Goal: Task Accomplishment & Management: Complete application form

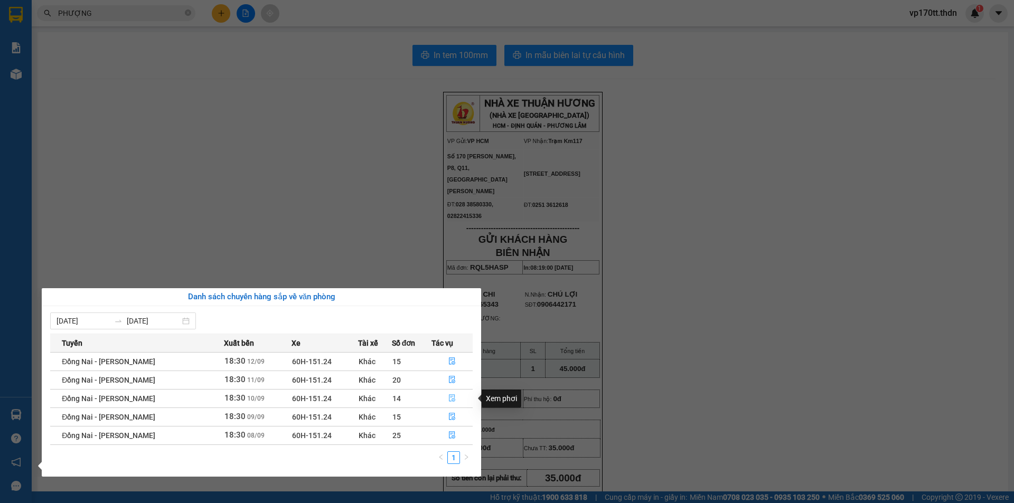
click at [444, 400] on button "button" at bounding box center [452, 398] width 41 height 17
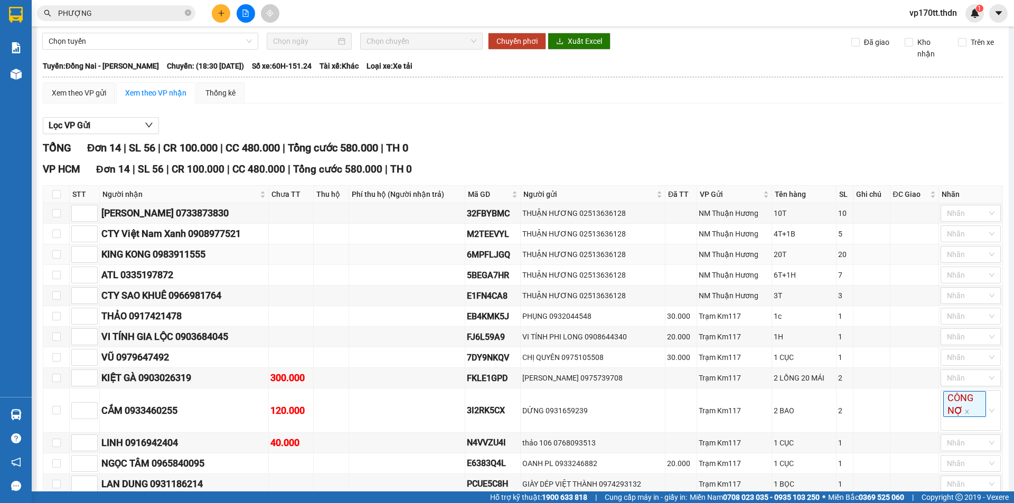
scroll to position [53, 0]
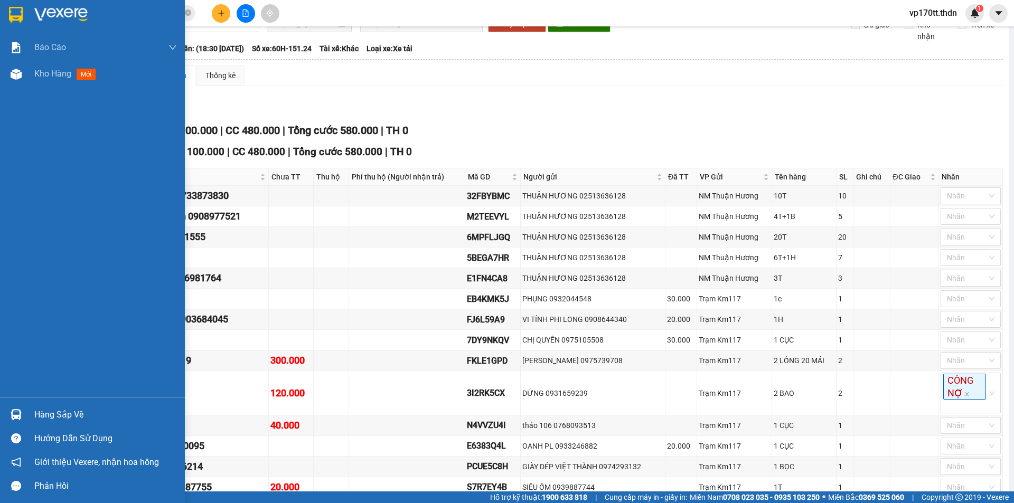
click at [18, 415] on img at bounding box center [16, 414] width 11 height 11
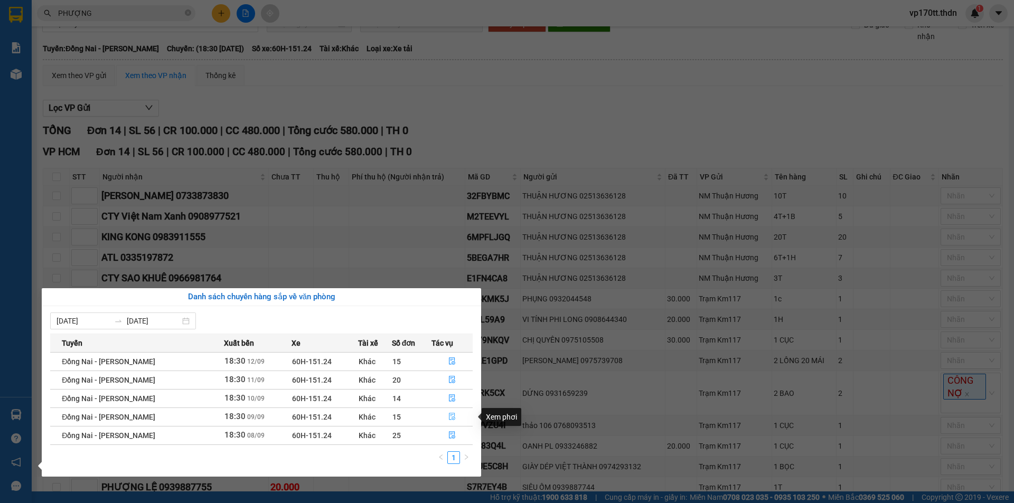
click at [451, 417] on icon "file-done" at bounding box center [452, 416] width 6 height 7
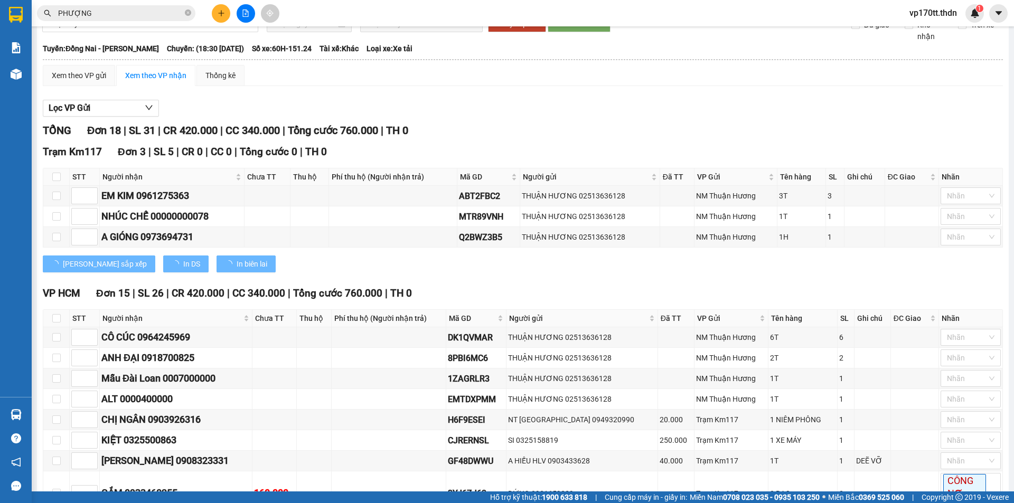
type input "[DATE]"
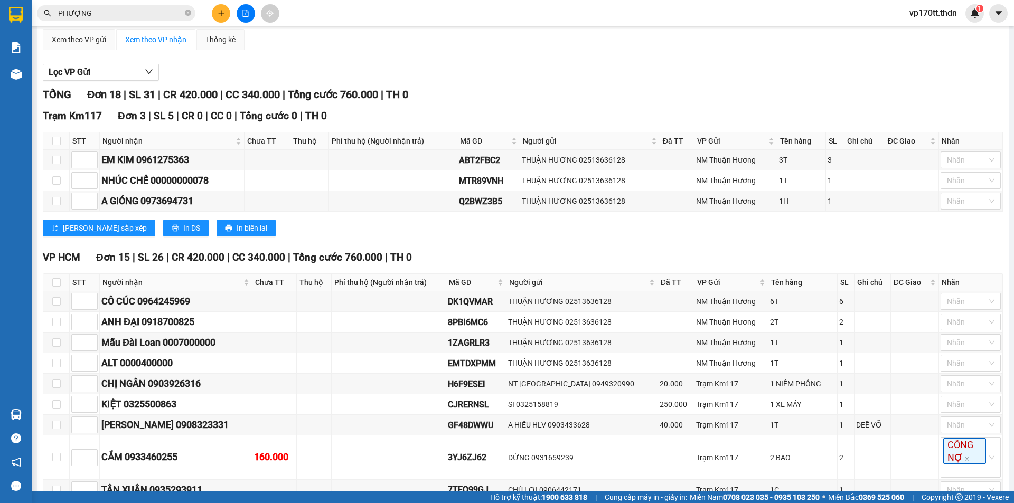
scroll to position [106, 0]
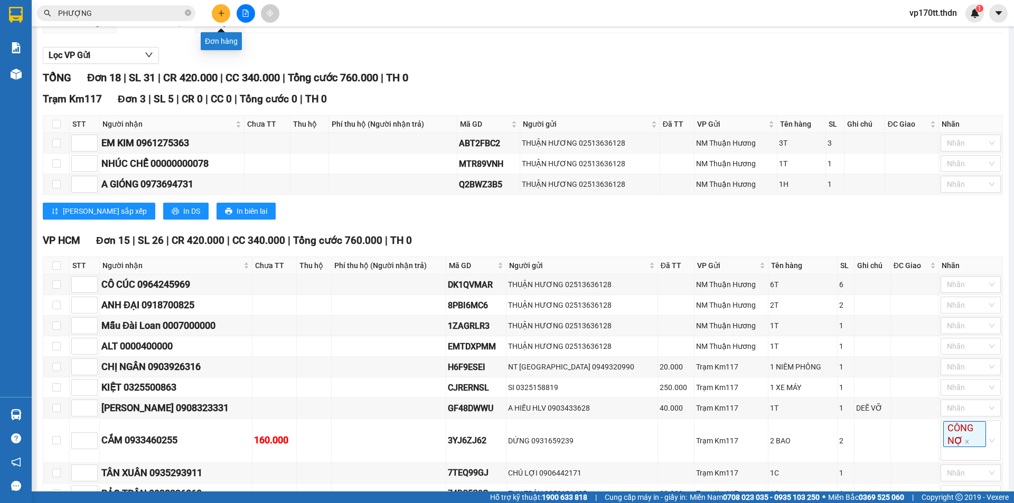
click at [222, 10] on icon "plus" at bounding box center [221, 13] width 7 height 7
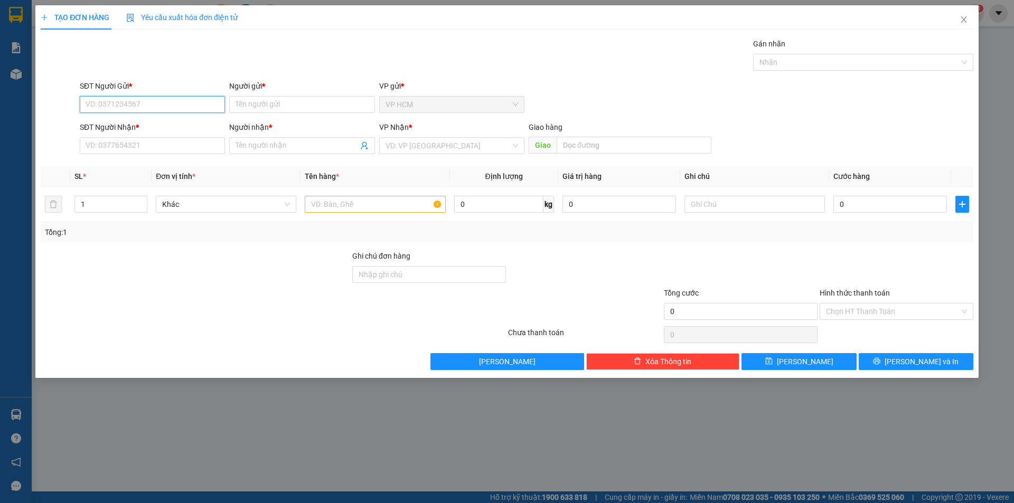
click at [183, 107] on input "SĐT Người Gửi *" at bounding box center [152, 104] width 145 height 17
click at [248, 102] on input "Người gửi *" at bounding box center [301, 104] width 145 height 17
click at [961, 19] on icon "close" at bounding box center [963, 19] width 8 height 8
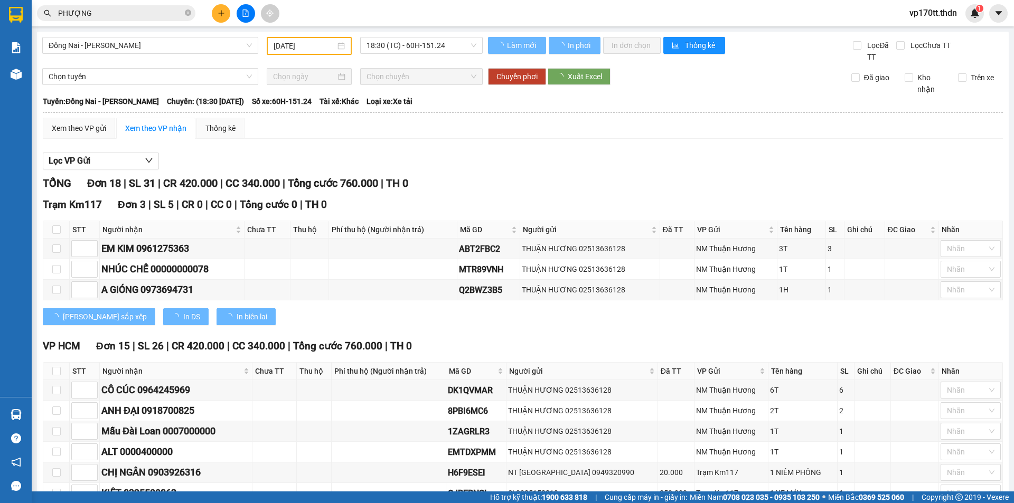
click at [151, 15] on input "PHƯỢNG" at bounding box center [120, 13] width 125 height 12
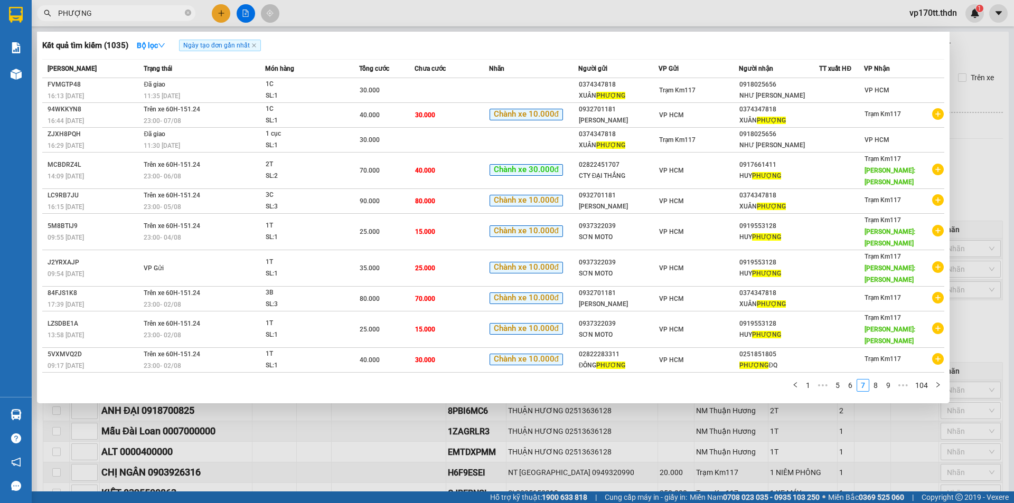
click at [151, 15] on input "PHƯỢNG" at bounding box center [120, 13] width 125 height 12
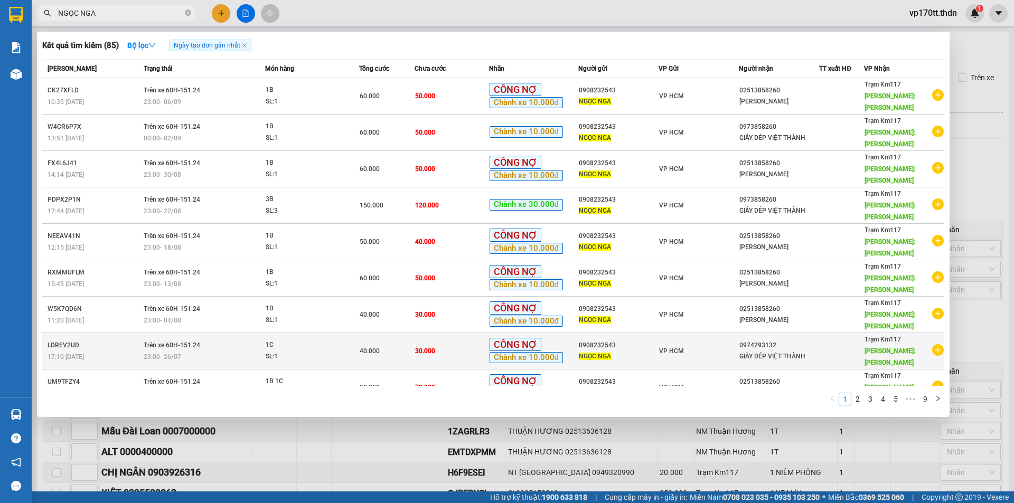
scroll to position [45, 0]
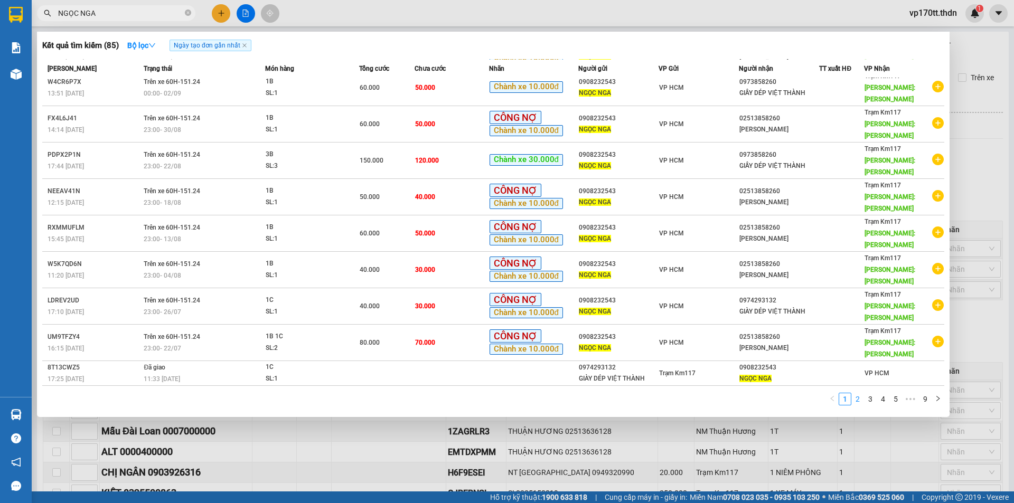
click at [858, 401] on link "2" at bounding box center [858, 399] width 12 height 12
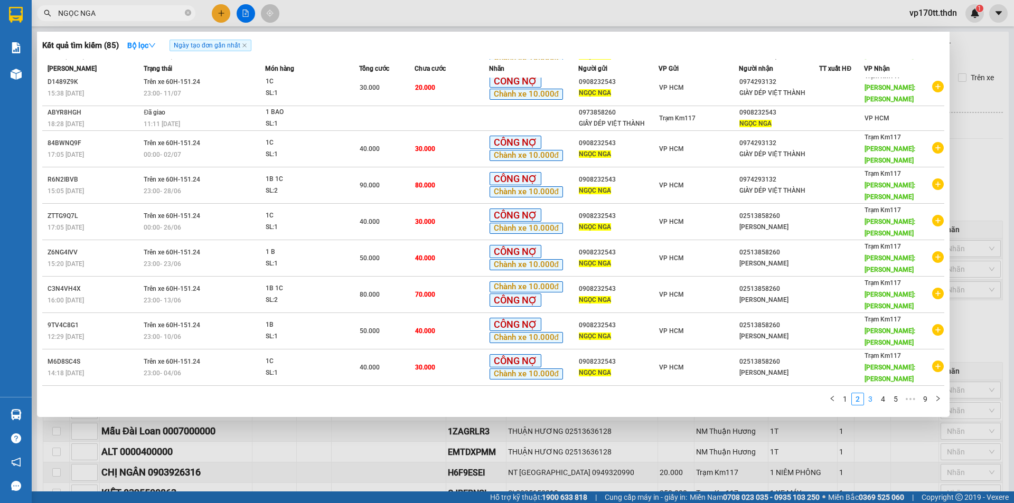
click at [875, 399] on link "3" at bounding box center [870, 399] width 12 height 12
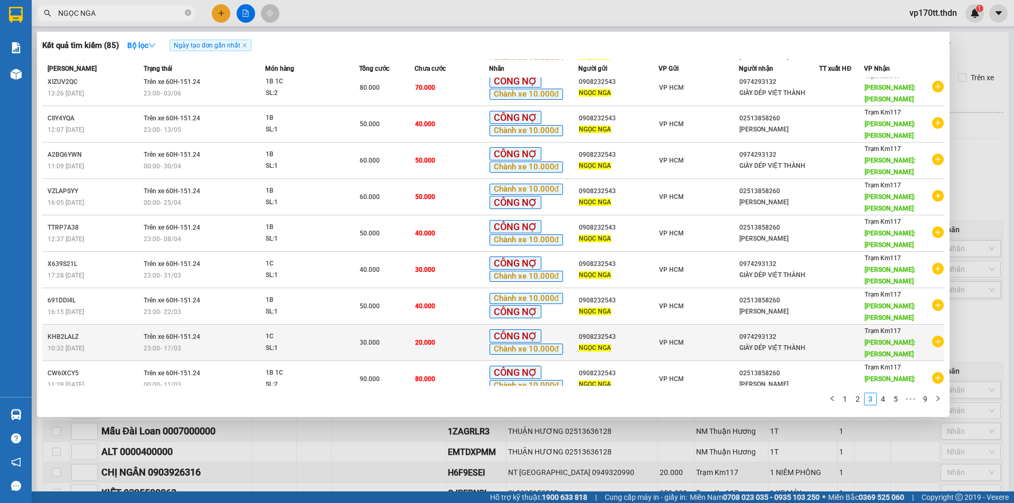
scroll to position [56, 0]
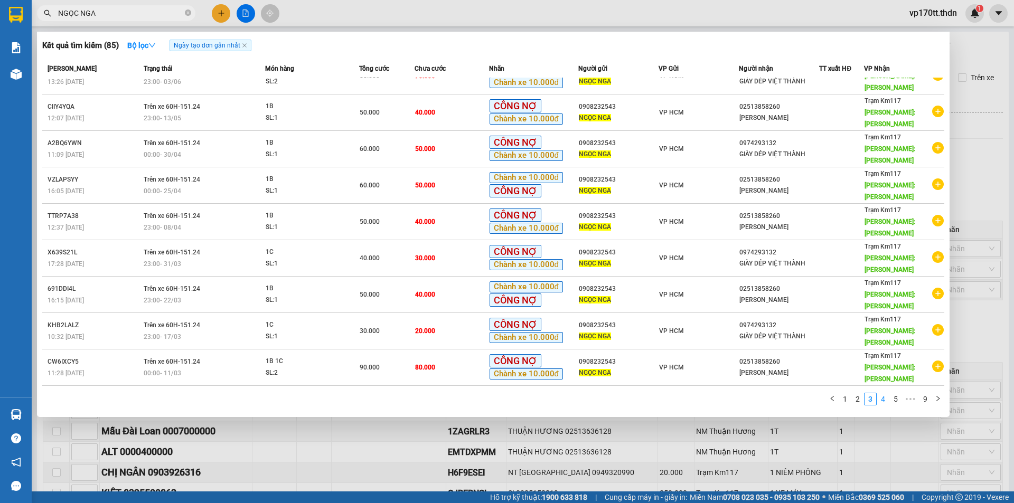
click at [884, 401] on link "4" at bounding box center [883, 399] width 12 height 12
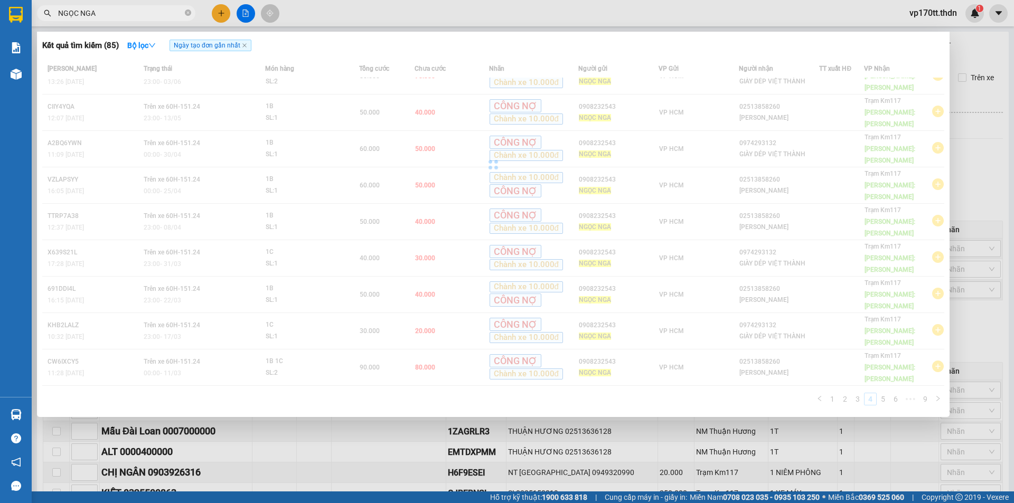
scroll to position [45, 0]
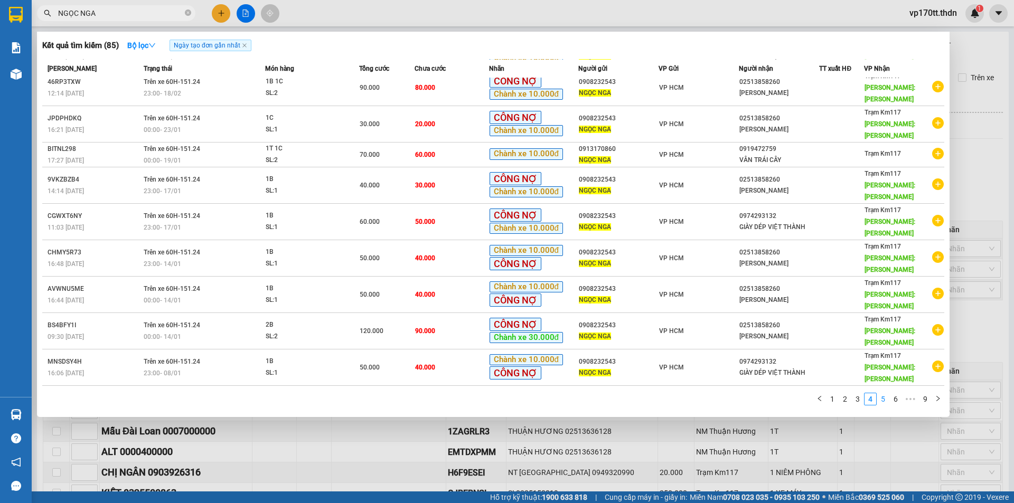
click at [884, 400] on link "5" at bounding box center [883, 399] width 12 height 12
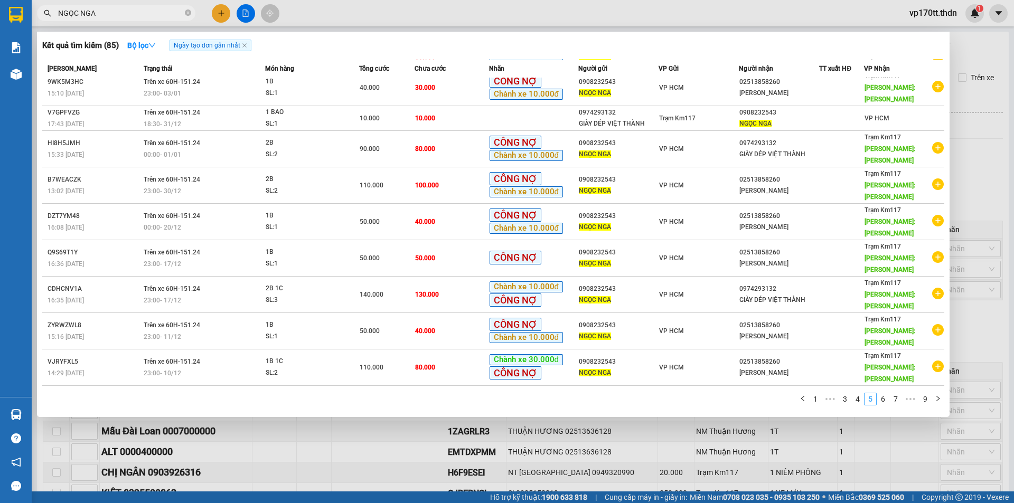
scroll to position [33, 0]
click at [886, 396] on link "6" at bounding box center [883, 399] width 12 height 12
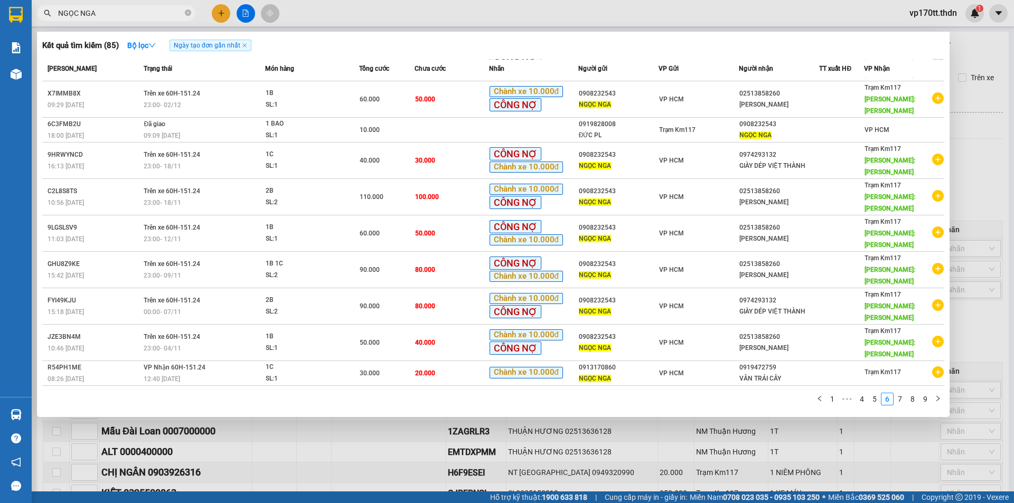
click at [170, 16] on input "NGỌC NGA" at bounding box center [120, 13] width 125 height 12
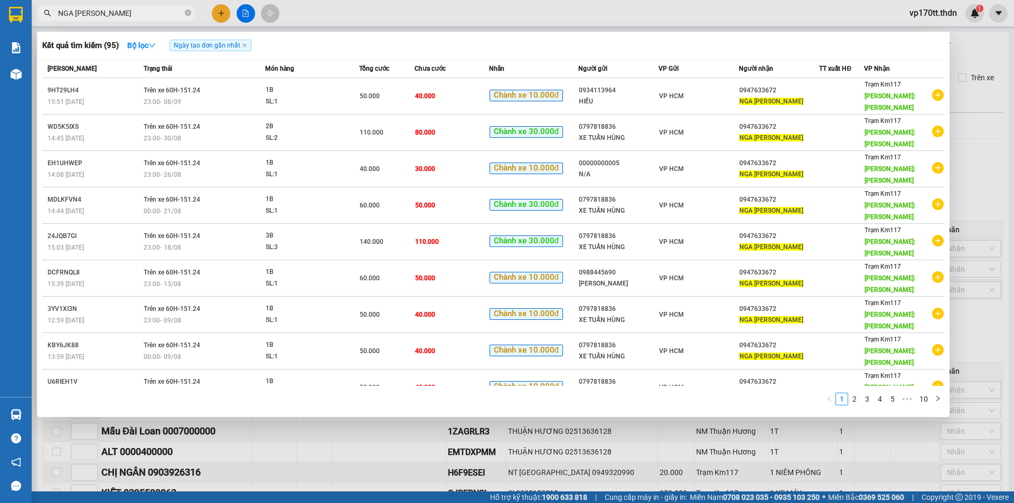
type input "NGA [PERSON_NAME]"
click at [221, 13] on div at bounding box center [507, 251] width 1014 height 503
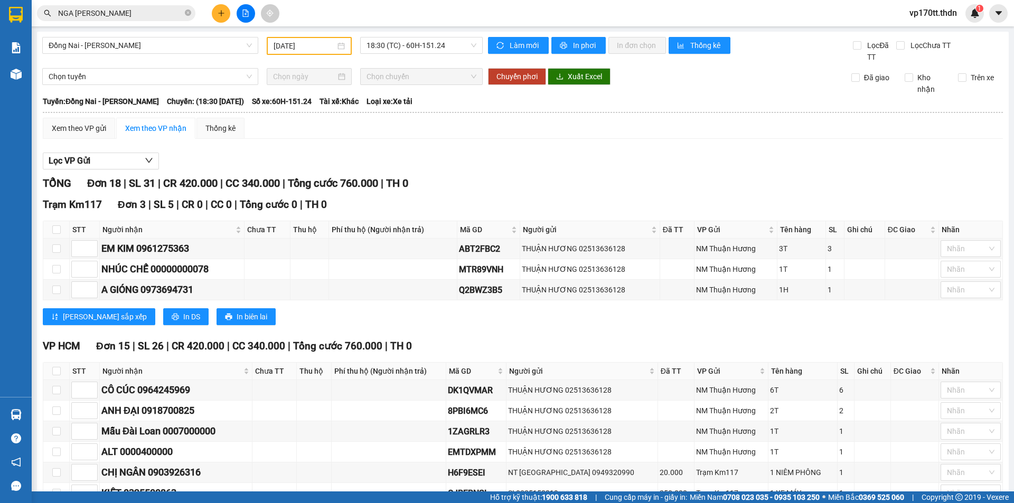
click at [221, 13] on icon "plus" at bounding box center [221, 13] width 6 height 1
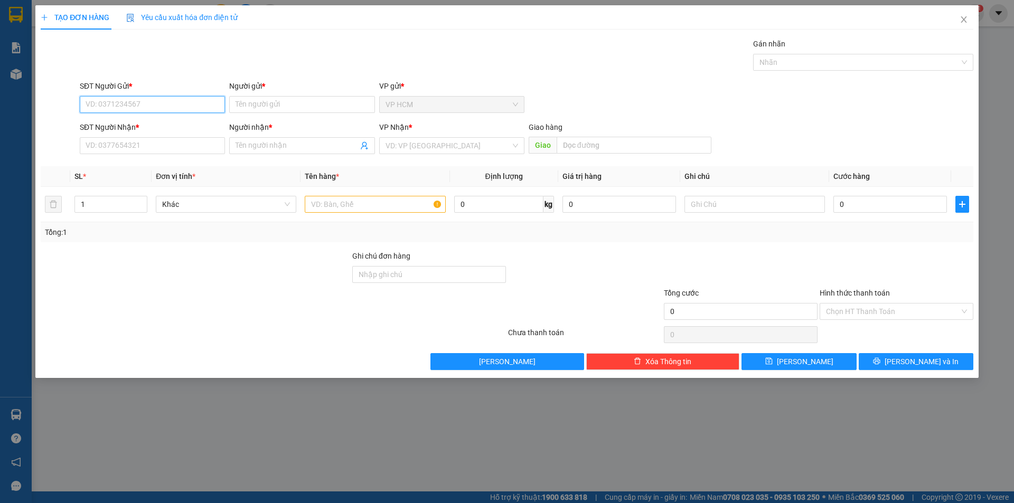
click at [188, 97] on input "SĐT Người Gửi *" at bounding box center [152, 104] width 145 height 17
click at [283, 108] on input "Người gửi *" at bounding box center [301, 104] width 145 height 17
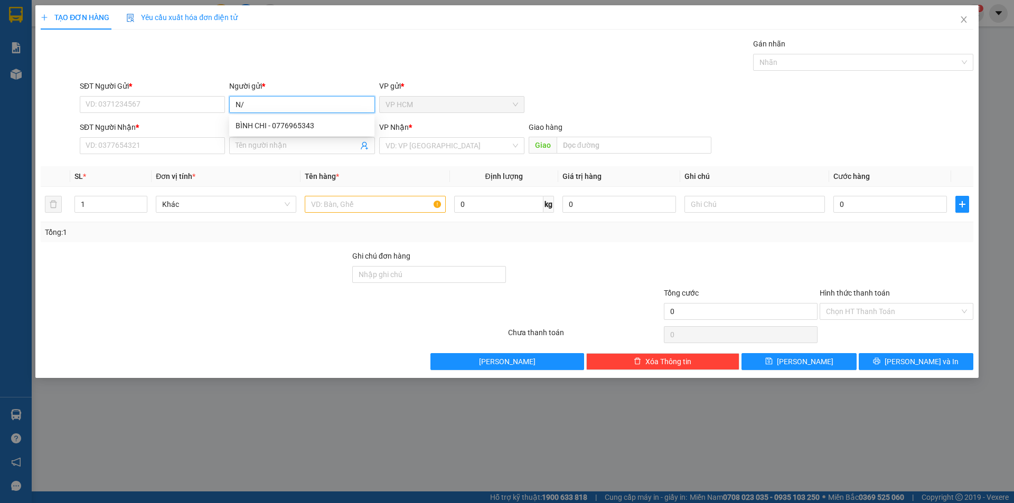
type input "N/A"
click at [316, 130] on div "N/A - 0399999454" at bounding box center [301, 126] width 133 height 12
type input "0399999454"
type input "N/A"
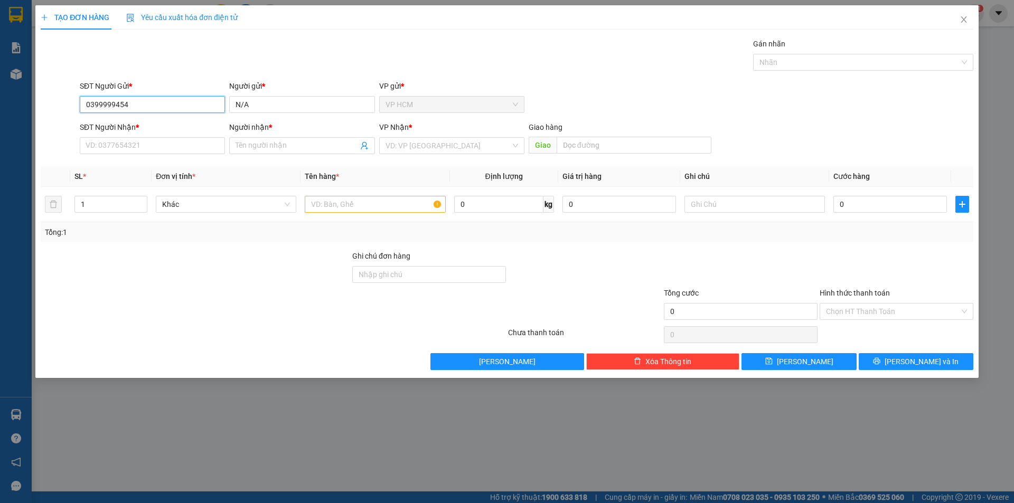
click at [184, 106] on input "0399999454" at bounding box center [152, 104] width 145 height 17
click at [182, 144] on div "00000000005 - N/A" at bounding box center [152, 143] width 133 height 12
type input "00000000005"
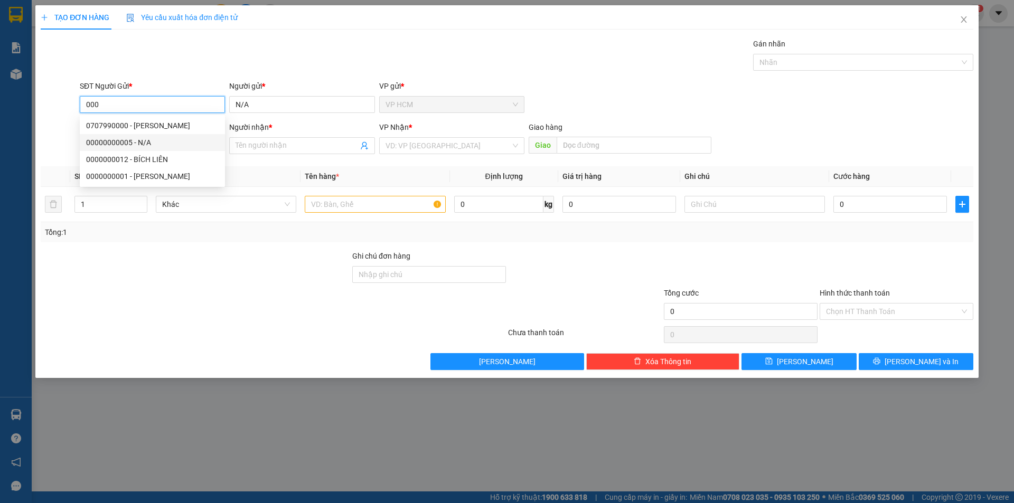
type input "0913858411"
type input "BÁC HOÀNG"
type input "[PERSON_NAME]"
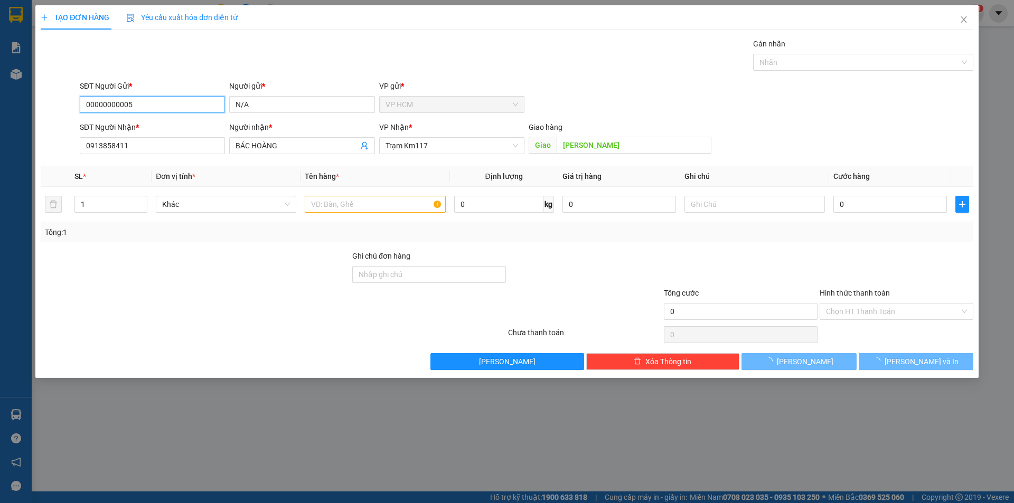
type input "30.000"
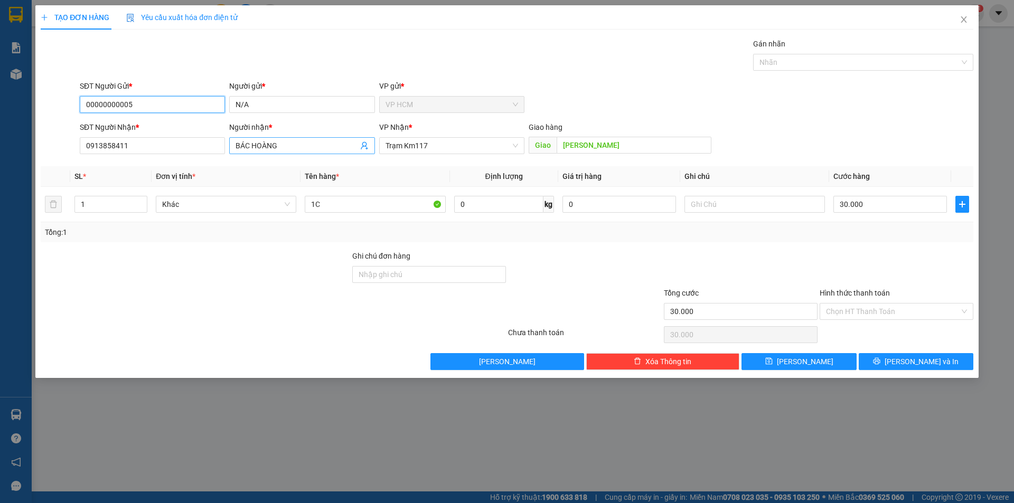
type input "00000000005"
click at [297, 151] on input "BÁC HOÀNG" at bounding box center [296, 146] width 122 height 12
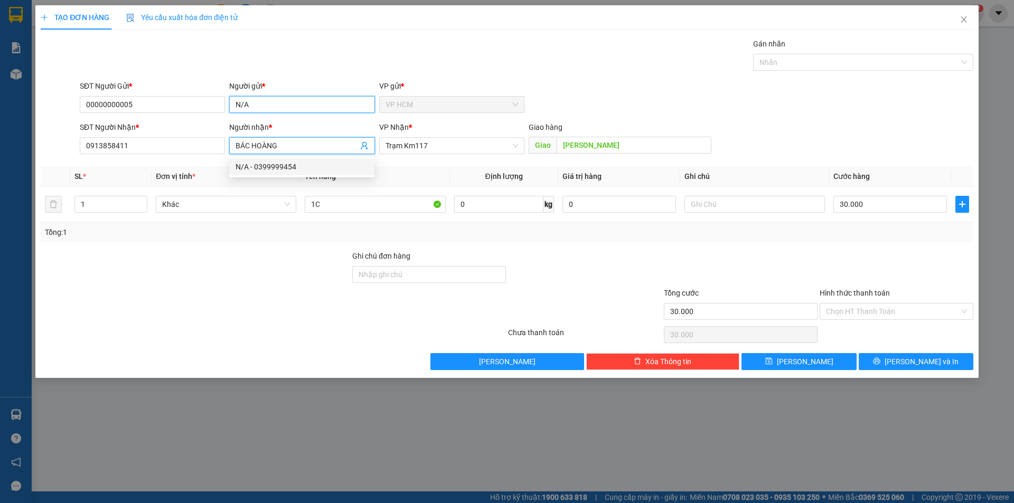
click at [288, 102] on input "N/A" at bounding box center [301, 104] width 145 height 17
type input "NGỌC NGA"
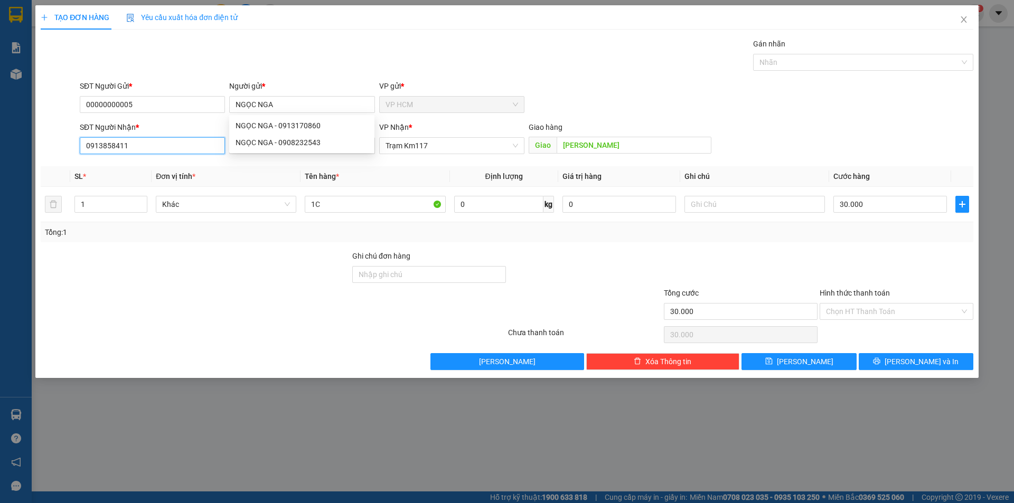
click at [143, 147] on input "0913858411" at bounding box center [152, 145] width 145 height 17
click at [269, 143] on input "BÁC HOÀNG" at bounding box center [296, 146] width 122 height 12
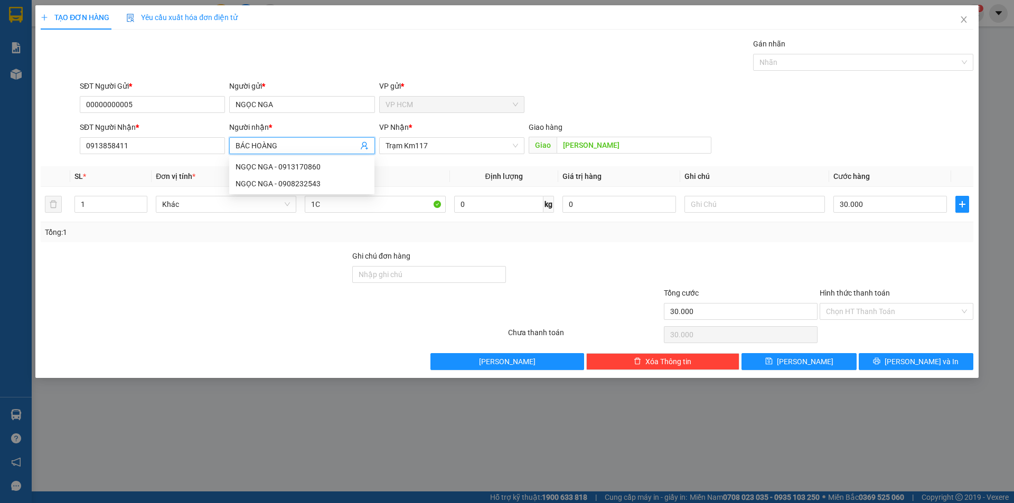
click at [269, 143] on input "BÁC HOÀNG" at bounding box center [296, 146] width 122 height 12
type input "NGA [PERSON_NAME]"
click at [315, 168] on div "[GEOGRAPHIC_DATA][PERSON_NAME] - 0947633672" at bounding box center [322, 167] width 175 height 12
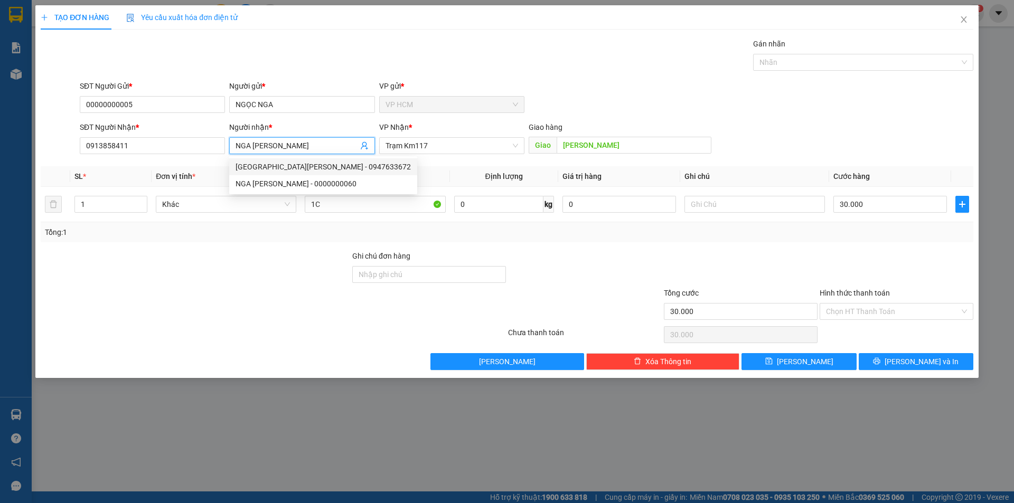
type input "0947633672"
type input "NGA [PERSON_NAME]"
click at [94, 205] on input "1" at bounding box center [111, 204] width 72 height 16
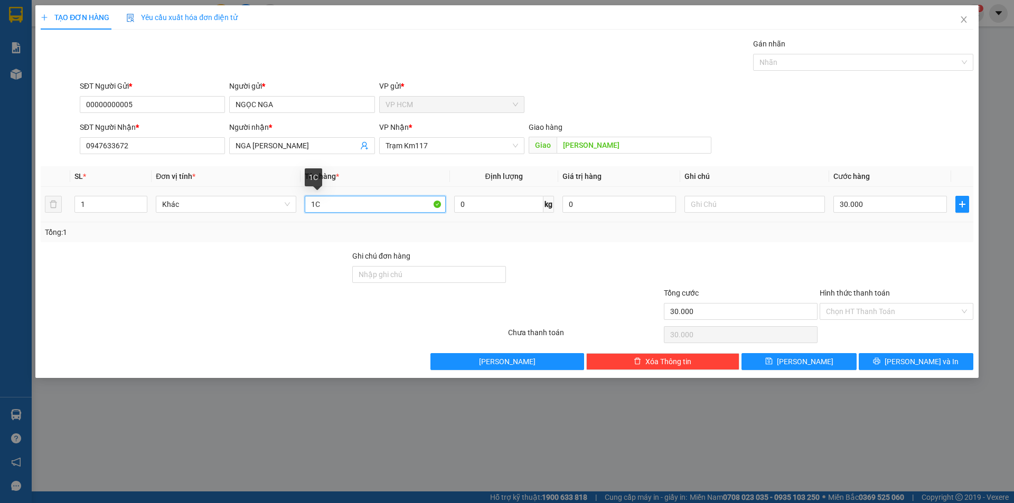
click at [385, 197] on input "1C" at bounding box center [375, 204] width 140 height 17
click at [807, 62] on div at bounding box center [858, 62] width 204 height 13
type input "1B"
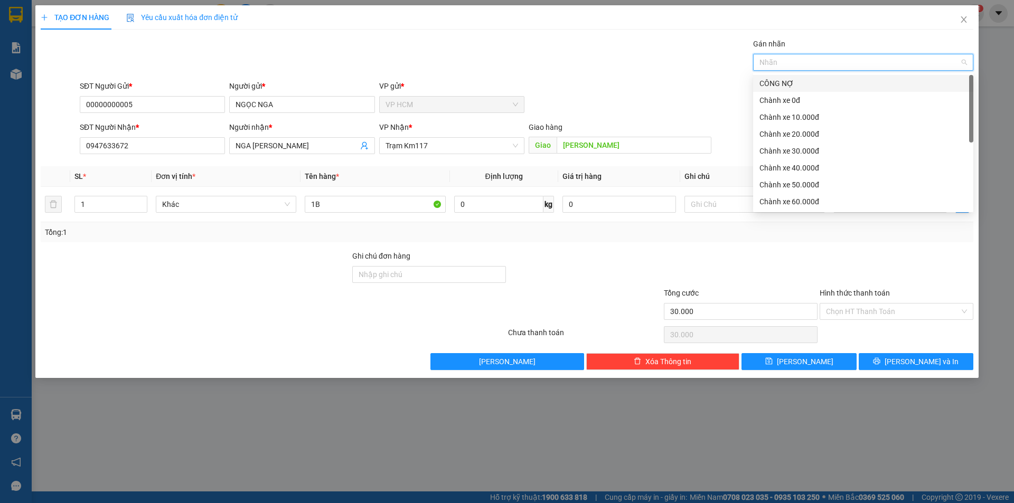
click at [813, 97] on div "Chành xe 0đ" at bounding box center [862, 101] width 207 height 12
drag, startPoint x: 467, startPoint y: 37, endPoint x: 747, endPoint y: 173, distance: 310.3
click at [469, 38] on div "TẠO ĐƠN HÀNG Yêu cầu xuất hóa đơn điện tử Transit Pickup Surcharge Ids Transit …" at bounding box center [507, 187] width 932 height 365
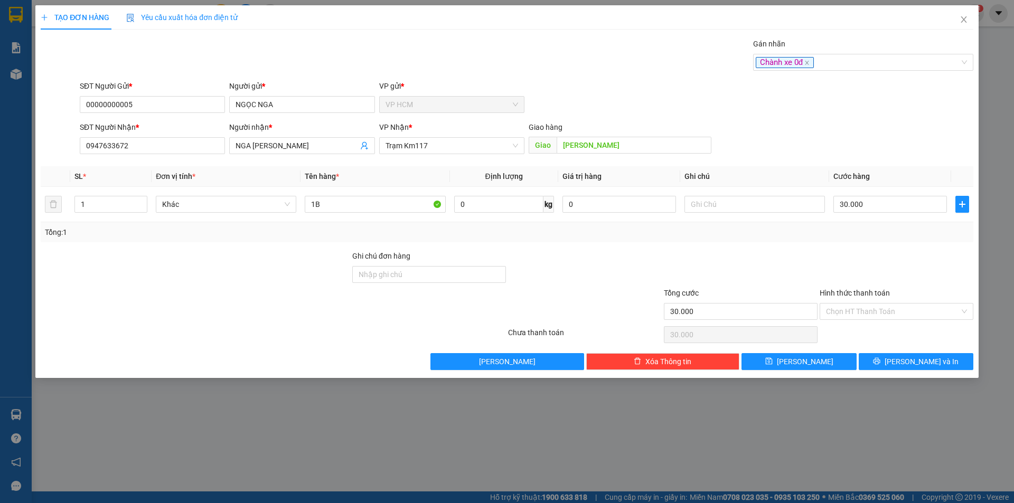
click at [890, 182] on th "Cước hàng" at bounding box center [890, 176] width 122 height 21
click at [892, 204] on input "30.000" at bounding box center [890, 204] width 114 height 17
type input "3"
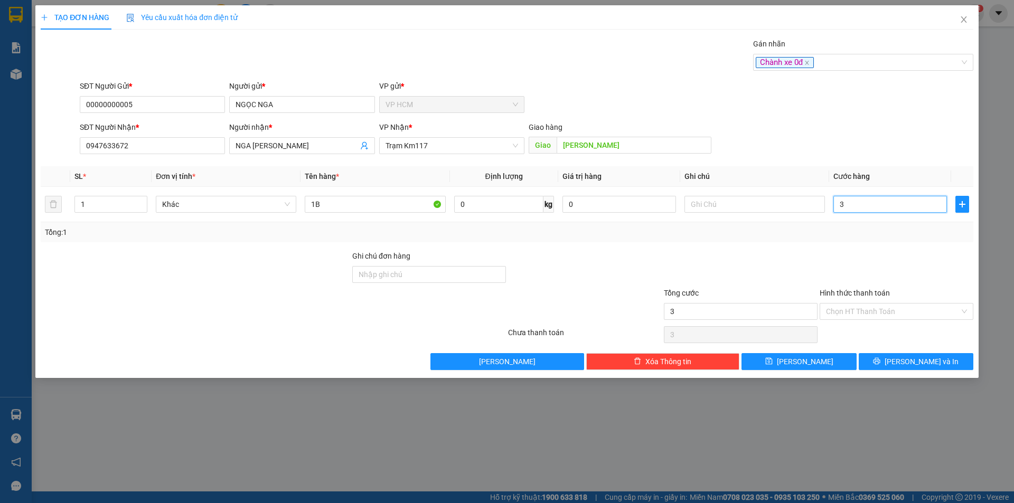
type input "30"
type input "30.000"
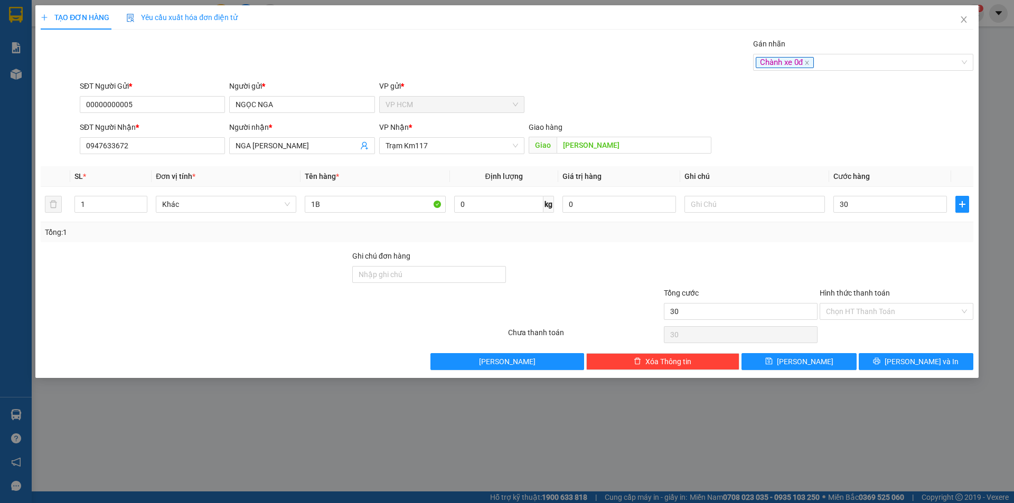
type input "30.000"
click at [871, 266] on div at bounding box center [896, 268] width 156 height 37
click at [864, 318] on input "Hình thức thanh toán" at bounding box center [893, 312] width 134 height 16
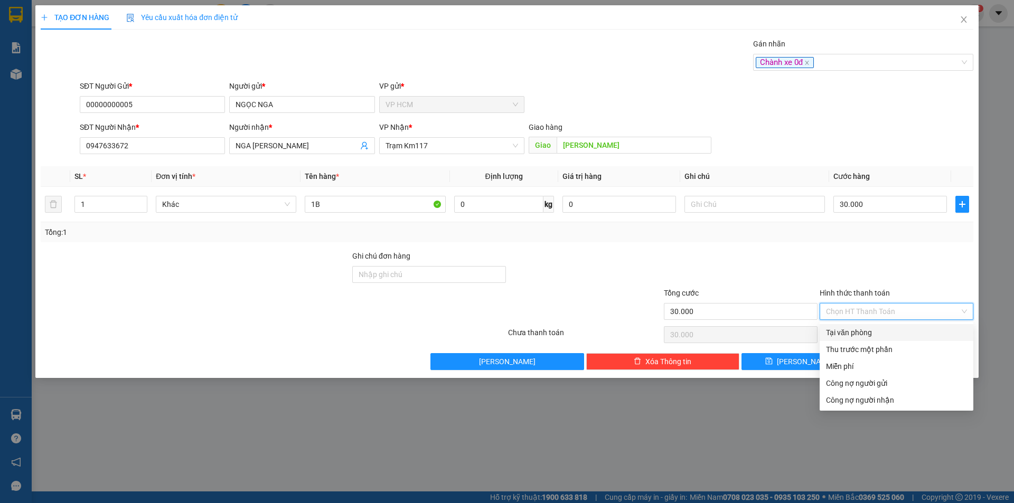
click at [867, 335] on div "Tại văn phòng" at bounding box center [896, 333] width 141 height 12
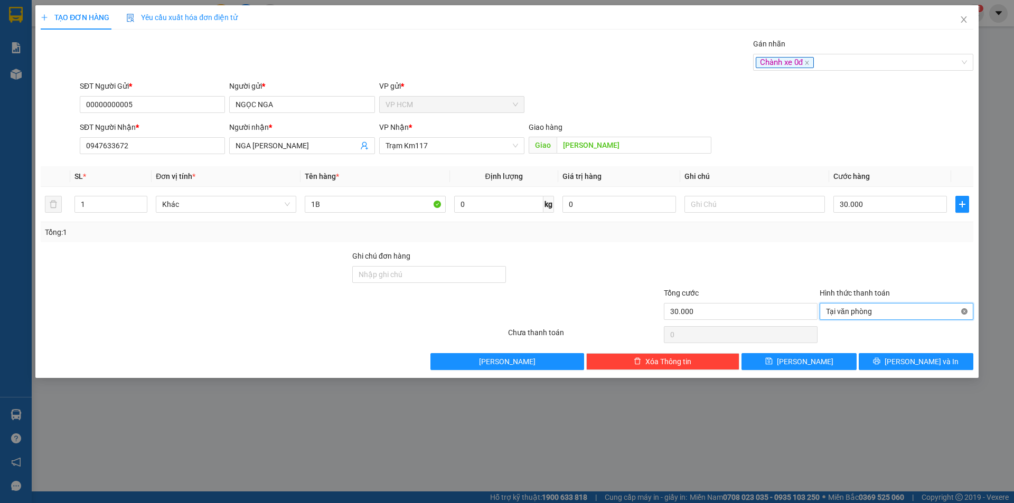
type input "30.000"
click at [846, 358] on button "[PERSON_NAME]" at bounding box center [798, 361] width 115 height 17
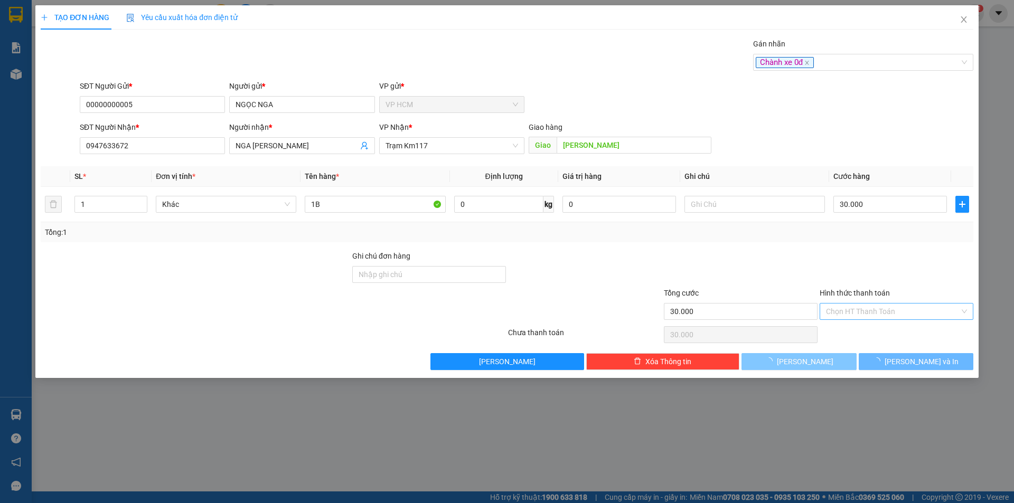
type input "0"
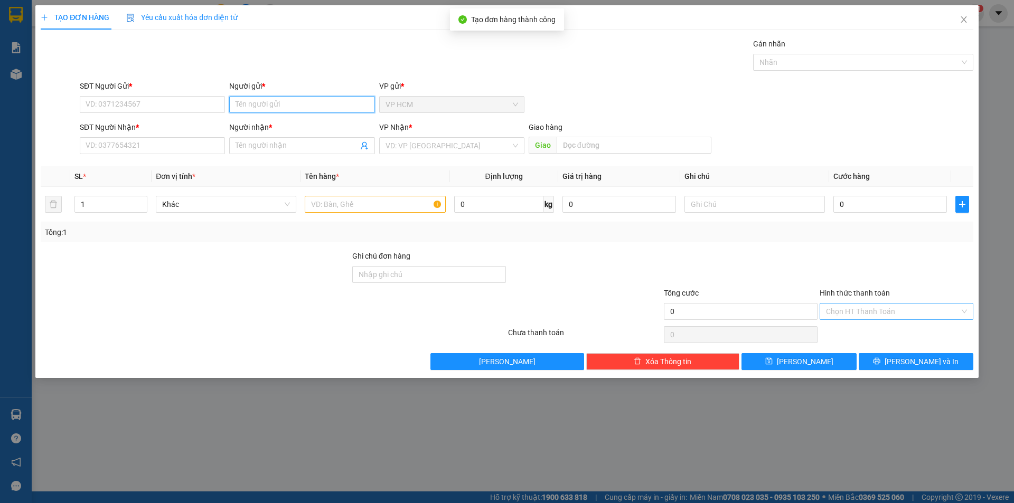
click at [261, 107] on input "Người gửi *" at bounding box center [301, 104] width 145 height 17
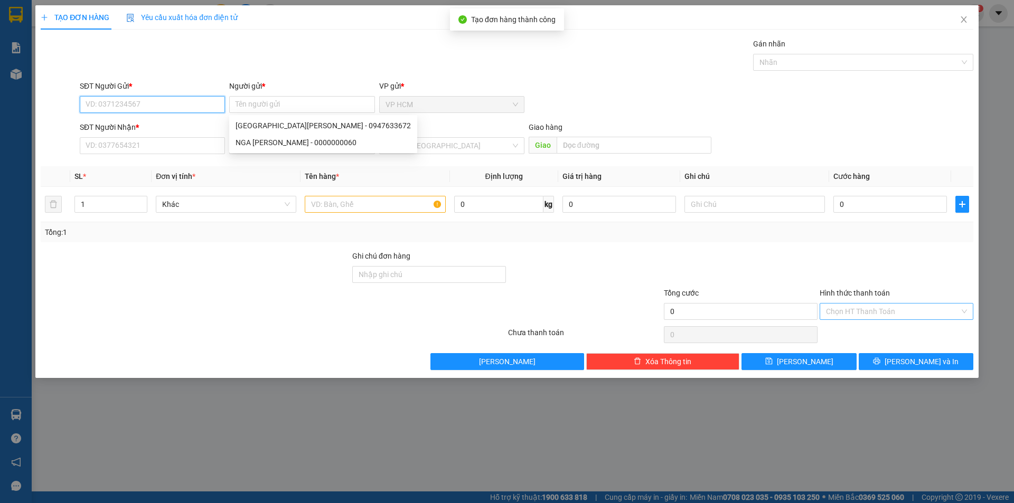
click at [92, 101] on input "SĐT Người Gửi *" at bounding box center [152, 104] width 145 height 17
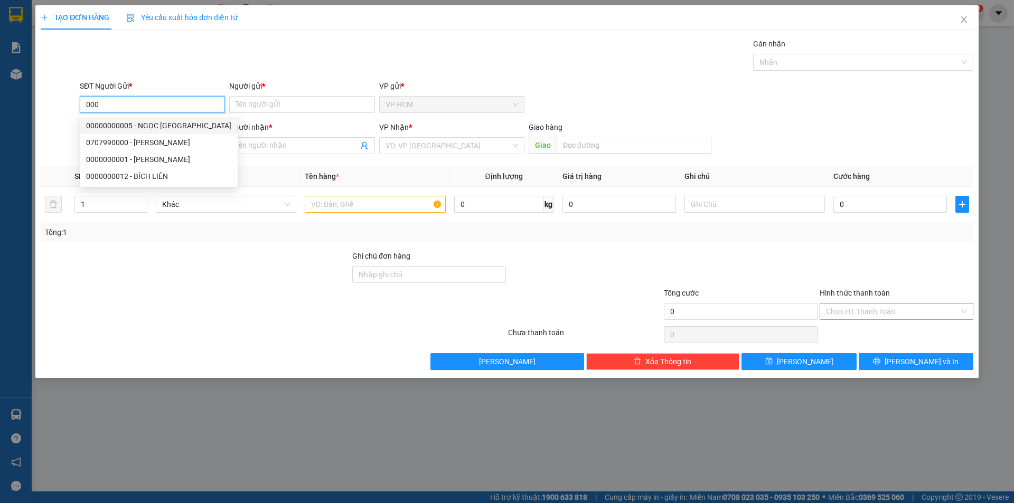
click at [172, 126] on div "00000000005 - NGỌC [GEOGRAPHIC_DATA]" at bounding box center [158, 126] width 145 height 12
type input "00000000005"
type input "NGỌC NGA"
type input "0947633672"
type input "NGA [PERSON_NAME]"
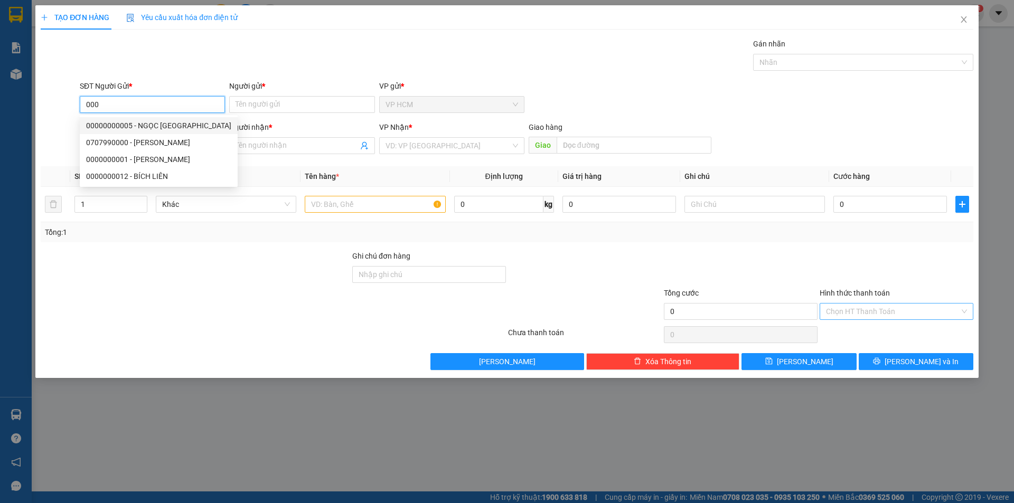
type input "[PERSON_NAME]"
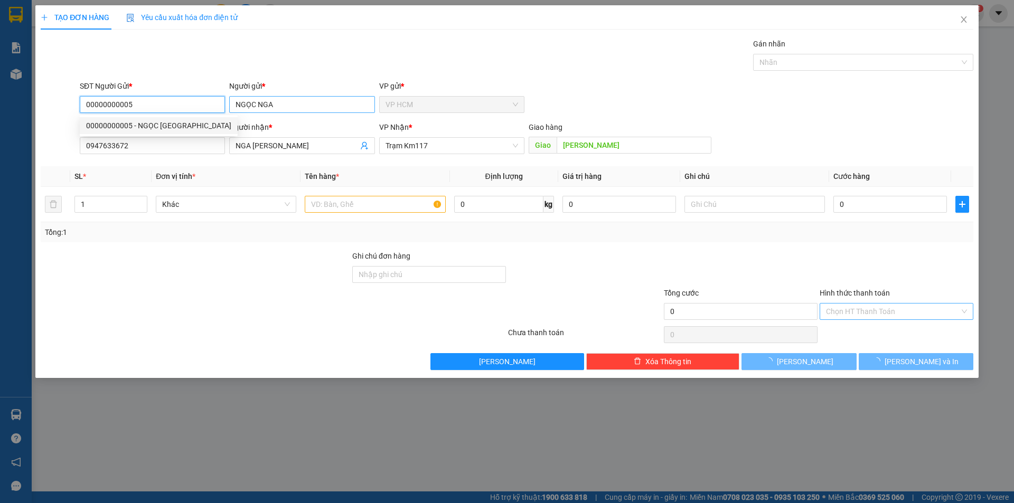
type input "30.000"
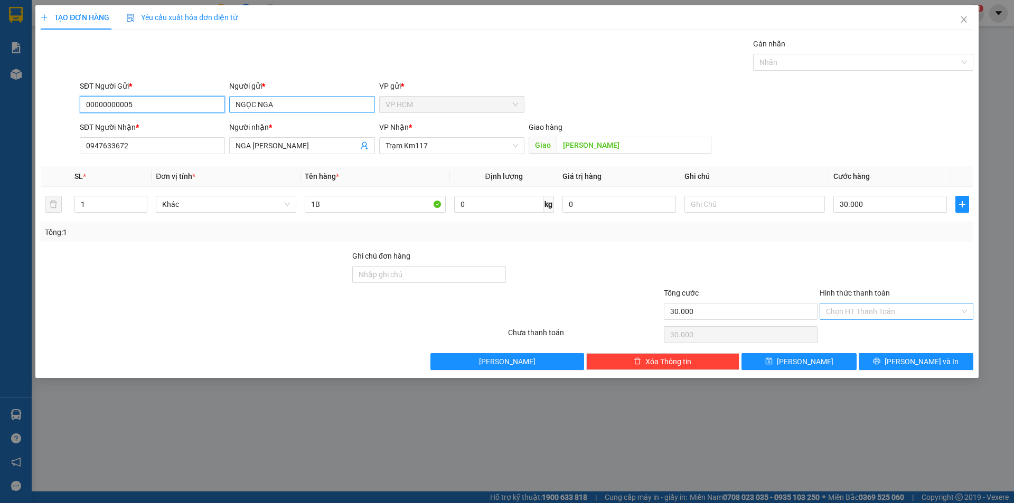
type input "00000000005"
click at [304, 102] on input "NGỌC NGA" at bounding box center [301, 104] width 145 height 17
type input "N/A"
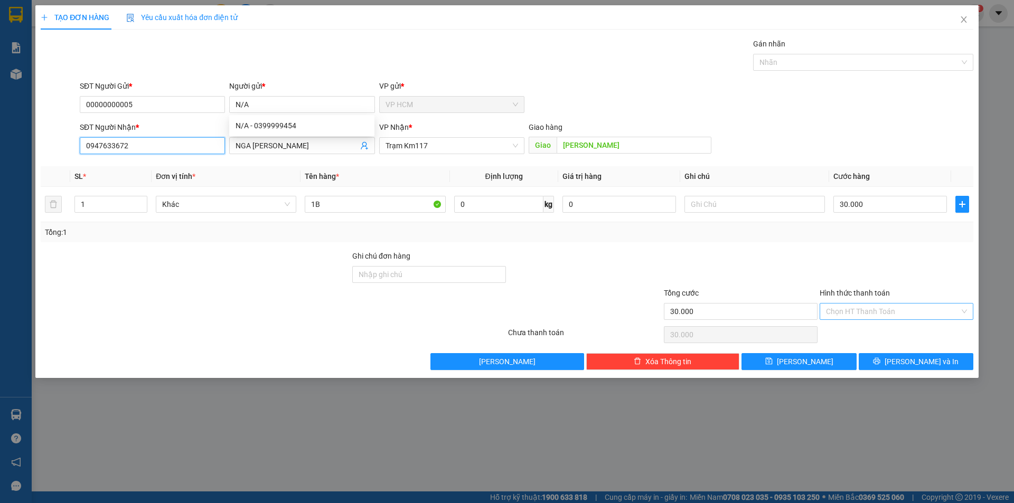
click at [117, 152] on input "0947633672" at bounding box center [152, 145] width 145 height 17
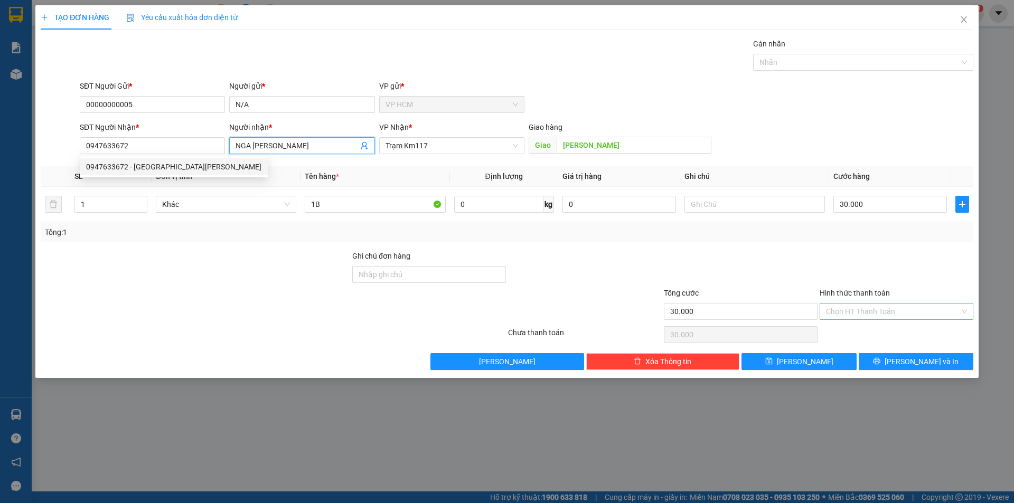
click at [281, 143] on input "NGA [PERSON_NAME]" at bounding box center [296, 146] width 122 height 12
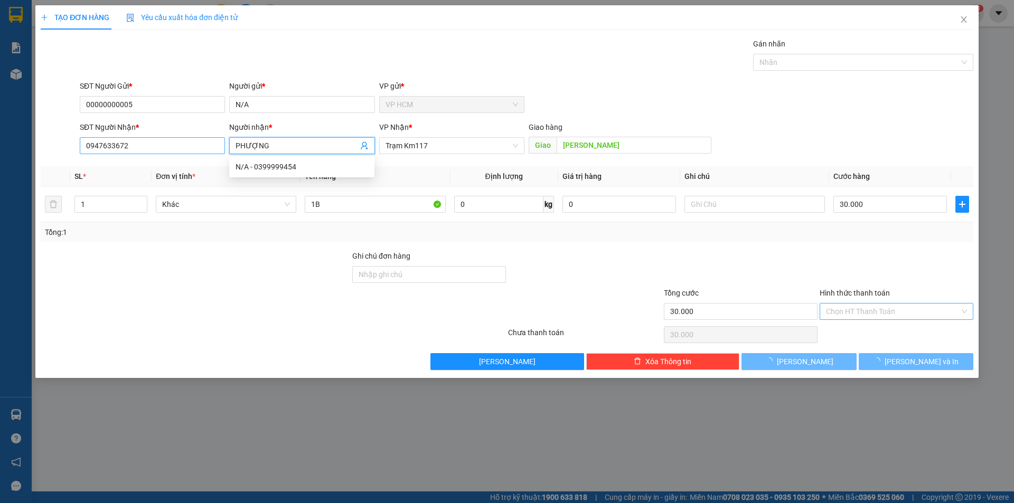
type input "PHƯỢNG"
click at [154, 148] on input "0947633672" at bounding box center [152, 145] width 145 height 17
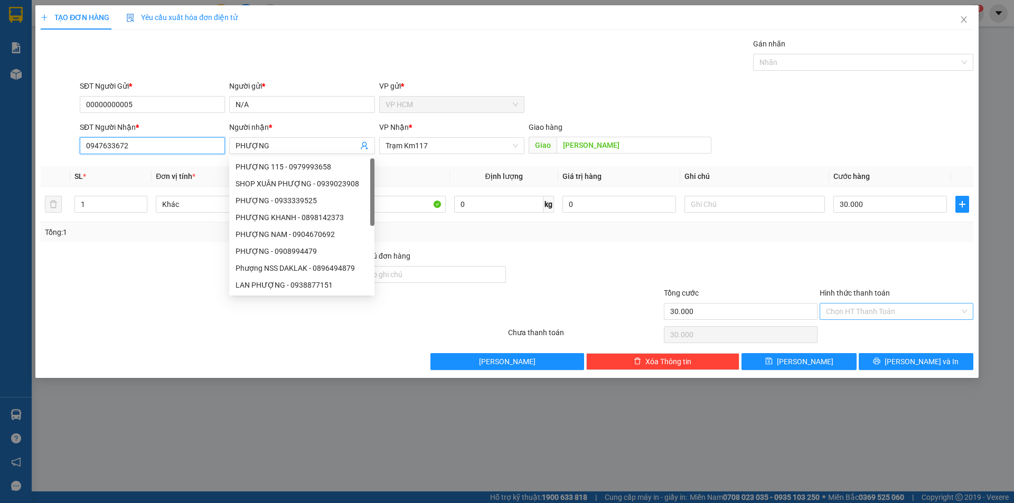
click at [154, 148] on input "0947633672" at bounding box center [152, 145] width 145 height 17
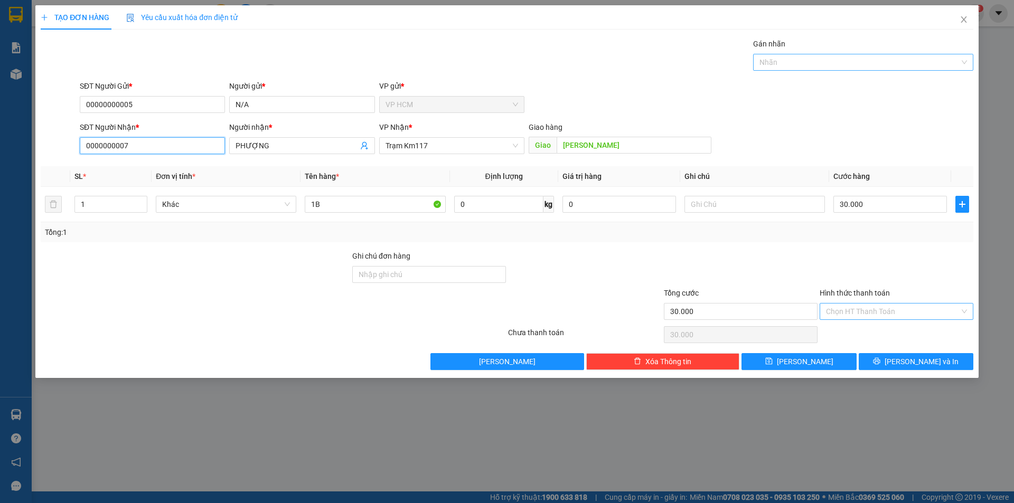
click at [790, 57] on div at bounding box center [858, 62] width 204 height 13
type input "0000000007"
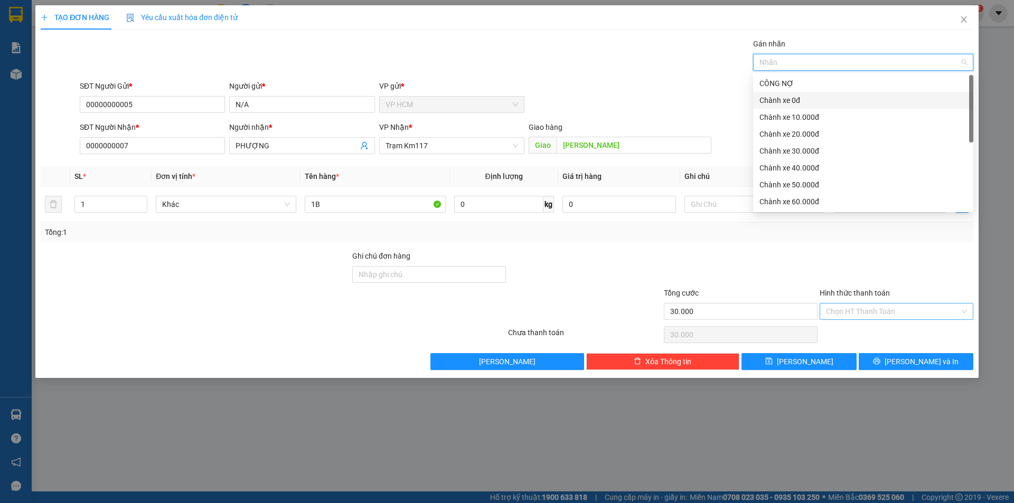
drag, startPoint x: 777, startPoint y: 99, endPoint x: 524, endPoint y: 59, distance: 255.5
click at [775, 98] on div "Chành xe 0đ" at bounding box center [862, 101] width 207 height 12
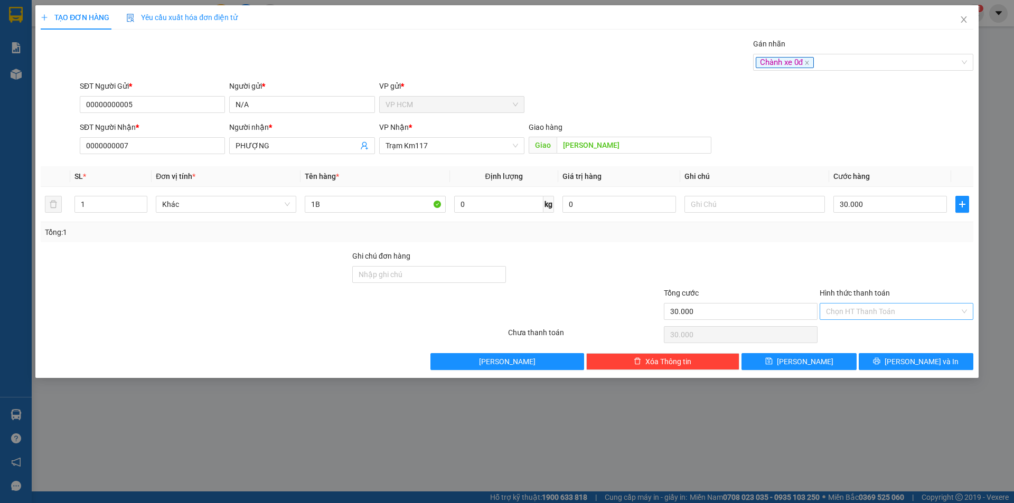
click at [524, 59] on div "Gán nhãn Chành xe 0đ" at bounding box center [527, 56] width 898 height 37
drag, startPoint x: 912, startPoint y: 207, endPoint x: 908, endPoint y: 201, distance: 7.3
click at [912, 206] on input "30.000" at bounding box center [890, 204] width 114 height 17
type input "4"
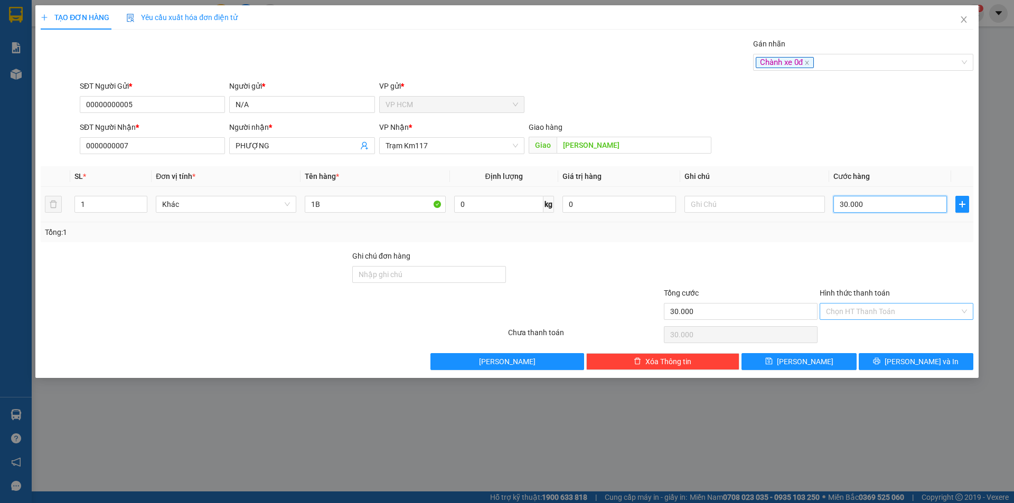
type input "4"
type input "40"
type input "40.000"
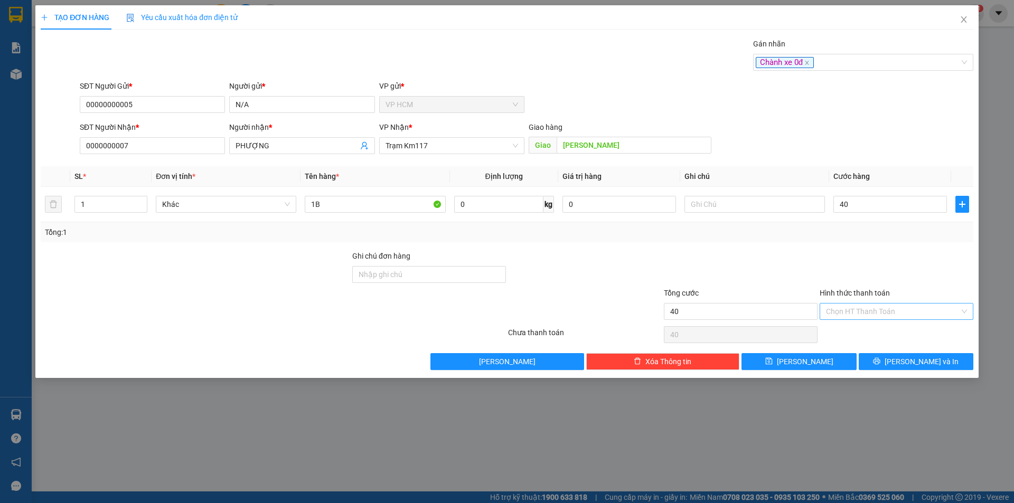
type input "40.000"
click at [863, 237] on div "Tổng: 1" at bounding box center [507, 233] width 924 height 12
click at [844, 360] on button "[PERSON_NAME]" at bounding box center [798, 361] width 115 height 17
type input "0"
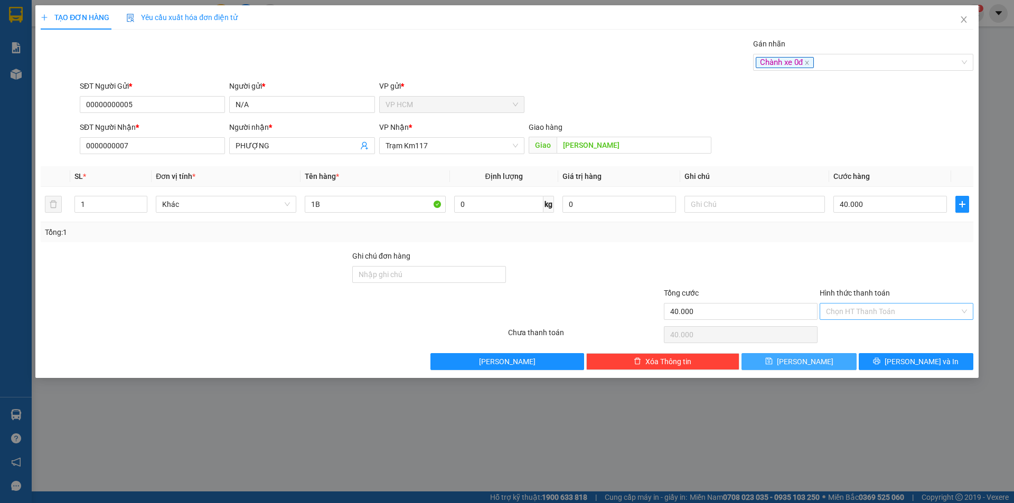
type input "0"
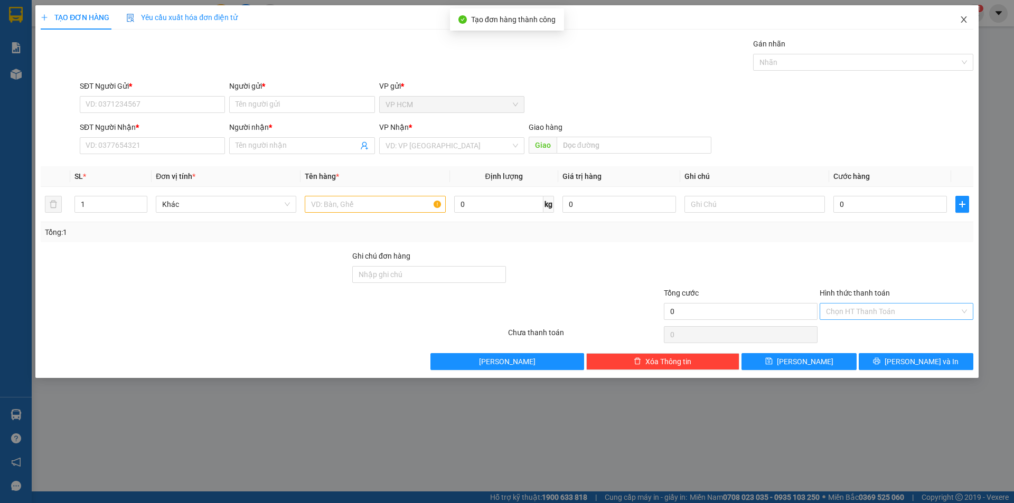
click at [963, 20] on icon "close" at bounding box center [963, 19] width 6 height 6
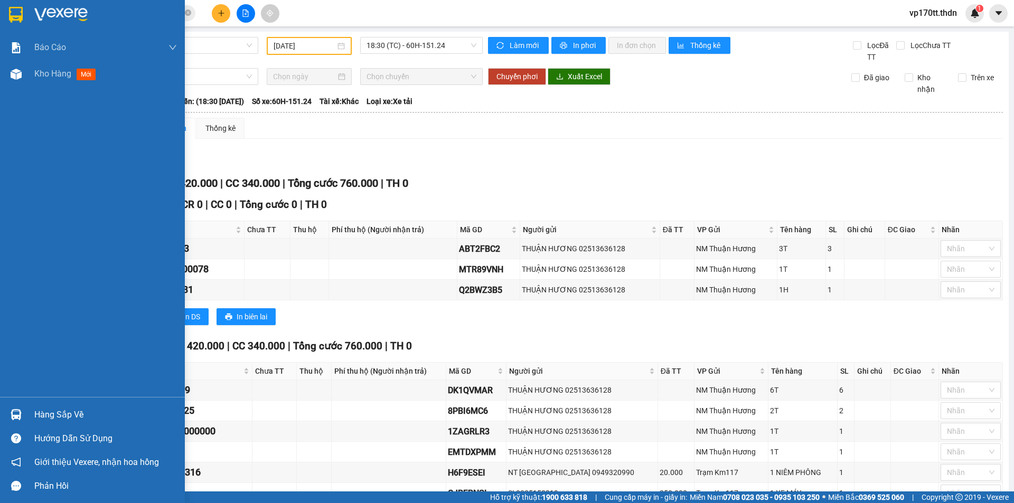
click at [23, 15] on img at bounding box center [16, 15] width 14 height 16
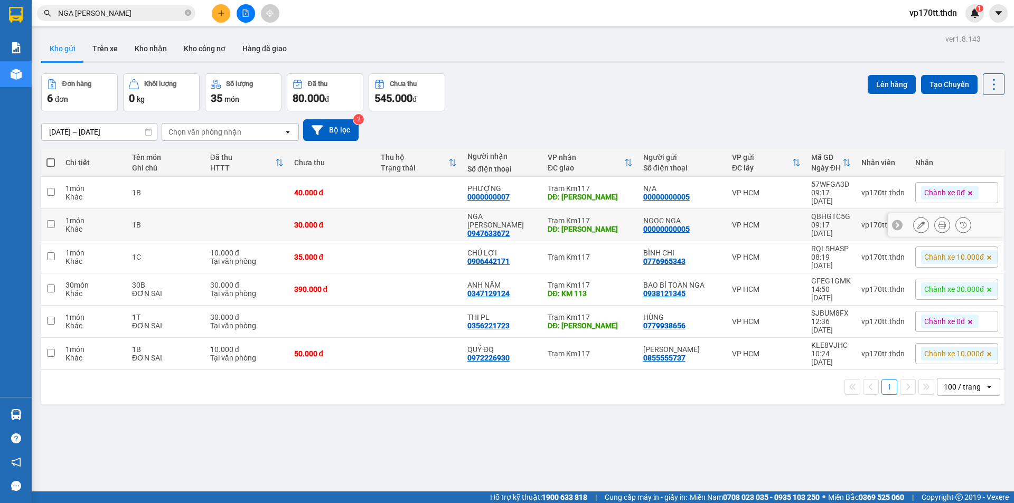
click at [439, 209] on td at bounding box center [418, 225] width 87 height 32
checkbox input "true"
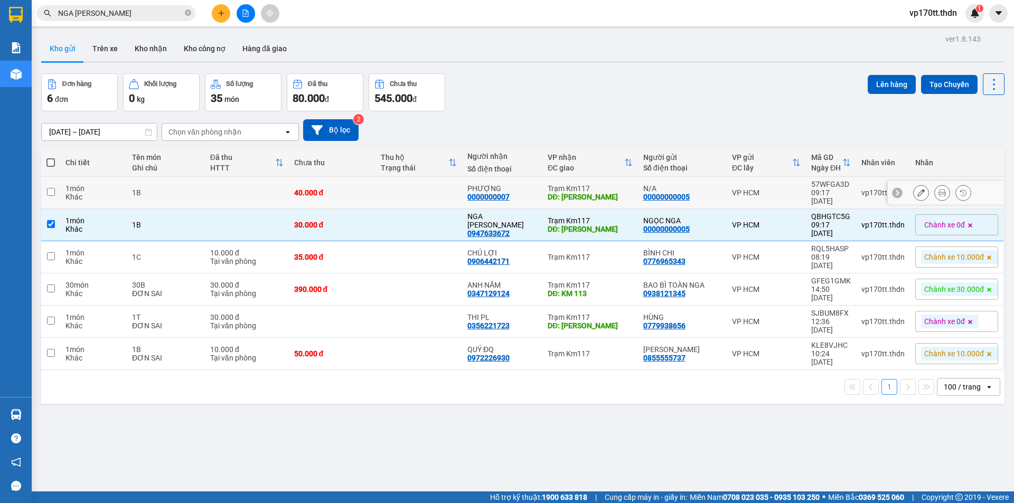
click at [429, 190] on td at bounding box center [418, 193] width 87 height 32
checkbox input "true"
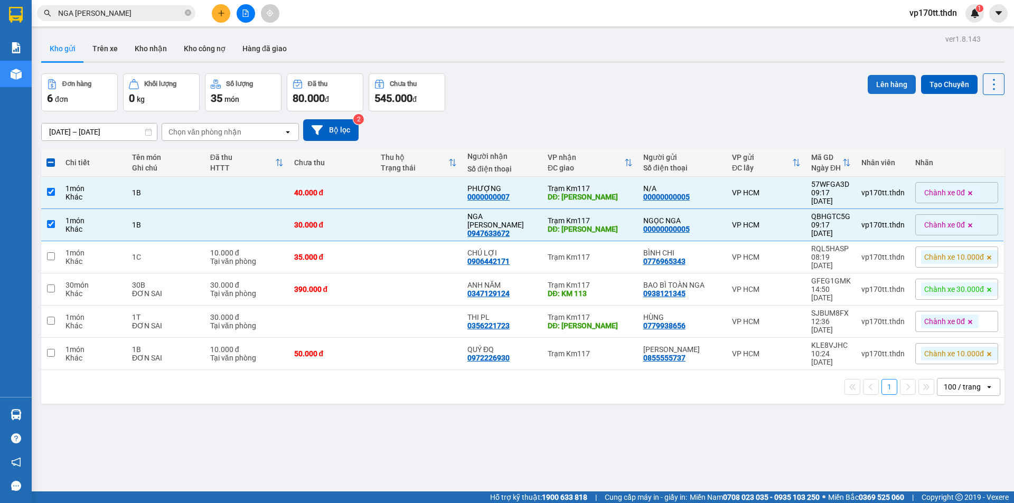
click at [885, 80] on button "Lên hàng" at bounding box center [891, 84] width 48 height 19
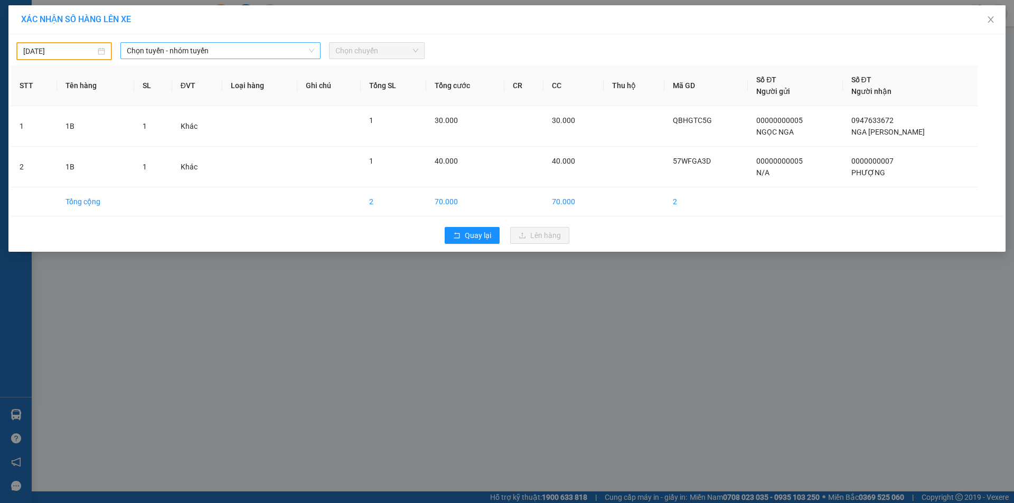
click at [161, 51] on span "Chọn tuyến - nhóm tuyến" at bounding box center [220, 51] width 187 height 16
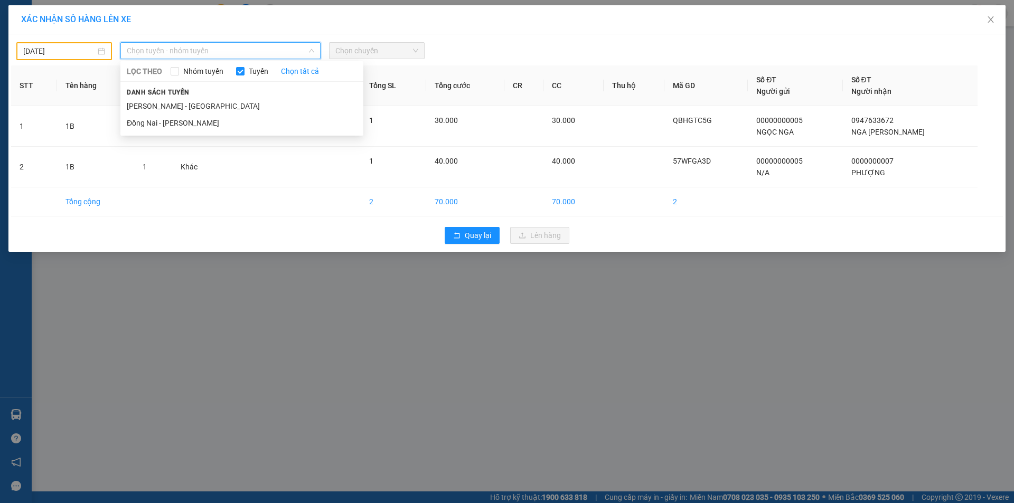
click at [69, 51] on input "[DATE]" at bounding box center [59, 51] width 72 height 12
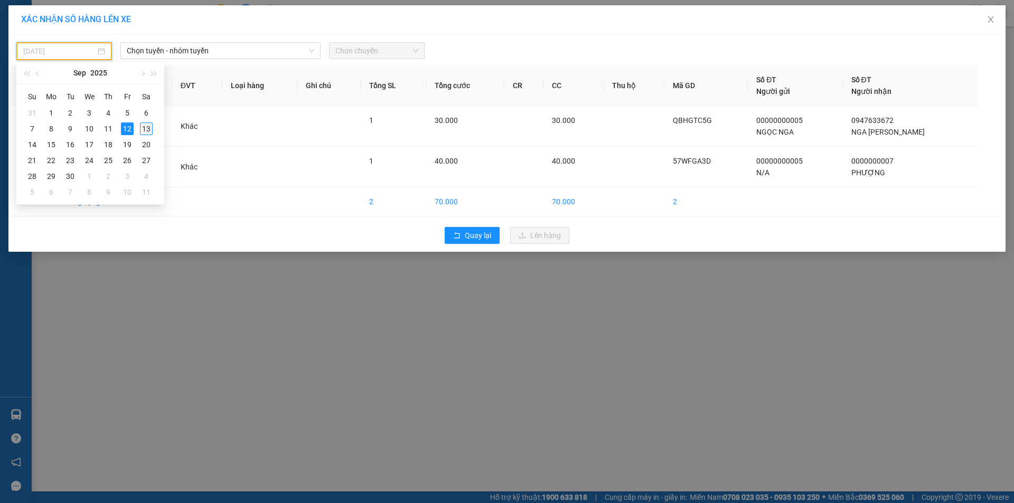
click at [149, 132] on div "13" at bounding box center [146, 128] width 13 height 13
type input "[DATE]"
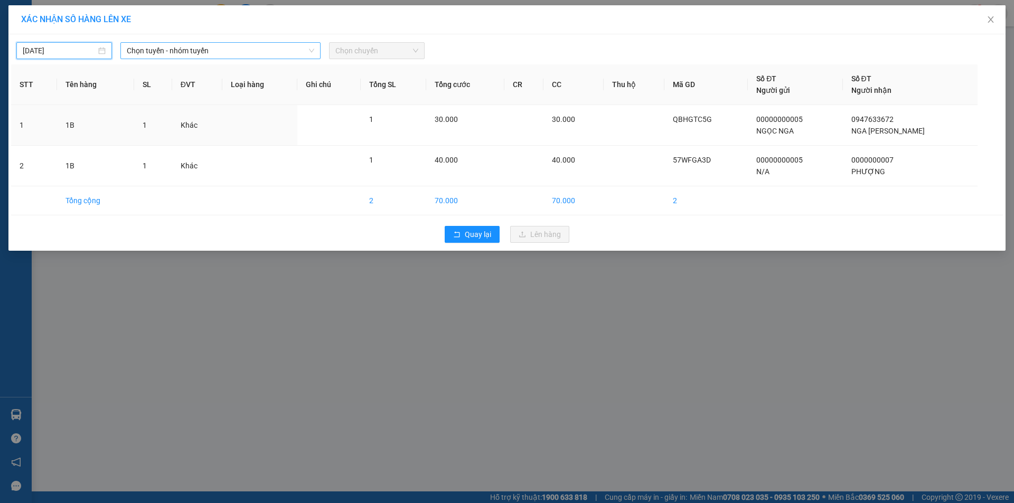
click at [177, 52] on span "Chọn tuyến - nhóm tuyến" at bounding box center [220, 51] width 187 height 16
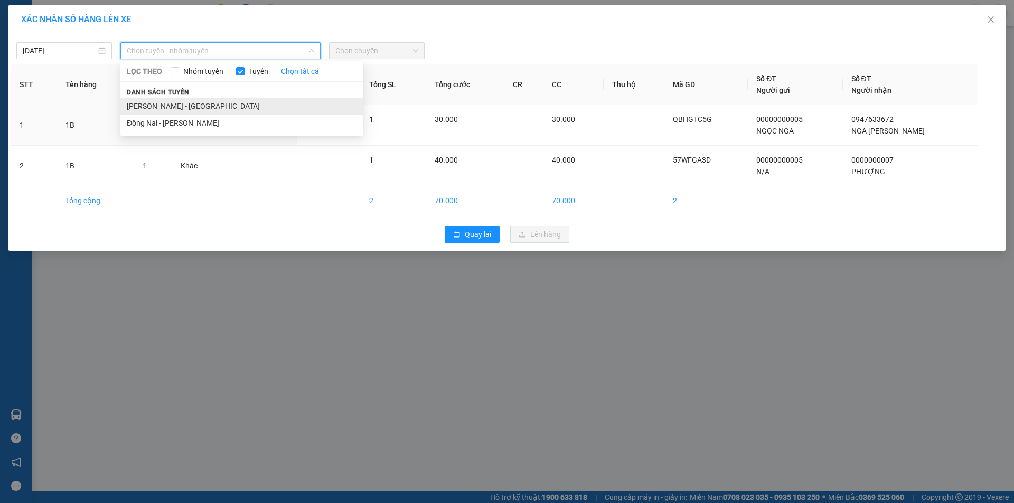
click at [183, 103] on li "[PERSON_NAME] - [GEOGRAPHIC_DATA]" at bounding box center [241, 106] width 243 height 17
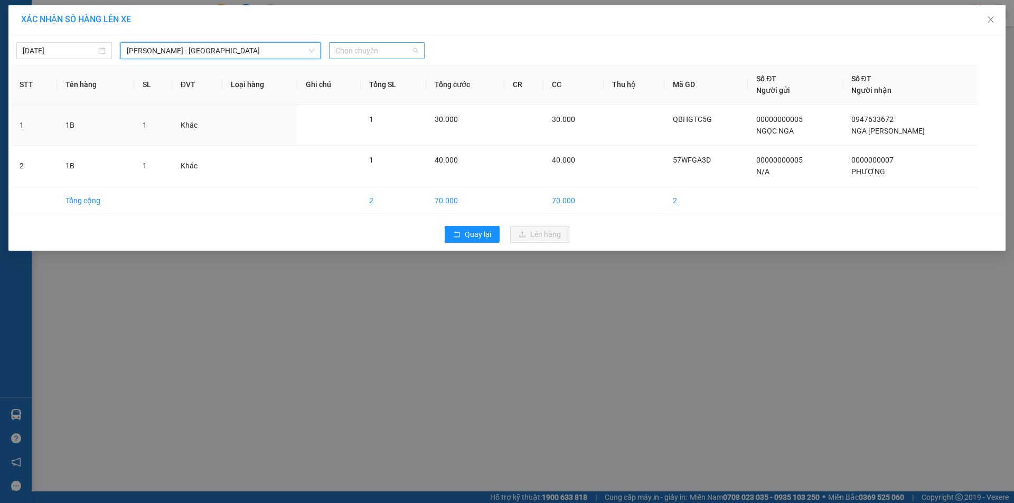
click at [407, 58] on span "Chọn chuyến" at bounding box center [376, 51] width 83 height 16
click at [375, 94] on div "00:00 (TC) - 60H-151.24" at bounding box center [376, 89] width 82 height 12
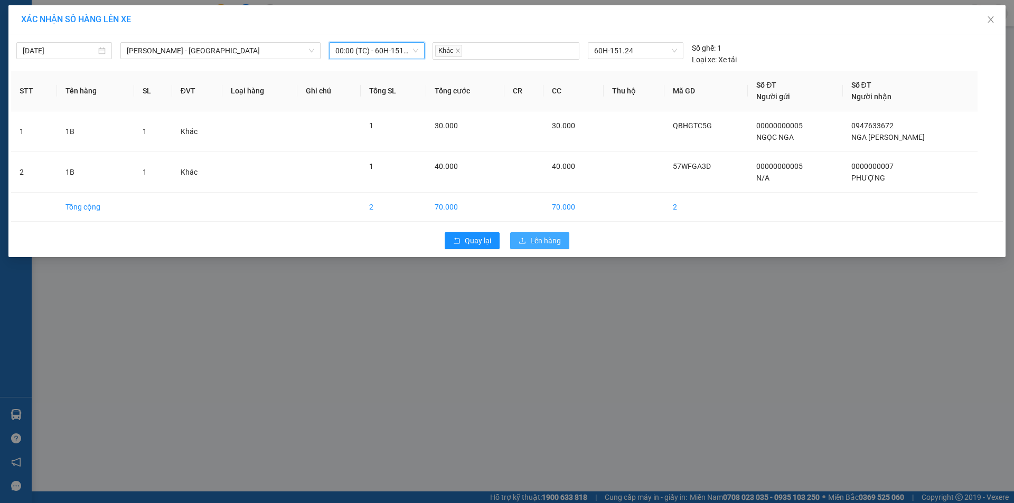
click at [531, 239] on span "Lên hàng" at bounding box center [545, 241] width 31 height 12
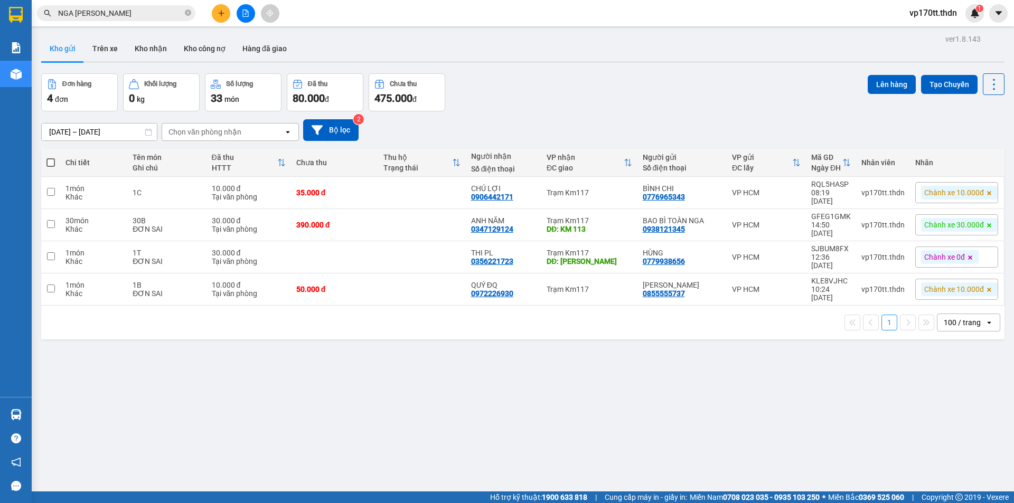
click at [321, 405] on div "ver 1.8.143 Kho gửi Trên xe Kho nhận Kho công nợ Hàng đã giao Đơn hàng 4 đơn Kh…" at bounding box center [522, 283] width 971 height 503
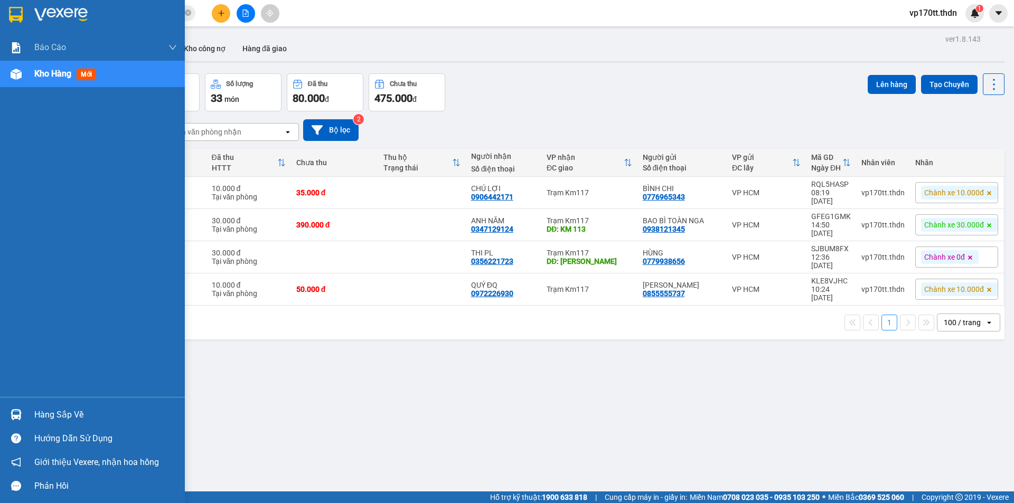
click at [13, 411] on img at bounding box center [16, 414] width 11 height 11
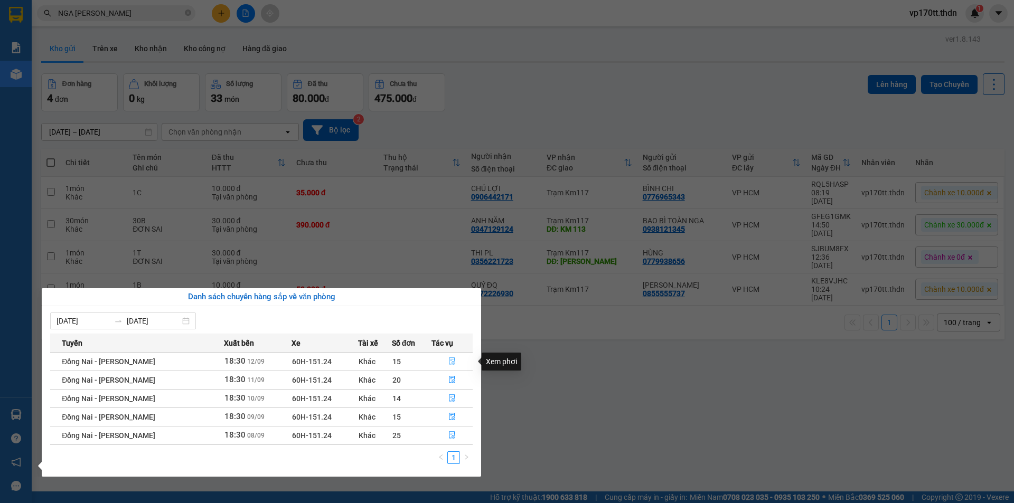
click at [450, 364] on icon "file-done" at bounding box center [452, 361] width 6 height 7
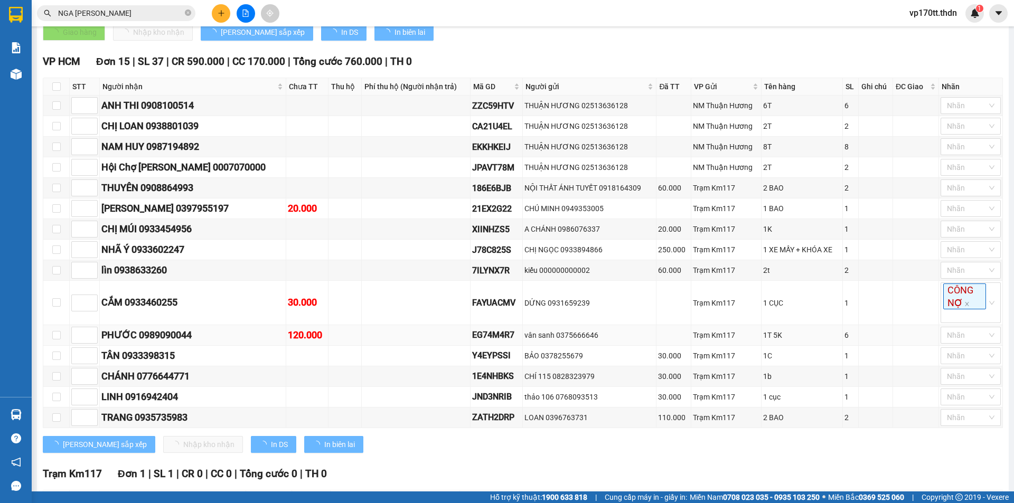
type input "[DATE]"
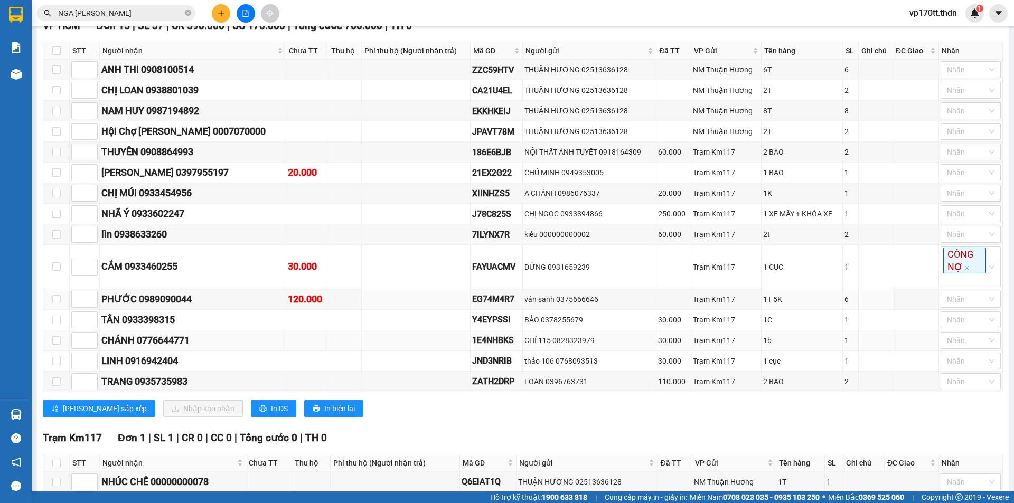
scroll to position [317, 0]
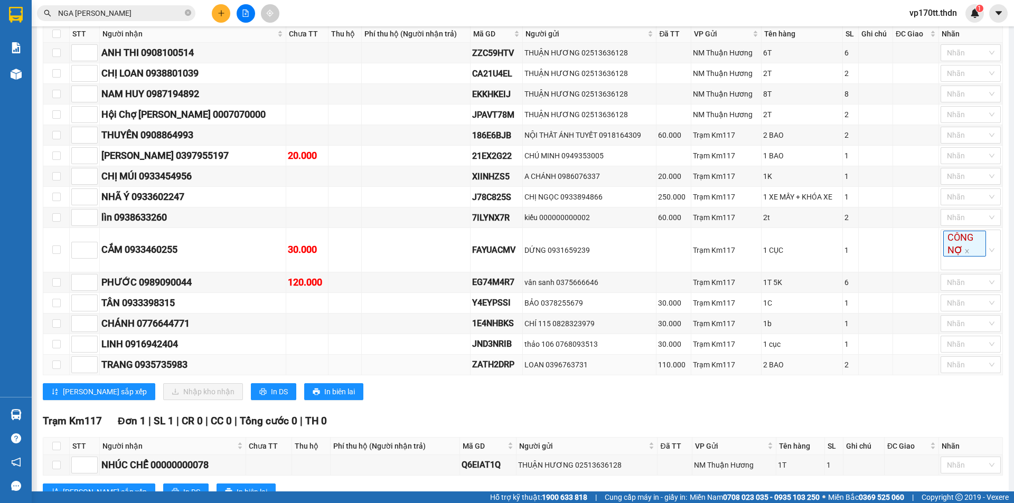
click at [161, 367] on div "TRANG 0935735983" at bounding box center [192, 364] width 183 height 15
click at [155, 346] on div "LINH 0916942404" at bounding box center [192, 344] width 183 height 15
click at [155, 324] on div "CHÁNH 0776644771" at bounding box center [192, 323] width 183 height 15
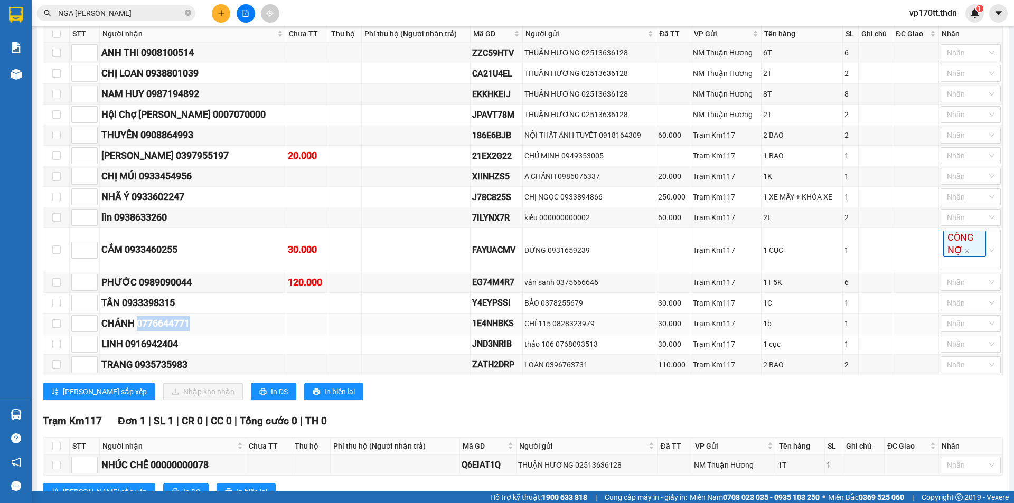
click at [155, 324] on div "CHÁNH 0776644771" at bounding box center [192, 323] width 183 height 15
click at [155, 298] on div "TÂN 0933398315" at bounding box center [192, 303] width 183 height 15
click at [157, 276] on div "PHƯỚC 0989090044" at bounding box center [192, 282] width 183 height 15
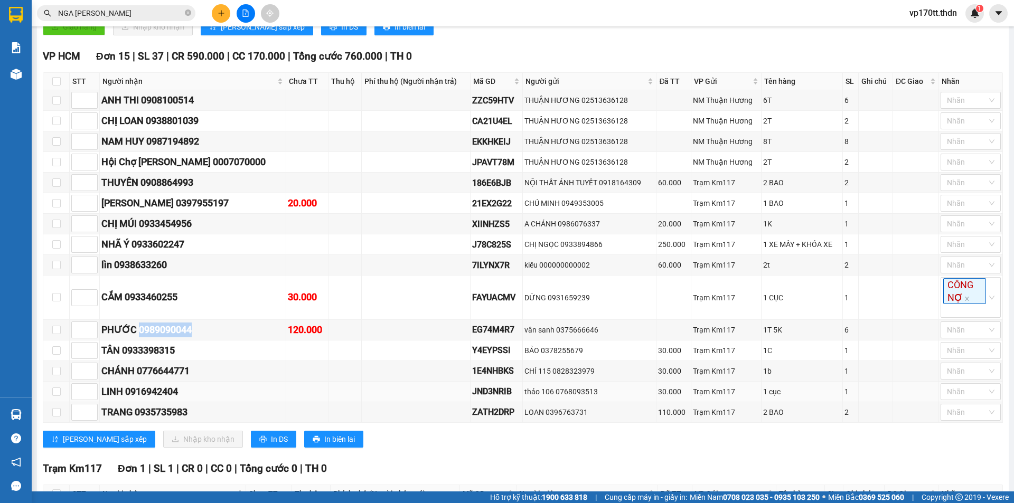
scroll to position [211, 0]
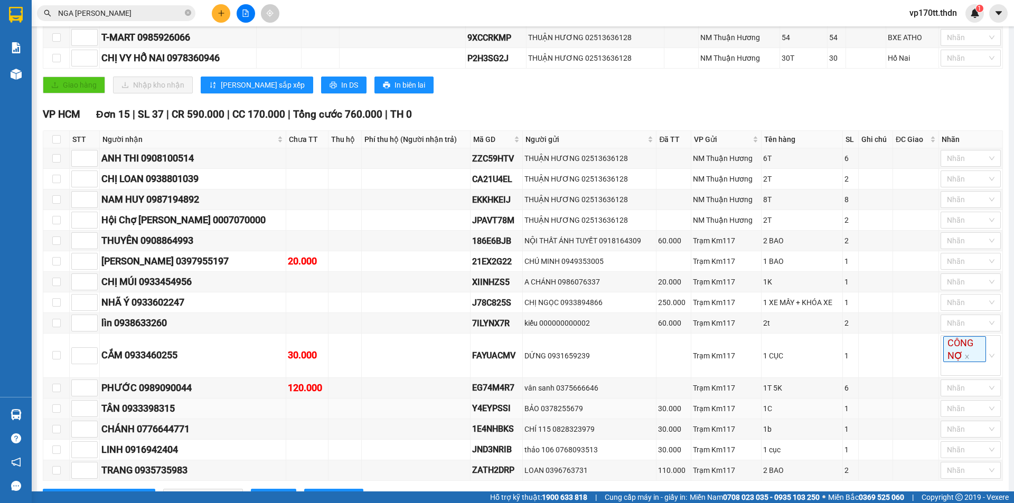
click at [286, 412] on td at bounding box center [307, 409] width 42 height 21
click at [154, 390] on div "PHƯỚC 0989090044" at bounding box center [192, 388] width 183 height 15
click at [157, 350] on div "CẮM 0933460255" at bounding box center [192, 355] width 183 height 15
click at [151, 317] on div "lìn 0938633260" at bounding box center [192, 323] width 183 height 15
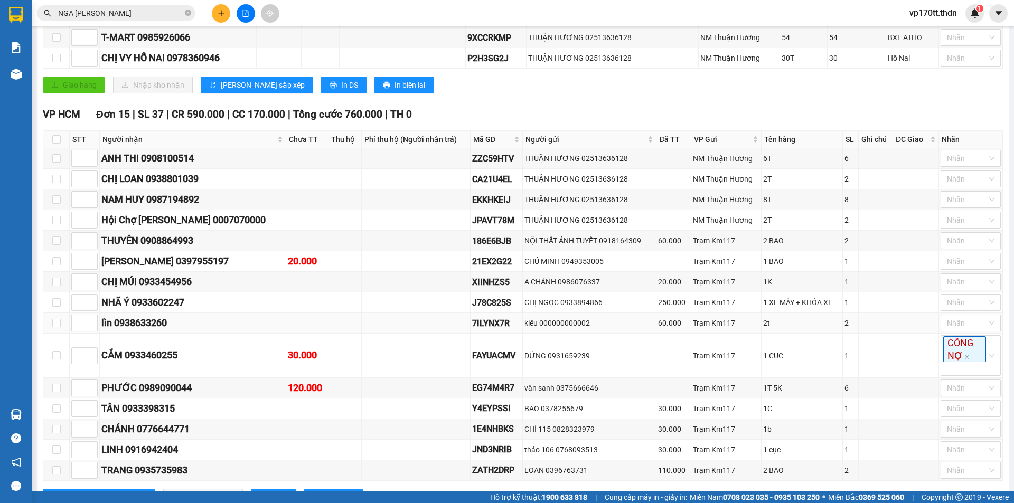
click at [151, 325] on div "lìn 0938633260" at bounding box center [192, 323] width 183 height 15
click at [169, 298] on div "NHÃ Ý 0933602247" at bounding box center [192, 302] width 183 height 15
copy div "0933602247"
click at [220, 19] on button at bounding box center [221, 13] width 18 height 18
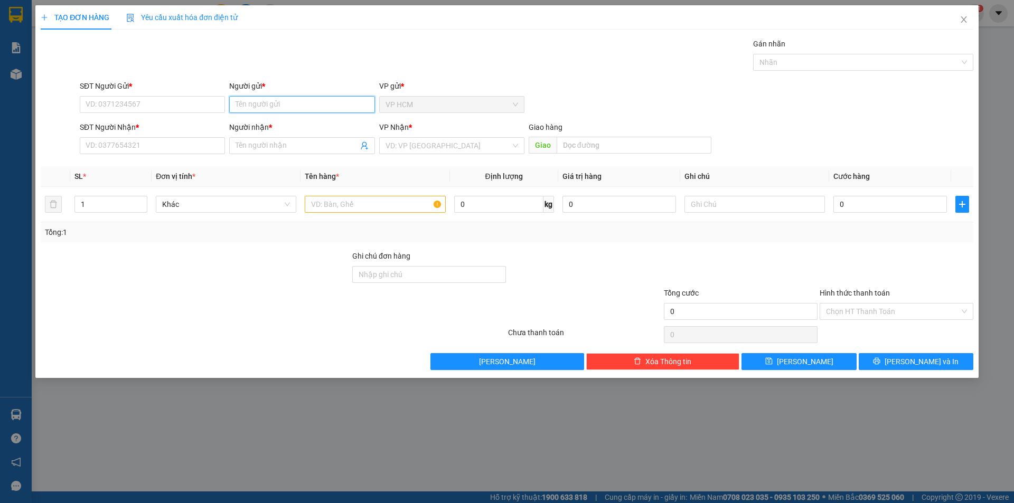
click at [297, 102] on input "Người gửi *" at bounding box center [301, 104] width 145 height 17
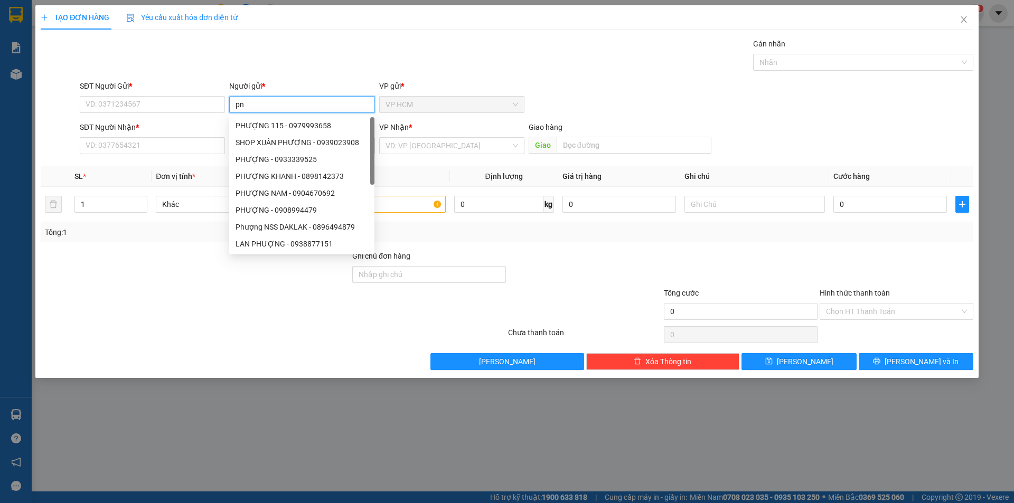
type input "pni"
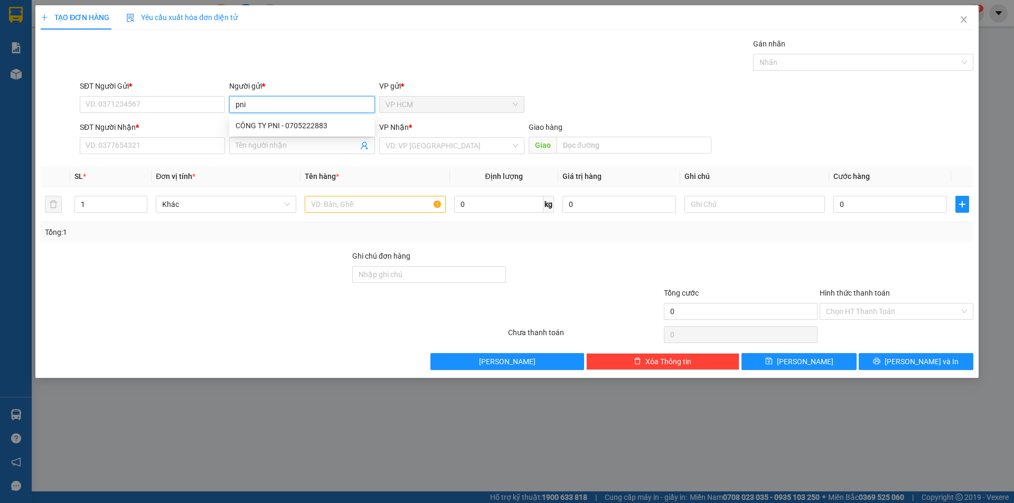
click at [295, 126] on div "CÔNG TY PNI - 0705222883" at bounding box center [301, 126] width 133 height 12
type input "0705222883"
type input "CÔNG TY PNI"
click at [363, 146] on icon "user-add" at bounding box center [364, 146] width 7 height 8
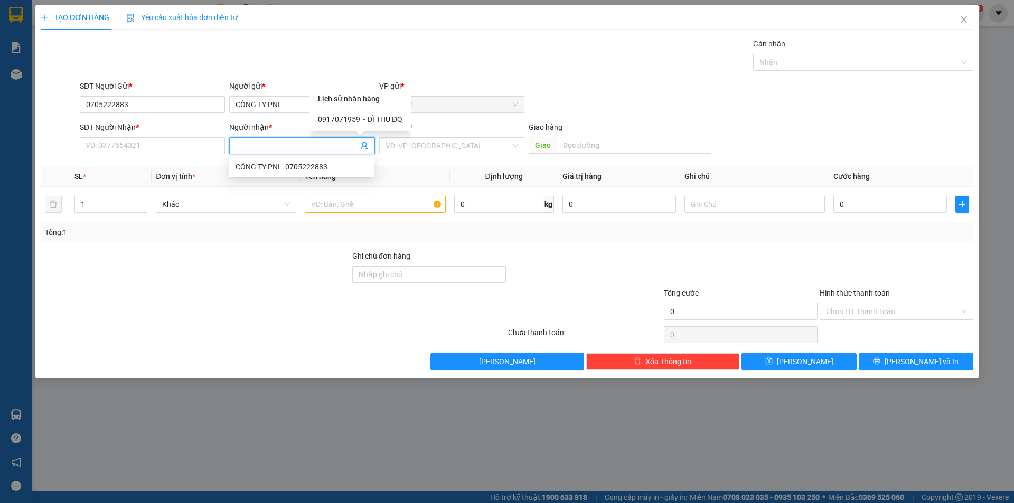
click at [364, 118] on div "0917071959 - DÌ THU ĐQ" at bounding box center [360, 120] width 84 height 12
type input "0917071959"
type input "DÌ THU ĐQ"
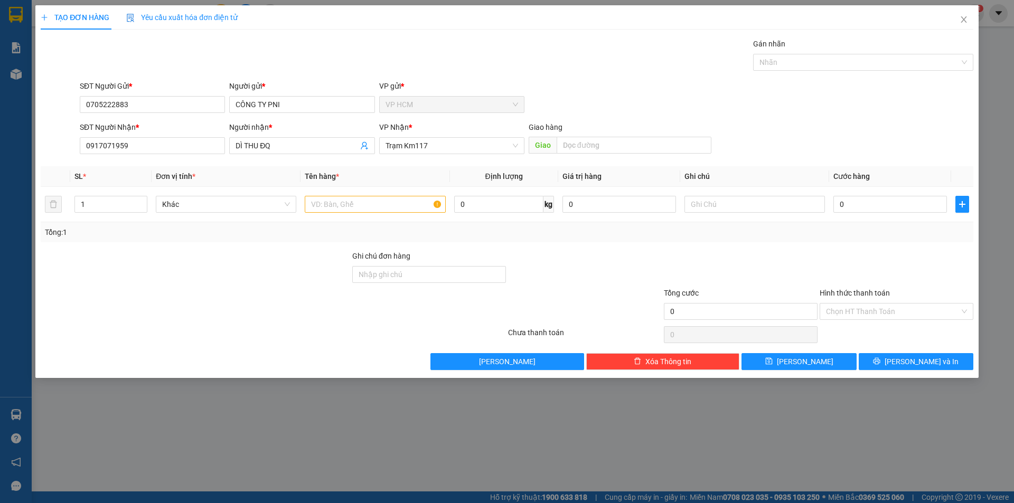
click at [794, 75] on div "Transit Pickup Surcharge Ids Transit Deliver Surcharge Ids Transit Deliver Surc…" at bounding box center [507, 204] width 932 height 332
click at [799, 68] on div at bounding box center [858, 62] width 204 height 13
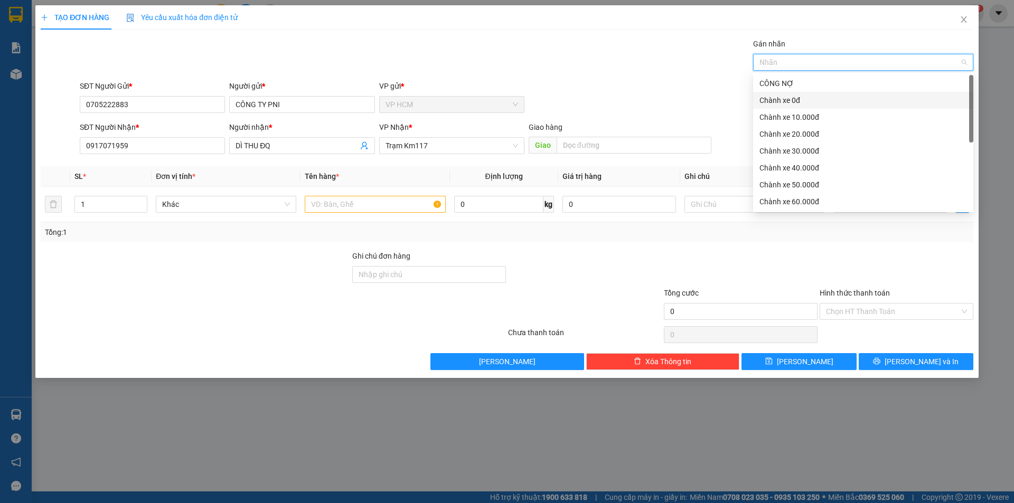
click at [825, 117] on div "Chành xe 10.000đ" at bounding box center [862, 117] width 207 height 12
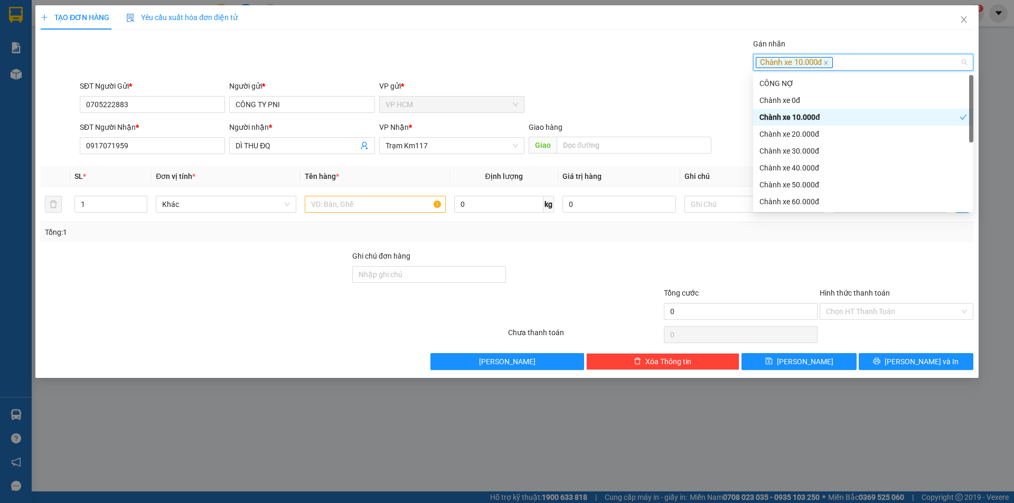
click at [800, 115] on div "Chành xe 10.000đ" at bounding box center [859, 117] width 200 height 12
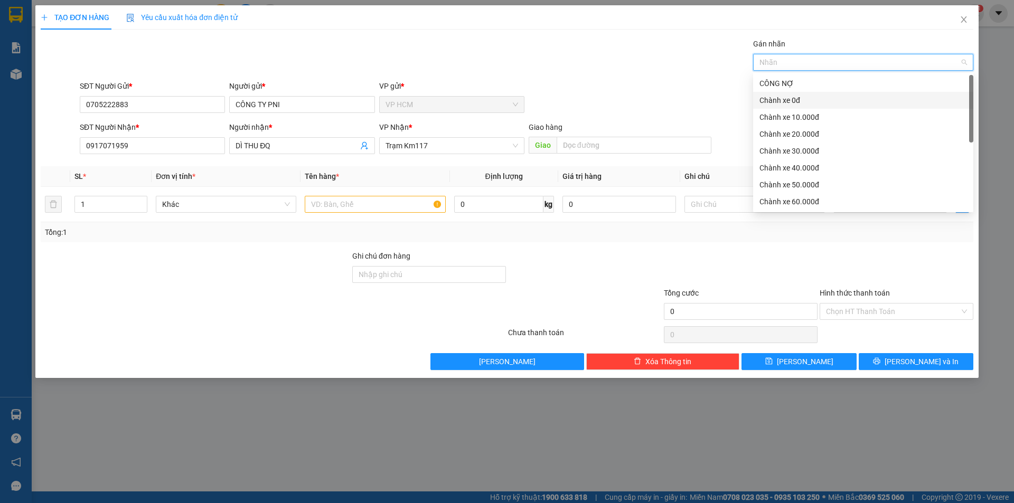
click at [794, 102] on div "Chành xe 0đ" at bounding box center [862, 101] width 207 height 12
click at [354, 203] on input "text" at bounding box center [375, 204] width 140 height 17
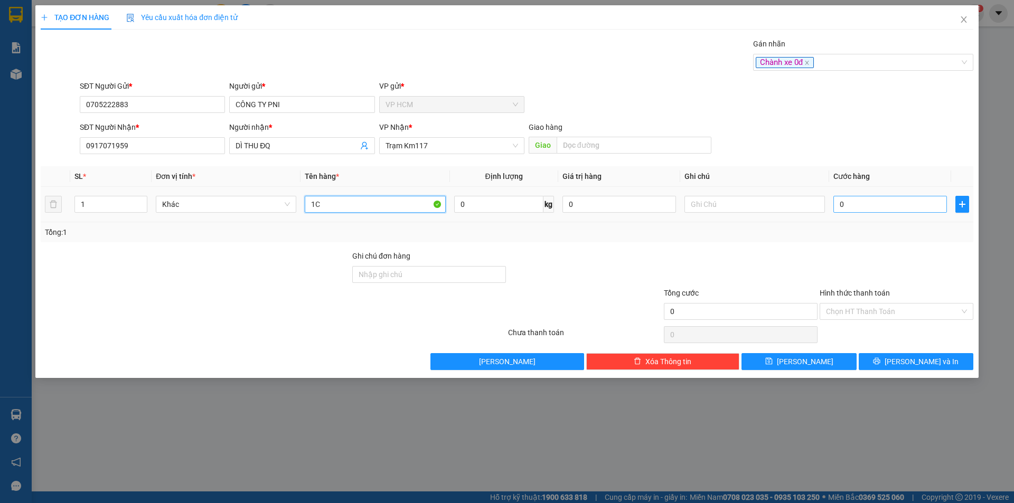
type input "1C"
click at [876, 210] on input "0" at bounding box center [890, 204] width 114 height 17
type input "2"
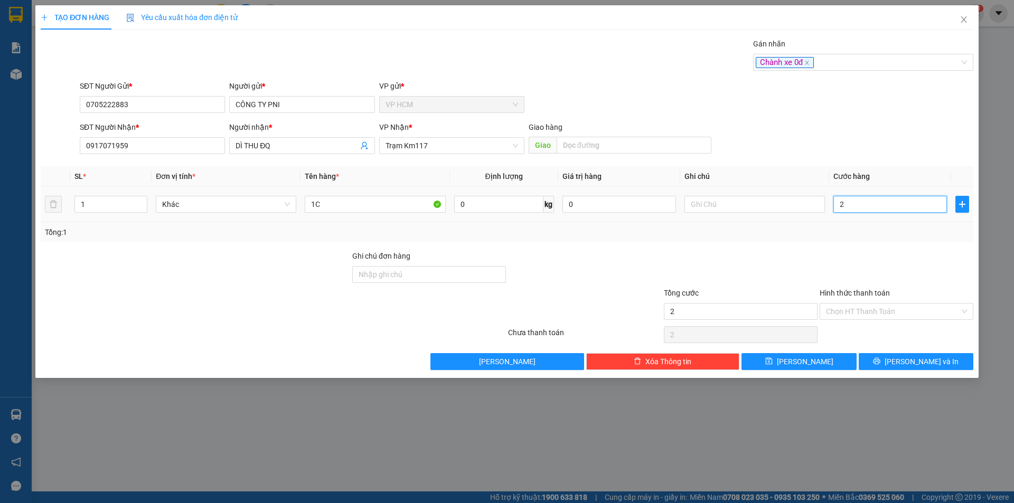
type input "20"
type input "20.000"
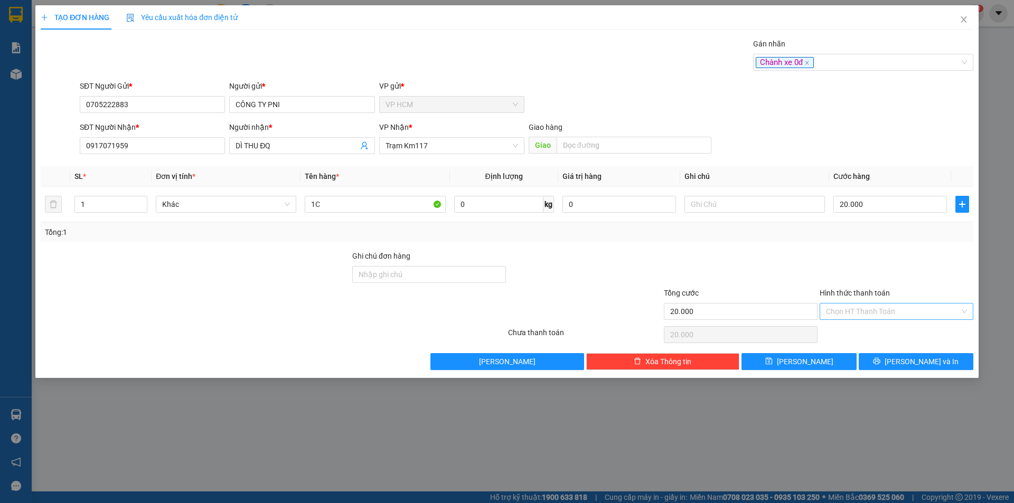
drag, startPoint x: 864, startPoint y: 259, endPoint x: 866, endPoint y: 309, distance: 50.2
click at [864, 260] on div at bounding box center [896, 268] width 156 height 37
click at [867, 313] on input "Hình thức thanh toán" at bounding box center [893, 312] width 134 height 16
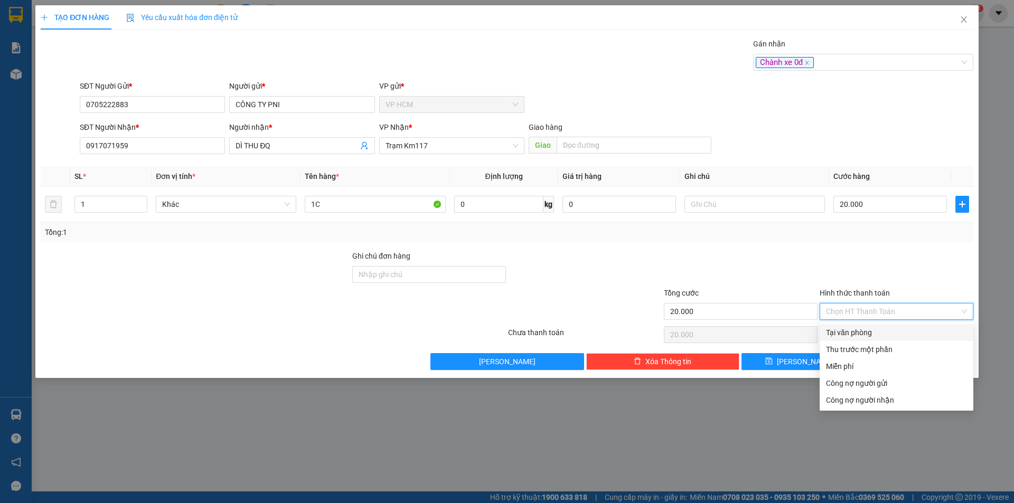
click at [871, 329] on div "Tại văn phòng" at bounding box center [896, 333] width 141 height 12
type input "0"
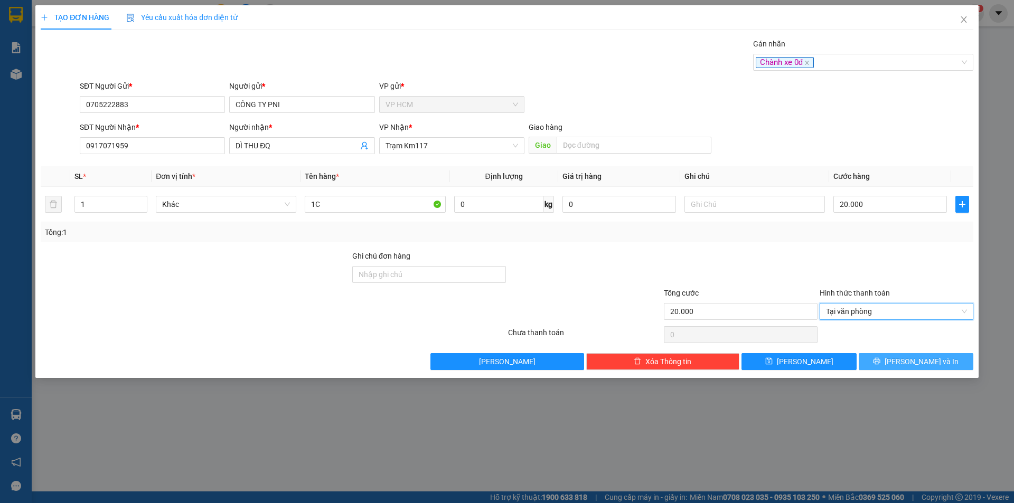
click at [905, 355] on button "[PERSON_NAME] và In" at bounding box center [915, 361] width 115 height 17
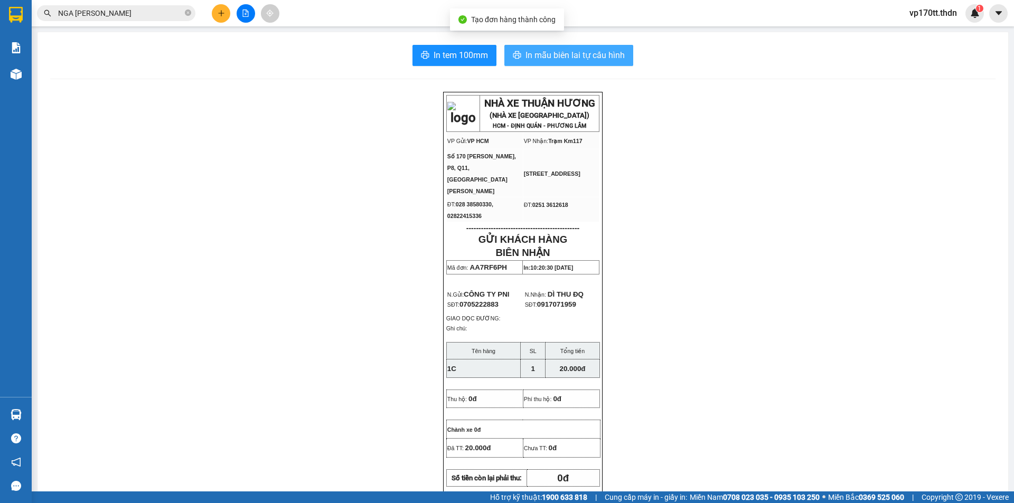
click at [586, 61] on span "In mẫu biên lai tự cấu hình" at bounding box center [574, 55] width 99 height 13
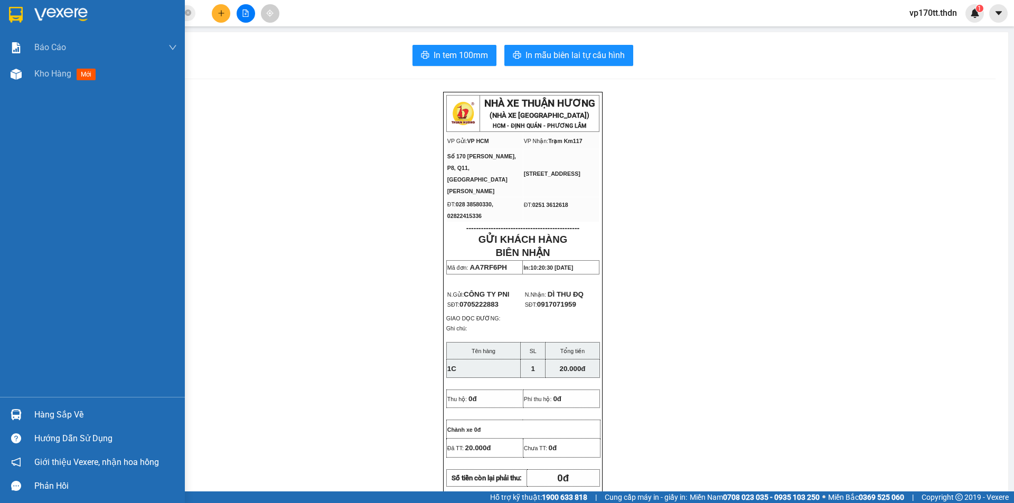
click at [7, 417] on div at bounding box center [16, 414] width 18 height 18
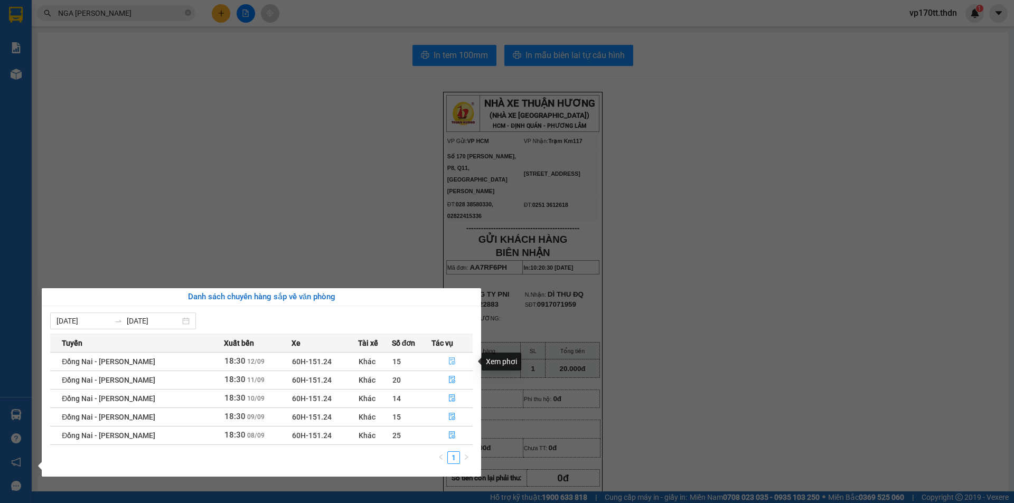
click at [454, 355] on button "button" at bounding box center [452, 361] width 41 height 17
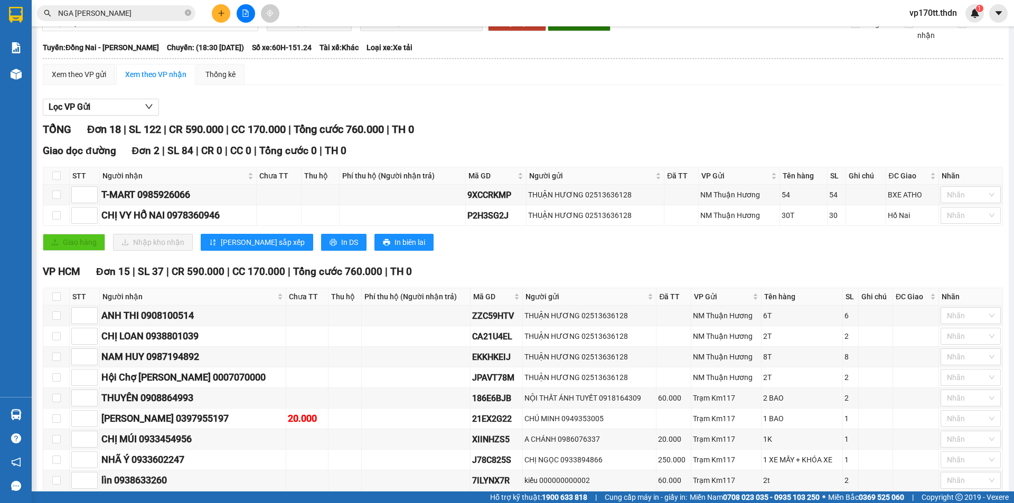
scroll to position [158, 0]
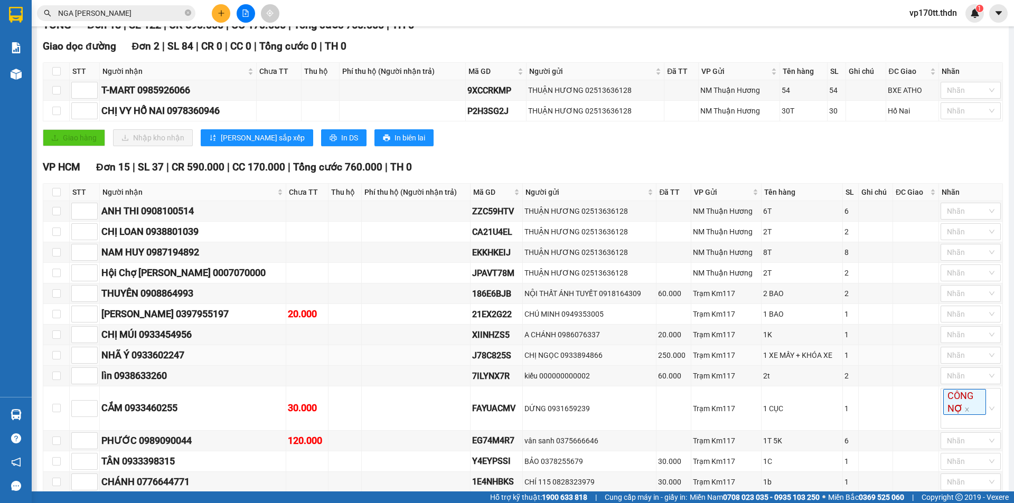
click at [156, 356] on div "NHÃ Ý 0933602247" at bounding box center [192, 355] width 183 height 15
click at [230, 362] on div "NHÃ Ý 0933602247" at bounding box center [192, 355] width 183 height 15
click at [162, 354] on div "NHÃ Ý 0933602247" at bounding box center [192, 355] width 183 height 15
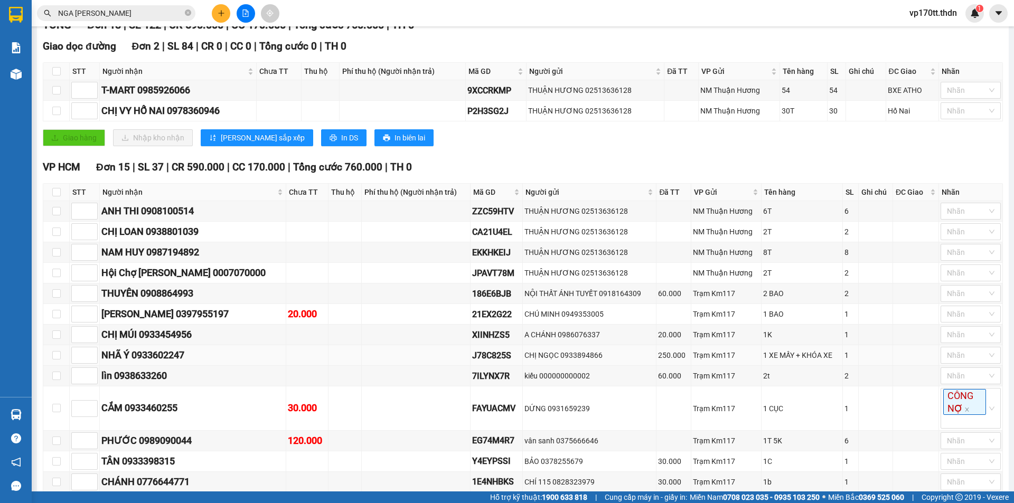
click at [309, 354] on td at bounding box center [307, 355] width 42 height 21
click at [219, 18] on button at bounding box center [221, 13] width 18 height 18
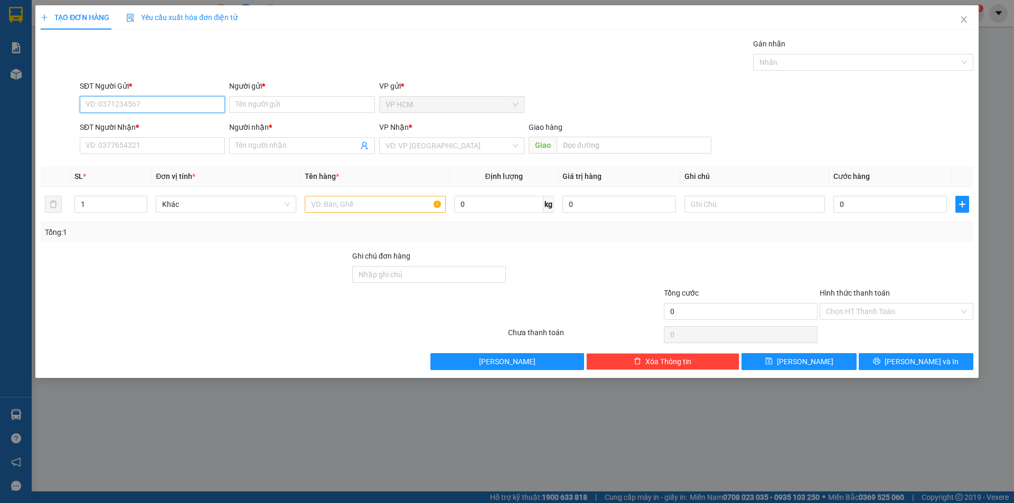
click at [173, 103] on input "SĐT Người Gửi *" at bounding box center [152, 104] width 145 height 17
click at [151, 130] on div "0989105082 - DIỄM" at bounding box center [152, 126] width 133 height 12
type input "0989105082"
type input "DIỄM"
type input "0347496921"
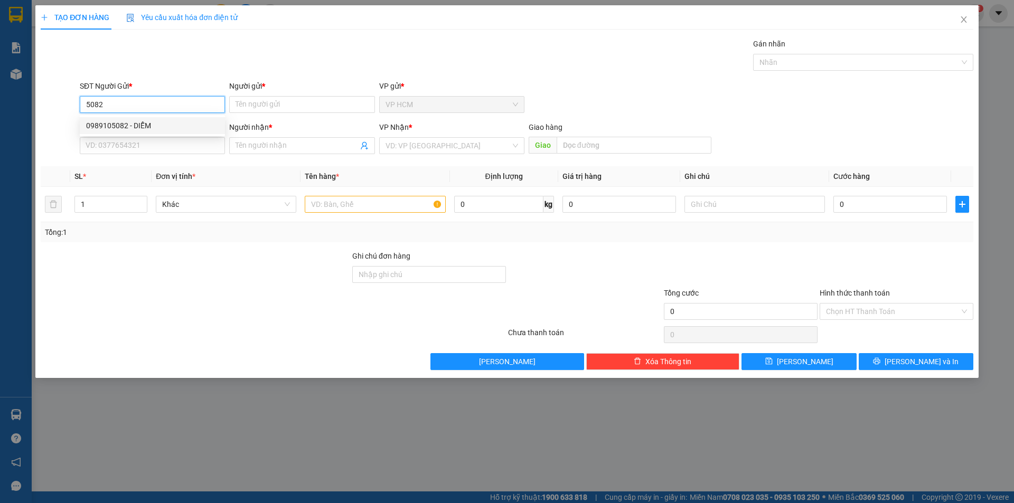
type input "SHOP [PERSON_NAME]"
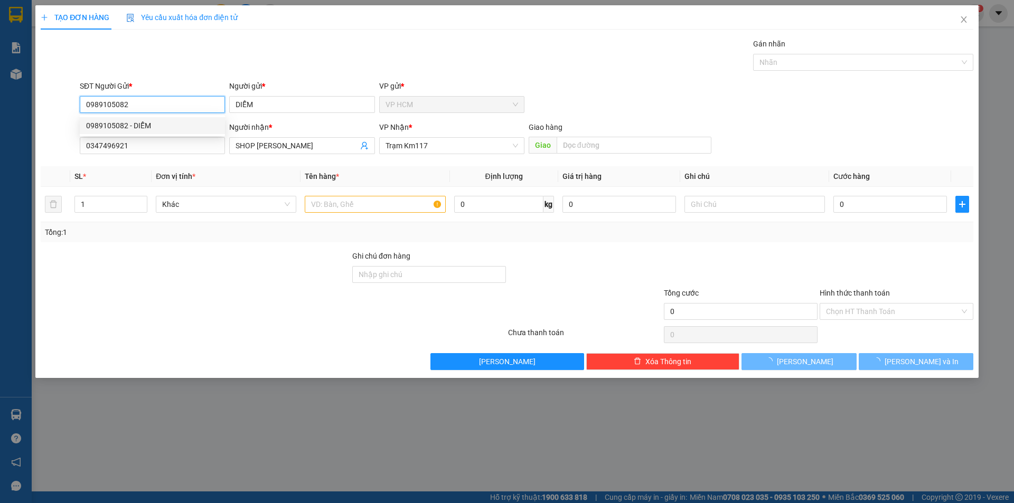
type input "35.000"
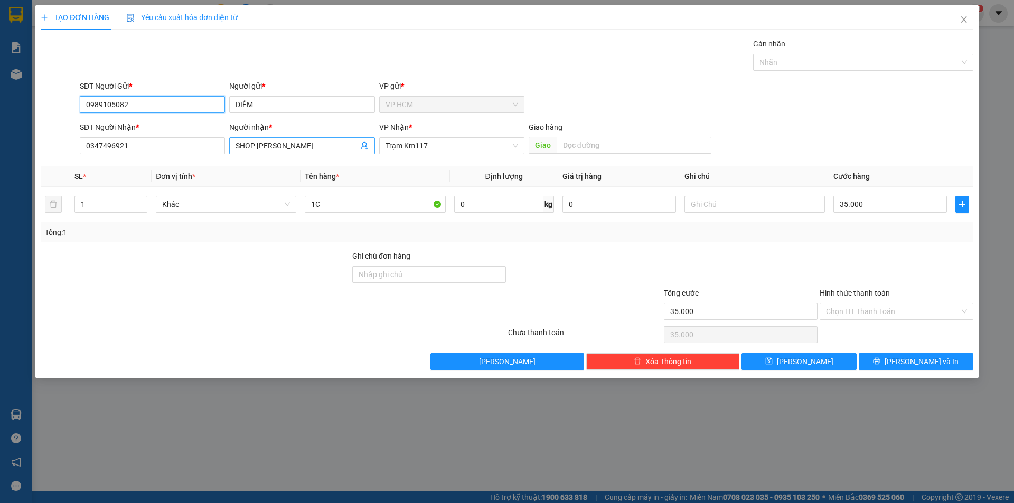
type input "0989105082"
click at [364, 144] on icon "user-add" at bounding box center [364, 145] width 8 height 8
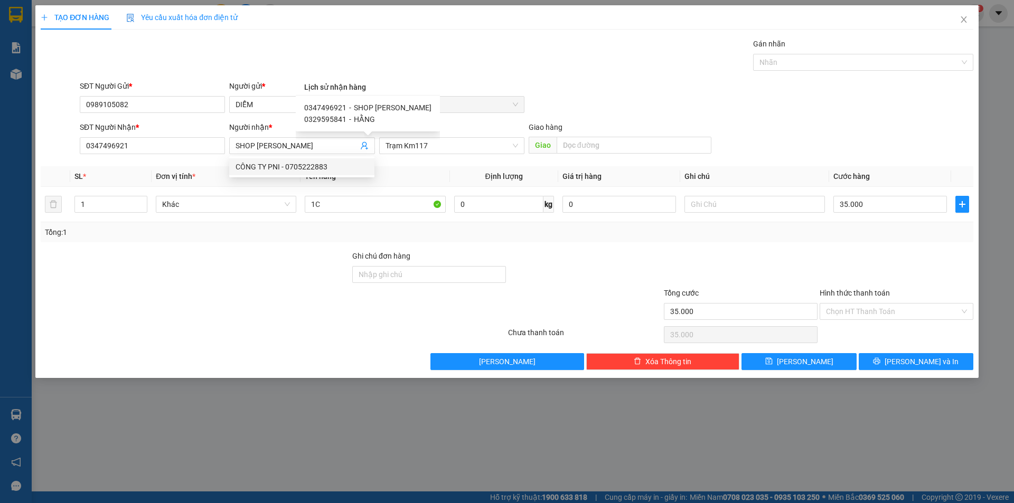
click at [791, 71] on div "Gán nhãn Nhãn" at bounding box center [863, 56] width 220 height 37
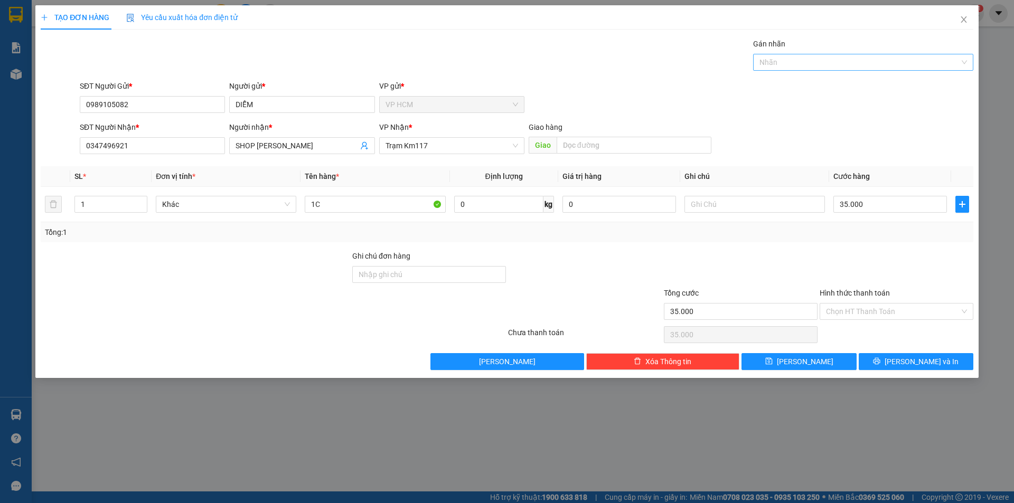
click at [790, 67] on div at bounding box center [858, 62] width 204 height 13
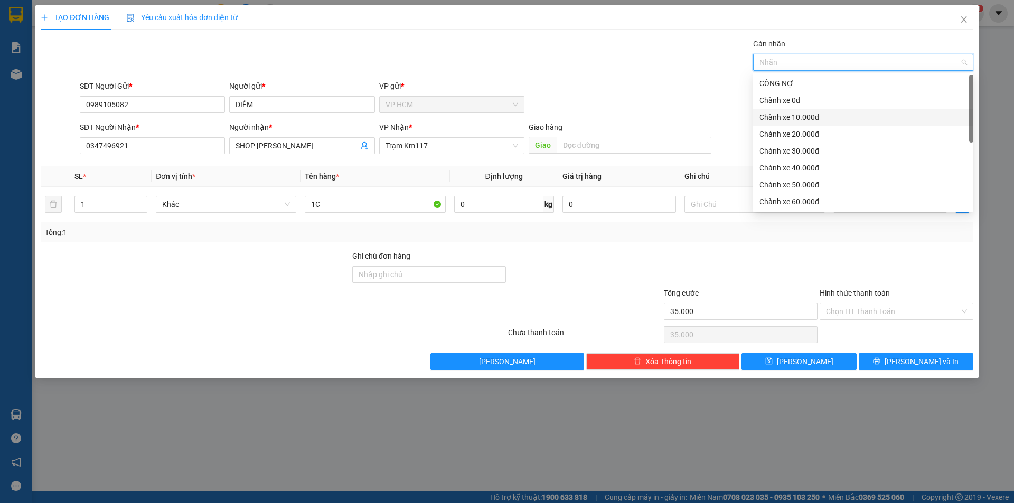
click at [816, 113] on div "Chành xe 10.000đ" at bounding box center [862, 117] width 207 height 12
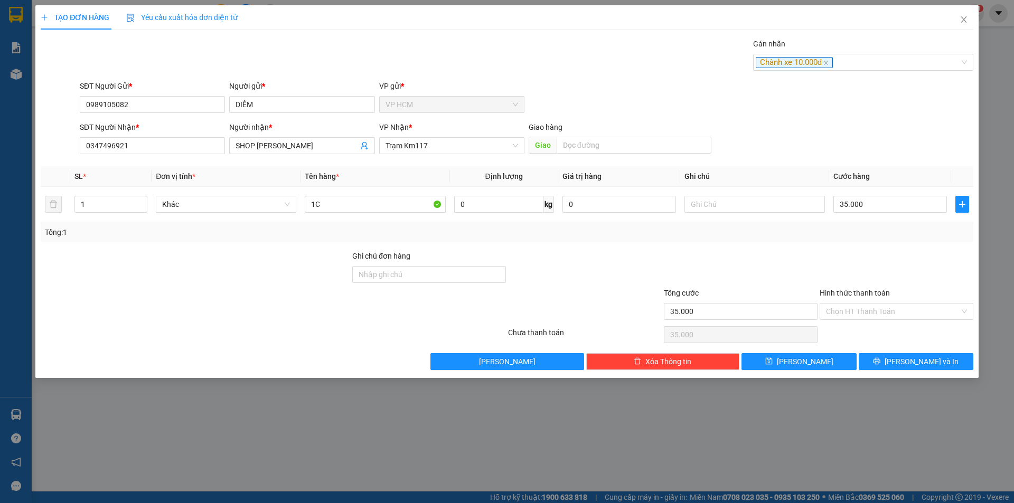
click at [666, 95] on div "SĐT Người Gửi * 0989105082 Người gửi * DIỄM VP gửi * VP HCM" at bounding box center [527, 98] width 898 height 37
click at [877, 201] on input "35.000" at bounding box center [890, 204] width 114 height 17
type input "4"
type input "40"
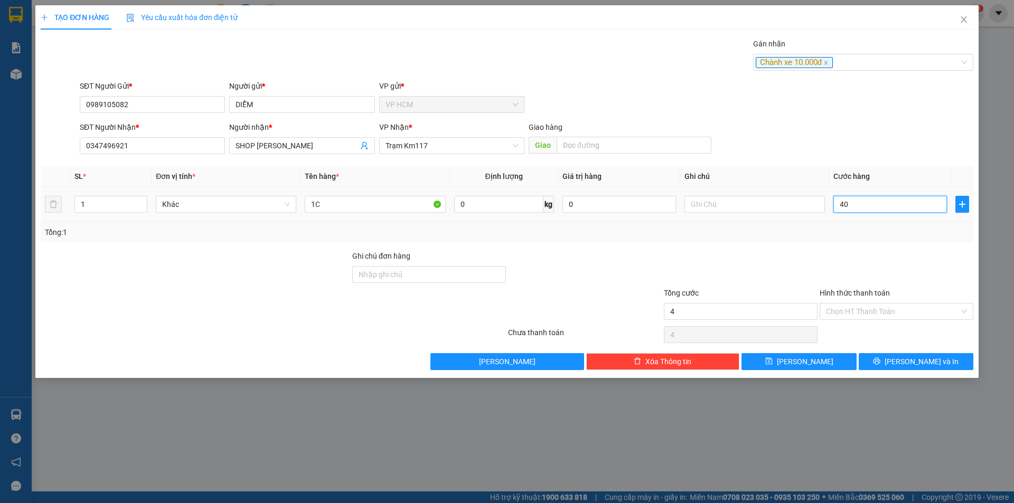
type input "40"
type input "40.000"
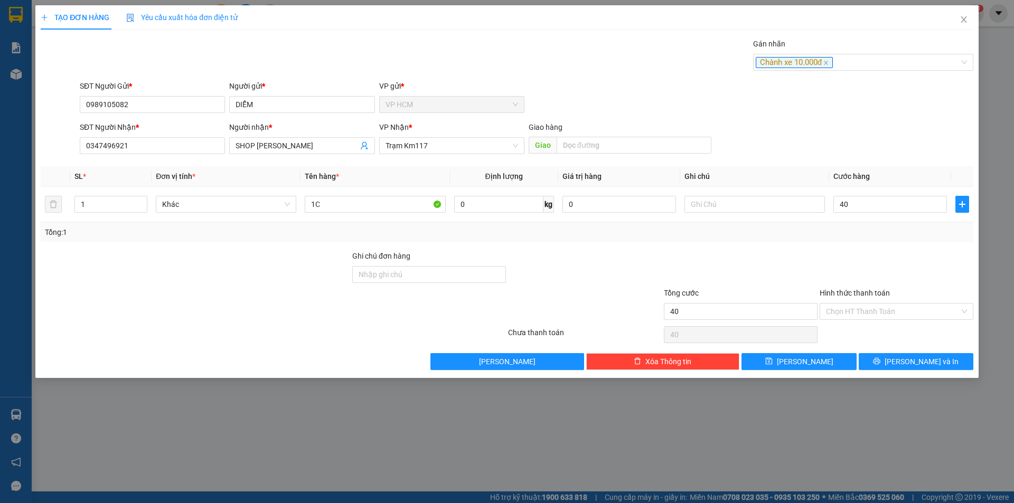
type input "40.000"
click at [833, 259] on div at bounding box center [896, 268] width 156 height 37
click at [852, 313] on input "Hình thức thanh toán" at bounding box center [893, 312] width 134 height 16
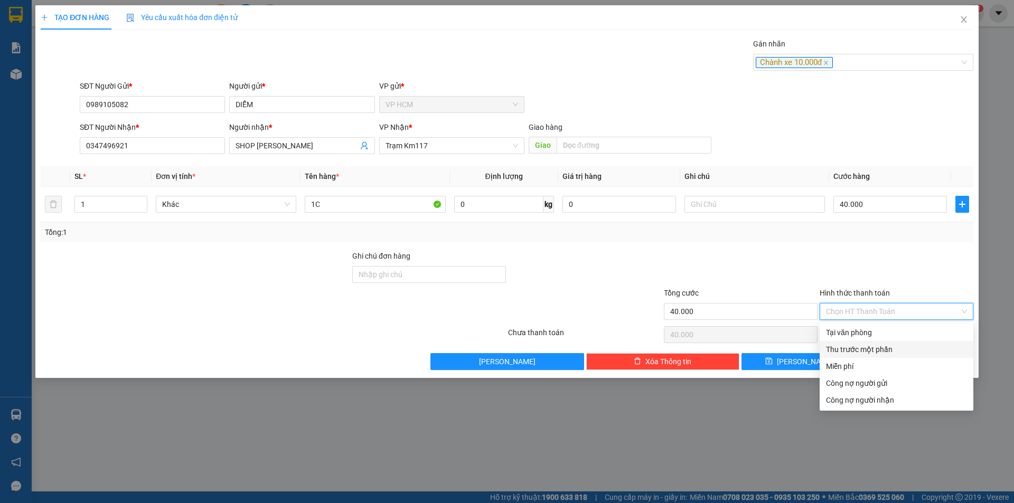
click at [839, 353] on div "Thu trước một phần" at bounding box center [896, 350] width 141 height 12
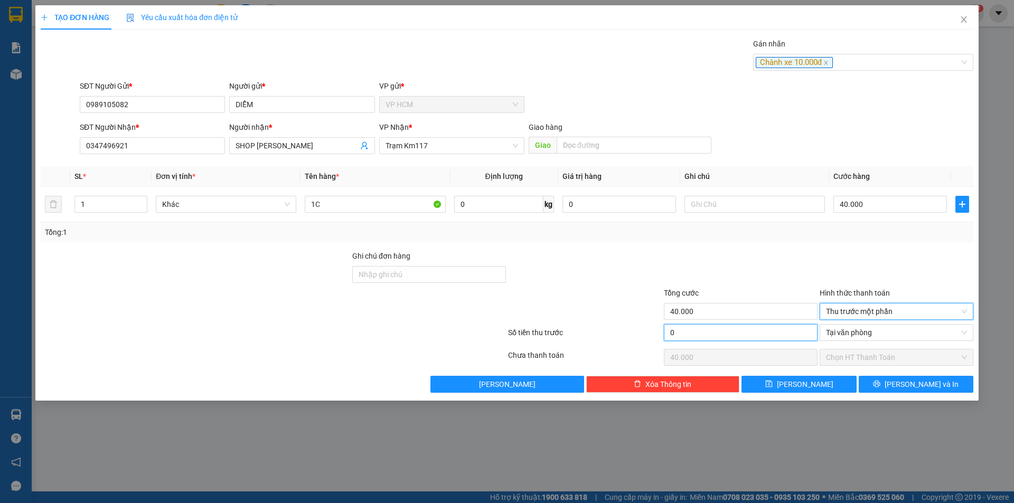
click at [750, 336] on input "0" at bounding box center [741, 332] width 154 height 17
type input "1"
type input "39.999"
type input "10"
type input "39.990"
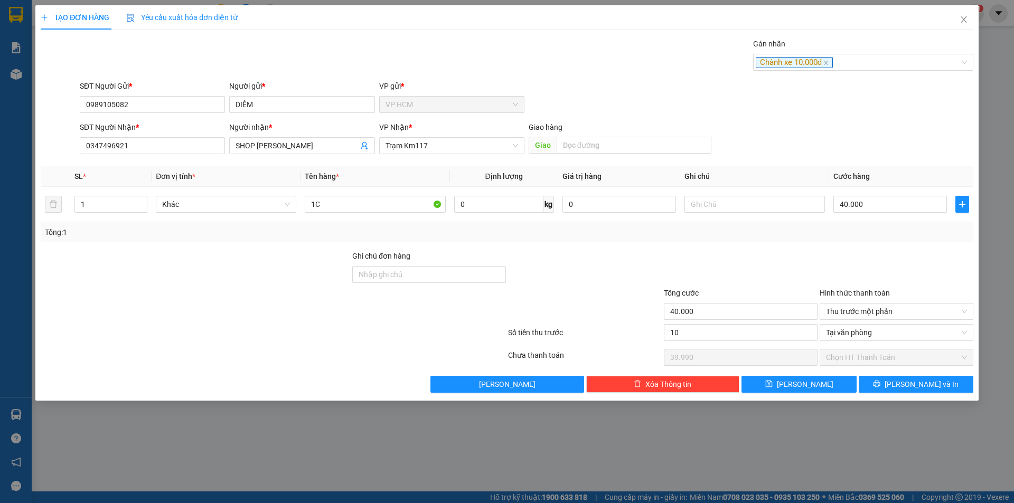
type input "10.000"
type input "30.000"
click at [750, 223] on div "Tổng: 1" at bounding box center [507, 232] width 932 height 20
click at [780, 266] on div at bounding box center [741, 268] width 156 height 37
click at [893, 379] on button "[PERSON_NAME] và In" at bounding box center [915, 384] width 115 height 17
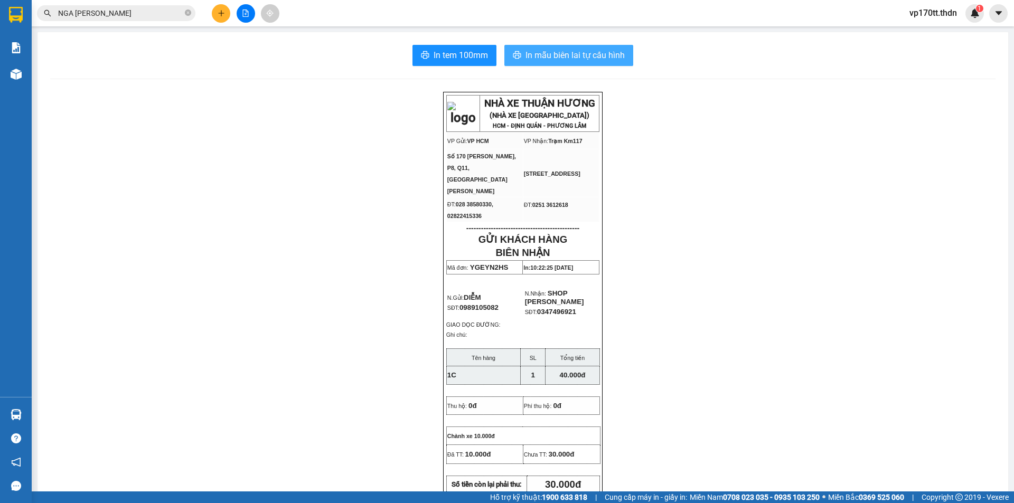
click at [568, 46] on button "In mẫu biên lai tự cấu hình" at bounding box center [568, 55] width 129 height 21
click at [222, 16] on icon "plus" at bounding box center [221, 13] width 7 height 7
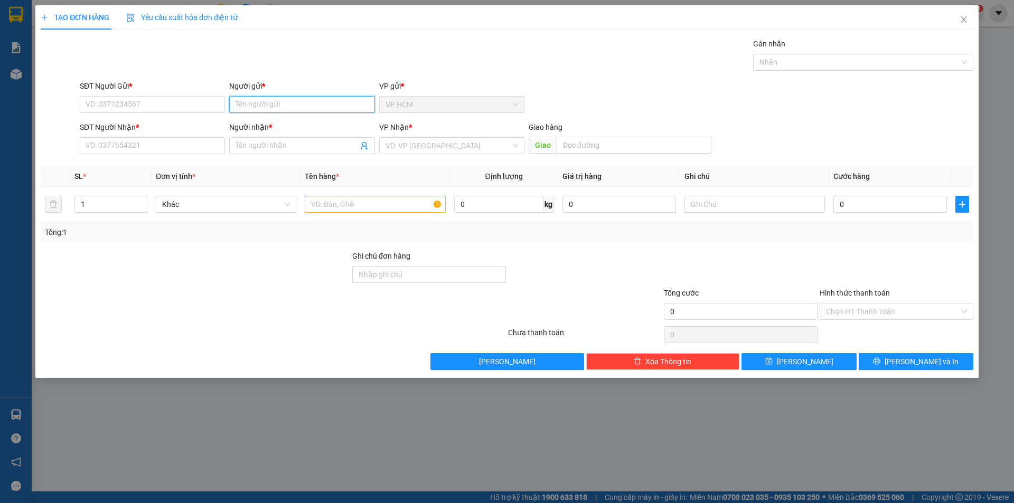
click at [252, 110] on input "Người gửi *" at bounding box center [301, 104] width 145 height 17
click at [258, 147] on input "Người nhận *" at bounding box center [296, 146] width 122 height 12
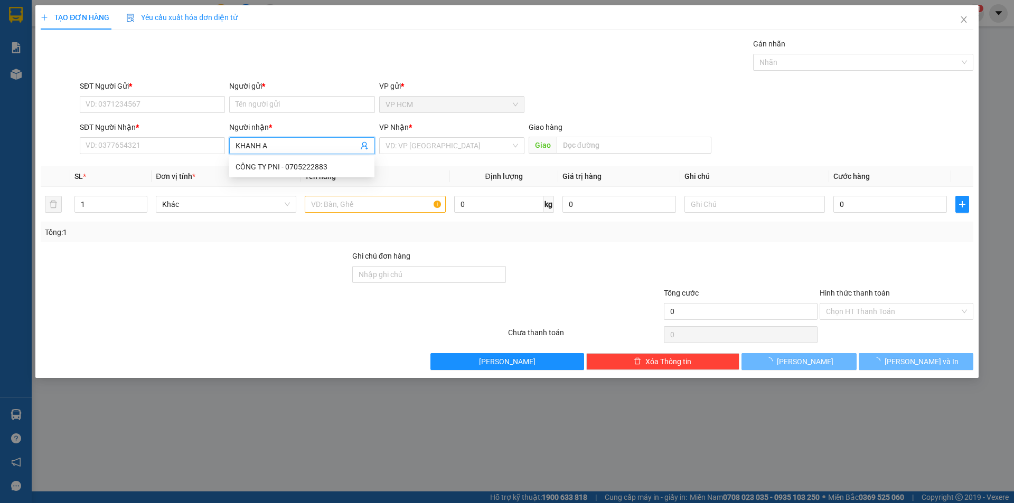
type input "KHANH AN"
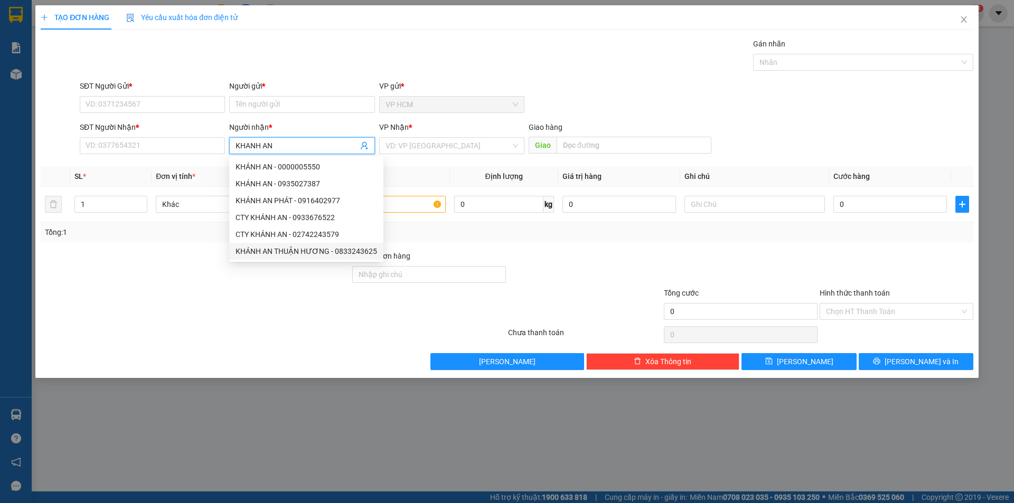
click at [341, 252] on div "KHÁNH AN THUẬN HƯƠNG - 0833243625" at bounding box center [305, 252] width 141 height 12
type input "0833243625"
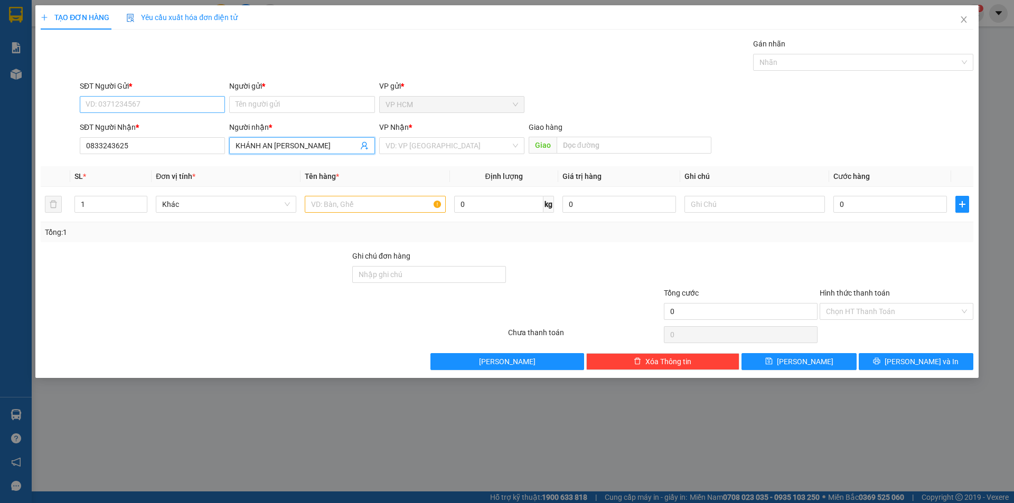
type input "KHÁNH AN [PERSON_NAME]"
click at [179, 107] on input "SĐT Người Gửi *" at bounding box center [152, 104] width 145 height 17
type input "0975975474"
click at [296, 102] on input "Người gửi *" at bounding box center [301, 104] width 145 height 17
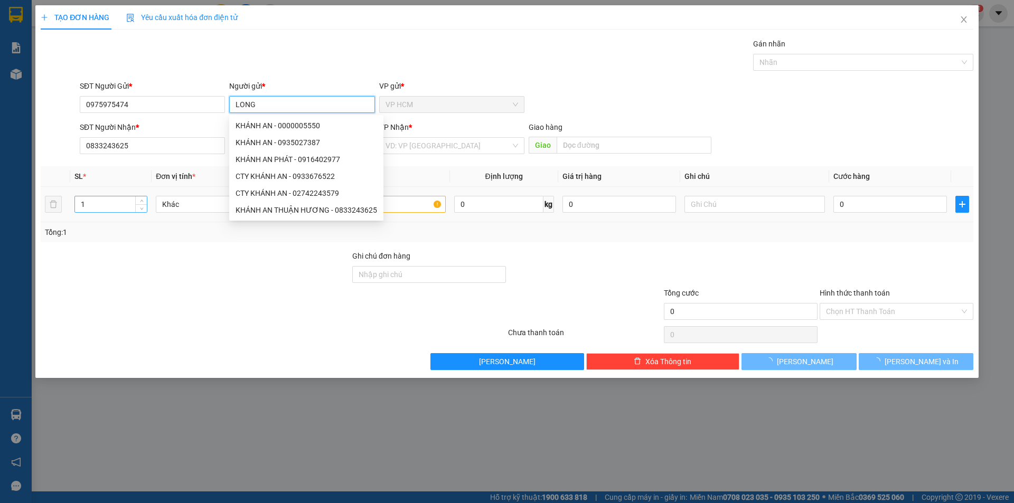
type input "LONG"
click at [97, 202] on input "1" at bounding box center [111, 204] width 72 height 16
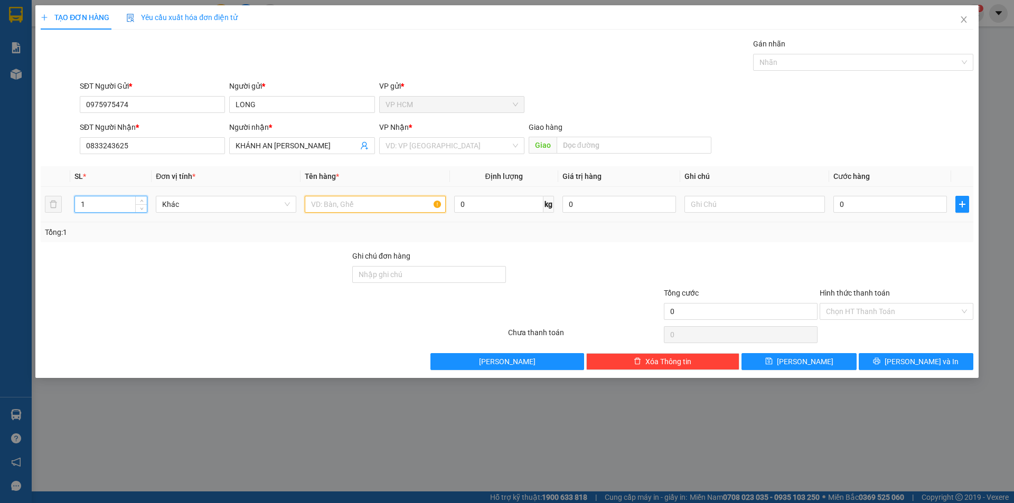
click at [338, 206] on input "text" at bounding box center [375, 204] width 140 height 17
type input "1K BAO BÌ"
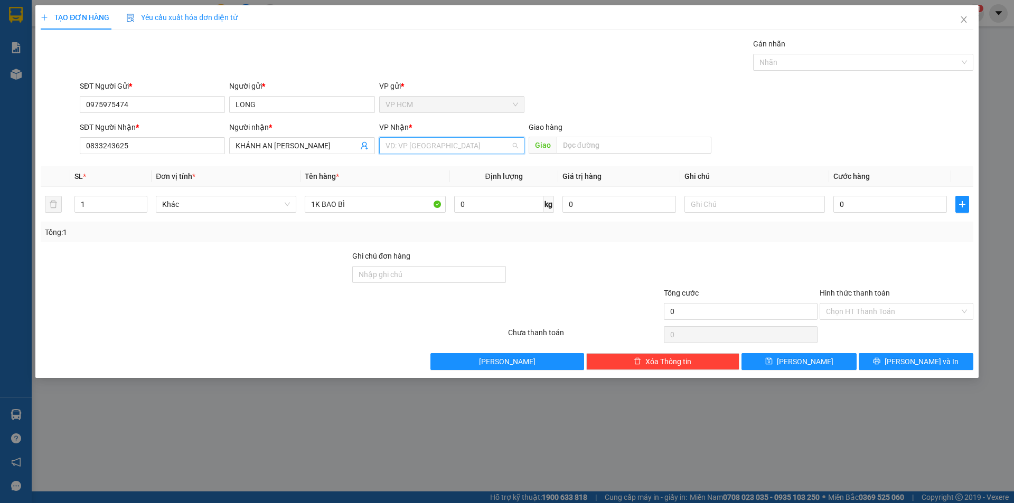
click at [411, 149] on input "search" at bounding box center [447, 146] width 125 height 16
click at [428, 197] on div "NM Thuận Hương" at bounding box center [451, 201] width 133 height 12
click at [877, 43] on div "Gán nhãn" at bounding box center [863, 46] width 220 height 16
click at [862, 52] on div "Gán nhãn" at bounding box center [863, 46] width 220 height 16
click at [804, 68] on div at bounding box center [858, 62] width 204 height 13
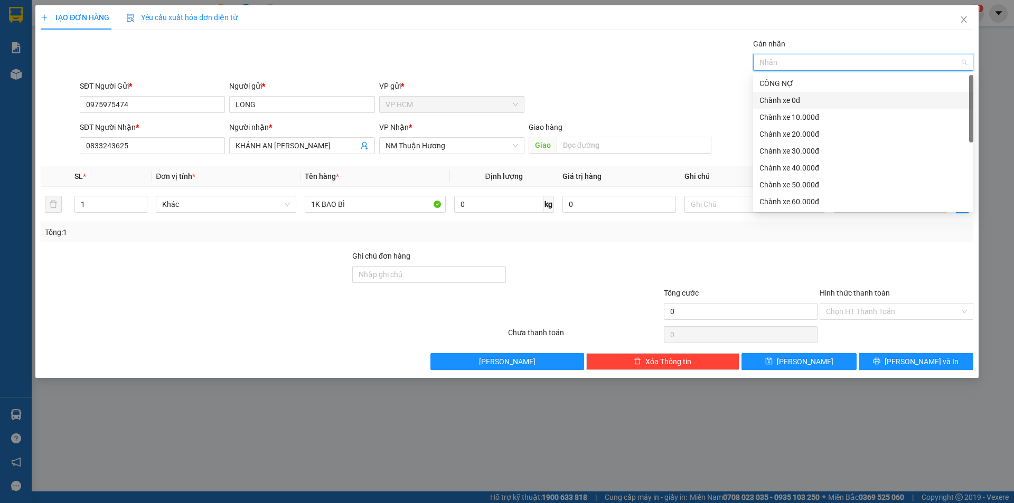
click at [800, 100] on div "Chành xe 0đ" at bounding box center [862, 101] width 207 height 12
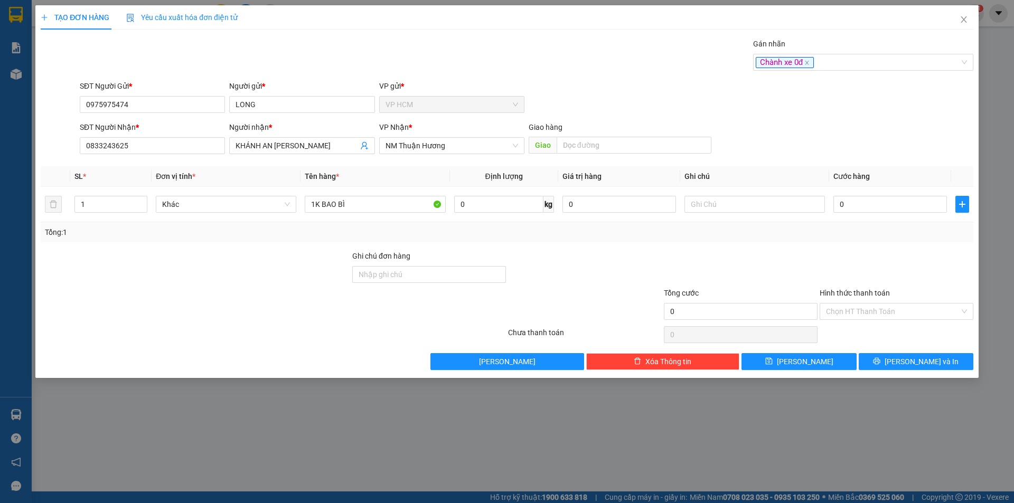
click at [643, 77] on div "Transit Pickup Surcharge Ids Transit Deliver Surcharge Ids Transit Deliver Surc…" at bounding box center [507, 204] width 932 height 332
click at [867, 322] on div "Hình thức thanh toán Chọn HT Thanh Toán" at bounding box center [896, 305] width 154 height 37
click at [868, 314] on input "Hình thức thanh toán" at bounding box center [893, 312] width 134 height 16
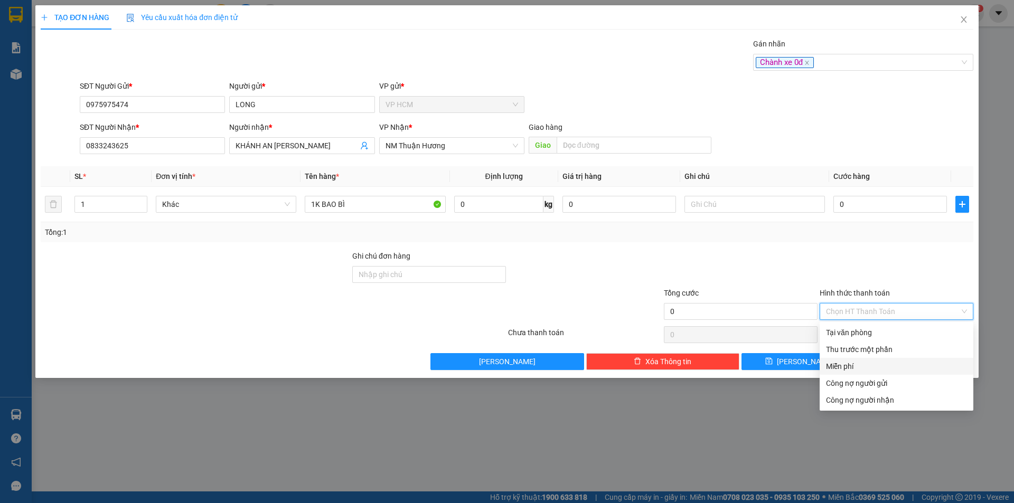
click at [857, 366] on div "Miễn phí" at bounding box center [896, 367] width 141 height 12
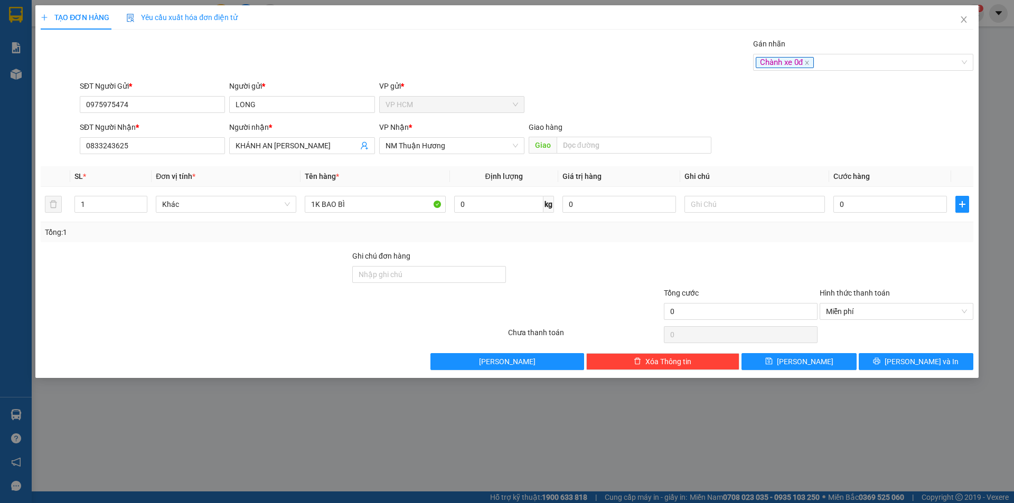
click at [939, 381] on div "TẠO ĐƠN HÀNG Yêu cầu xuất hóa đơn điện tử Transit Pickup Surcharge Ids Transit …" at bounding box center [507, 251] width 1014 height 503
click at [937, 367] on button "[PERSON_NAME] và In" at bounding box center [915, 361] width 115 height 17
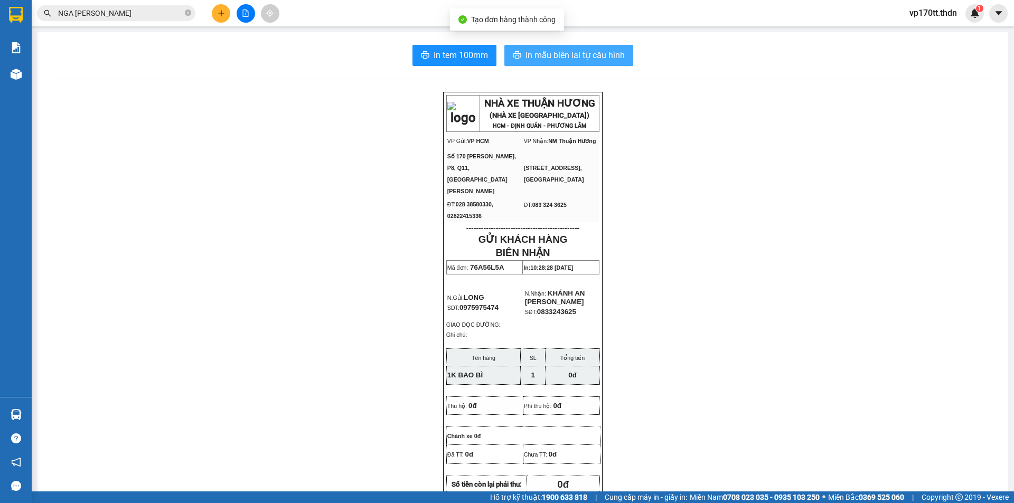
click at [586, 59] on span "In mẫu biên lai tự cấu hình" at bounding box center [574, 55] width 99 height 13
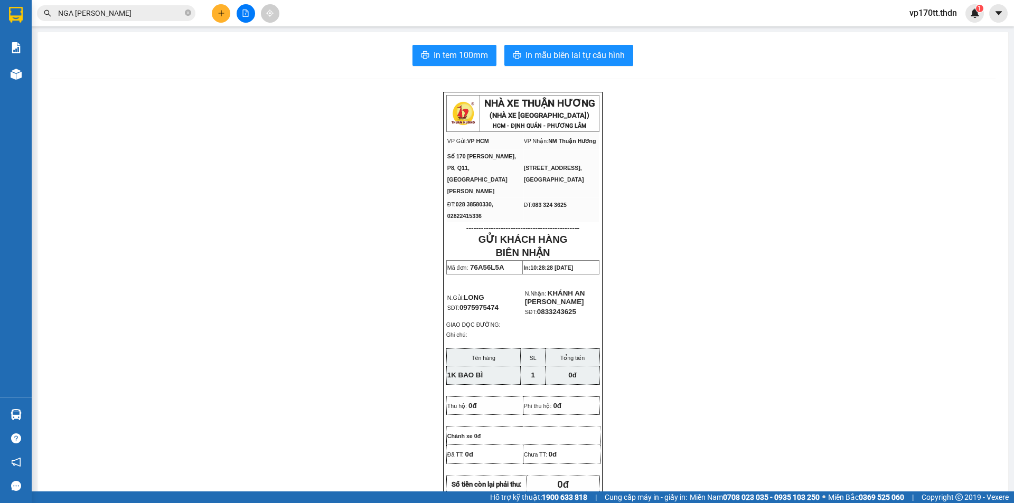
click at [121, 10] on input "NGA [PERSON_NAME]" at bounding box center [120, 13] width 125 height 12
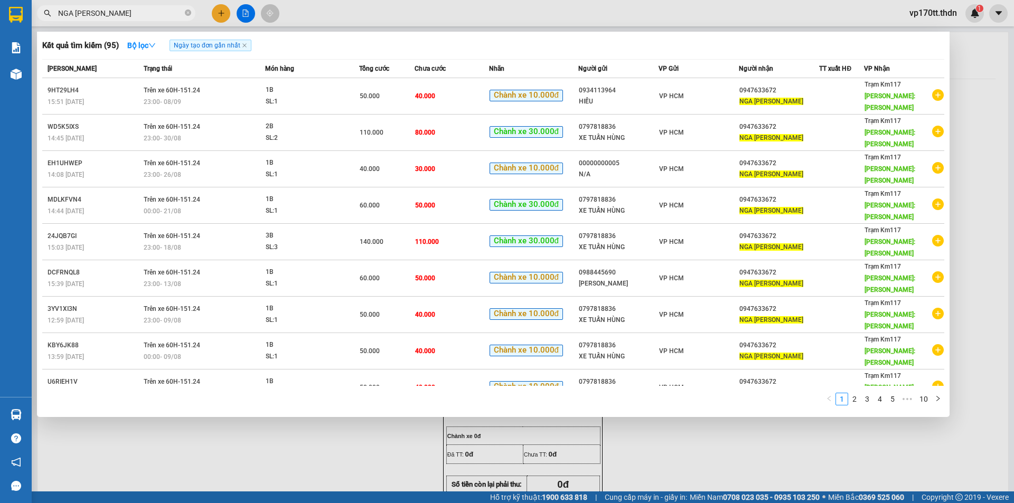
click at [121, 10] on input "NGA [PERSON_NAME]" at bounding box center [120, 13] width 125 height 12
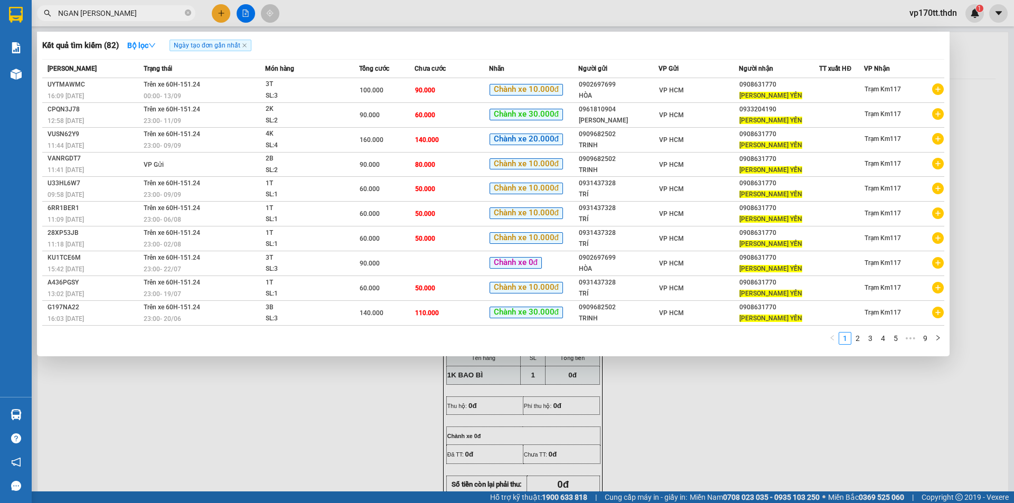
type input "NGAN [PERSON_NAME]"
click at [226, 12] on div at bounding box center [507, 251] width 1014 height 503
click at [226, 12] on button at bounding box center [221, 13] width 18 height 18
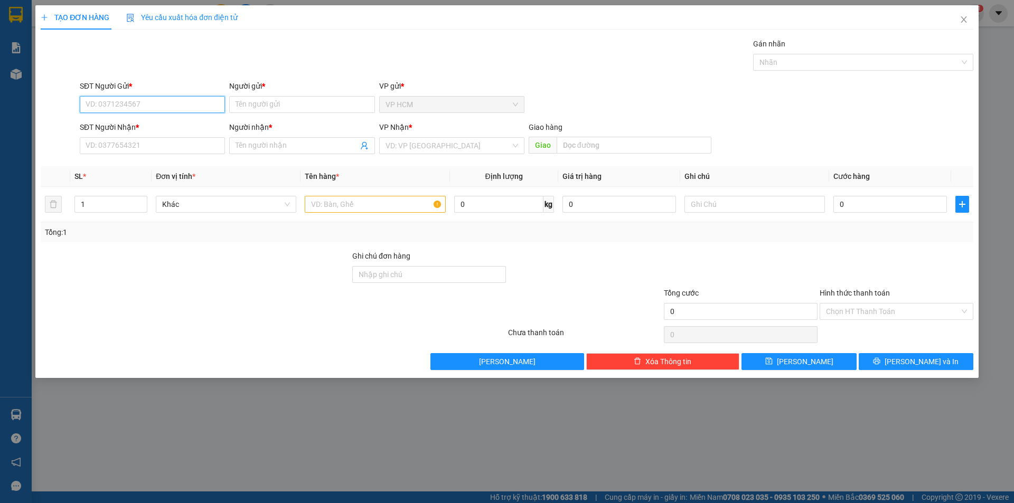
click at [145, 110] on input "SĐT Người Gửi *" at bounding box center [152, 104] width 145 height 17
click at [150, 124] on div "0931437328 - TRÍ" at bounding box center [152, 126] width 133 height 12
type input "0931437328"
type input "TRÍ"
type input "0908631770"
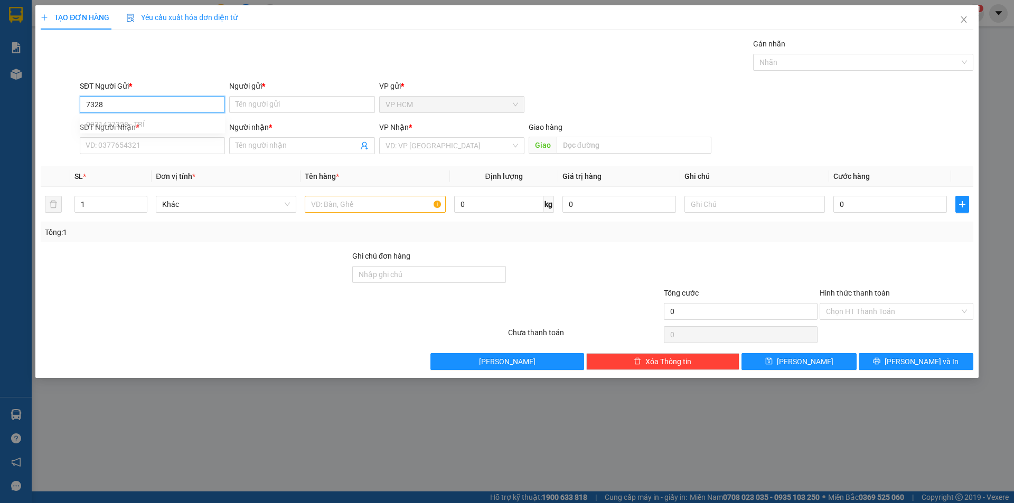
type input "[PERSON_NAME] YẾN"
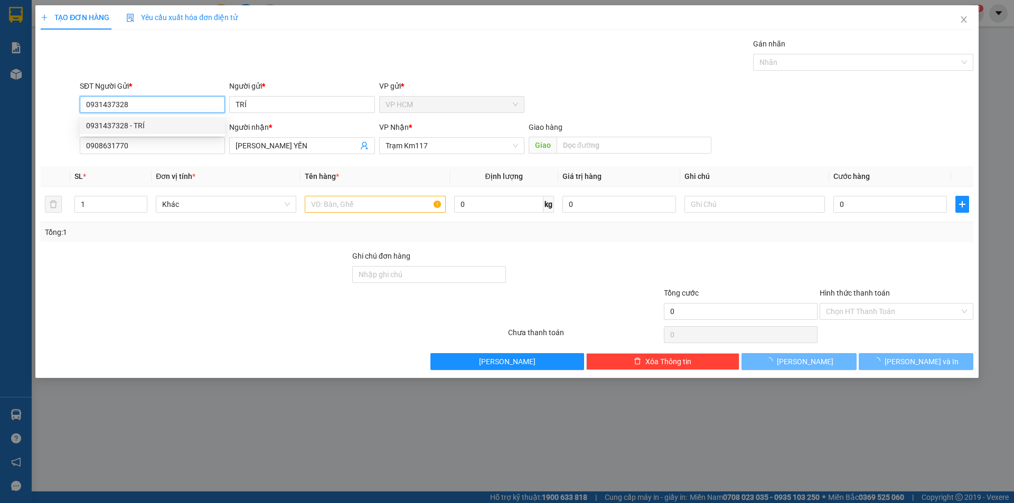
type input "60.000"
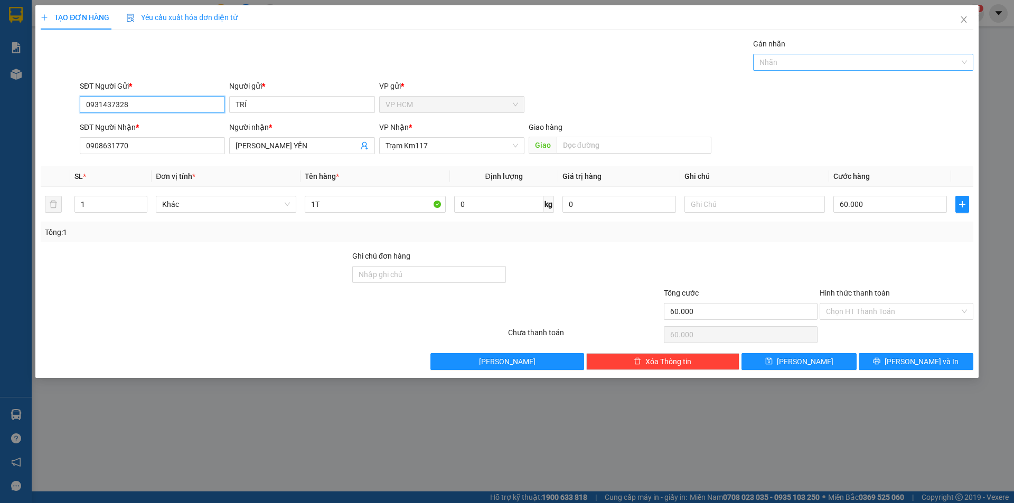
click at [843, 62] on div at bounding box center [858, 62] width 204 height 13
type input "0931437328"
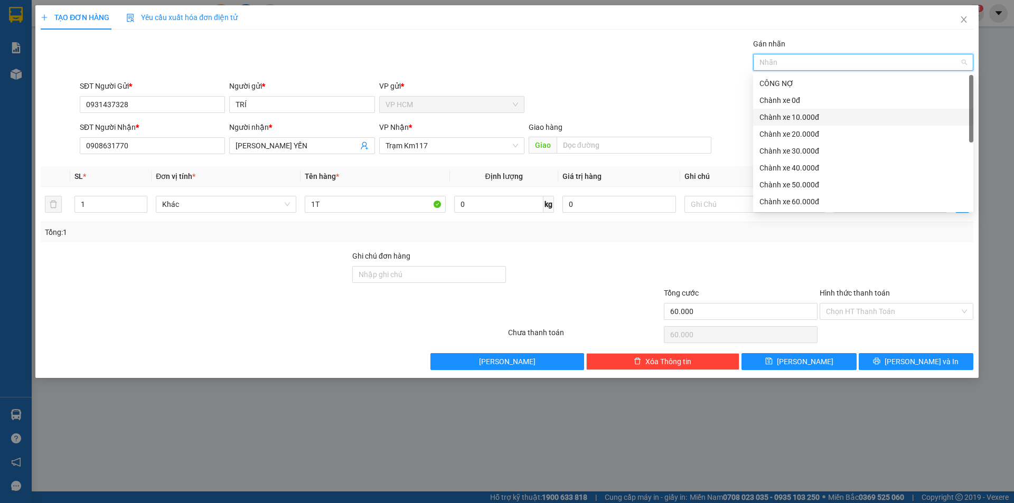
click at [784, 115] on div "Chành xe 10.000đ" at bounding box center [862, 117] width 207 height 12
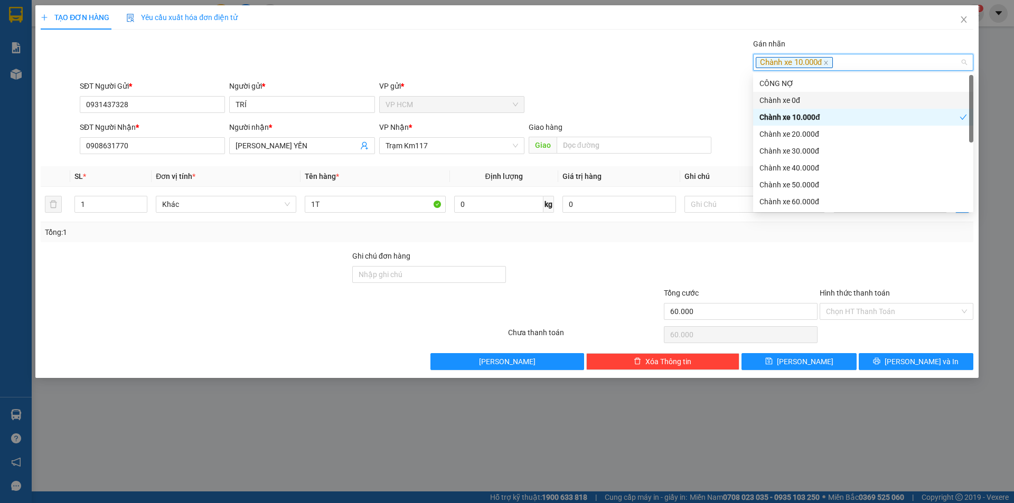
drag, startPoint x: 528, startPoint y: 51, endPoint x: 615, endPoint y: 91, distance: 96.1
click at [531, 51] on div "Gán nhãn Chành xe 10.000đ" at bounding box center [527, 56] width 898 height 37
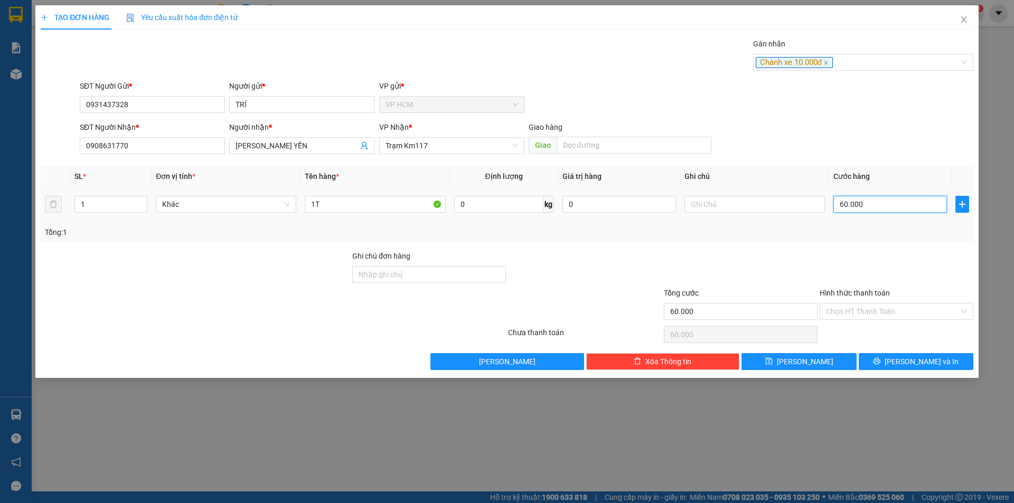
click at [864, 207] on input "60.000" at bounding box center [890, 204] width 114 height 17
click at [855, 305] on input "Hình thức thanh toán" at bounding box center [893, 312] width 134 height 16
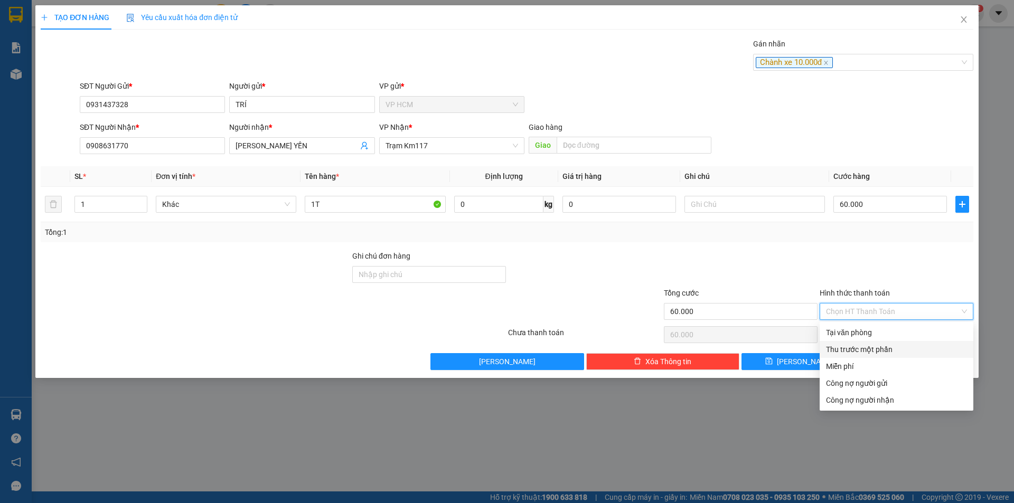
click at [853, 344] on div "Thu trước một phần" at bounding box center [896, 350] width 141 height 12
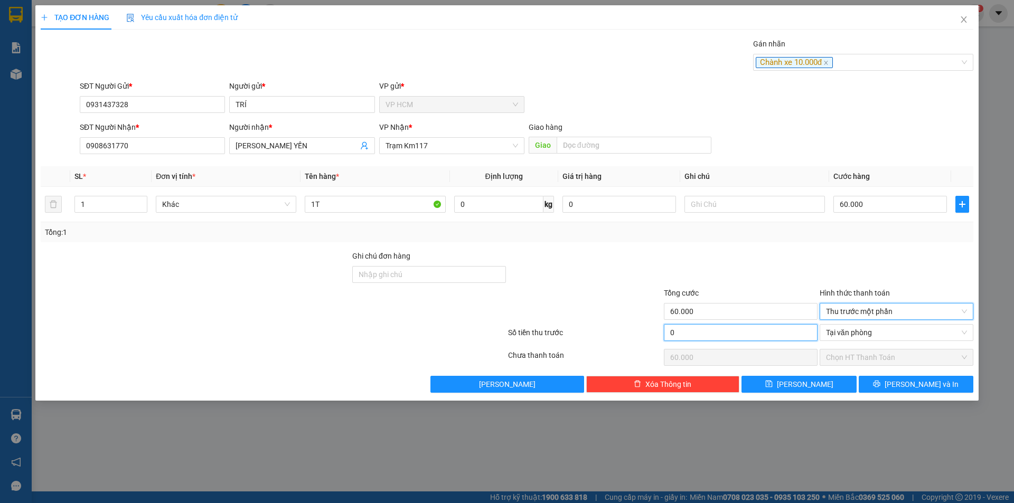
click at [714, 335] on input "0" at bounding box center [741, 332] width 154 height 17
type input "1"
type input "59.999"
type input "10"
type input "59.990"
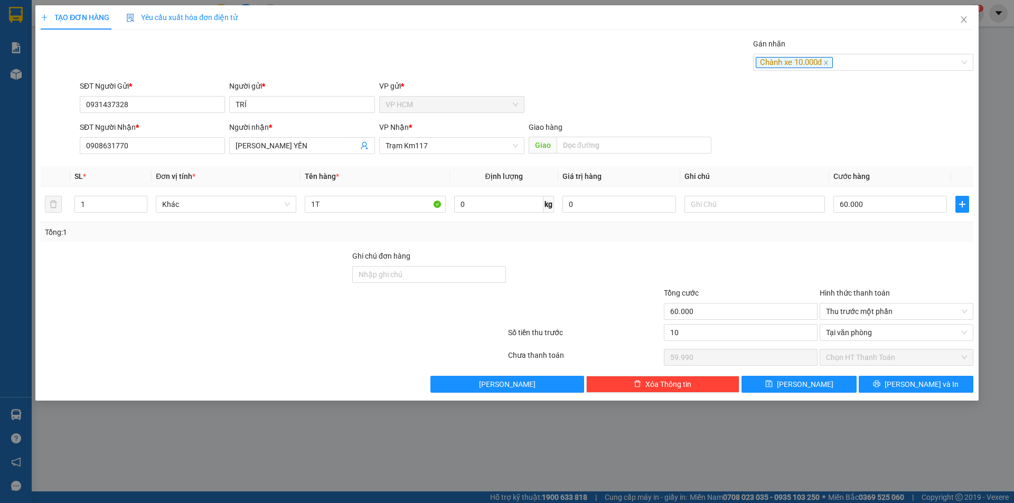
type input "10.000"
type input "50.000"
click at [686, 227] on div "Tổng: 1" at bounding box center [507, 233] width 924 height 12
click at [943, 386] on button "[PERSON_NAME] và In" at bounding box center [915, 384] width 115 height 17
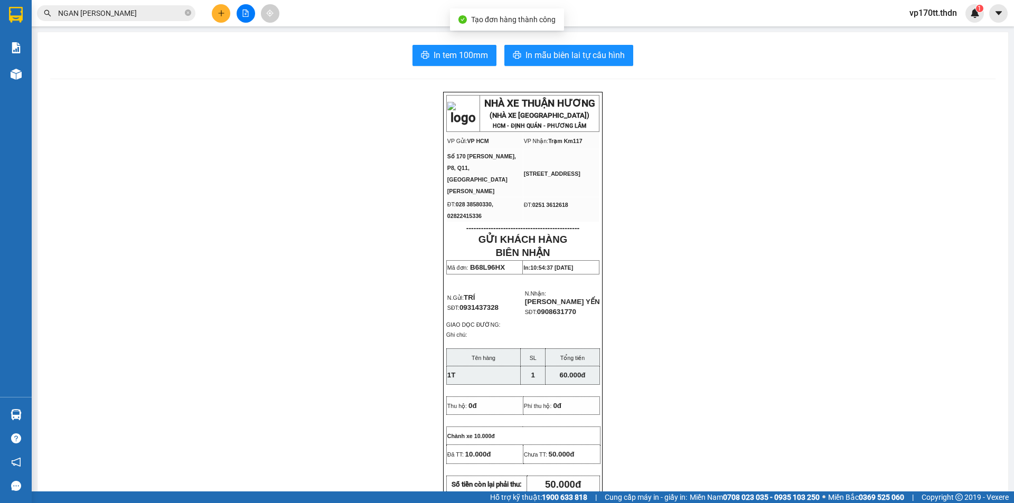
click at [595, 44] on div "In tem 100mm In mẫu biên lai tự cấu hình NHÀ XE THUẬN HƯƠNG (NHÀ XE [GEOGRAPHIC…" at bounding box center [522, 468] width 970 height 872
click at [595, 52] on span "In mẫu biên lai tự cấu hình" at bounding box center [574, 55] width 99 height 13
click at [224, 10] on icon "plus" at bounding box center [221, 13] width 7 height 7
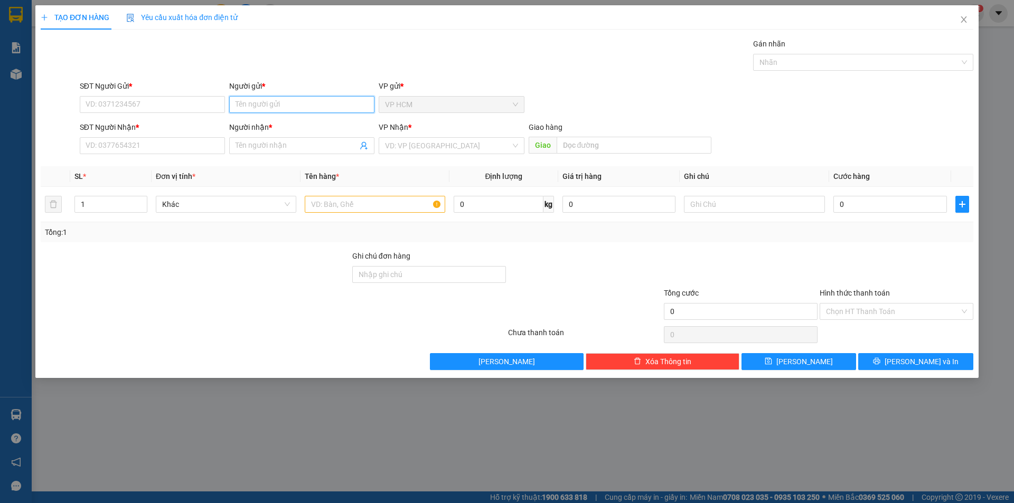
click at [272, 98] on input "Người gửi *" at bounding box center [301, 104] width 145 height 17
click at [281, 108] on input "MIUNH HY" at bounding box center [301, 104] width 145 height 17
click at [280, 108] on input "MIUNH HY" at bounding box center [301, 104] width 145 height 17
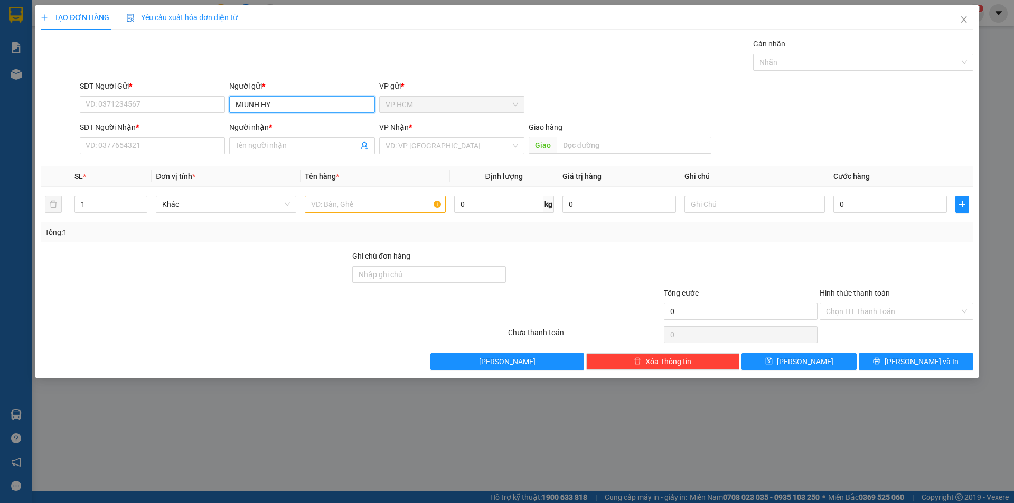
click at [280, 108] on input "MIUNH HY" at bounding box center [301, 104] width 145 height 17
type input "[PERSON_NAME]"
click at [302, 126] on div "MINH HY - 0918286049" at bounding box center [301, 126] width 133 height 12
type input "0918286049"
type input "[PERSON_NAME]"
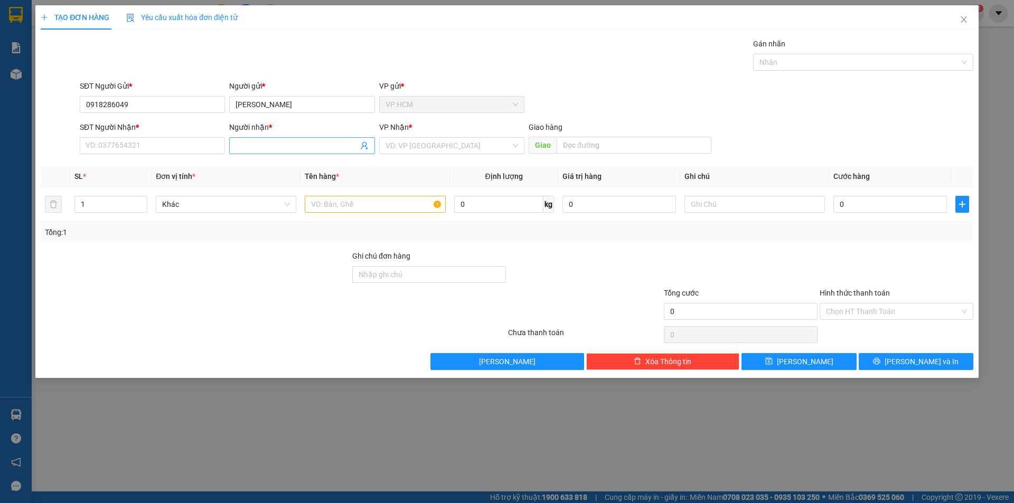
click at [364, 145] on icon "user-add" at bounding box center [364, 145] width 8 height 8
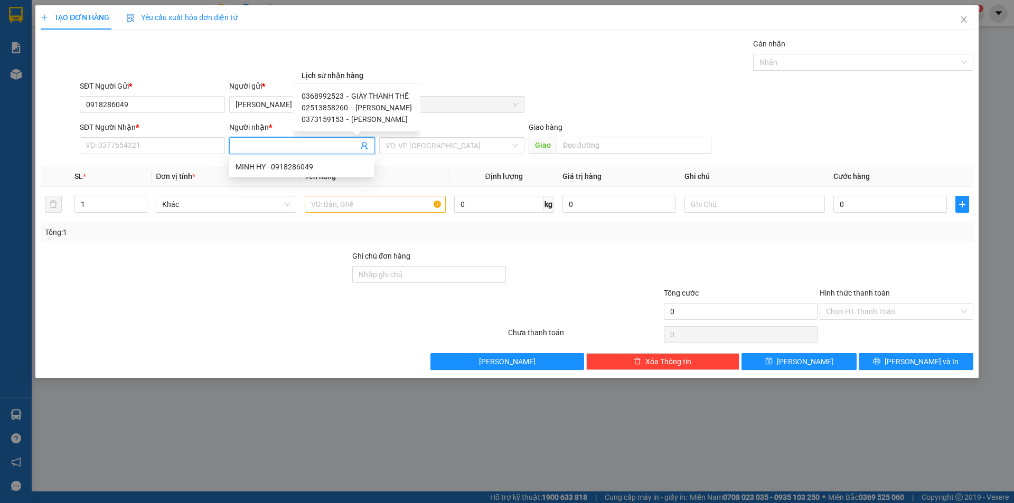
click at [370, 107] on span "[PERSON_NAME]" at bounding box center [383, 107] width 56 height 8
type input "02513858260"
type input "[PERSON_NAME]"
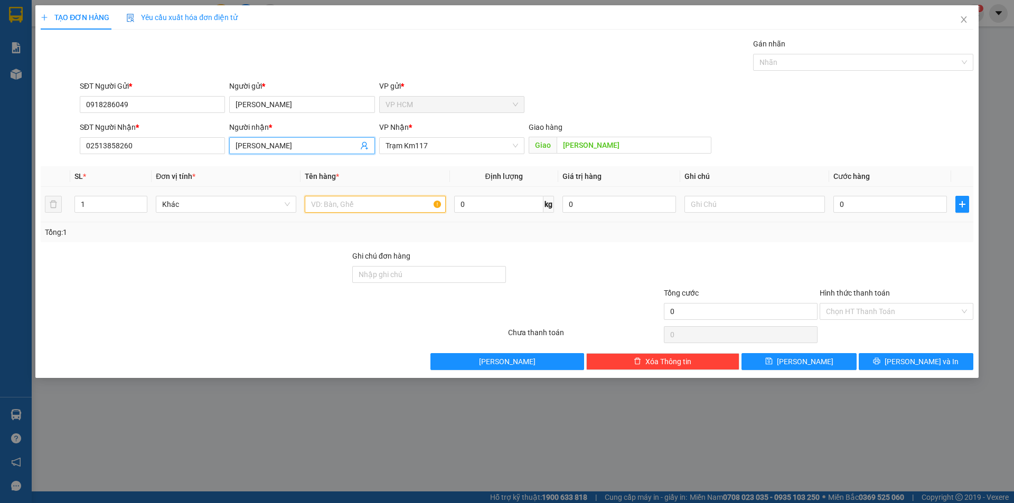
click at [373, 203] on input "text" at bounding box center [375, 204] width 140 height 17
click at [819, 65] on div at bounding box center [858, 62] width 204 height 13
type input "1T"
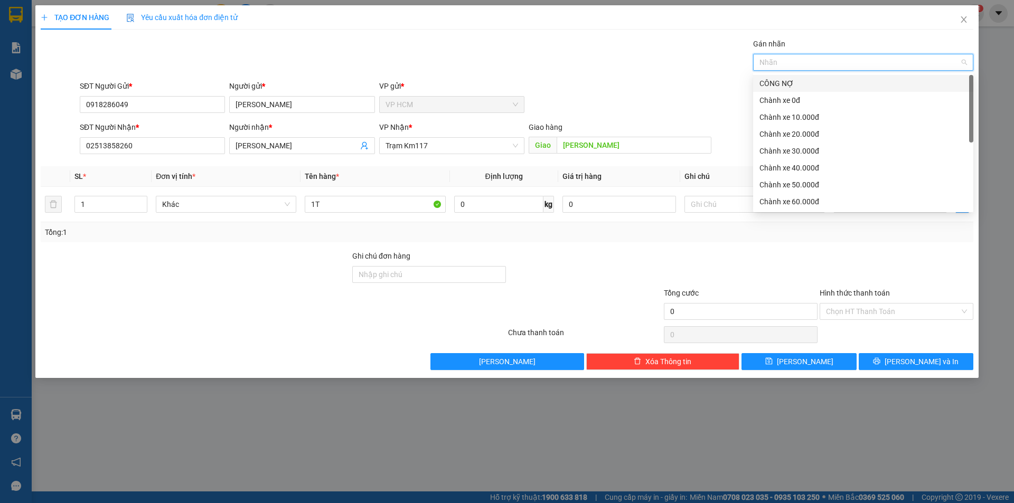
click at [807, 84] on div "CÔNG NỢ" at bounding box center [862, 84] width 207 height 12
click at [807, 121] on div "Chành xe 10.000đ" at bounding box center [862, 117] width 207 height 12
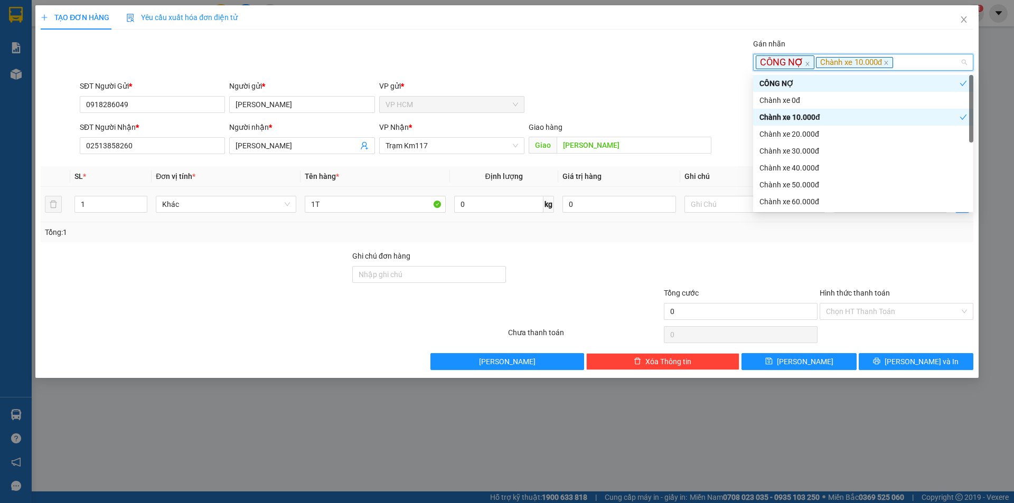
drag, startPoint x: 602, startPoint y: 65, endPoint x: 871, endPoint y: 218, distance: 309.0
click at [602, 69] on div "Gán nhãn CÔNG NỢ Chành xe 10.000đ" at bounding box center [527, 56] width 898 height 37
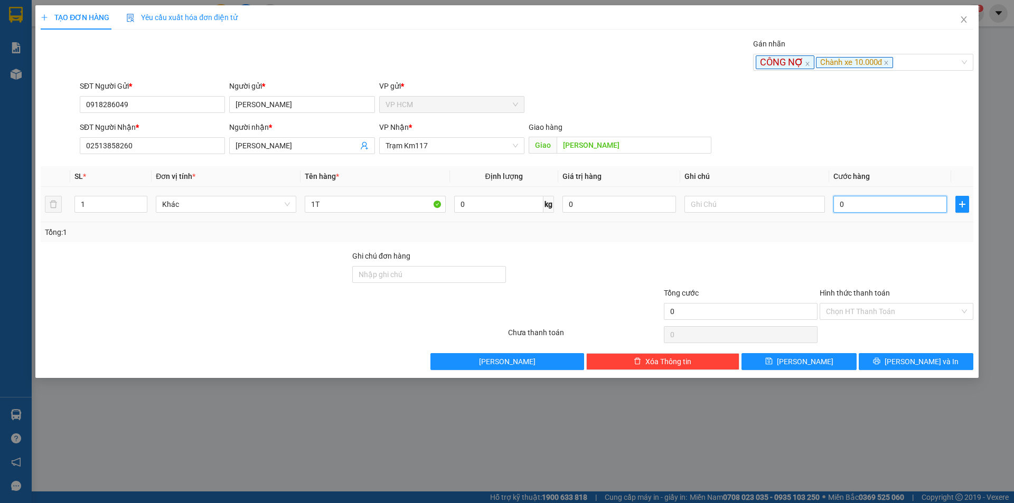
drag, startPoint x: 916, startPoint y: 203, endPoint x: 904, endPoint y: 203, distance: 11.6
click at [916, 202] on input "0" at bounding box center [890, 204] width 114 height 17
type input "3"
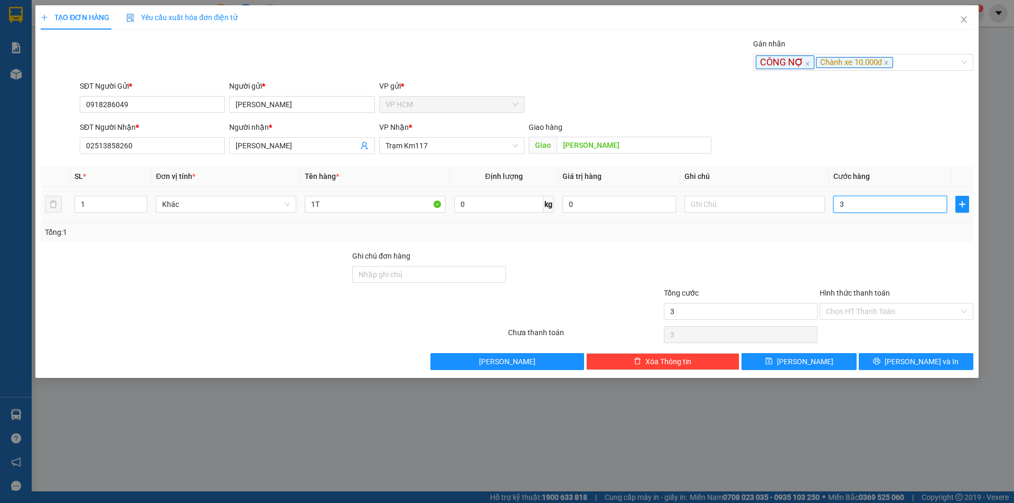
type input "30"
type input "30.000"
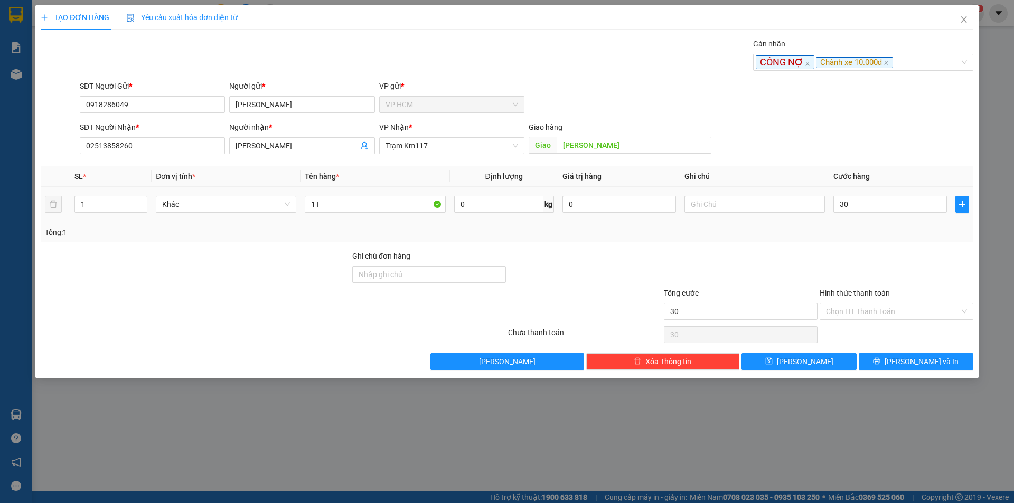
type input "30.000"
click at [873, 235] on div "Tổng: 1" at bounding box center [507, 233] width 924 height 12
click at [873, 297] on label "Hình thức thanh toán" at bounding box center [854, 293] width 70 height 8
click at [873, 304] on input "Hình thức thanh toán" at bounding box center [893, 312] width 134 height 16
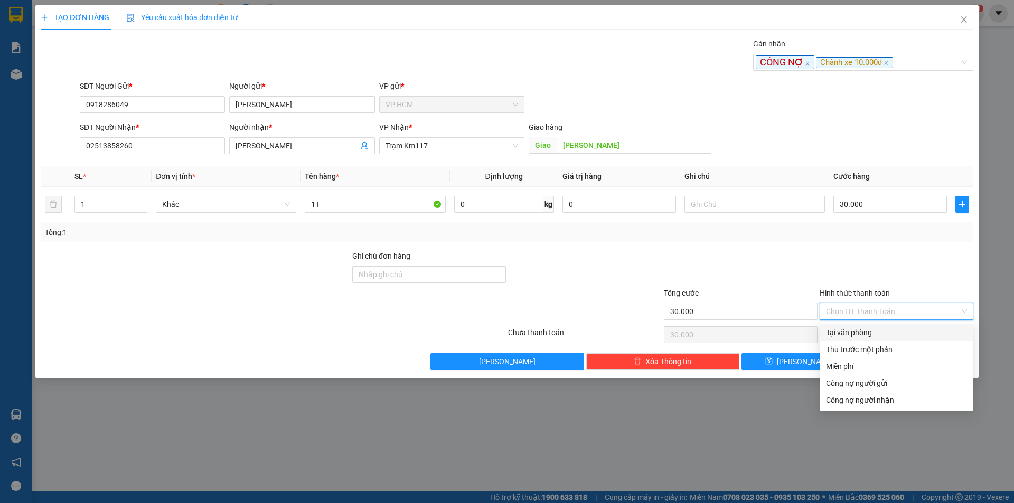
drag, startPoint x: 872, startPoint y: 305, endPoint x: 853, endPoint y: 343, distance: 42.3
click at [872, 306] on input "Hình thức thanh toán" at bounding box center [893, 312] width 134 height 16
drag, startPoint x: 852, startPoint y: 351, endPoint x: 696, endPoint y: 327, distance: 157.6
click at [852, 350] on div "Thu trước một phần" at bounding box center [896, 350] width 141 height 12
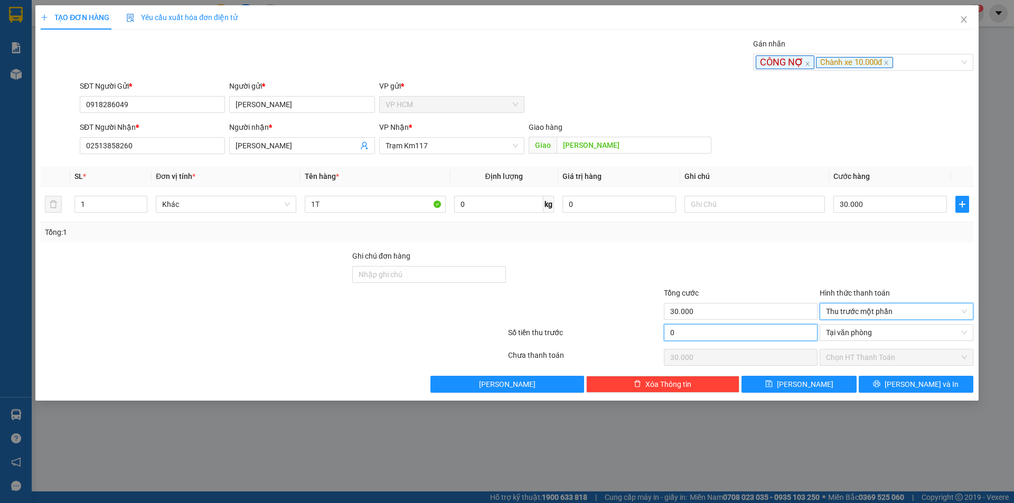
click at [696, 327] on input "0" at bounding box center [741, 332] width 154 height 17
click at [739, 272] on div at bounding box center [741, 268] width 156 height 37
type input "10.000"
type input "20.000"
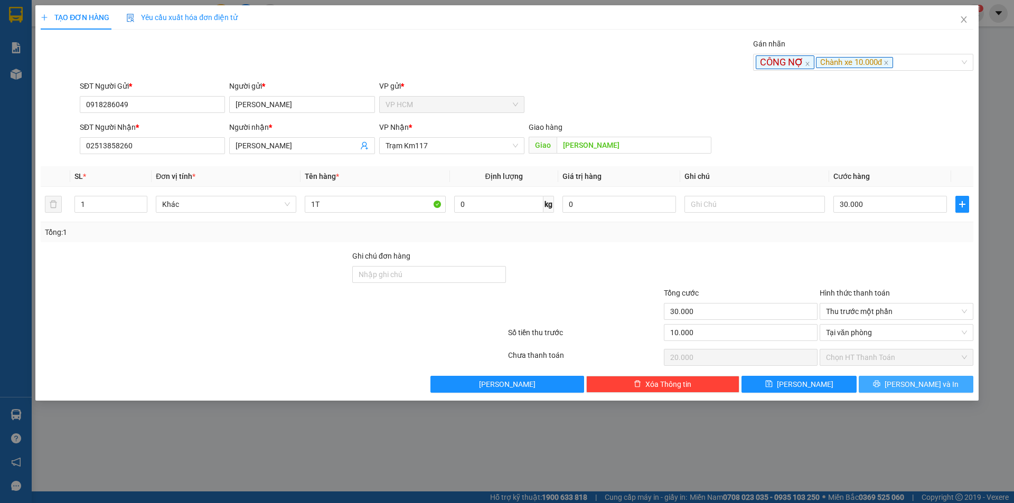
click at [936, 386] on span "[PERSON_NAME] và In" at bounding box center [921, 385] width 74 height 12
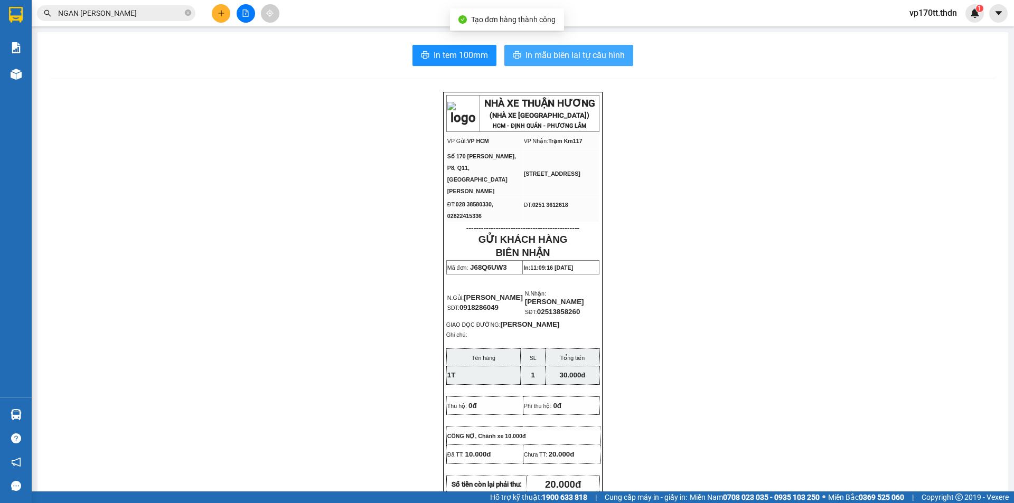
click at [546, 51] on span "In mẫu biên lai tự cấu hình" at bounding box center [574, 55] width 99 height 13
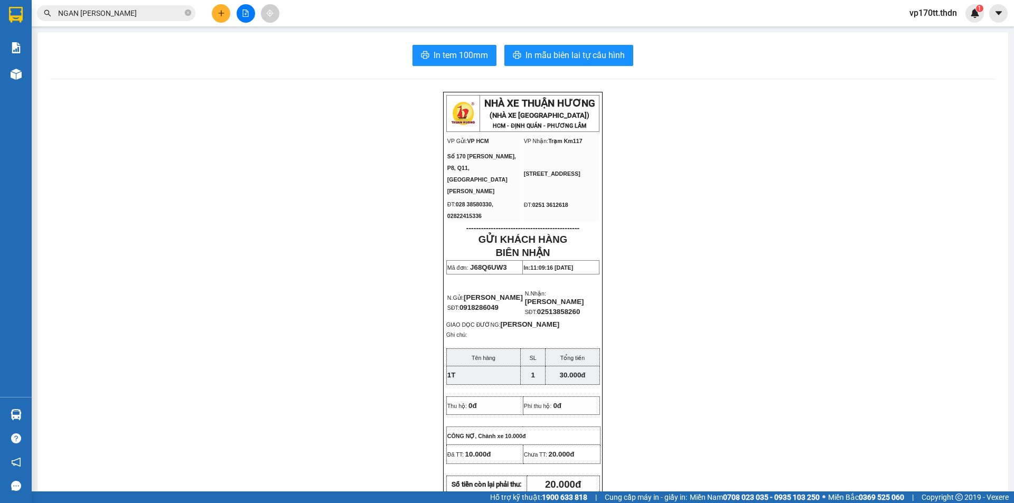
click at [224, 22] on div at bounding box center [245, 13] width 79 height 18
click at [223, 17] on button at bounding box center [221, 13] width 18 height 18
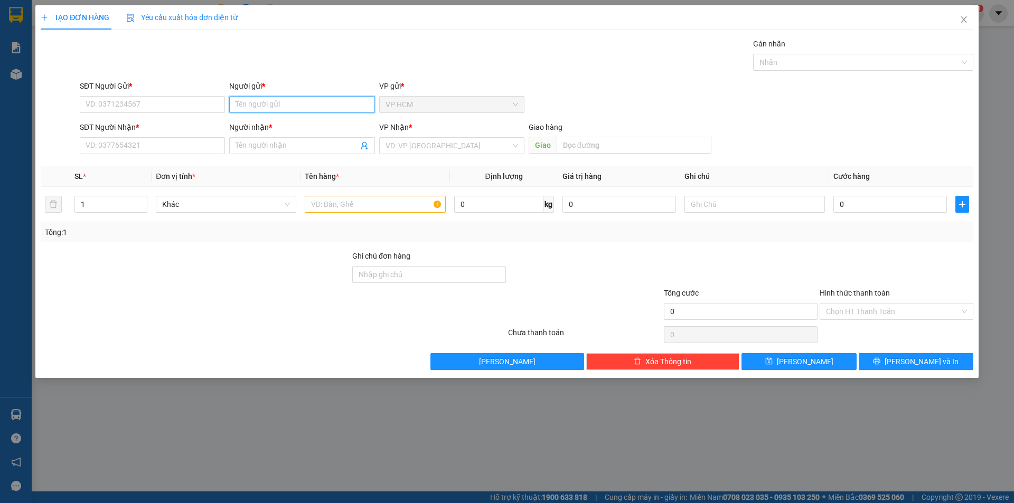
click at [261, 106] on input "Người gửi *" at bounding box center [301, 104] width 145 height 17
click at [276, 130] on div "MINH HY - 0918286049" at bounding box center [301, 126] width 133 height 12
type input "0918286049"
type input "[PERSON_NAME]"
click at [367, 146] on icon "user-add" at bounding box center [364, 145] width 8 height 8
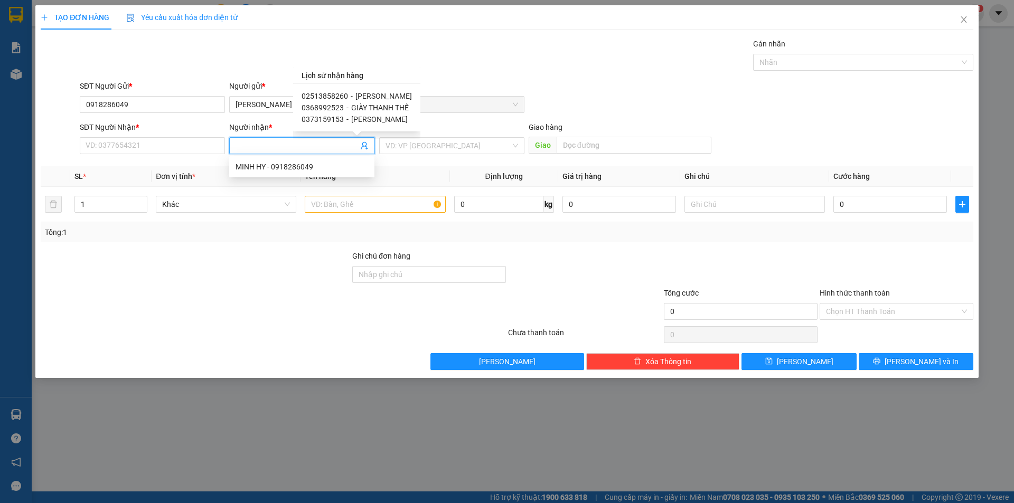
click at [379, 108] on span "GIÀY THANH THẾ" at bounding box center [380, 107] width 58 height 8
type input "0368992523"
type input "GIÀY THANH THẾ"
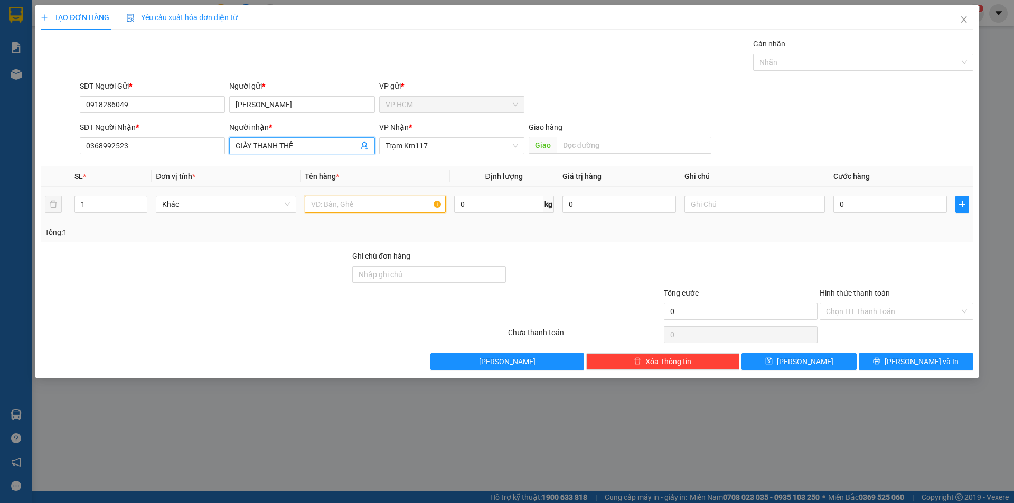
click at [395, 202] on input "text" at bounding box center [375, 204] width 140 height 17
click at [807, 55] on div "Nhãn" at bounding box center [863, 62] width 220 height 17
type input "1B"
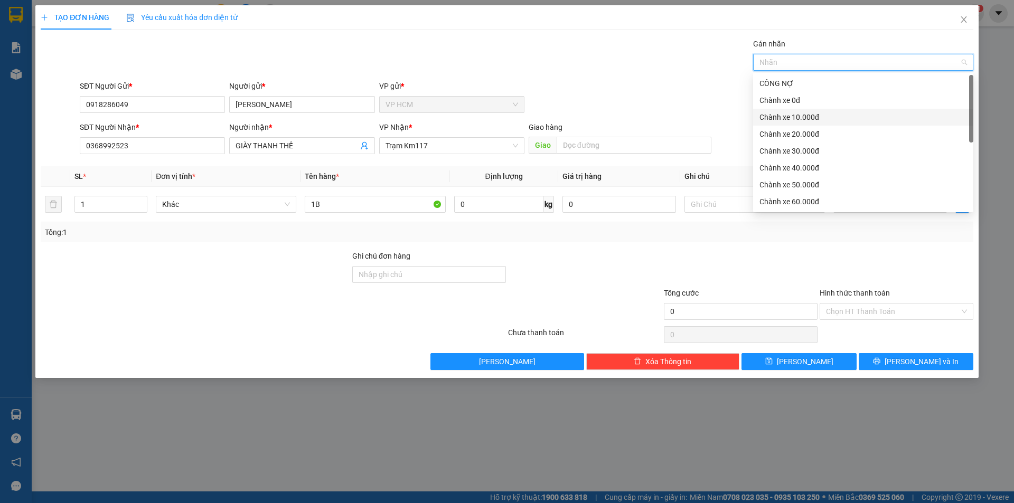
drag, startPoint x: 815, startPoint y: 117, endPoint x: 565, endPoint y: 79, distance: 253.1
click at [815, 116] on div "Chành xe 10.000đ" at bounding box center [862, 117] width 207 height 12
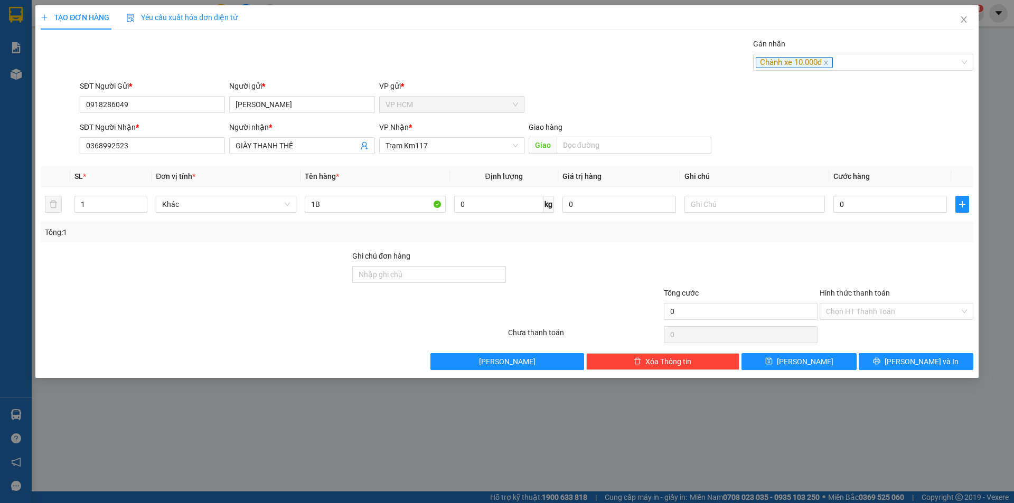
drag, startPoint x: 565, startPoint y: 79, endPoint x: 892, endPoint y: 246, distance: 366.7
click at [573, 89] on div "Transit Pickup Surcharge Ids Transit Deliver Surcharge Ids Transit Deliver Surc…" at bounding box center [507, 204] width 932 height 332
click at [862, 66] on div "Chành xe 10.000đ" at bounding box center [858, 62] width 204 height 13
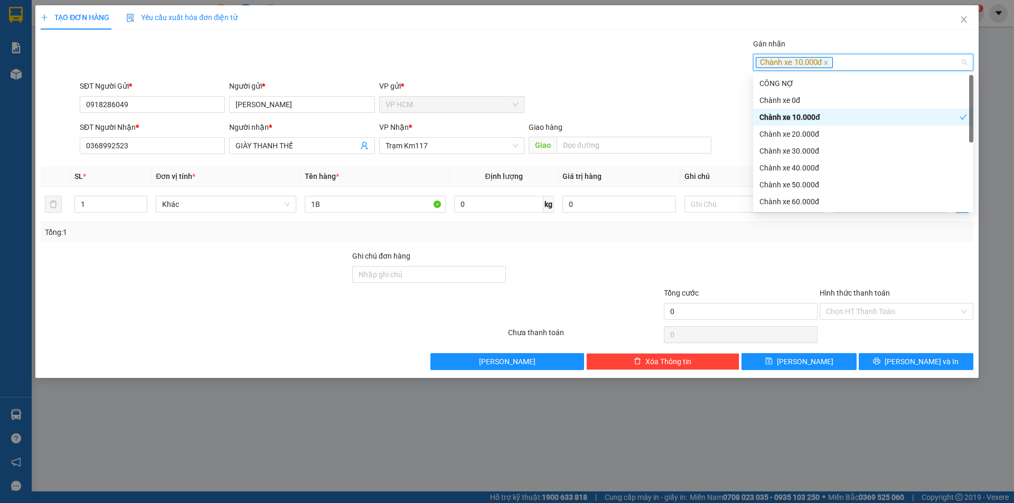
click at [766, 118] on div "Chành xe 10.000đ" at bounding box center [859, 117] width 200 height 12
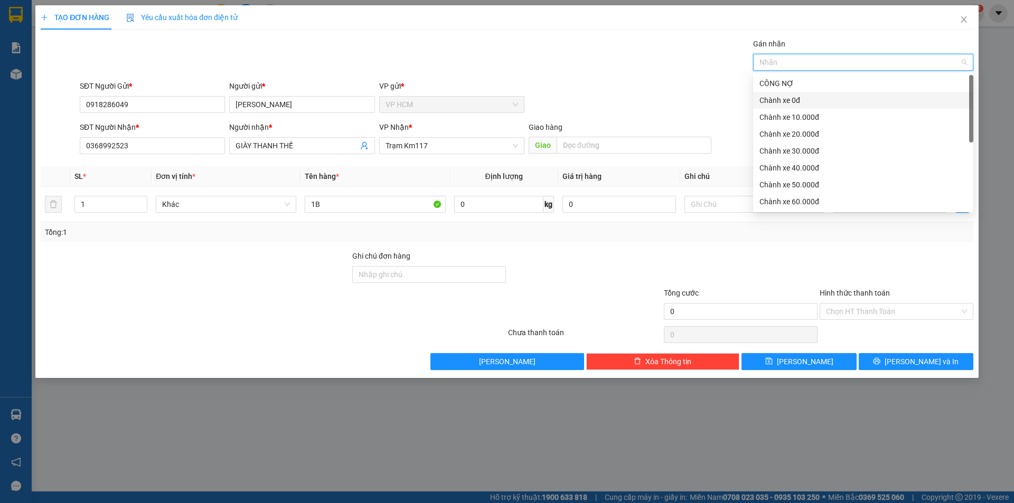
click at [773, 101] on div "Chành xe 0đ" at bounding box center [862, 101] width 207 height 12
click at [664, 82] on div "SĐT Người Gửi * 0918286049 Người gửi * [PERSON_NAME] VP gửi * VP HCM" at bounding box center [527, 98] width 898 height 37
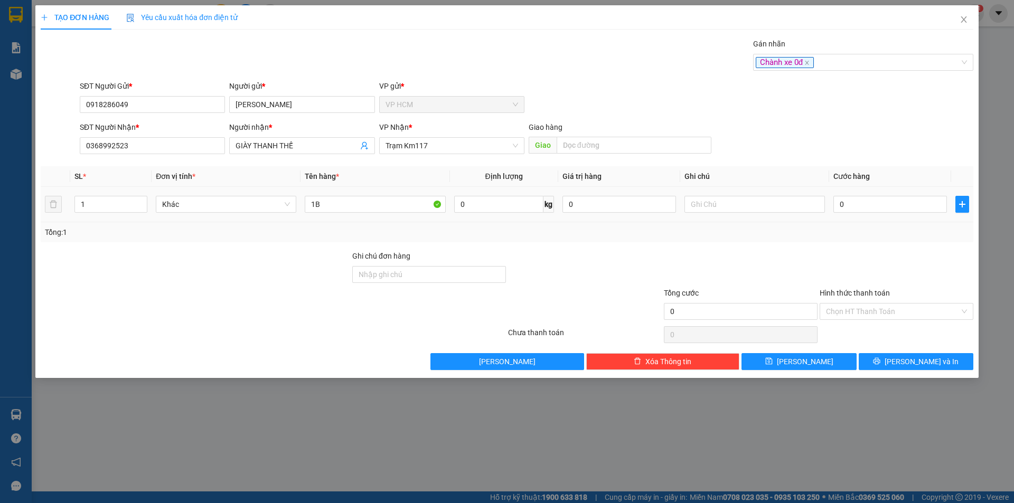
click at [891, 193] on td "0" at bounding box center [890, 204] width 122 height 35
click at [893, 207] on input "0" at bounding box center [890, 204] width 114 height 17
type input "6"
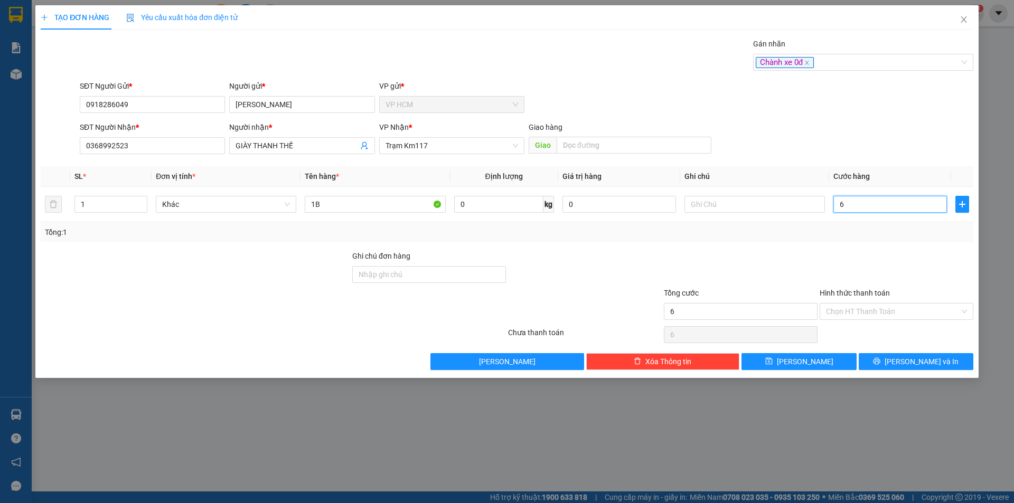
type input "60"
type input "60.000"
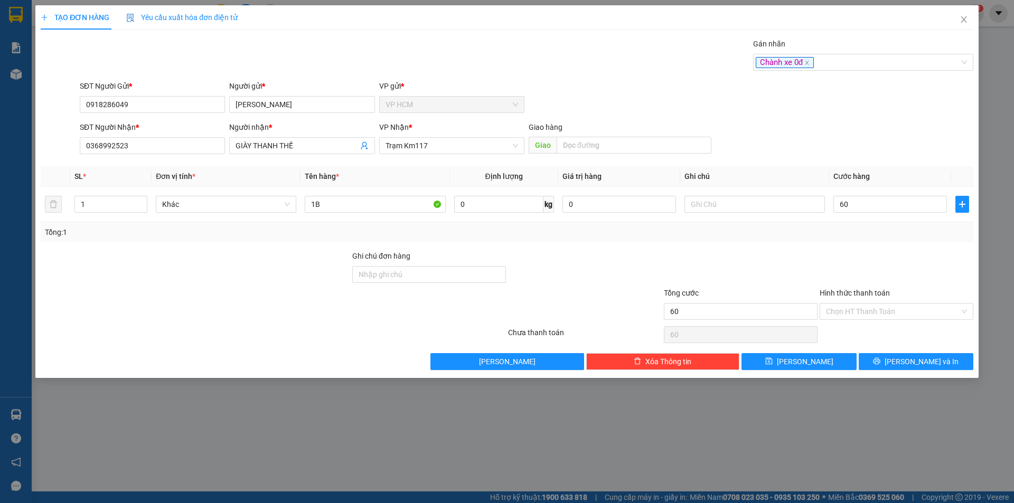
type input "60.000"
click at [888, 266] on div at bounding box center [896, 268] width 156 height 37
click at [880, 318] on input "Hình thức thanh toán" at bounding box center [893, 312] width 134 height 16
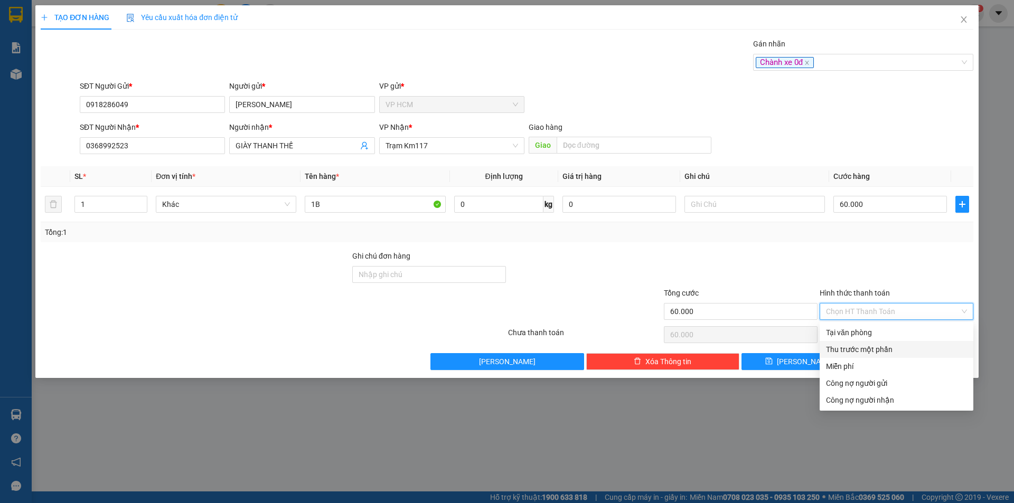
click at [860, 351] on div "Thu trước một phần" at bounding box center [896, 350] width 141 height 12
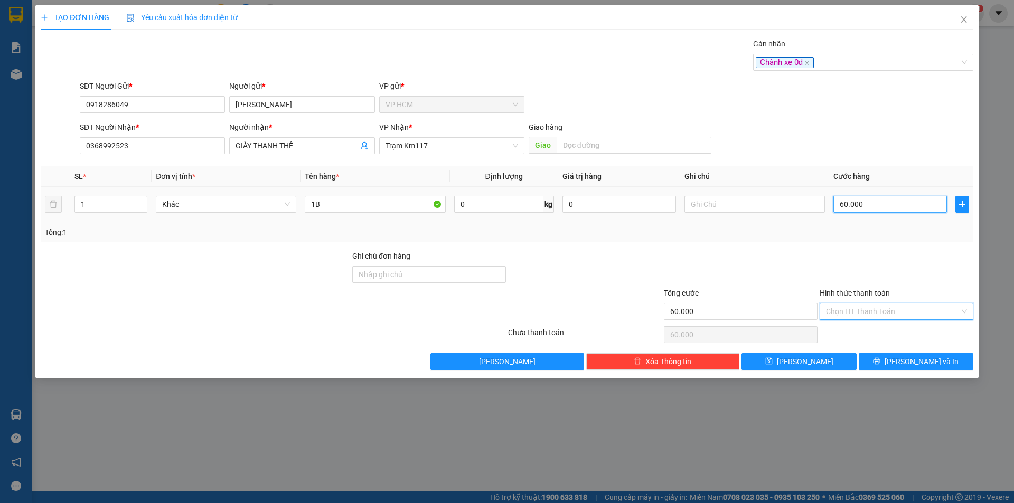
click at [856, 209] on input "60.000" at bounding box center [890, 204] width 114 height 17
type input "5"
type input "50"
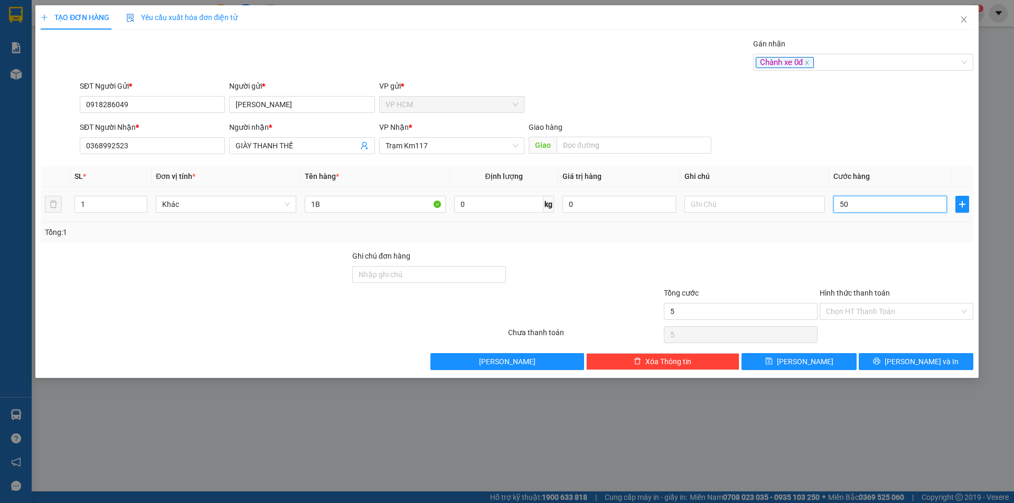
type input "50"
type input "50.000"
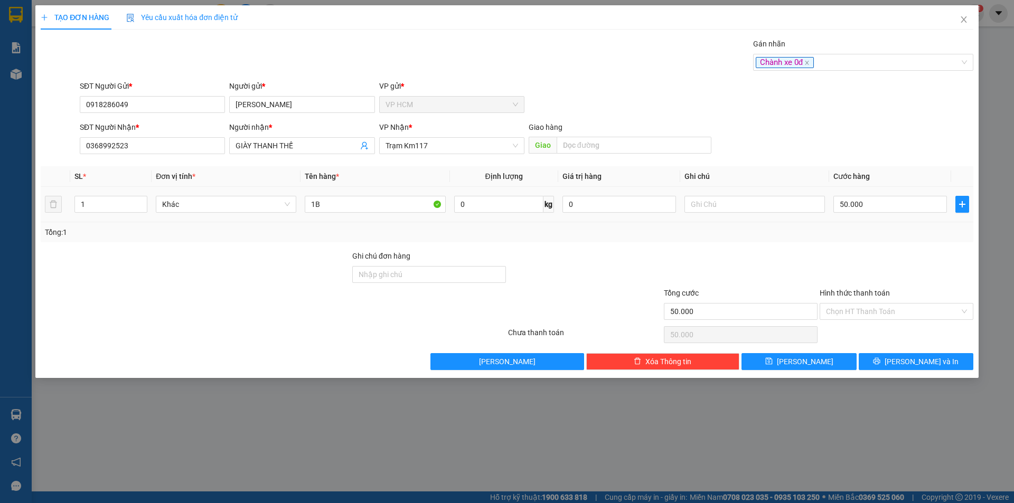
drag, startPoint x: 844, startPoint y: 235, endPoint x: 855, endPoint y: 250, distance: 18.2
click at [844, 235] on div "Tổng: 1" at bounding box center [507, 233] width 924 height 12
click at [920, 362] on span "[PERSON_NAME] và In" at bounding box center [921, 362] width 74 height 12
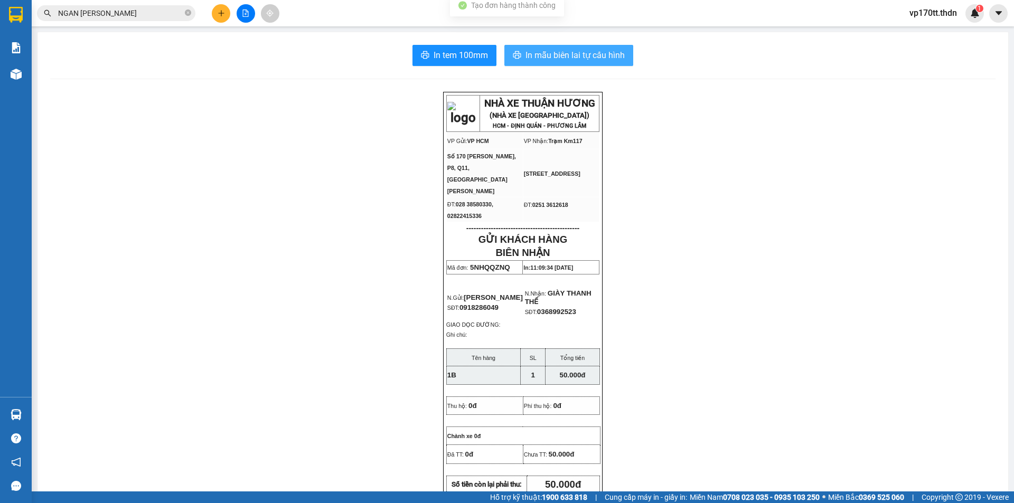
click at [602, 62] on span "In mẫu biên lai tự cấu hình" at bounding box center [574, 55] width 99 height 13
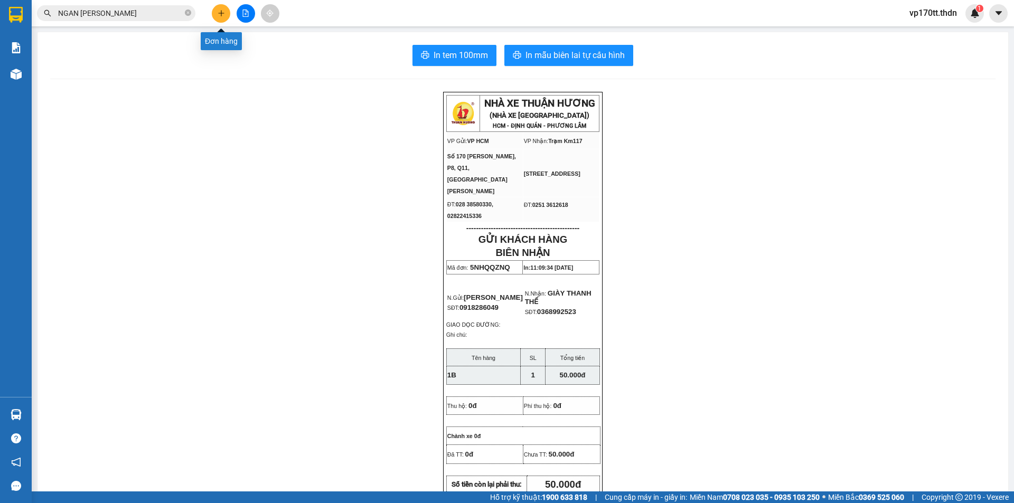
click at [215, 14] on button at bounding box center [221, 13] width 18 height 18
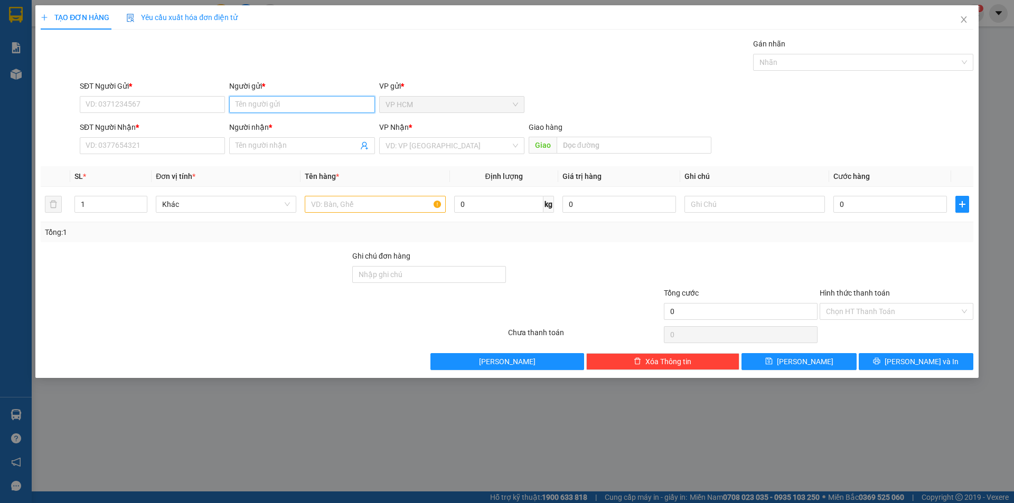
click at [285, 99] on input "Người gửi *" at bounding box center [301, 104] width 145 height 17
type input "[GEOGRAPHIC_DATA]"
click at [308, 129] on div "CTY MILANO - 0343806362" at bounding box center [301, 126] width 133 height 12
type input "0343806362"
type input "CTY [GEOGRAPHIC_DATA]"
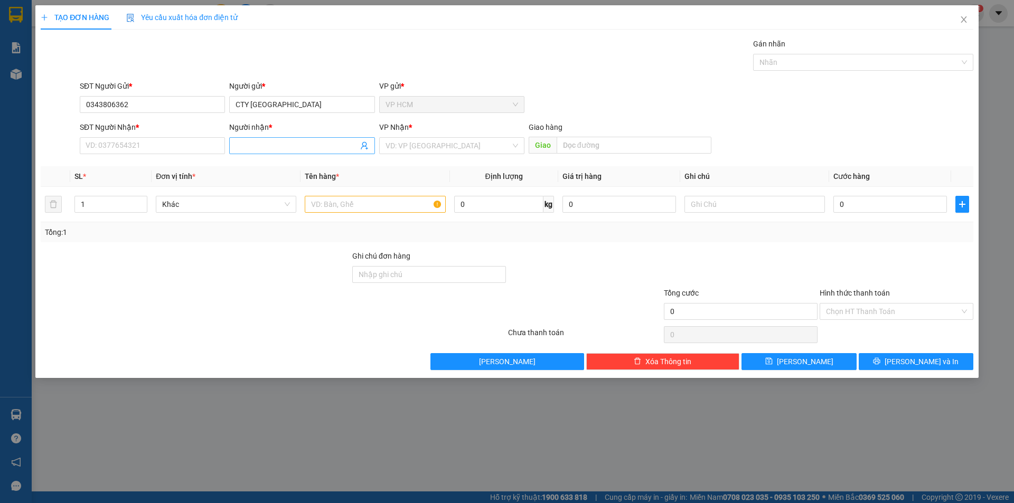
click at [364, 146] on icon "user-add" at bounding box center [364, 145] width 8 height 8
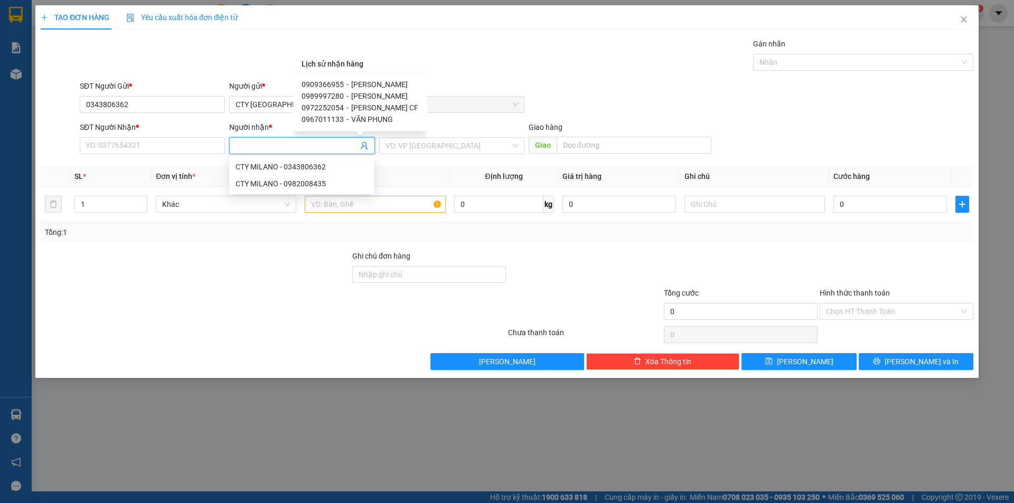
click at [369, 86] on span "[PERSON_NAME]" at bounding box center [379, 84] width 56 height 8
type input "0909366955"
type input "[PERSON_NAME]"
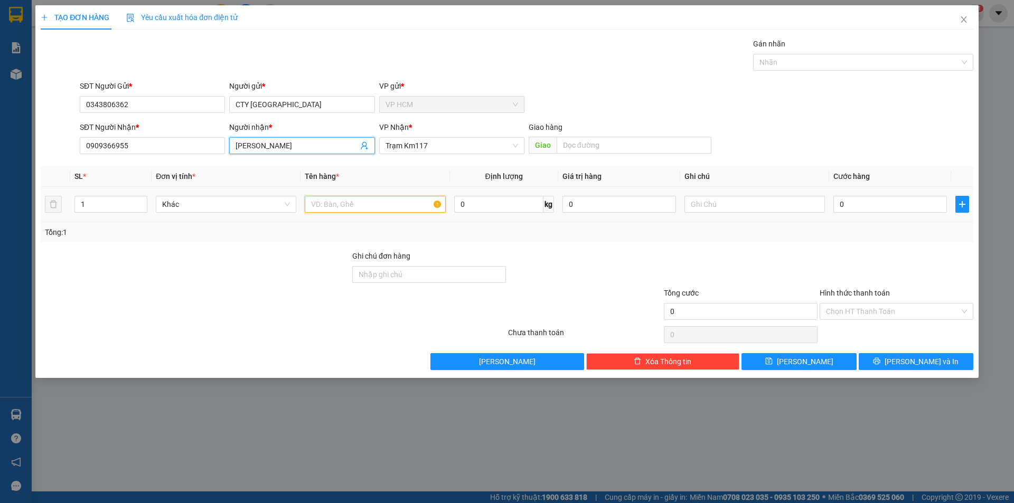
click at [411, 209] on input "text" at bounding box center [375, 204] width 140 height 17
click at [804, 60] on div at bounding box center [858, 62] width 204 height 13
type input "1T"
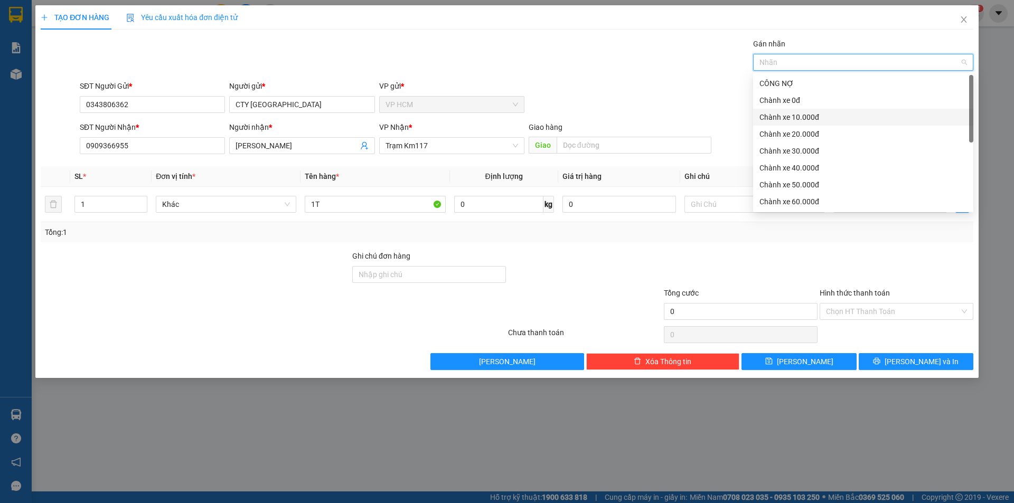
click at [796, 115] on div "Chành xe 10.000đ" at bounding box center [862, 117] width 207 height 12
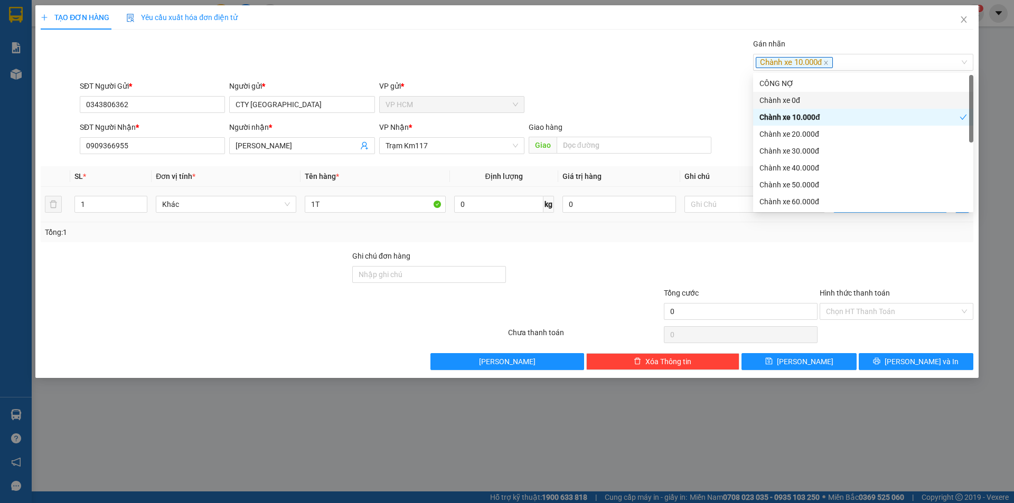
drag, startPoint x: 640, startPoint y: 68, endPoint x: 837, endPoint y: 198, distance: 235.8
click at [641, 69] on div "Gán nhãn Chành xe 10.000đ" at bounding box center [527, 56] width 898 height 37
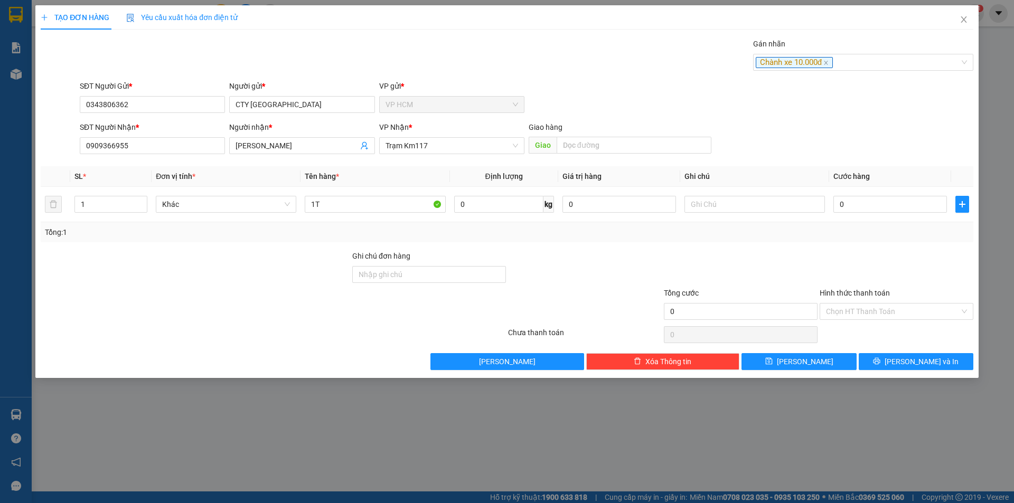
click at [868, 185] on th "Cước hàng" at bounding box center [890, 176] width 122 height 21
click at [871, 209] on input "0" at bounding box center [890, 204] width 114 height 17
type input "4"
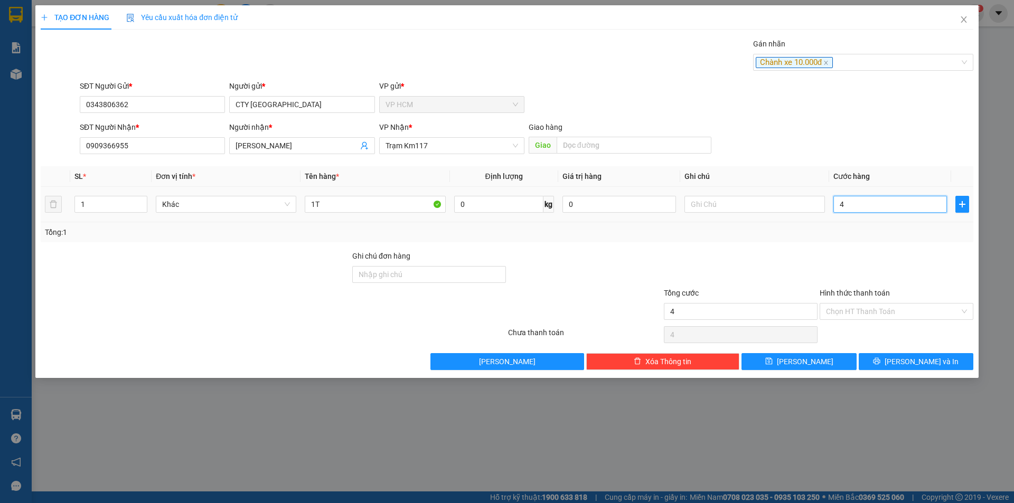
type input "40"
type input "40.000"
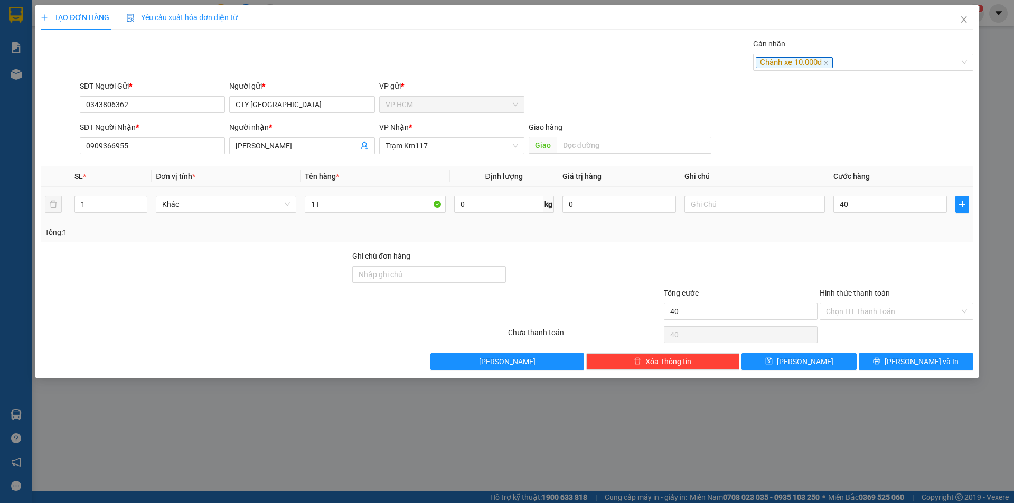
type input "40.000"
click at [846, 256] on div at bounding box center [896, 268] width 156 height 37
click at [859, 314] on input "Hình thức thanh toán" at bounding box center [893, 312] width 134 height 16
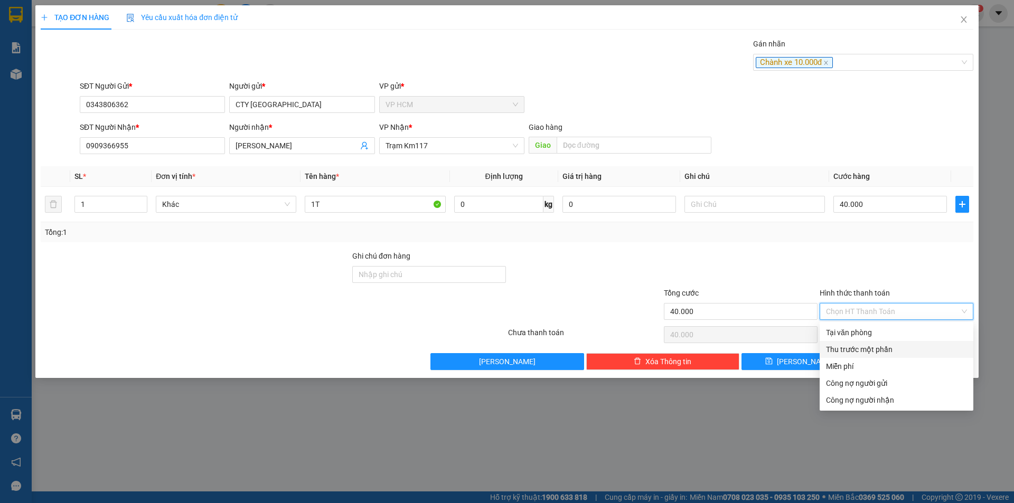
drag, startPoint x: 856, startPoint y: 350, endPoint x: 756, endPoint y: 333, distance: 102.2
click at [856, 350] on div "Thu trước một phần" at bounding box center [896, 350] width 141 height 12
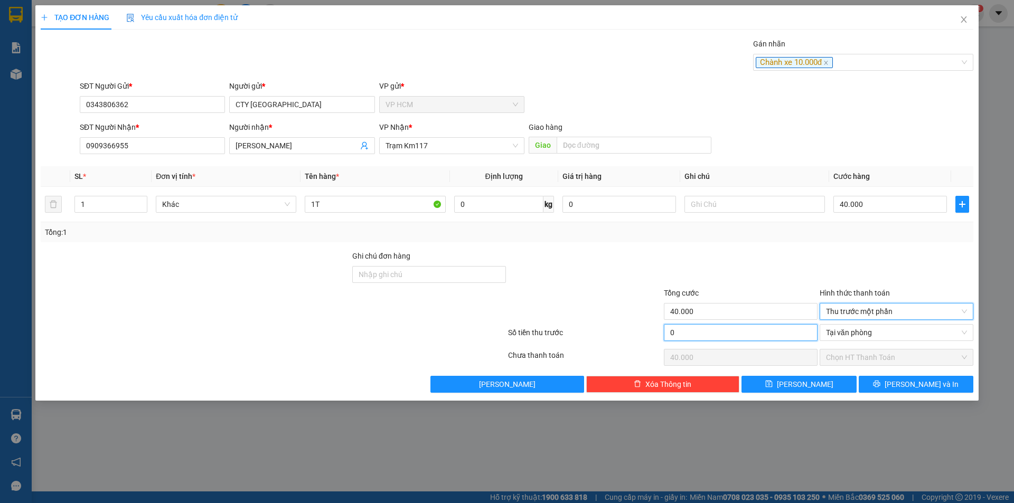
click at [743, 332] on input "0" at bounding box center [741, 332] width 154 height 17
type input "10"
type input "39.990"
type input "10.000"
type input "30.000"
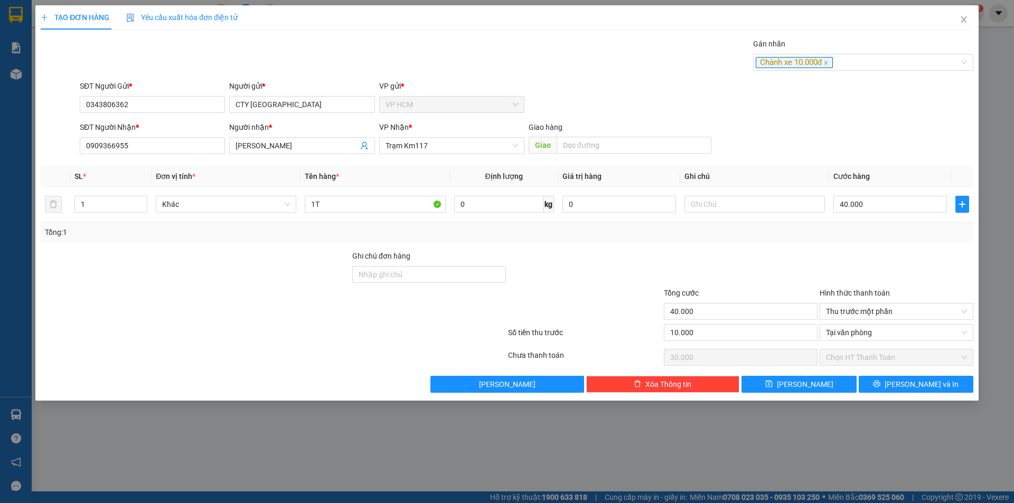
click at [744, 268] on div at bounding box center [741, 268] width 156 height 37
click at [904, 379] on button "[PERSON_NAME] và In" at bounding box center [915, 384] width 115 height 17
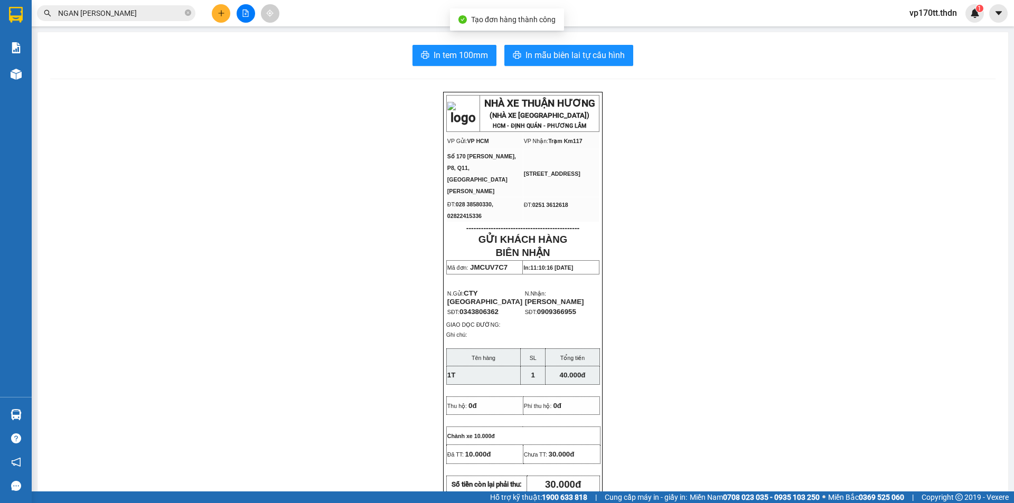
click at [572, 55] on span "In mẫu biên lai tự cấu hình" at bounding box center [574, 55] width 99 height 13
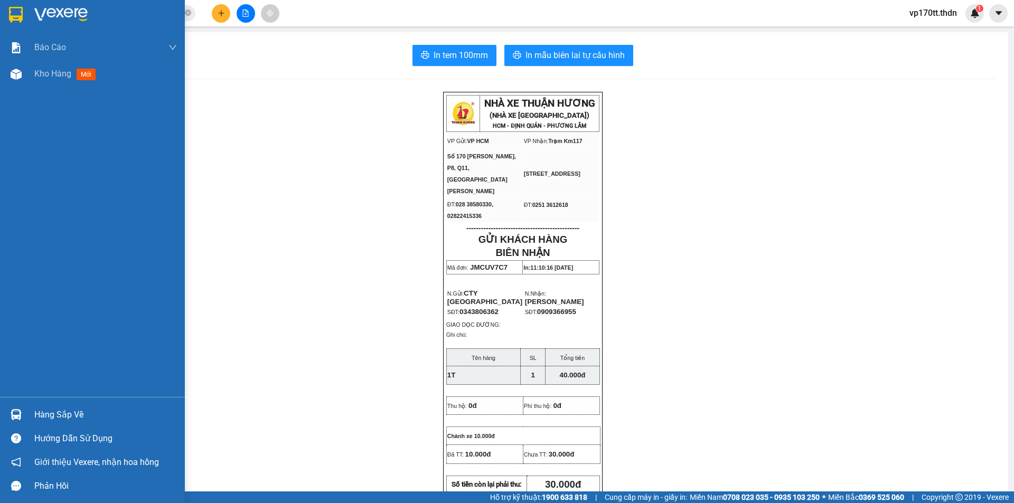
click at [34, 19] on div at bounding box center [92, 17] width 185 height 34
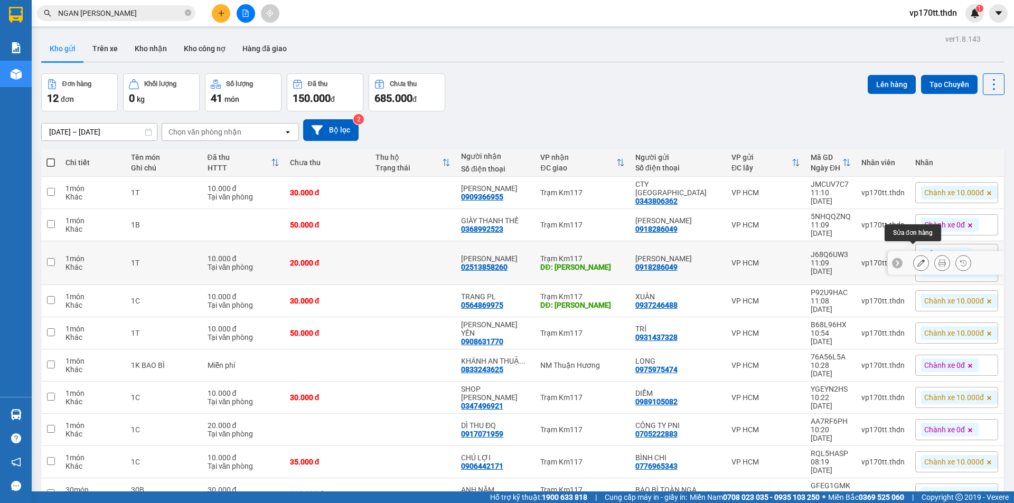
click at [935, 254] on button at bounding box center [942, 263] width 15 height 18
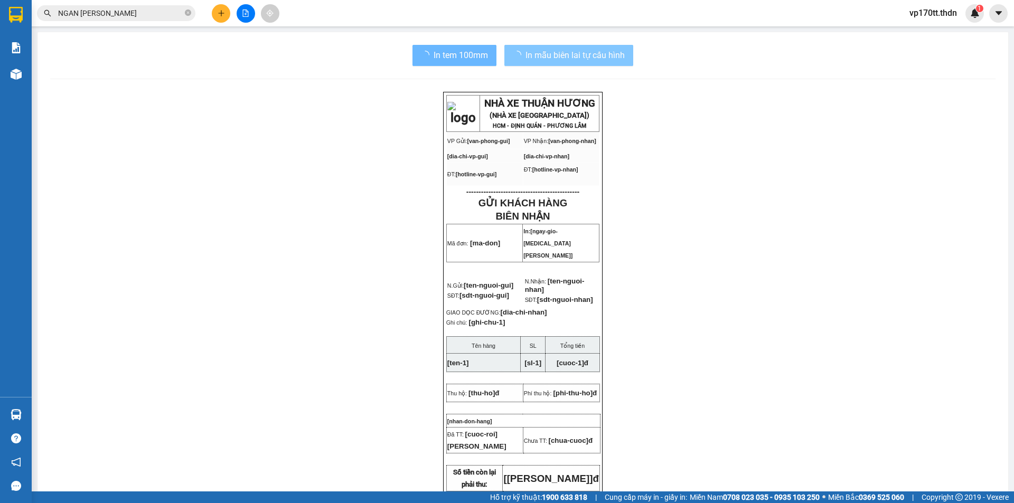
click at [575, 56] on span "In mẫu biên lai tự cấu hình" at bounding box center [574, 55] width 99 height 13
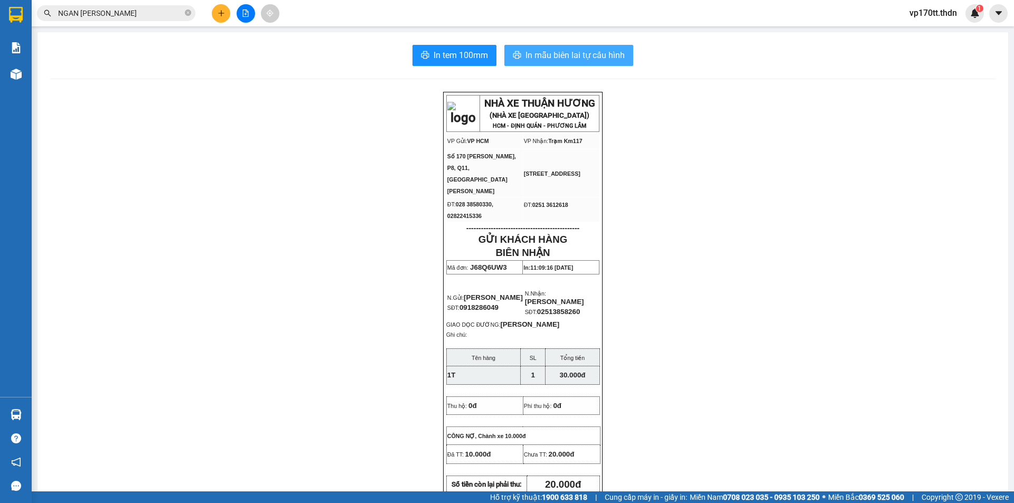
click at [575, 56] on span "In mẫu biên lai tự cấu hình" at bounding box center [574, 55] width 99 height 13
click at [222, 15] on icon "plus" at bounding box center [221, 13] width 7 height 7
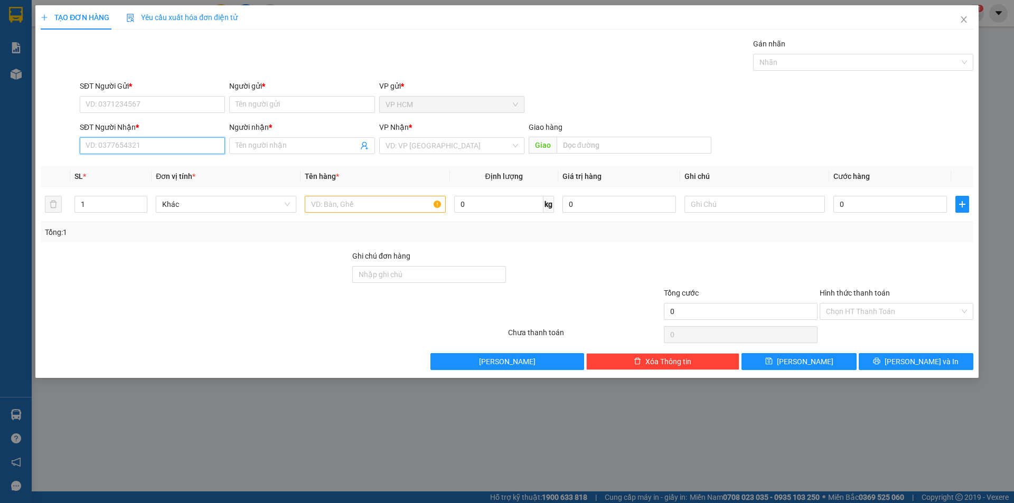
click at [135, 141] on input "SĐT Người Nhận *" at bounding box center [152, 145] width 145 height 17
type input "0944817622"
click at [336, 138] on span at bounding box center [301, 145] width 145 height 17
type input "HẰNG"
click at [427, 140] on input "search" at bounding box center [447, 146] width 125 height 16
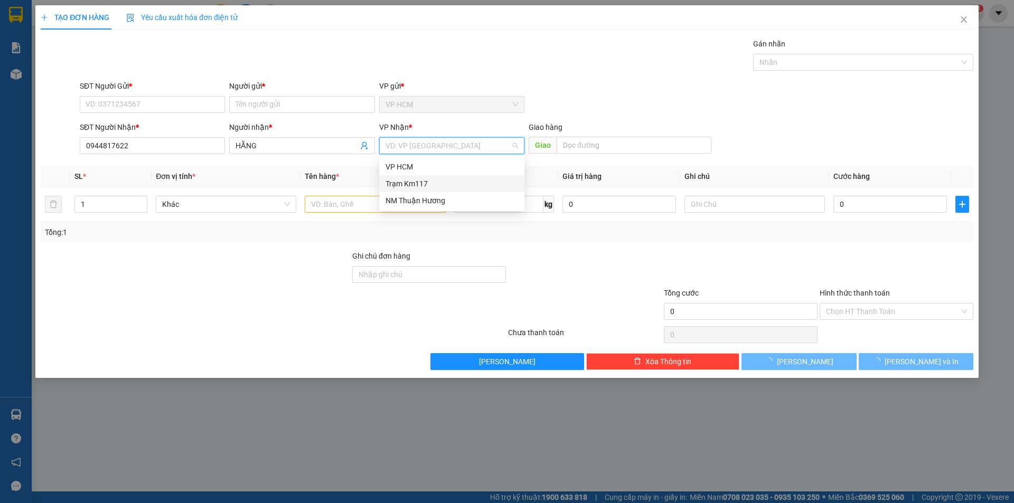
click at [432, 179] on div "Trạm Km117" at bounding box center [451, 184] width 133 height 12
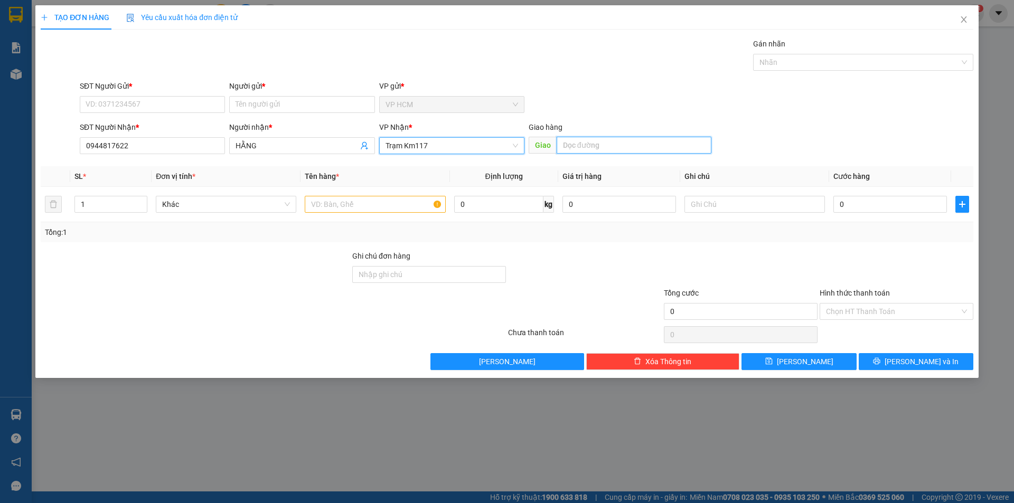
click at [609, 153] on input "text" at bounding box center [633, 145] width 155 height 17
type input "TÂN PHÚ"
click at [331, 204] on input "text" at bounding box center [375, 204] width 140 height 17
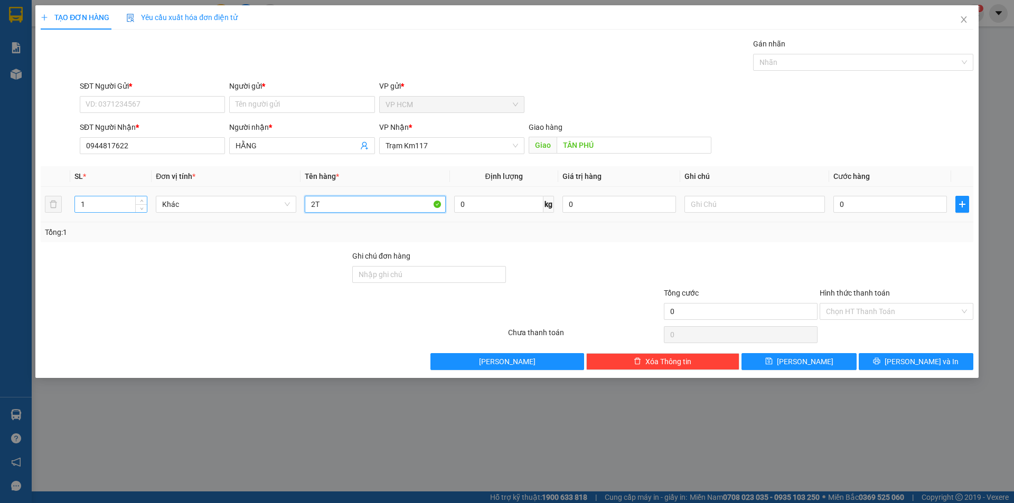
type input "2T"
click at [116, 204] on input "1" at bounding box center [111, 204] width 72 height 16
type input "2"
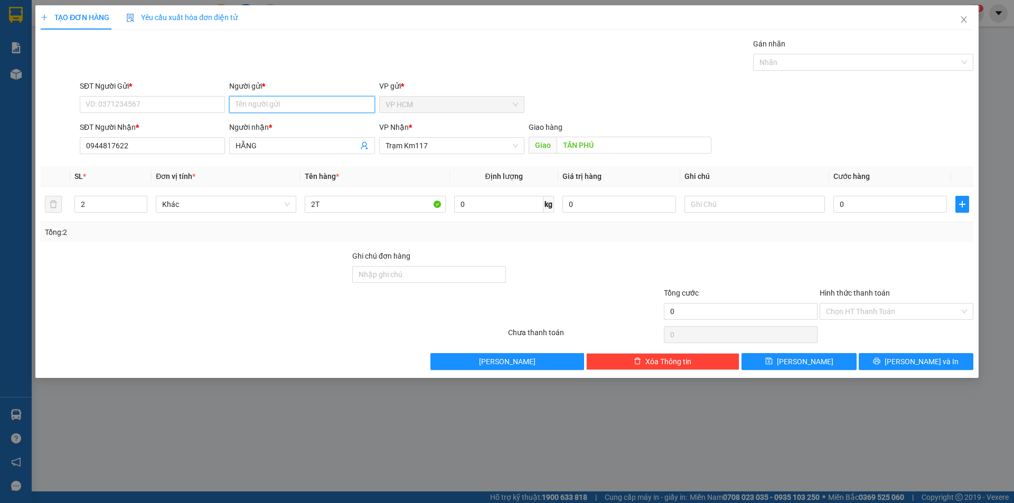
click at [313, 105] on input "Người gửi *" at bounding box center [301, 104] width 145 height 17
type input "[PERSON_NAME]"
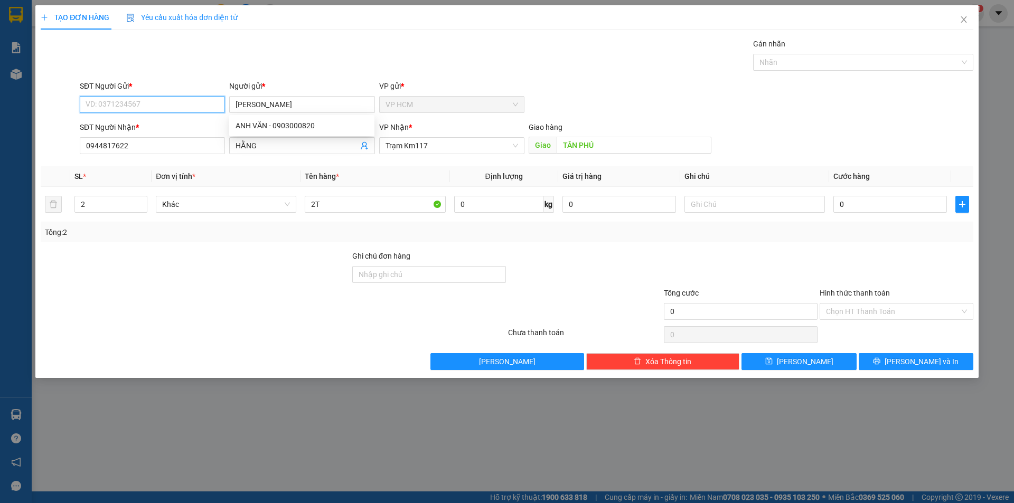
click at [170, 102] on input "SĐT Người Gửi *" at bounding box center [152, 104] width 145 height 17
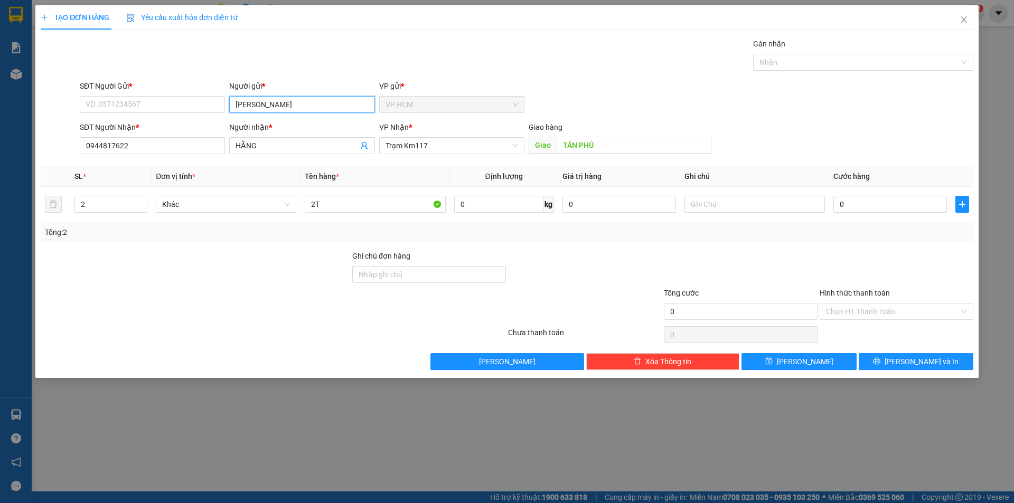
click at [350, 106] on input "[PERSON_NAME]" at bounding box center [301, 104] width 145 height 17
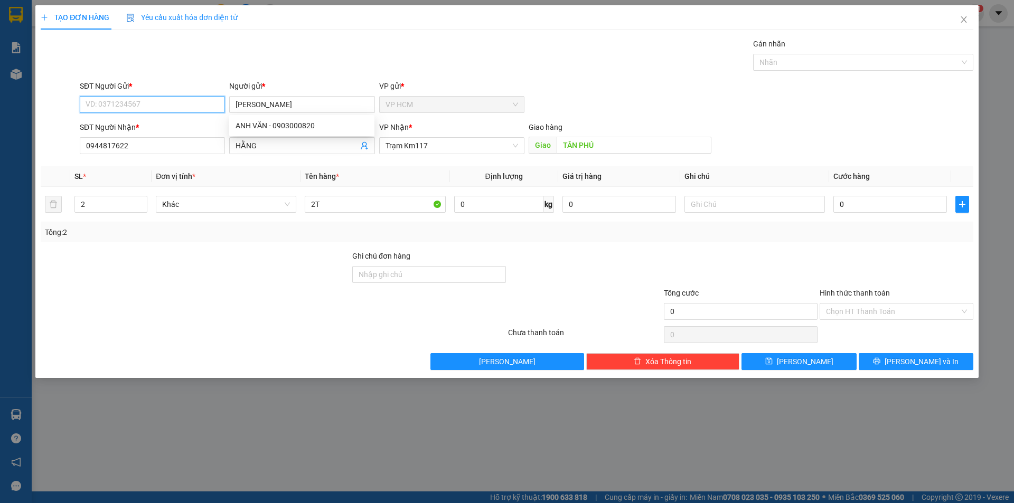
click at [160, 99] on input "SĐT Người Gửi *" at bounding box center [152, 104] width 145 height 17
click at [856, 56] on div at bounding box center [858, 62] width 204 height 13
type input "0933831735"
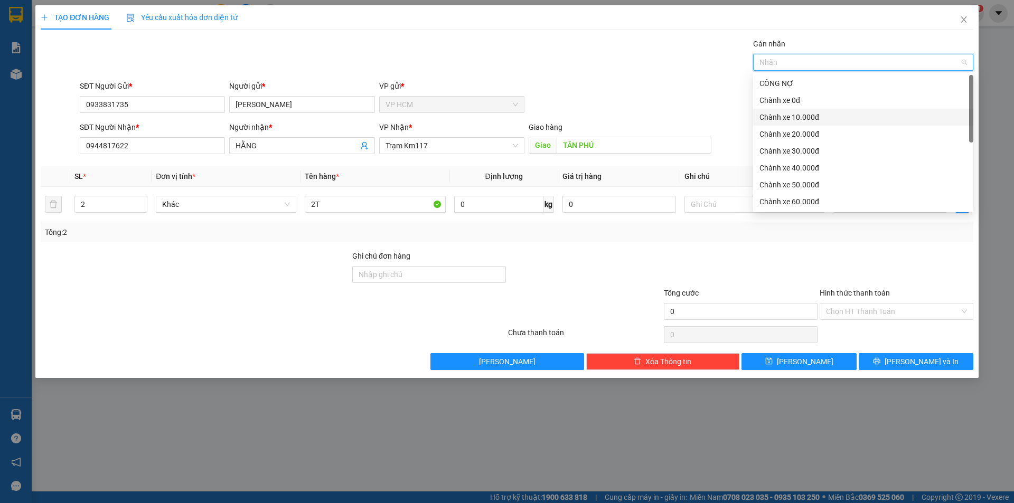
click at [802, 112] on div "Chành xe 10.000đ" at bounding box center [862, 117] width 207 height 12
click at [591, 73] on div "Gán nhãn Nhãn" at bounding box center [527, 56] width 898 height 37
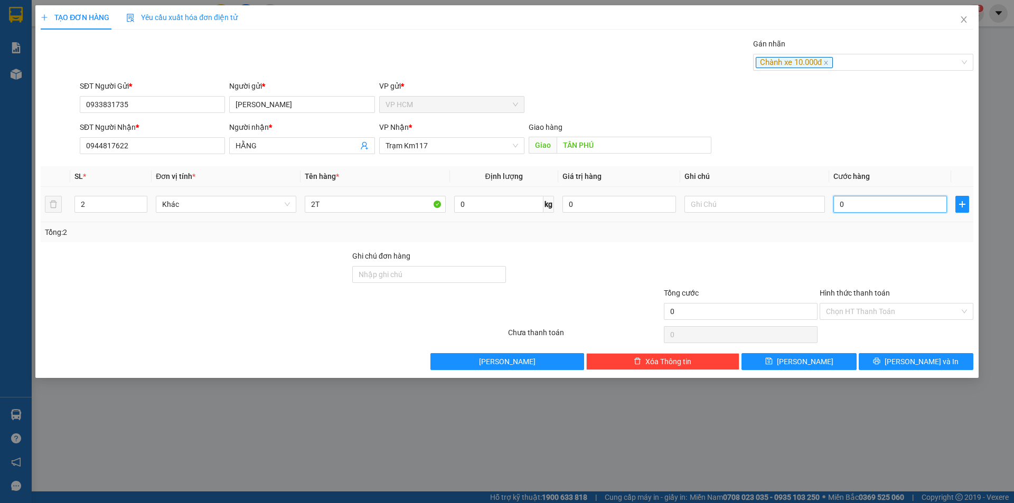
click at [916, 203] on input "0" at bounding box center [890, 204] width 114 height 17
type input "5"
type input "50"
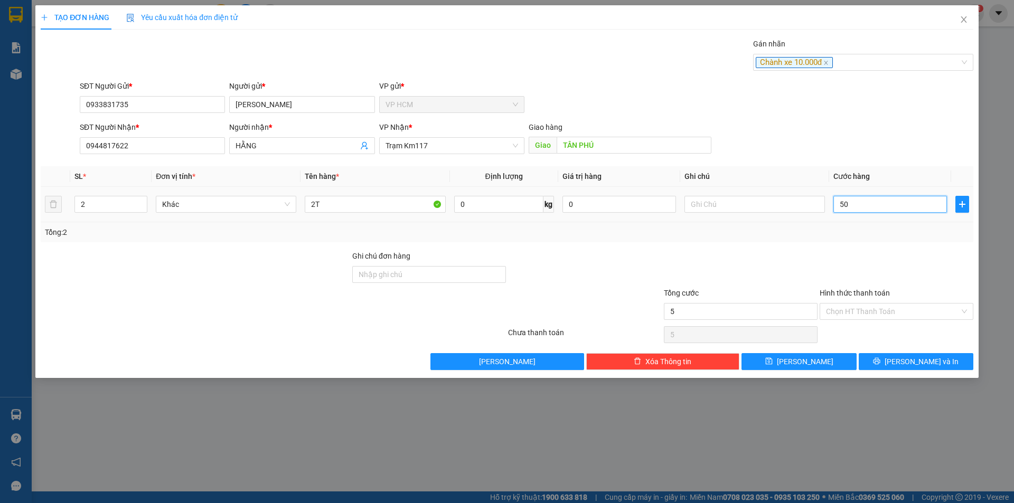
type input "50"
type input "50.000"
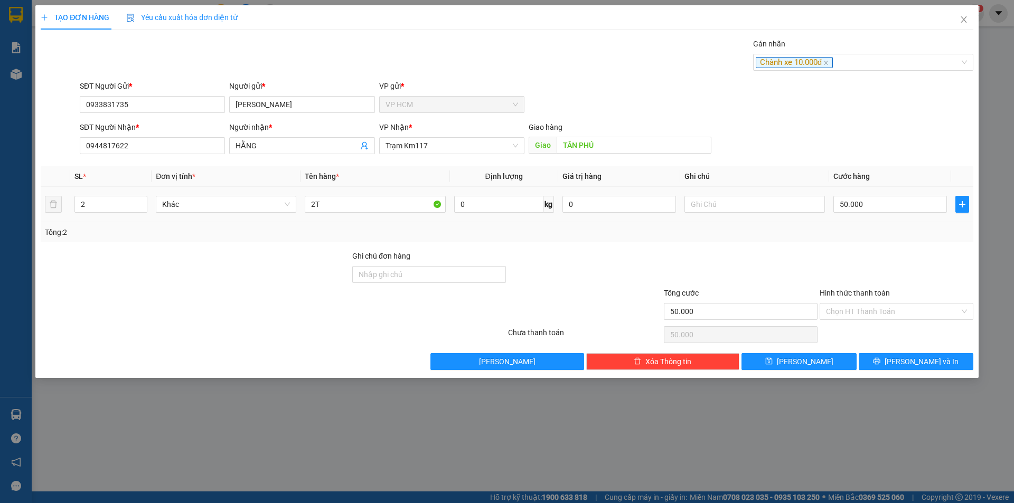
drag, startPoint x: 880, startPoint y: 250, endPoint x: 880, endPoint y: 280, distance: 30.6
click at [880, 252] on div at bounding box center [896, 268] width 156 height 37
click at [880, 308] on input "Hình thức thanh toán" at bounding box center [893, 312] width 134 height 16
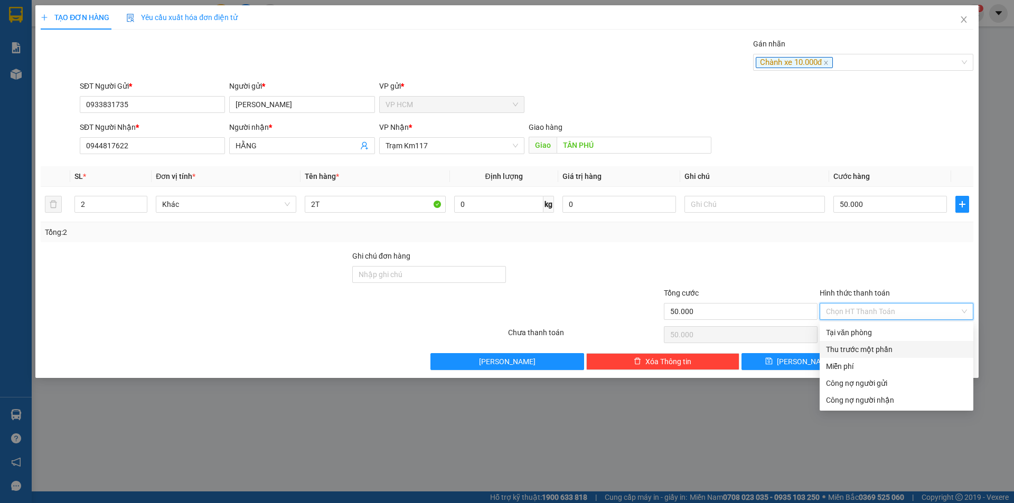
click at [867, 343] on div "Thu trước một phần" at bounding box center [896, 349] width 154 height 17
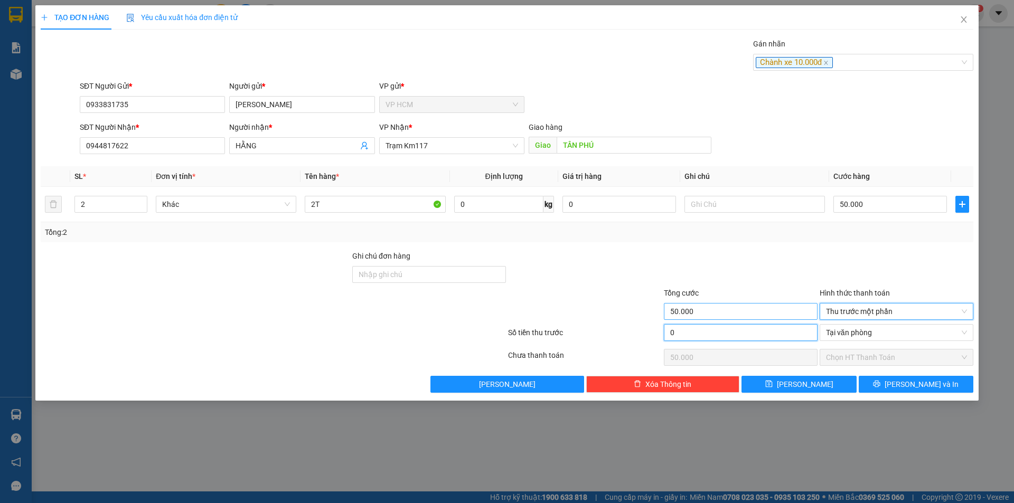
drag, startPoint x: 766, startPoint y: 340, endPoint x: 762, endPoint y: 306, distance: 33.9
click at [766, 339] on input "0" at bounding box center [741, 332] width 154 height 17
type input "1"
type input "49.999"
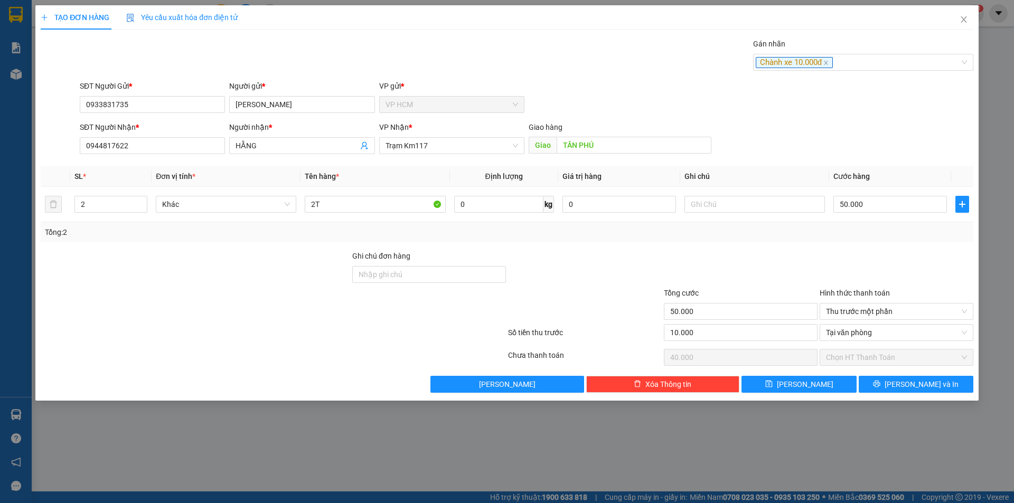
click at [761, 284] on div at bounding box center [741, 268] width 156 height 37
click at [940, 382] on button "[PERSON_NAME] và In" at bounding box center [915, 384] width 115 height 17
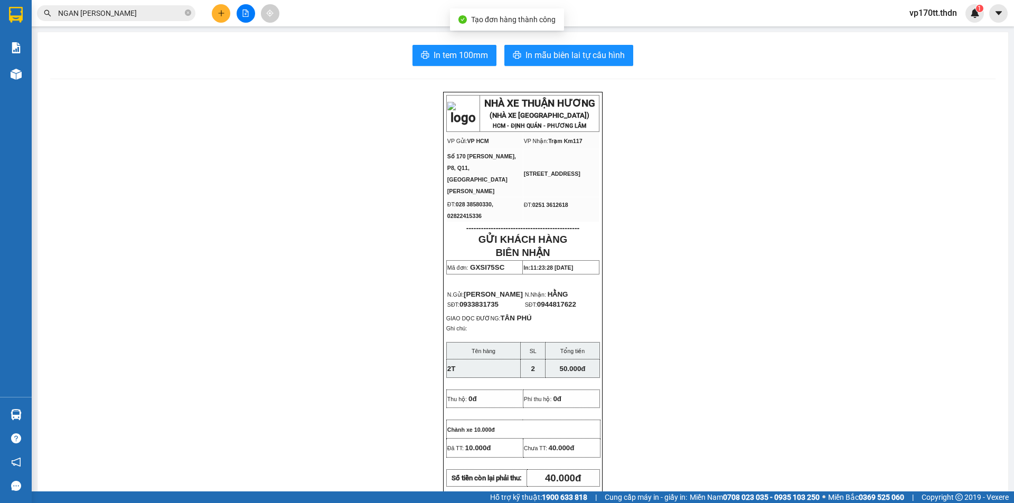
click at [541, 70] on div "In tem 100mm In mẫu biên lai tự cấu hình NHÀ XE THUẬN HƯƠNG (NHÀ XE [GEOGRAPHIC…" at bounding box center [522, 477] width 970 height 891
click at [544, 64] on button "In mẫu biên lai tự cấu hình" at bounding box center [568, 55] width 129 height 21
click at [214, 16] on button at bounding box center [221, 13] width 18 height 18
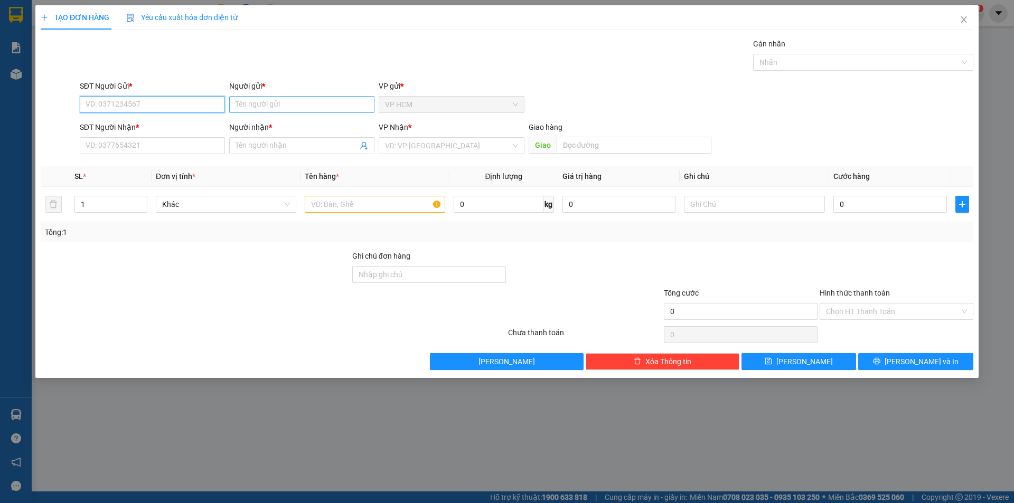
click at [289, 101] on input "Người gửi *" at bounding box center [301, 104] width 145 height 17
click at [298, 127] on div "TUẤN WOWKIDS - 0963618982" at bounding box center [301, 126] width 133 height 12
click at [362, 147] on icon "user-add" at bounding box center [364, 146] width 7 height 8
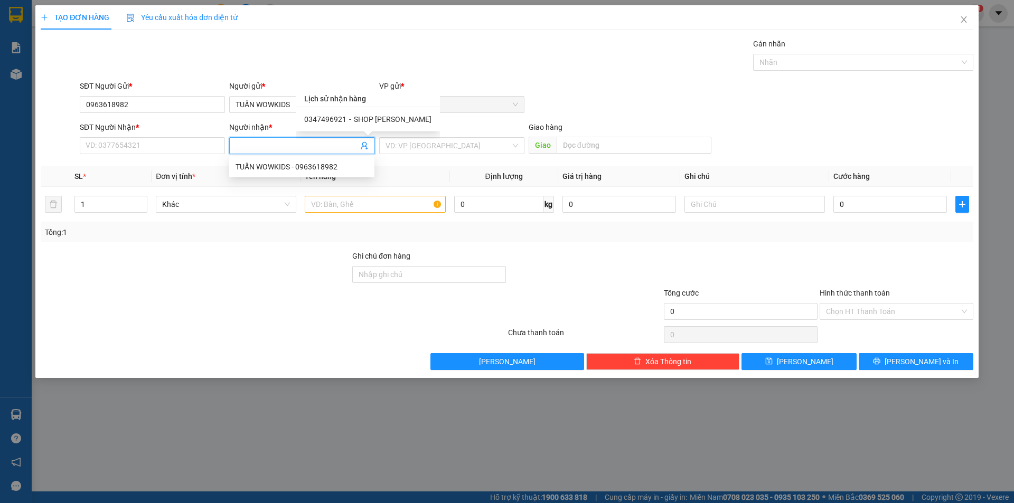
click at [378, 124] on span "SHOP [PERSON_NAME]" at bounding box center [393, 119] width 78 height 8
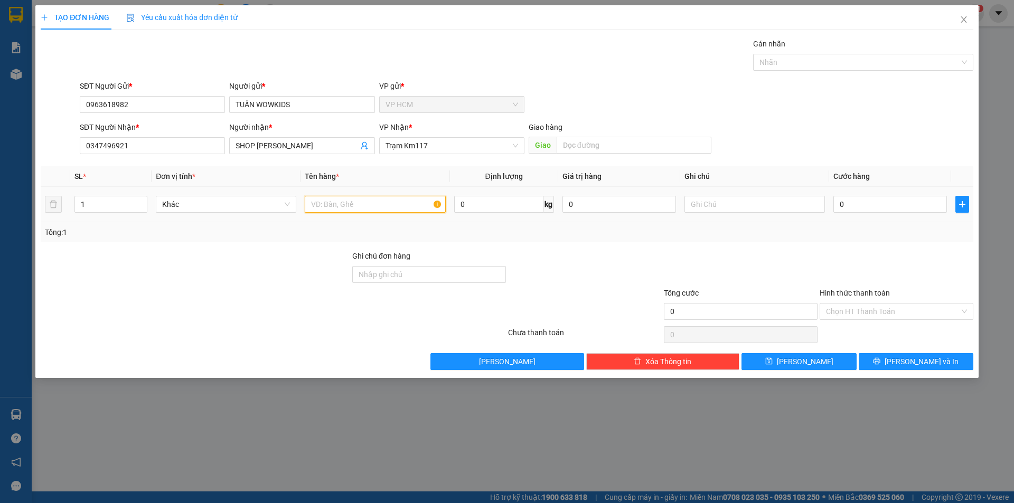
click at [370, 202] on input "text" at bounding box center [375, 204] width 140 height 17
click at [834, 46] on div "Gán nhãn" at bounding box center [863, 46] width 220 height 16
click at [833, 58] on div at bounding box center [858, 62] width 204 height 13
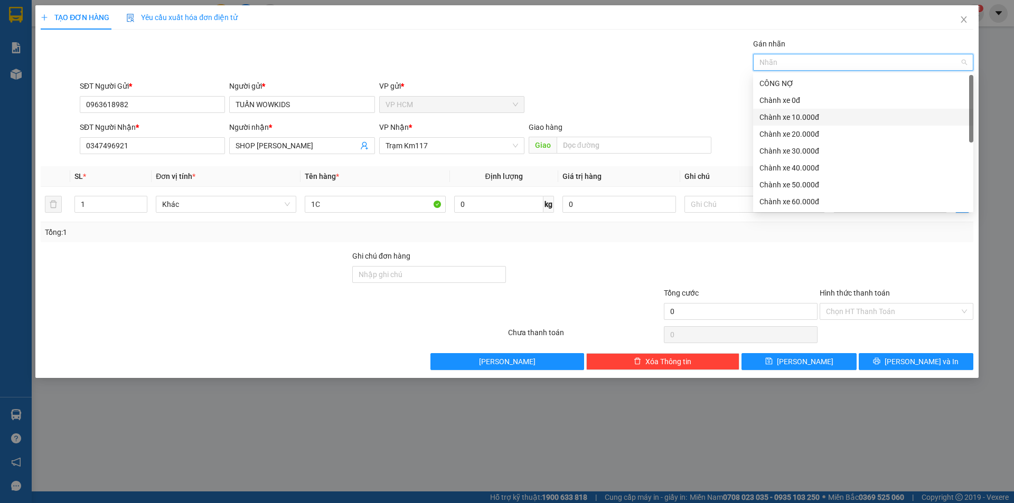
click at [806, 118] on div "Chành xe 10.000đ" at bounding box center [862, 117] width 207 height 12
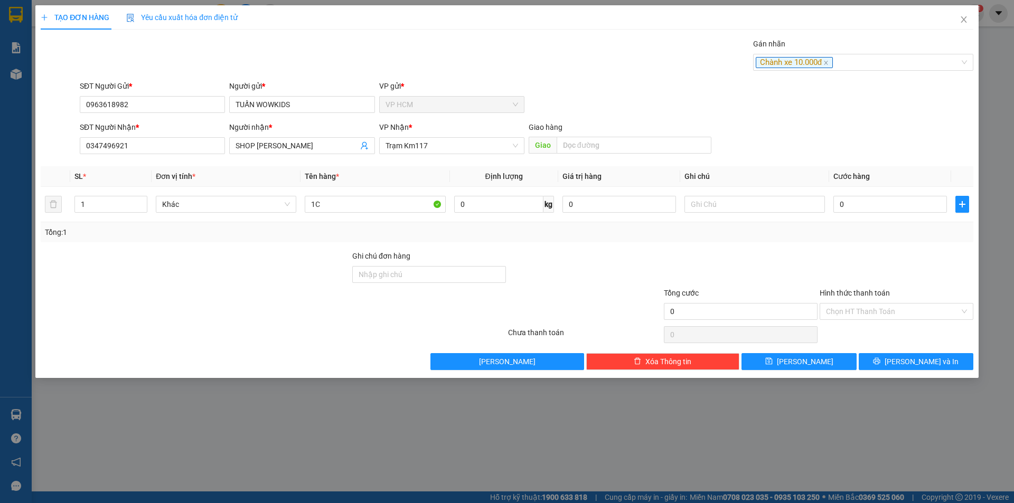
click at [628, 71] on div "Gán nhãn Chành xe 10.000đ" at bounding box center [527, 56] width 898 height 37
drag, startPoint x: 872, startPoint y: 183, endPoint x: 873, endPoint y: 188, distance: 5.3
click at [872, 183] on th "Cước hàng" at bounding box center [890, 176] width 122 height 21
click at [875, 200] on input "0" at bounding box center [890, 204] width 114 height 17
drag, startPoint x: 866, startPoint y: 257, endPoint x: 859, endPoint y: 313, distance: 56.4
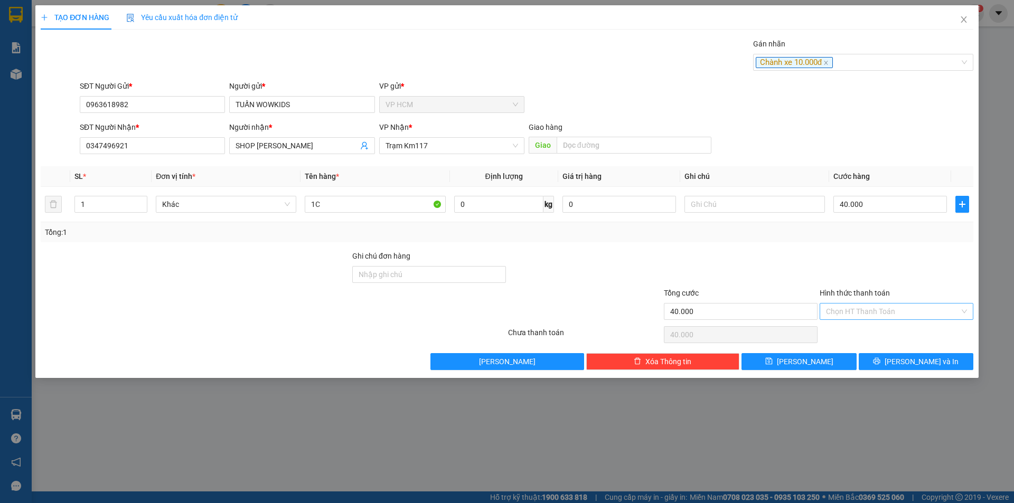
click at [865, 261] on div at bounding box center [896, 268] width 156 height 37
click at [859, 318] on input "Hình thức thanh toán" at bounding box center [893, 312] width 134 height 16
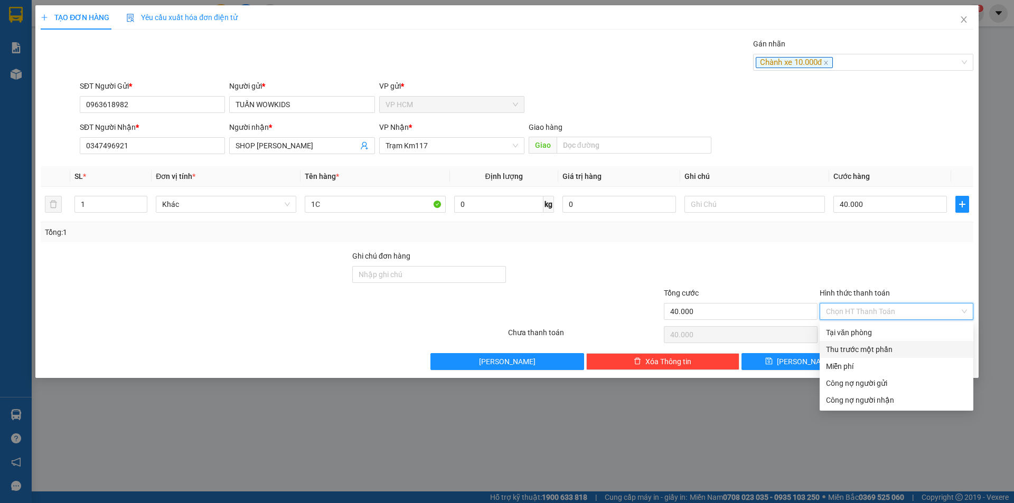
click at [854, 344] on div "Thu trước một phần" at bounding box center [896, 350] width 141 height 12
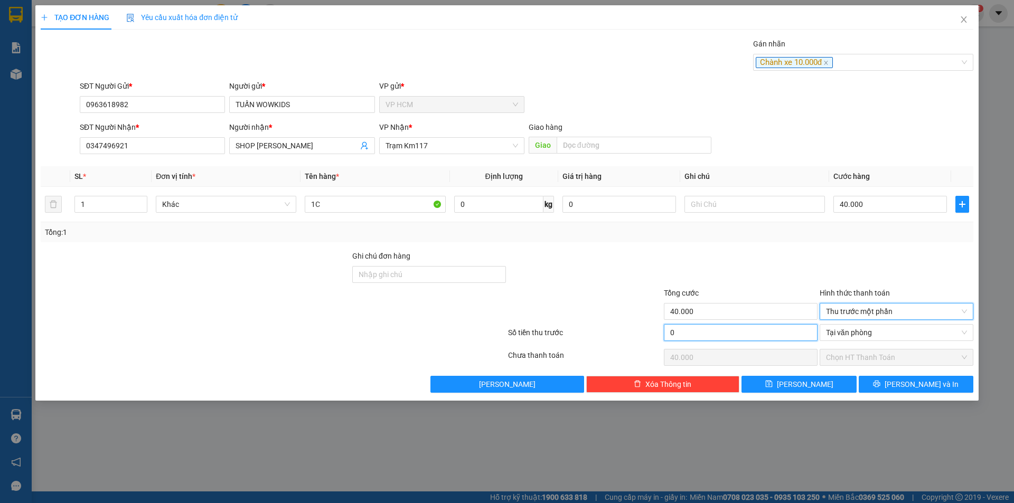
click at [723, 335] on input "0" at bounding box center [741, 332] width 154 height 17
click at [899, 373] on div "Transit Pickup Surcharge Ids Transit Deliver Surcharge Ids Transit Deliver Surc…" at bounding box center [507, 215] width 932 height 355
click at [900, 374] on div "Transit Pickup Surcharge Ids Transit Deliver Surcharge Ids Transit Deliver Surc…" at bounding box center [507, 215] width 932 height 355
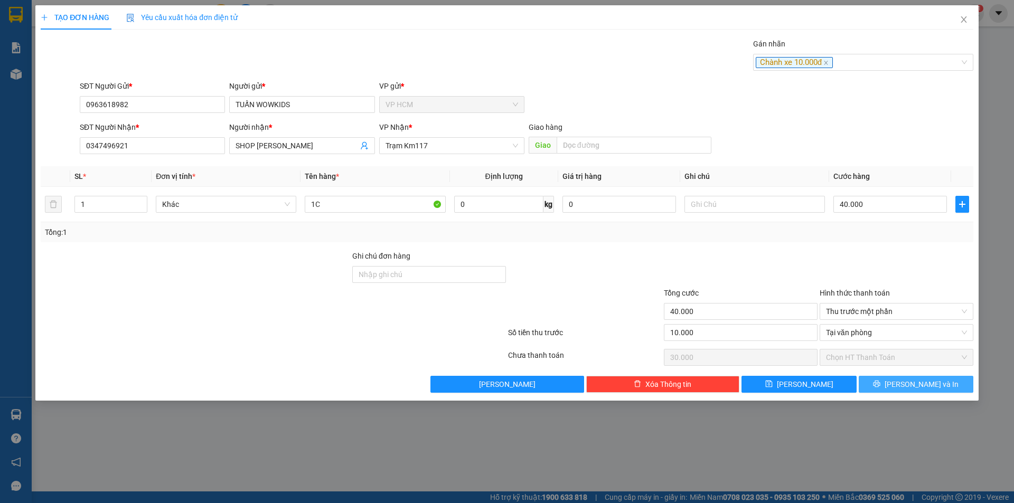
click at [903, 382] on button "[PERSON_NAME] và In" at bounding box center [915, 384] width 115 height 17
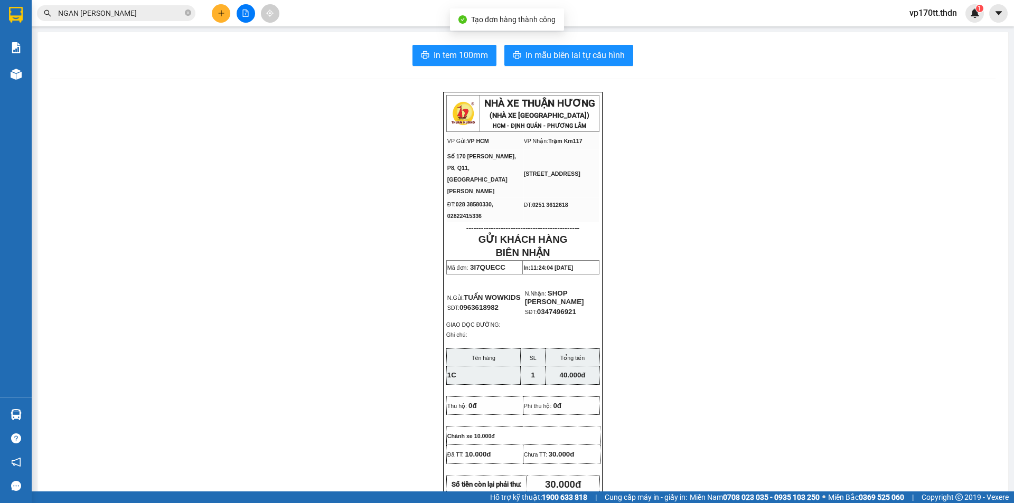
click at [575, 25] on div "Kết quả tìm kiếm ( 82 ) Bộ lọc Ngày tạo đơn gần nhất Mã ĐH Trạng thái Món hàng …" at bounding box center [507, 13] width 1014 height 26
click at [575, 51] on span "In mẫu biên lai tự cấu hình" at bounding box center [574, 55] width 99 height 13
click at [219, 25] on div "Kết quả tìm kiếm ( 82 ) Bộ lọc Ngày tạo đơn gần nhất Mã ĐH Trạng thái Món hàng …" at bounding box center [507, 13] width 1014 height 26
click at [216, 14] on button at bounding box center [221, 13] width 18 height 18
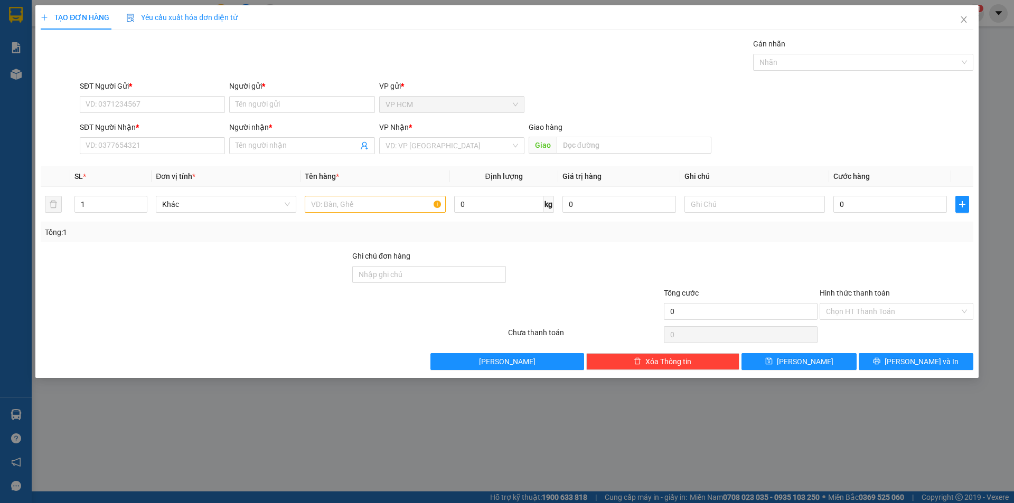
click at [269, 96] on div "Người gửi *" at bounding box center [301, 88] width 145 height 16
click at [270, 103] on input "Người gửi *" at bounding box center [301, 104] width 145 height 17
click at [313, 148] on div "BÌNH MINH - 0909490851" at bounding box center [301, 143] width 133 height 12
click at [366, 146] on icon "user-add" at bounding box center [364, 145] width 8 height 8
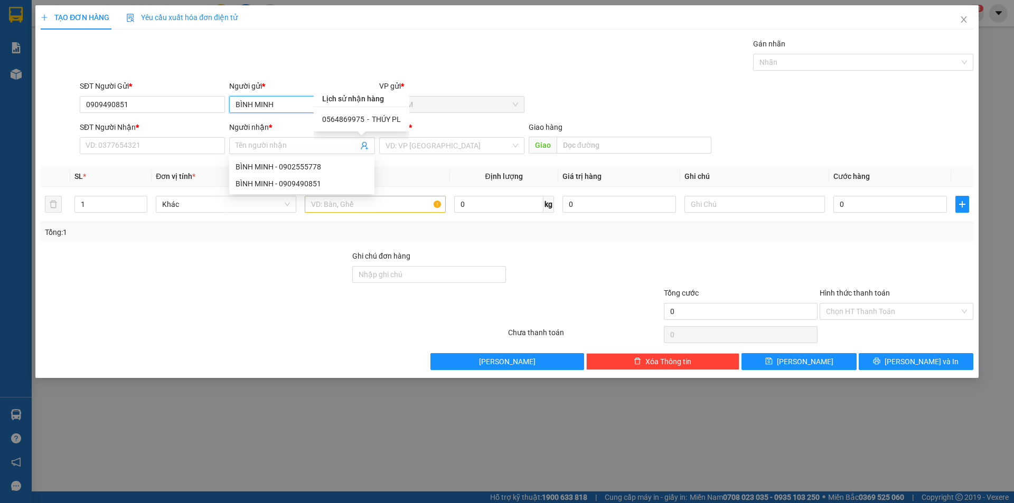
click at [243, 108] on input "BÌNH MINH" at bounding box center [301, 104] width 145 height 17
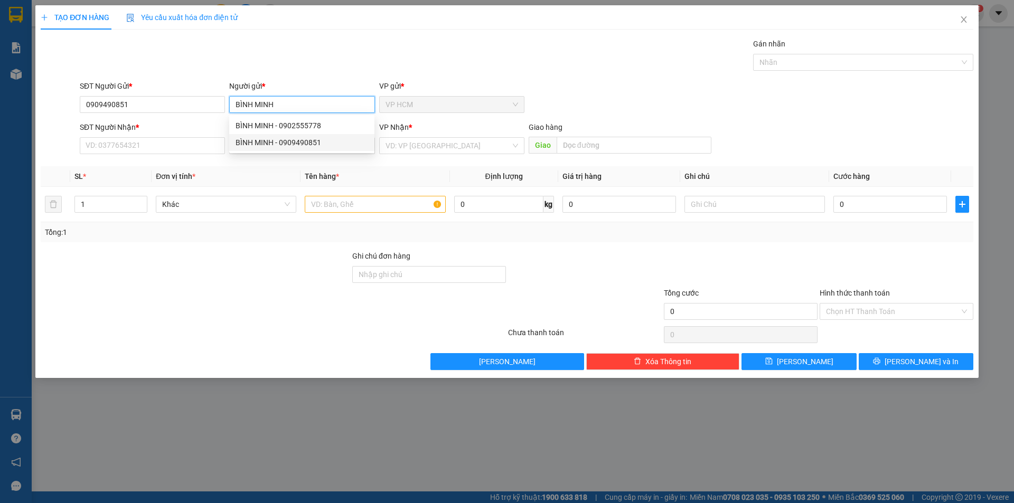
click at [307, 129] on div "BÌNH MINH - 0902555778" at bounding box center [301, 126] width 133 height 12
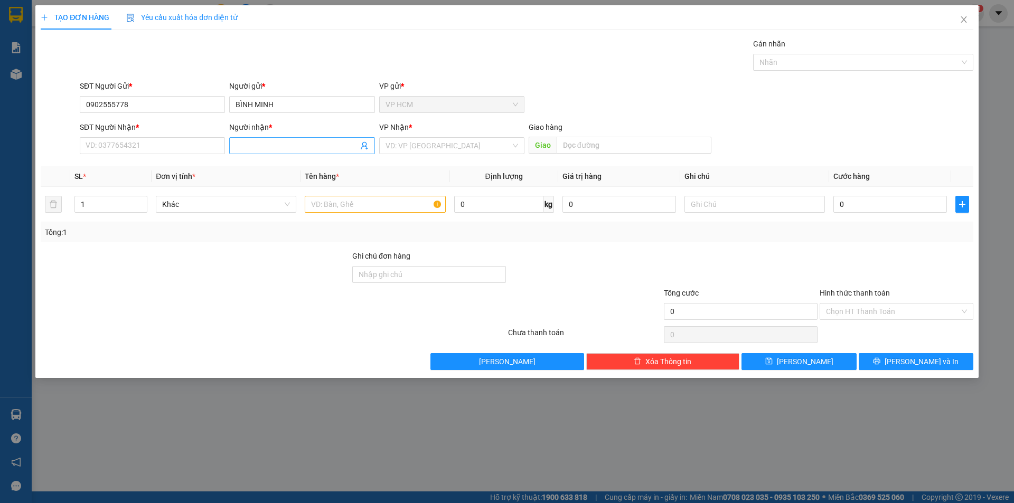
click at [363, 147] on icon "user-add" at bounding box center [364, 145] width 8 height 8
click at [390, 119] on span "KHÁNH DÉP" at bounding box center [385, 119] width 41 height 8
click at [121, 201] on input "1" at bounding box center [111, 204] width 72 height 16
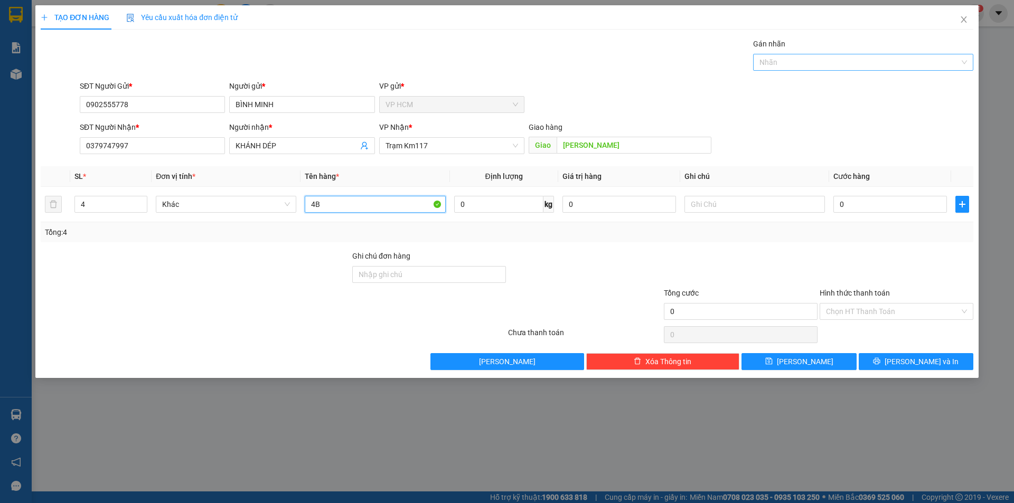
click at [861, 66] on div at bounding box center [858, 62] width 204 height 13
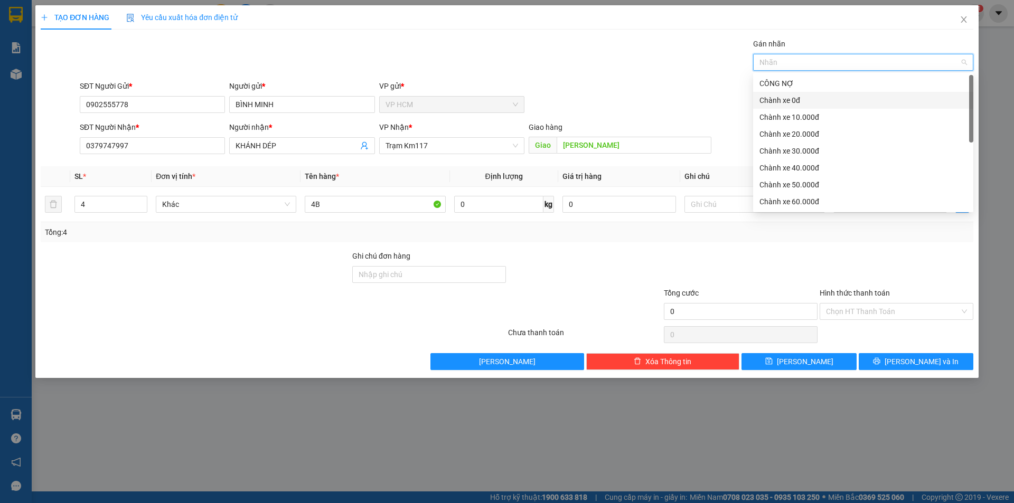
click at [807, 104] on div "Chành xe 0đ" at bounding box center [862, 101] width 207 height 12
click at [807, 104] on div "Chành xe 0đ" at bounding box center [859, 101] width 200 height 12
click at [804, 149] on div "Chành xe 30.000đ" at bounding box center [862, 151] width 207 height 12
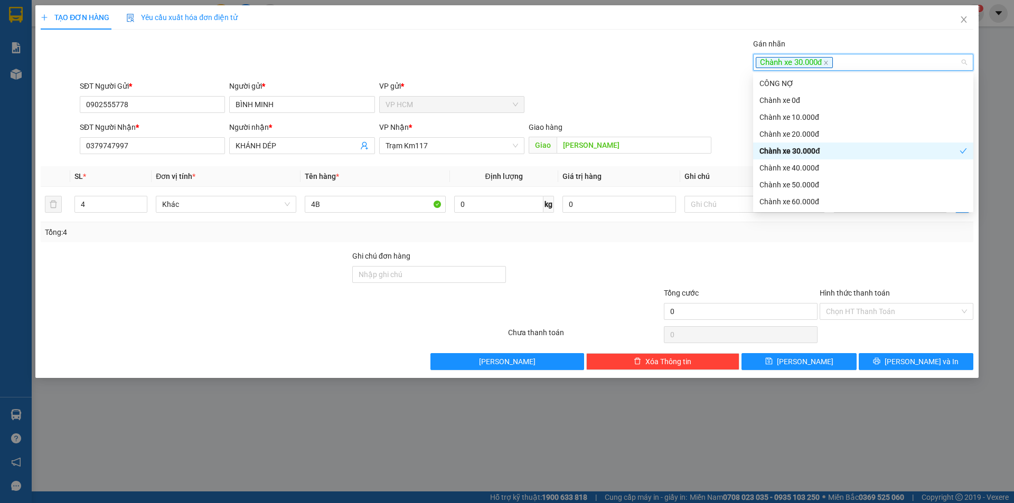
click at [685, 99] on div "SĐT Người Gửi * 0902555778 Người gửi * BÌNH MINH VP gửi * VP HCM" at bounding box center [527, 98] width 898 height 37
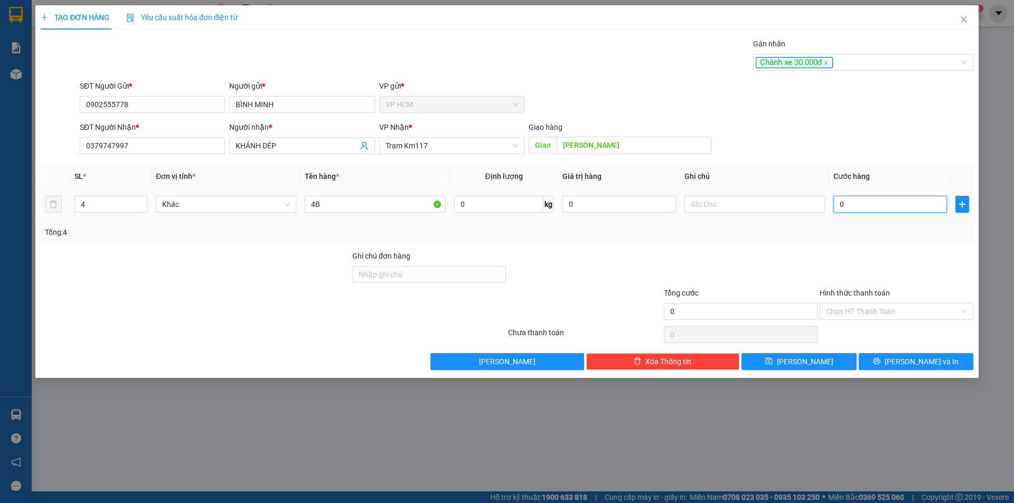
click at [865, 206] on input "0" at bounding box center [890, 204] width 114 height 17
click at [864, 238] on div "Tổng: 4" at bounding box center [507, 233] width 924 height 12
click at [861, 306] on input "Hình thức thanh toán" at bounding box center [893, 312] width 134 height 16
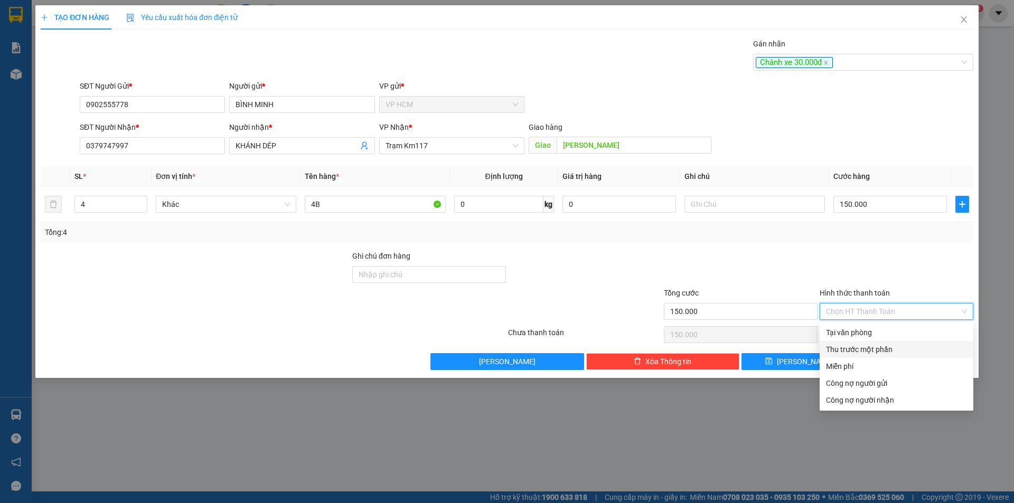
click at [848, 355] on div "Thu trước một phần" at bounding box center [896, 350] width 141 height 12
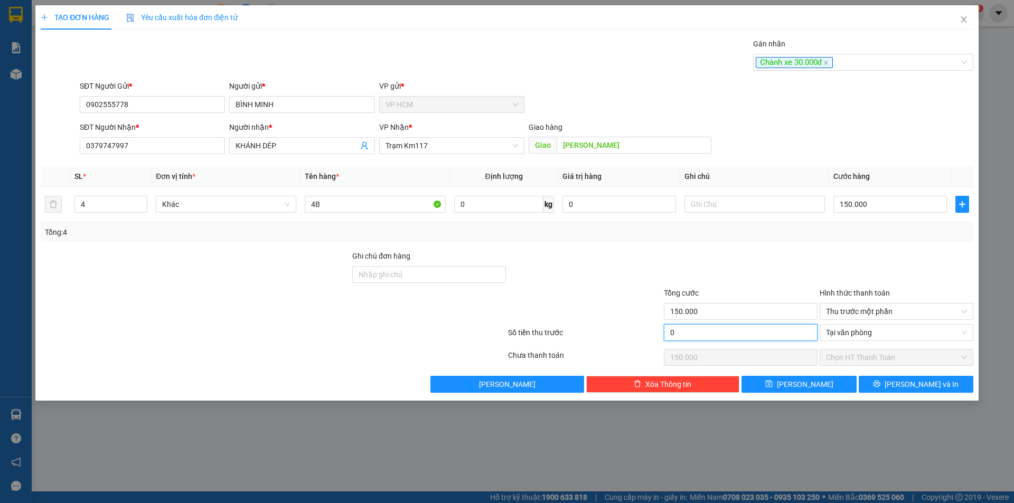
click at [705, 328] on input "0" at bounding box center [741, 332] width 154 height 17
click at [769, 282] on div at bounding box center [741, 268] width 156 height 37
click at [880, 382] on icon "printer" at bounding box center [876, 383] width 7 height 7
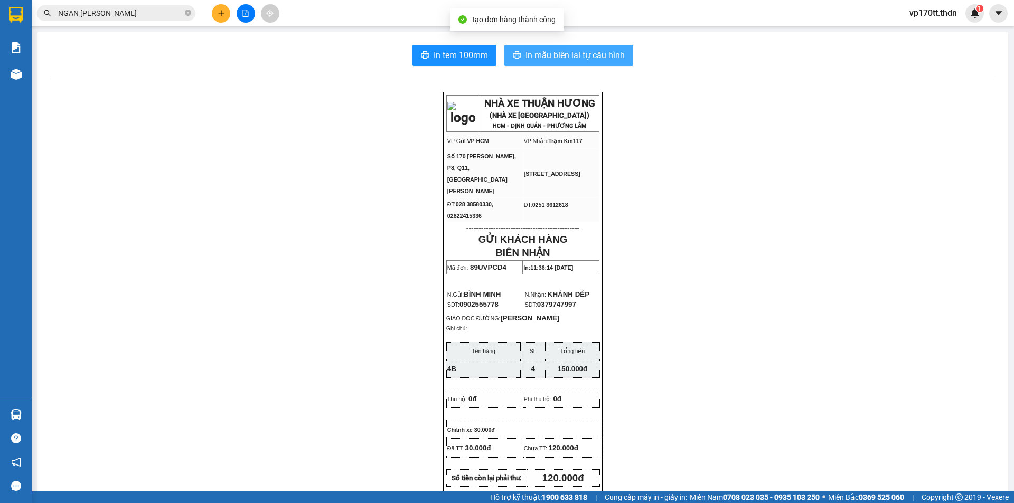
click at [567, 55] on span "In mẫu biên lai tự cấu hình" at bounding box center [574, 55] width 99 height 13
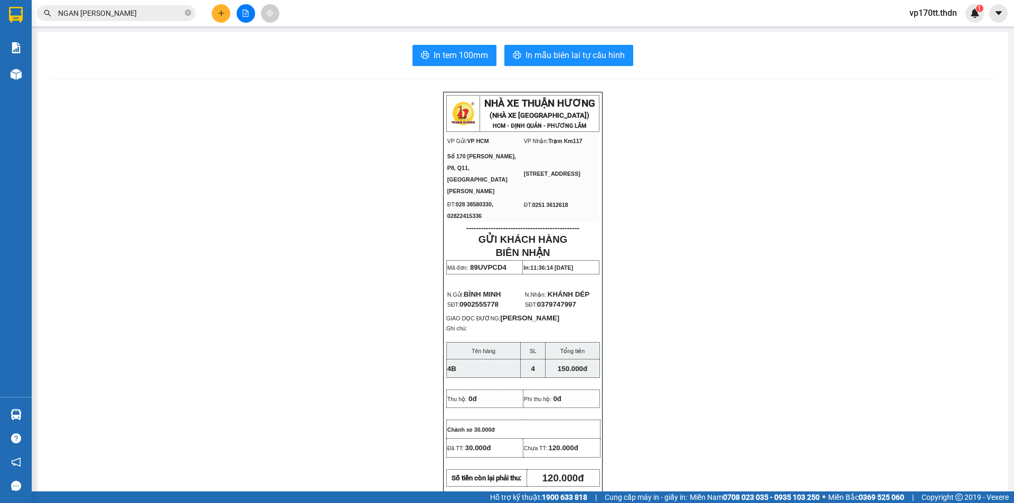
scroll to position [431, 0]
click at [216, 10] on button at bounding box center [221, 13] width 18 height 18
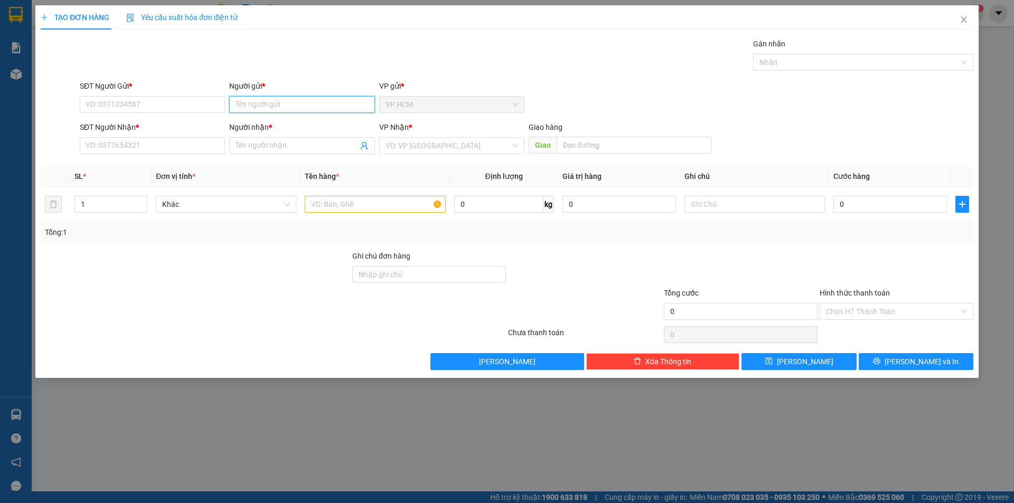
click at [283, 111] on input "Người gửi *" at bounding box center [301, 104] width 145 height 17
click at [288, 128] on div "[PERSON_NAME] - 0397955197" at bounding box center [301, 126] width 133 height 12
click at [363, 144] on icon "user-add" at bounding box center [364, 145] width 8 height 8
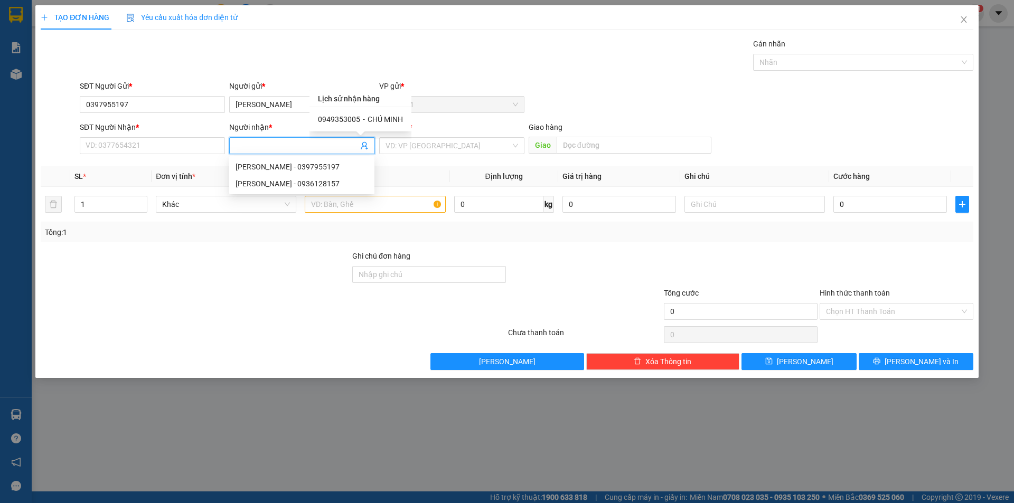
click at [372, 118] on span "CHÚ MINH" at bounding box center [384, 119] width 35 height 8
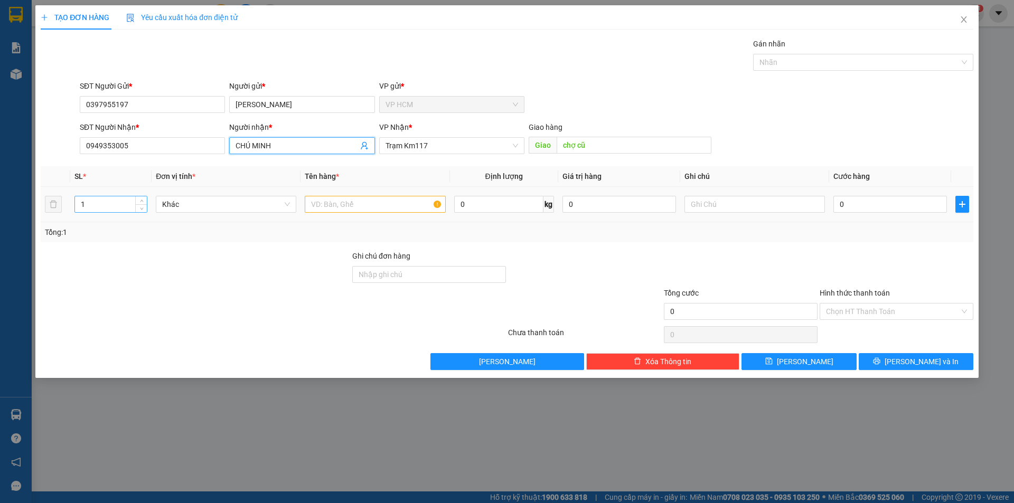
click at [109, 211] on input "1" at bounding box center [111, 204] width 72 height 16
click at [375, 206] on input "text" at bounding box center [375, 204] width 140 height 17
click at [864, 77] on div "Transit Pickup Surcharge Ids Transit Deliver Surcharge Ids Transit Deliver Surc…" at bounding box center [507, 204] width 932 height 332
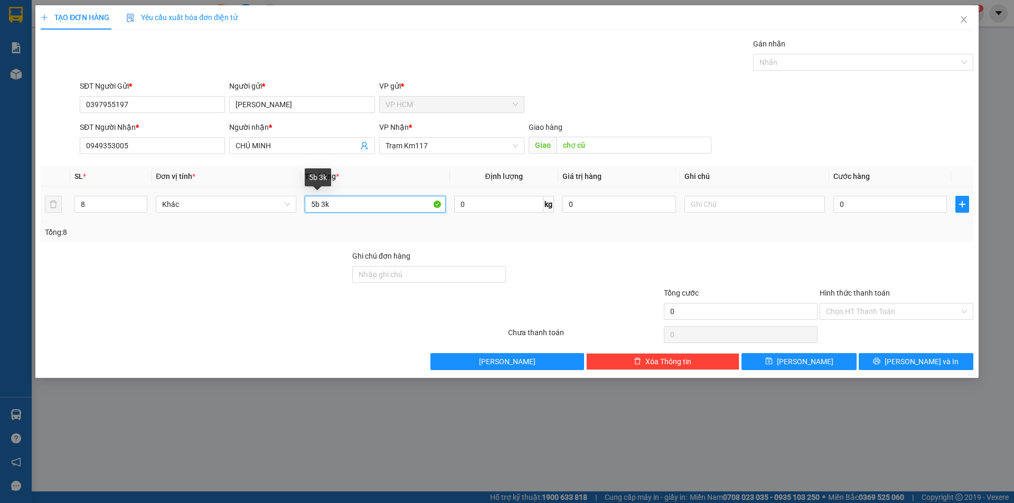
drag, startPoint x: 192, startPoint y: 203, endPoint x: 225, endPoint y: 195, distance: 33.6
click at [81, 200] on tr "8 Khác 5b 3k 0 kg 0 0" at bounding box center [507, 204] width 932 height 35
click at [809, 63] on div at bounding box center [858, 62] width 204 height 13
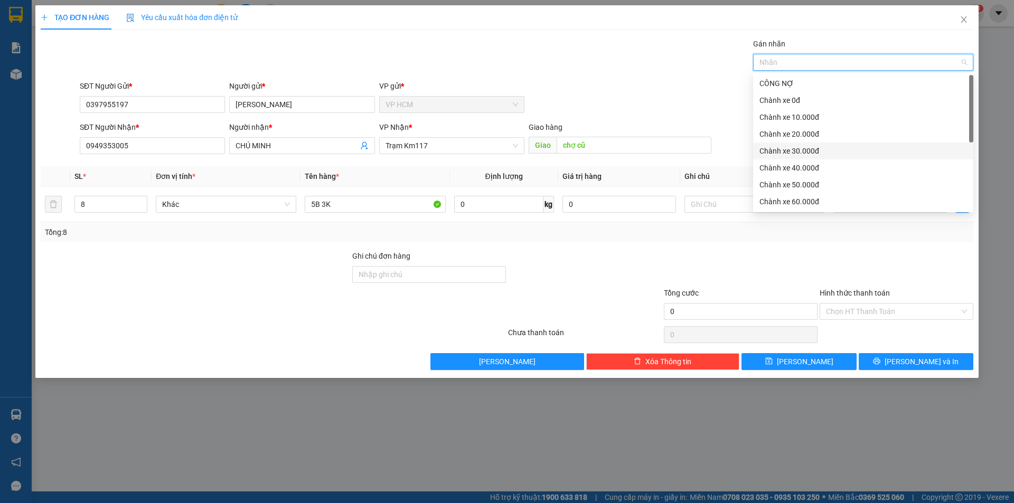
click at [806, 143] on div "Chành xe 30.000đ" at bounding box center [863, 151] width 220 height 17
click at [787, 150] on div "Chành xe 30.000đ" at bounding box center [859, 151] width 200 height 12
click at [791, 134] on div "Chành xe 20.000đ" at bounding box center [862, 134] width 207 height 12
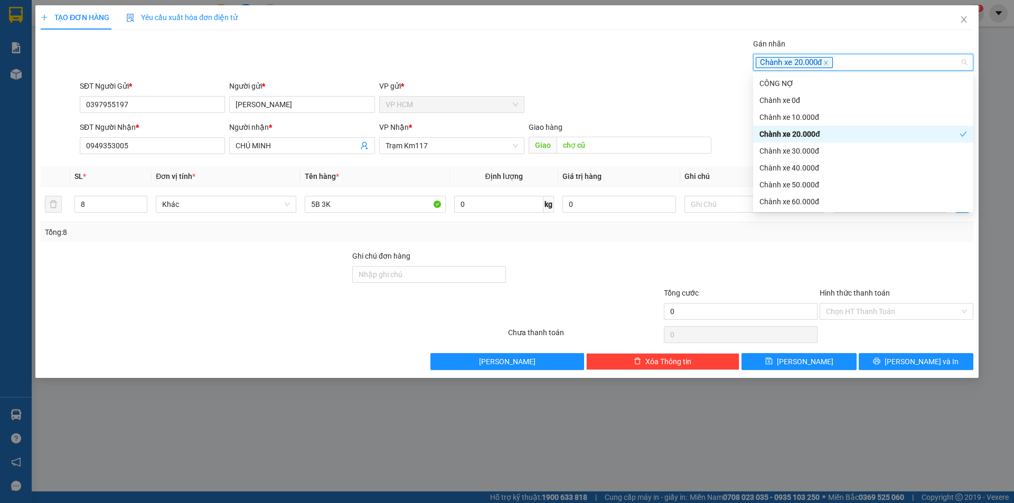
click at [595, 71] on div "Gán nhãn Chành xe 20.000đ" at bounding box center [527, 56] width 898 height 37
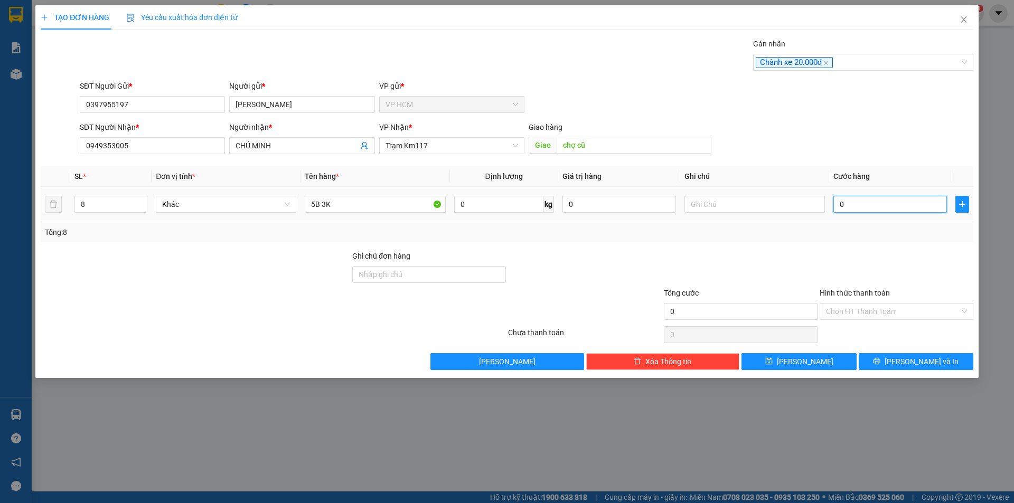
click at [873, 209] on input "0" at bounding box center [890, 204] width 114 height 17
drag, startPoint x: 869, startPoint y: 244, endPoint x: 866, endPoint y: 268, distance: 24.4
click at [869, 244] on div "Transit Pickup Surcharge Ids Transit Deliver Surcharge Ids Transit Deliver Surc…" at bounding box center [507, 204] width 932 height 332
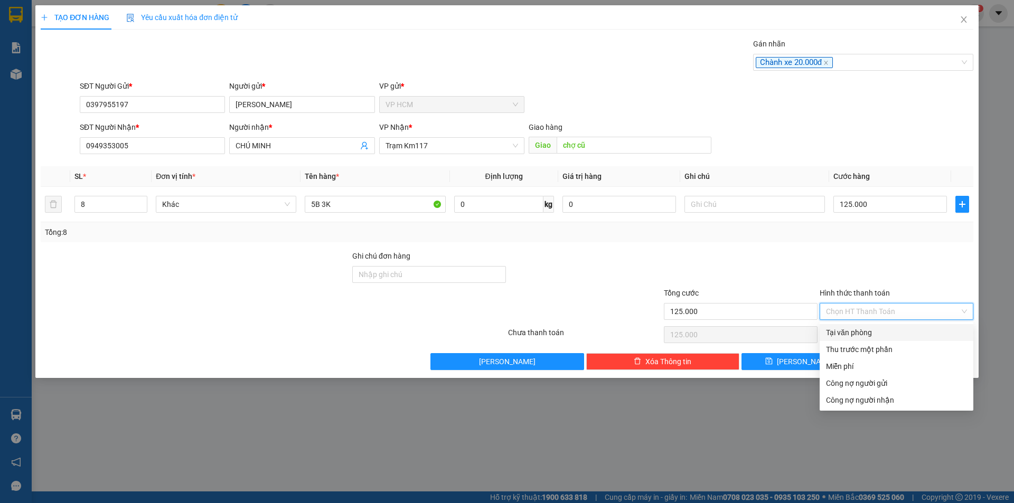
click at [854, 316] on input "Hình thức thanh toán" at bounding box center [893, 312] width 134 height 16
drag, startPoint x: 851, startPoint y: 350, endPoint x: 826, endPoint y: 345, distance: 25.3
click at [850, 350] on div "Thu trước một phần" at bounding box center [896, 350] width 141 height 12
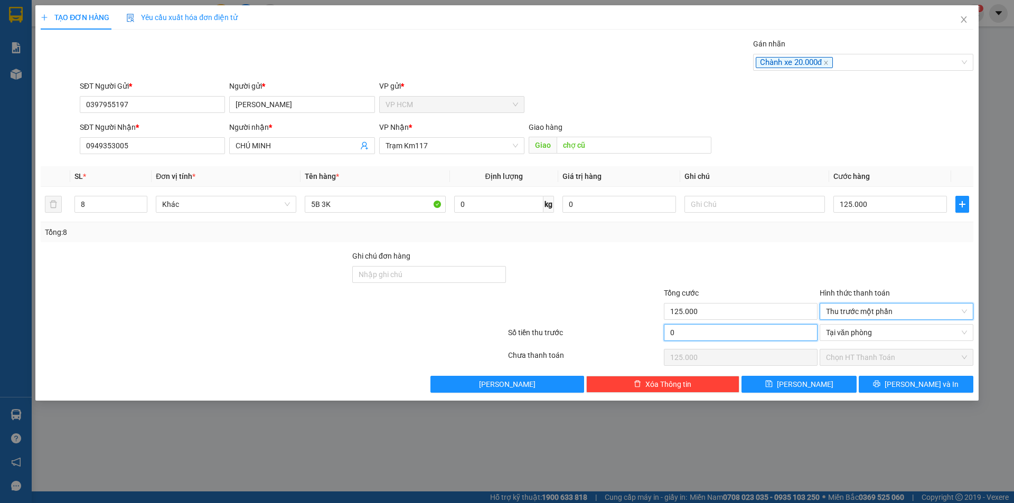
drag, startPoint x: 729, startPoint y: 331, endPoint x: 743, endPoint y: 280, distance: 52.3
click at [728, 330] on input "0" at bounding box center [741, 332] width 154 height 17
click at [743, 278] on div at bounding box center [741, 268] width 156 height 37
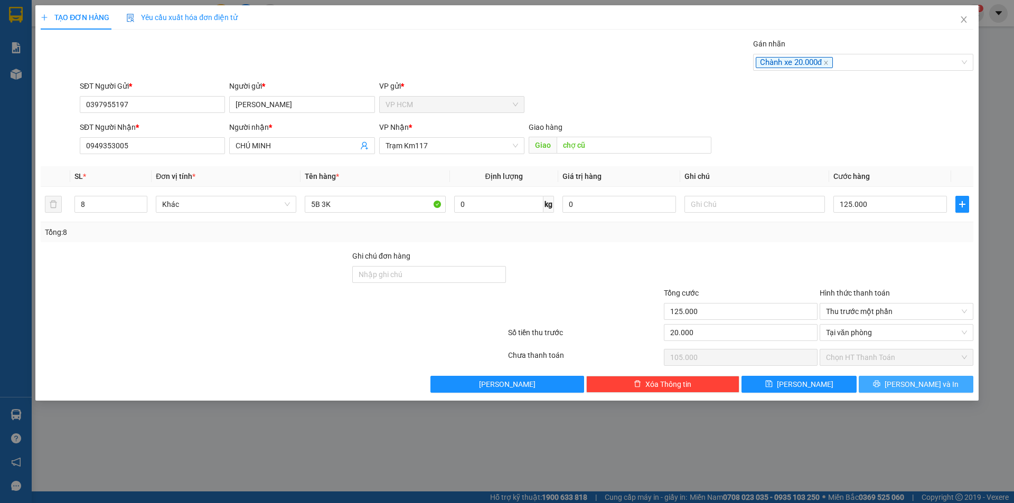
click at [914, 384] on span "[PERSON_NAME] và In" at bounding box center [921, 385] width 74 height 12
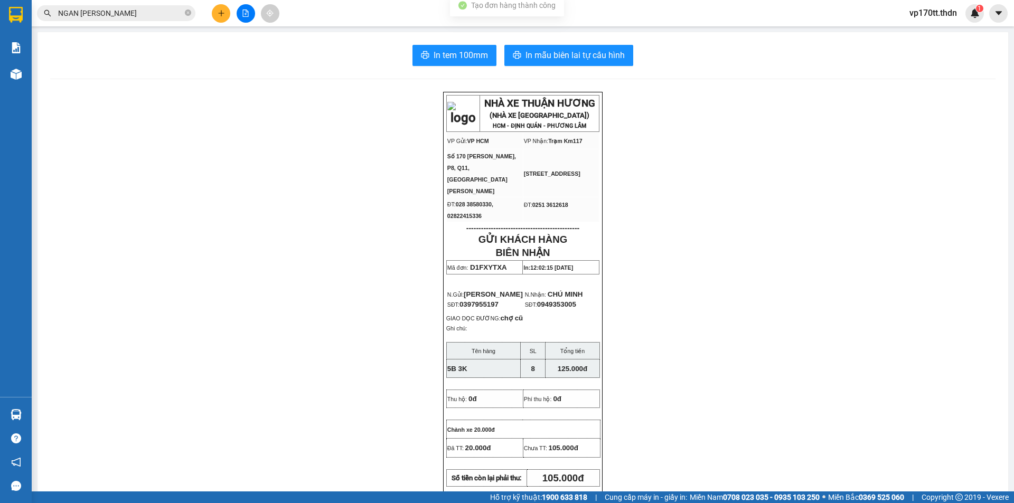
click at [575, 57] on span "In mẫu biên lai tự cấu hình" at bounding box center [574, 55] width 99 height 13
click at [578, 64] on button "In mẫu biên lai tự cấu hình" at bounding box center [568, 55] width 129 height 21
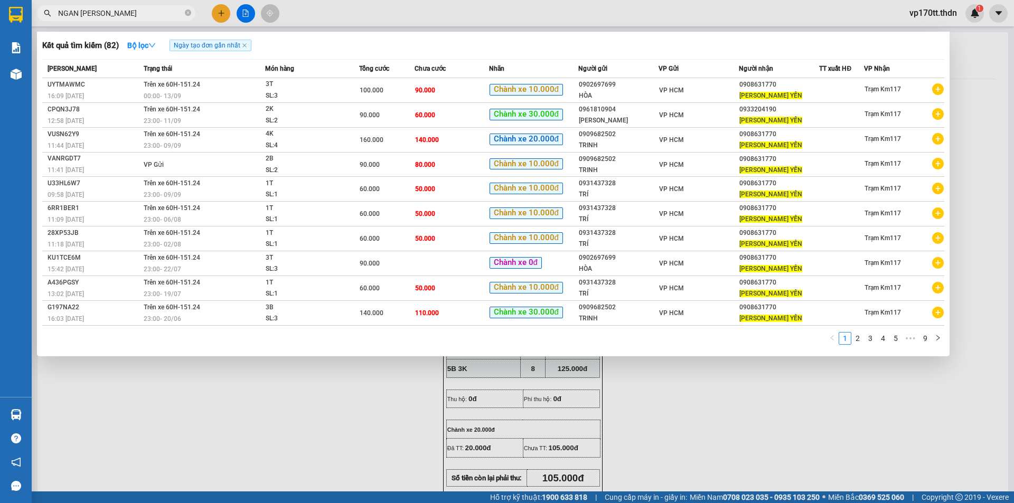
click at [105, 17] on input "NGAN [PERSON_NAME]" at bounding box center [120, 13] width 125 height 12
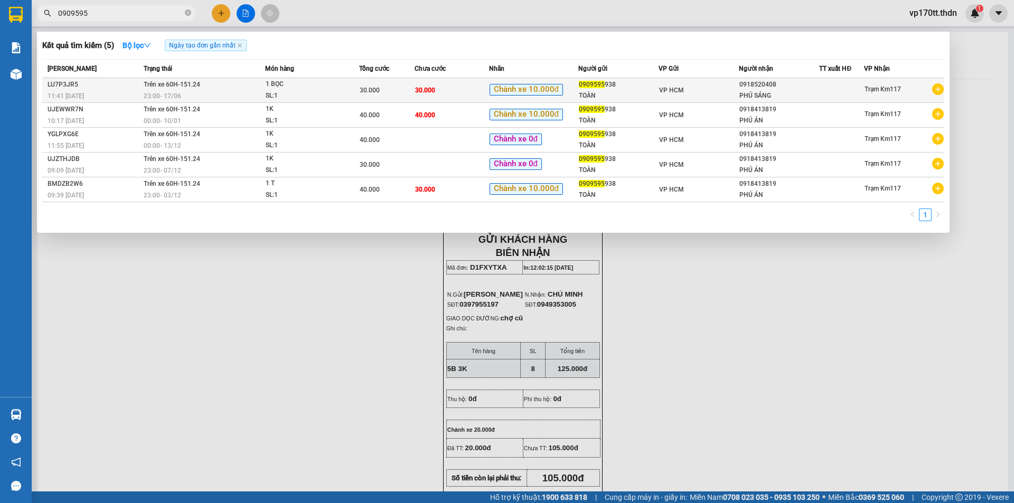
click at [649, 79] on td "0909595 938 TOÀN" at bounding box center [618, 90] width 80 height 25
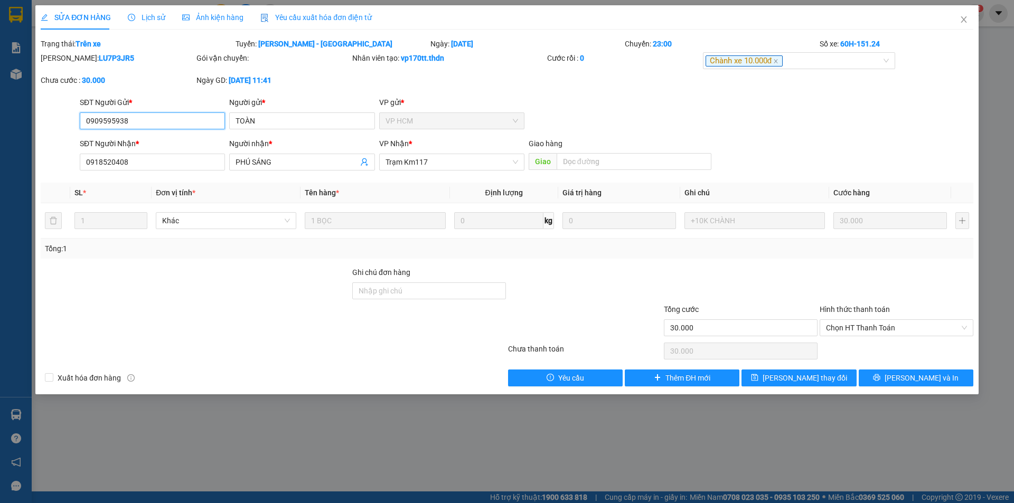
click at [182, 121] on input "0909595938" at bounding box center [152, 120] width 145 height 17
click at [960, 15] on span "Close" at bounding box center [964, 20] width 30 height 30
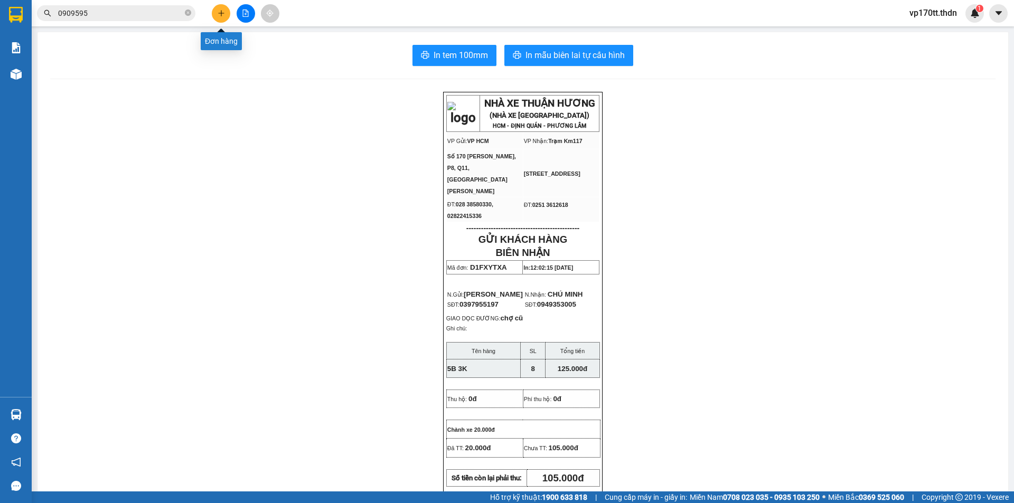
click at [223, 17] on button at bounding box center [221, 13] width 18 height 18
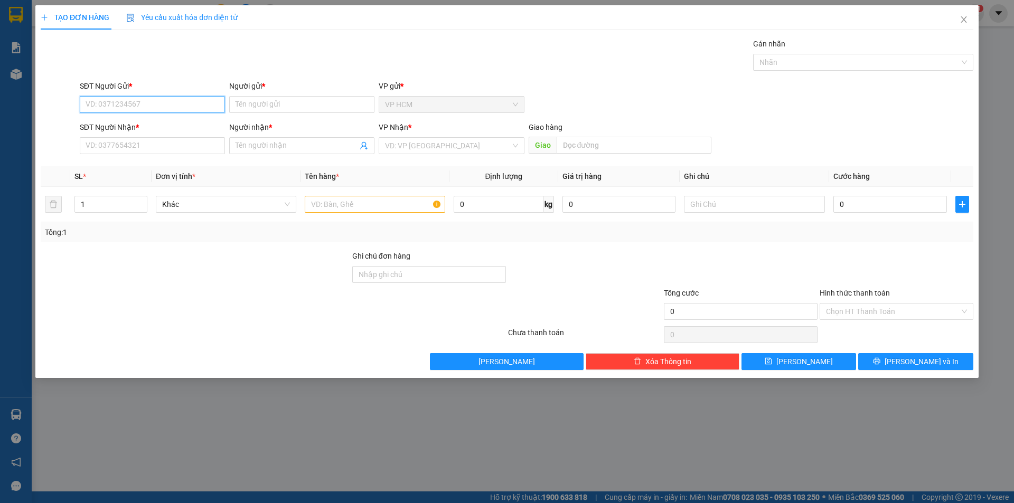
click at [136, 102] on input "SĐT Người Gửi *" at bounding box center [152, 104] width 145 height 17
paste input "0909595938"
click at [169, 128] on div "0909595938 - TOÀN" at bounding box center [152, 126] width 133 height 12
click at [779, 58] on div at bounding box center [858, 62] width 204 height 13
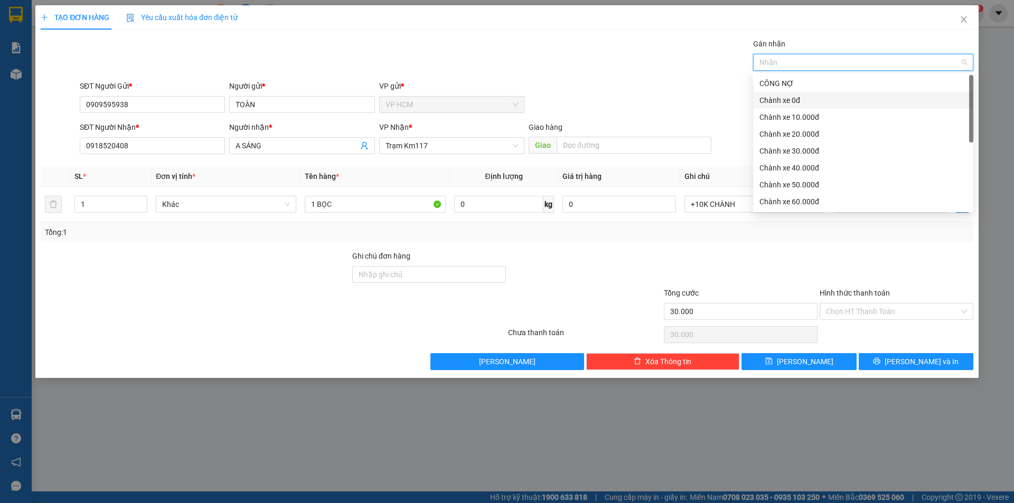
click at [828, 101] on div "Chành xe 0đ" at bounding box center [862, 101] width 207 height 12
click at [828, 101] on div "Chành xe 0đ" at bounding box center [859, 101] width 200 height 12
click at [828, 120] on div "Chành xe 10.000đ" at bounding box center [862, 117] width 207 height 12
click at [564, 65] on div "Gán nhãn Chành xe 10.000đ" at bounding box center [527, 56] width 898 height 37
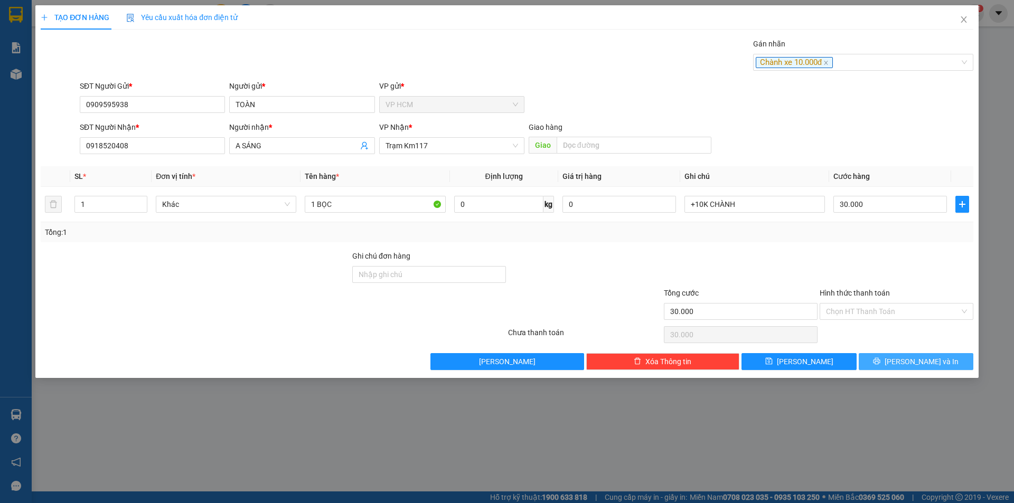
click at [899, 356] on button "[PERSON_NAME] và In" at bounding box center [915, 361] width 115 height 17
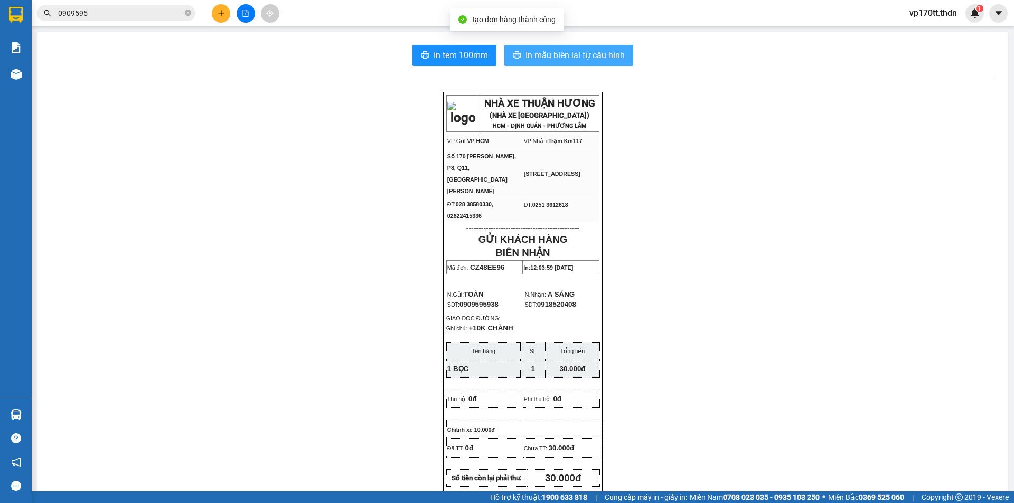
click at [596, 50] on span "In mẫu biên lai tự cấu hình" at bounding box center [574, 55] width 99 height 13
click at [463, 49] on span "In tem 100mm" at bounding box center [460, 55] width 54 height 13
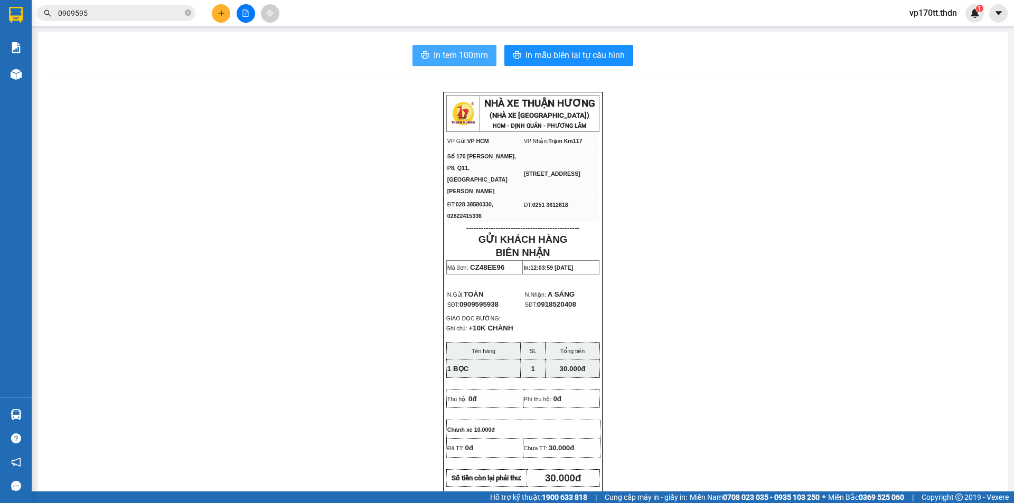
click at [477, 52] on span "In tem 100mm" at bounding box center [460, 55] width 54 height 13
click at [561, 45] on button "In mẫu biên lai tự cấu hình" at bounding box center [568, 55] width 129 height 21
click at [219, 12] on icon "plus" at bounding box center [221, 13] width 7 height 7
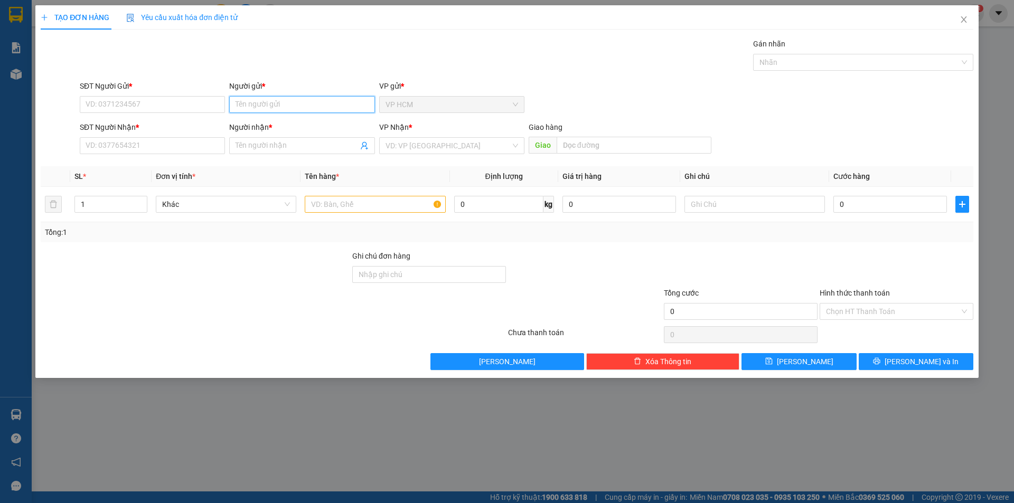
click at [252, 103] on input "Người gửi *" at bounding box center [301, 104] width 145 height 17
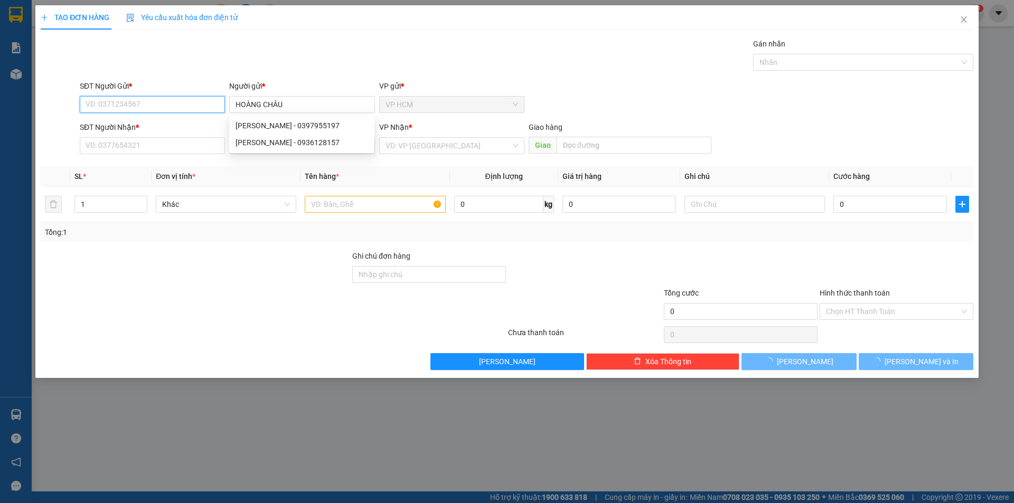
click at [198, 103] on input "SĐT Người Gửi *" at bounding box center [152, 104] width 145 height 17
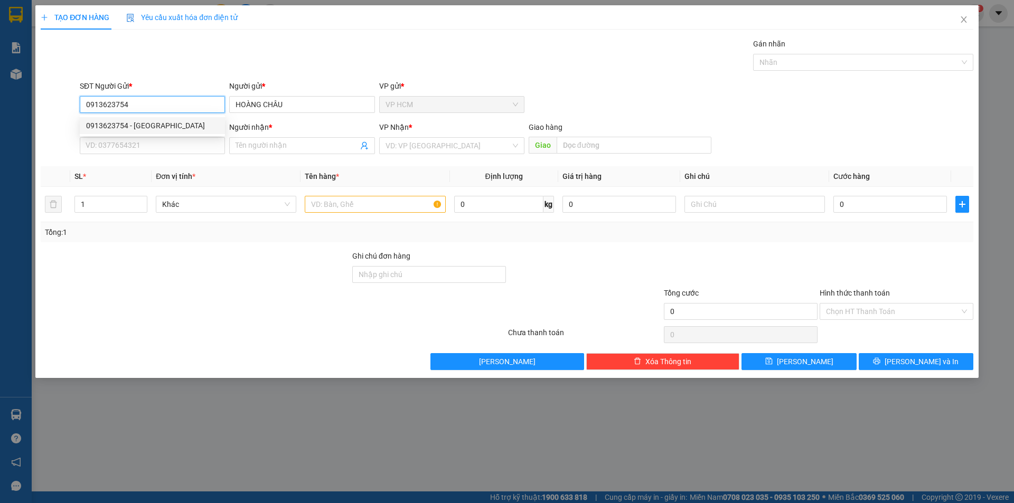
click at [127, 134] on div "0913623754 - [GEOGRAPHIC_DATA]" at bounding box center [152, 125] width 145 height 17
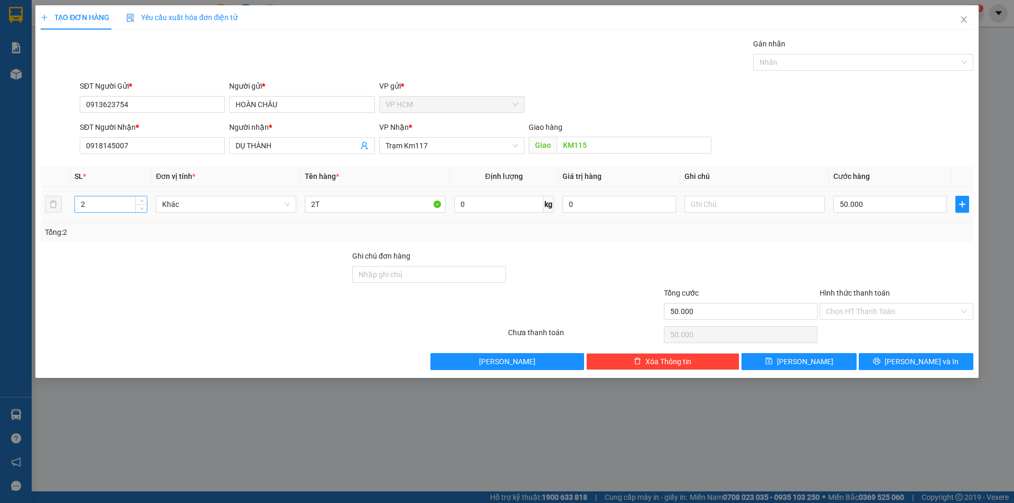
click at [92, 205] on input "2" at bounding box center [111, 204] width 72 height 16
drag, startPoint x: 335, startPoint y: 200, endPoint x: 86, endPoint y: 239, distance: 252.2
click at [73, 238] on div "SL * Đơn vị tính * Tên hàng * Định lượng Giá trị hàng Ghi chú Cước hàng 2 Khác …" at bounding box center [507, 204] width 932 height 76
click at [110, 213] on div "2" at bounding box center [110, 204] width 73 height 21
click at [115, 202] on input "2" at bounding box center [111, 204] width 72 height 16
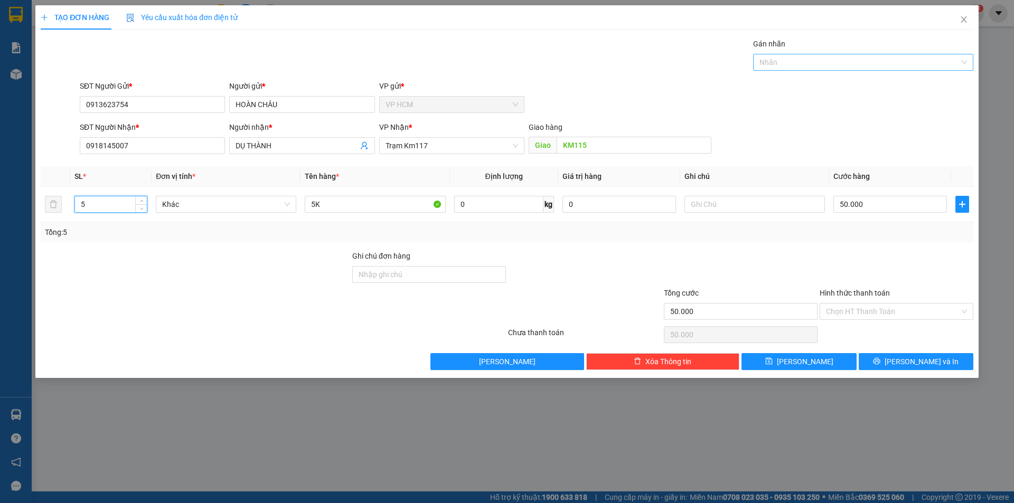
click at [914, 60] on div at bounding box center [858, 62] width 204 height 13
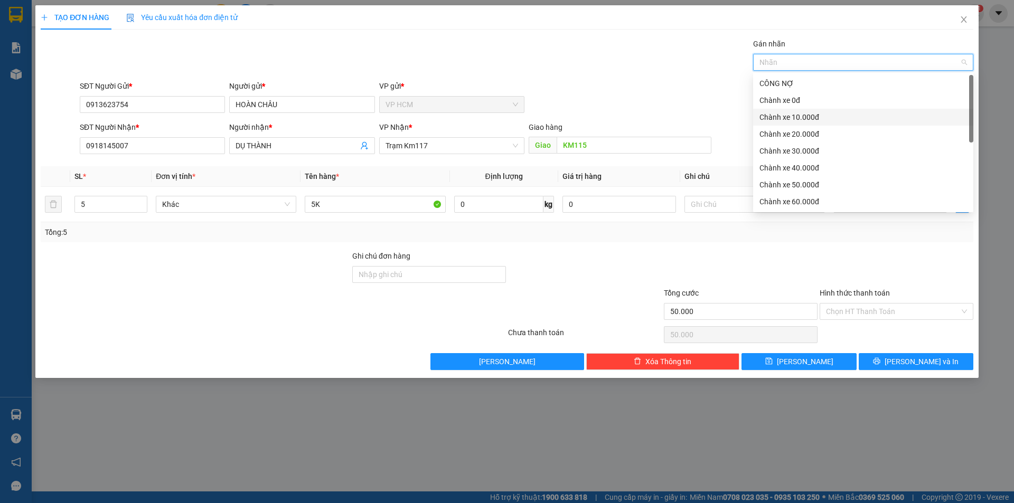
click at [836, 112] on div "Chành xe 10.000đ" at bounding box center [862, 117] width 207 height 12
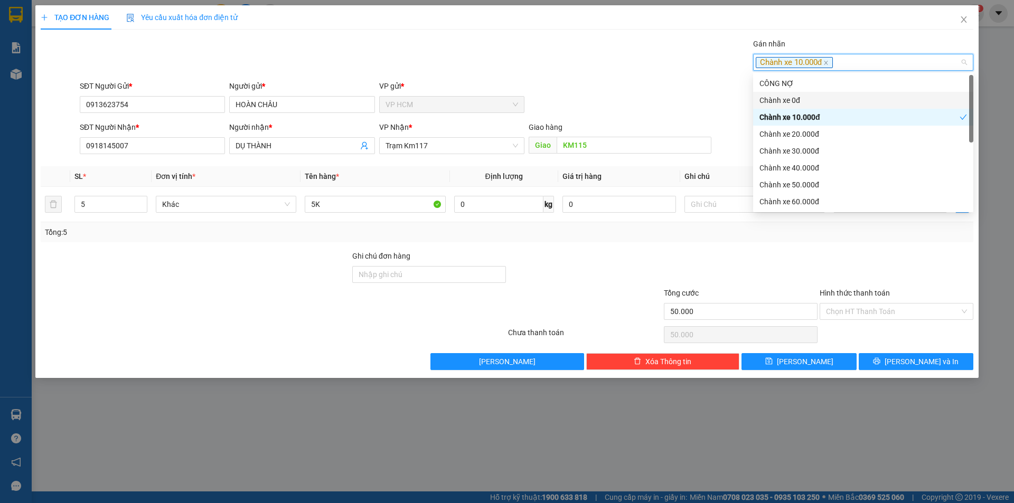
click at [753, 108] on div "Chành xe 0đ" at bounding box center [863, 100] width 220 height 17
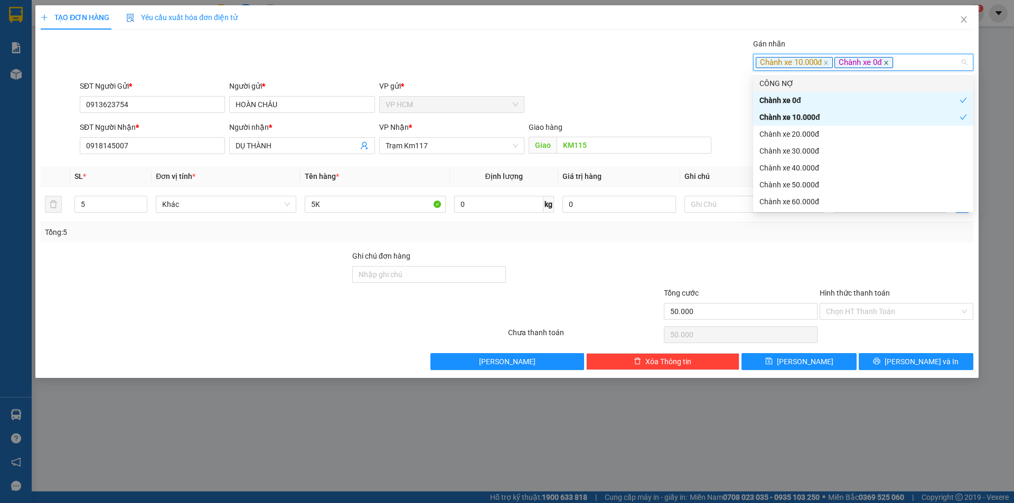
click at [888, 63] on icon "close" at bounding box center [885, 62] width 5 height 5
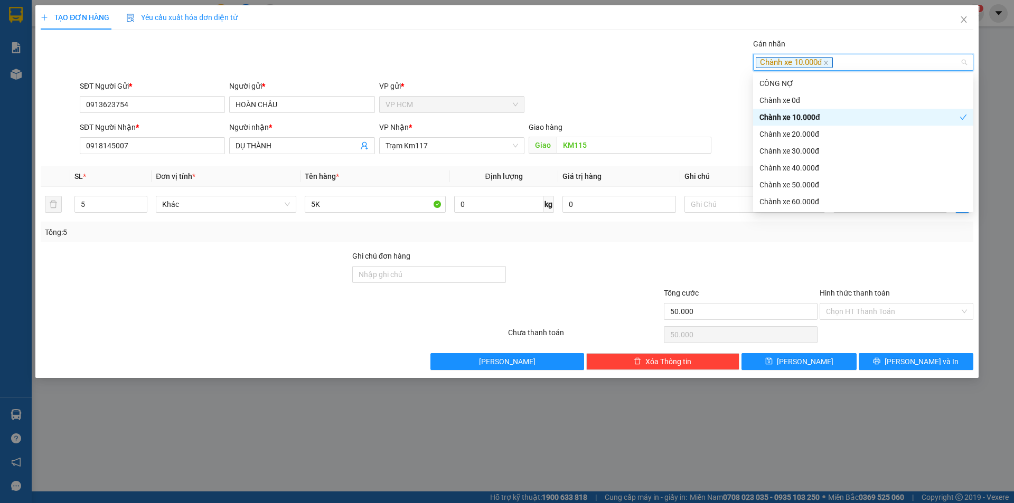
click at [673, 94] on div "SĐT Người Gửi * 0913623754 Người gửi * HOÀN CHÂU VP gửi * VP HCM" at bounding box center [527, 98] width 898 height 37
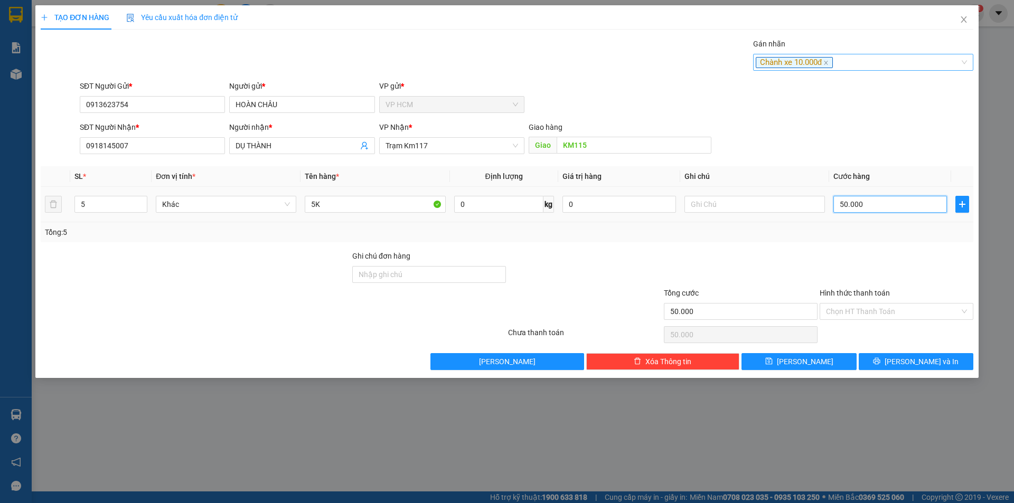
click at [875, 206] on input "50.000" at bounding box center [890, 204] width 114 height 17
click at [874, 257] on div at bounding box center [896, 268] width 156 height 37
click at [860, 313] on input "Hình thức thanh toán" at bounding box center [893, 312] width 134 height 16
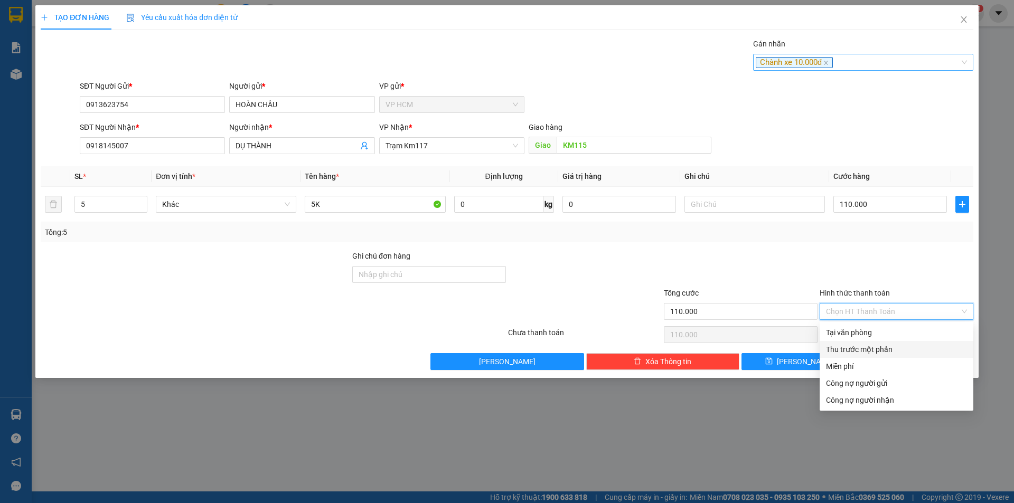
click at [852, 352] on div "Thu trước một phần" at bounding box center [896, 350] width 141 height 12
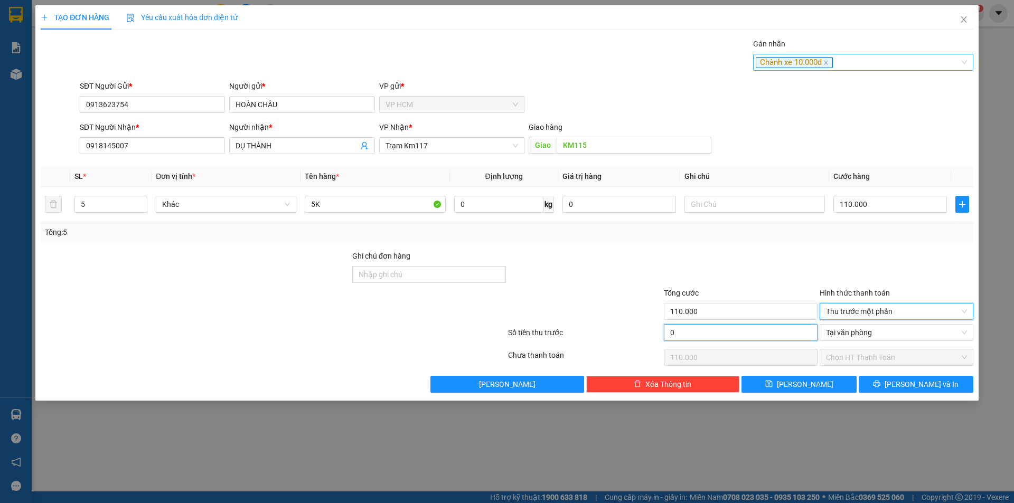
click at [712, 330] on input "0" at bounding box center [741, 332] width 154 height 17
click at [743, 279] on div at bounding box center [741, 268] width 156 height 37
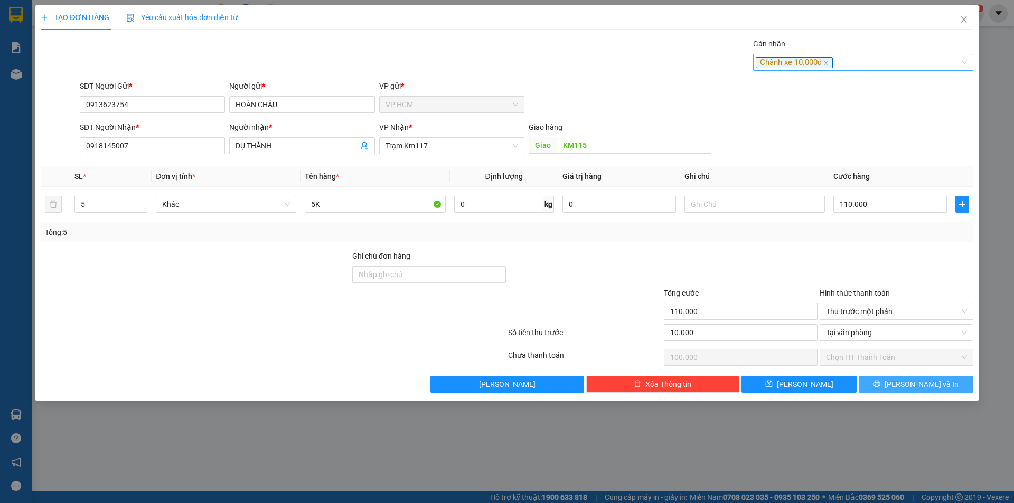
click at [880, 388] on span "printer" at bounding box center [876, 384] width 7 height 8
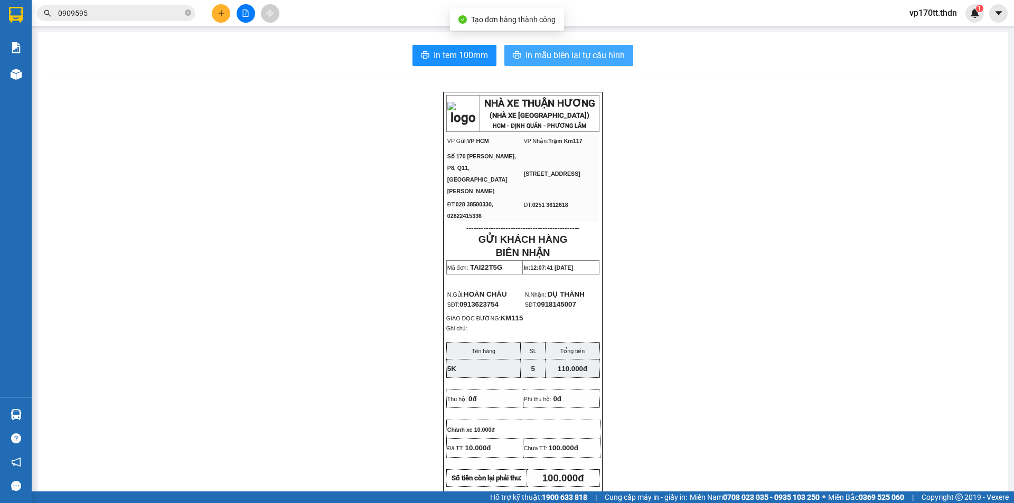
click at [601, 64] on button "In mẫu biên lai tự cấu hình" at bounding box center [568, 55] width 129 height 21
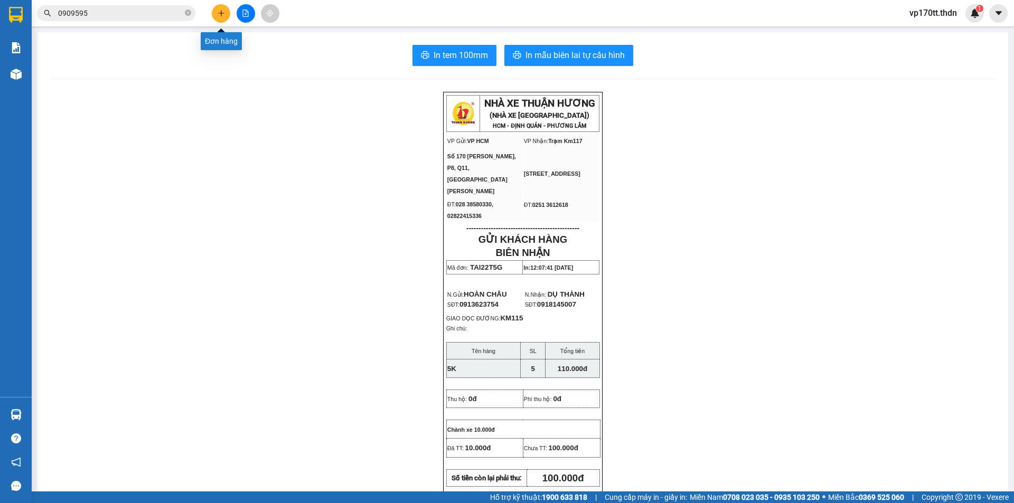
click at [216, 16] on button at bounding box center [221, 13] width 18 height 18
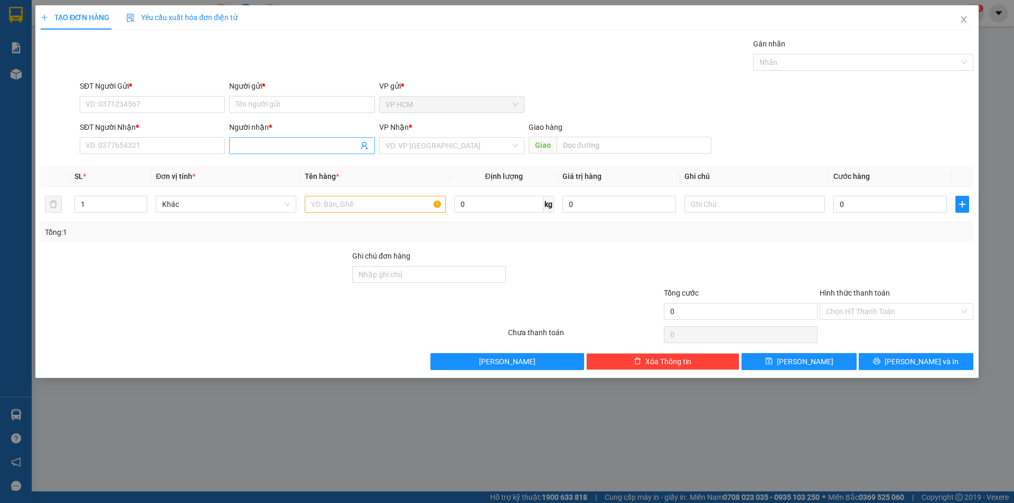
click at [266, 147] on input "Người nhận *" at bounding box center [296, 146] width 122 height 12
click at [960, 15] on span "Close" at bounding box center [964, 20] width 30 height 30
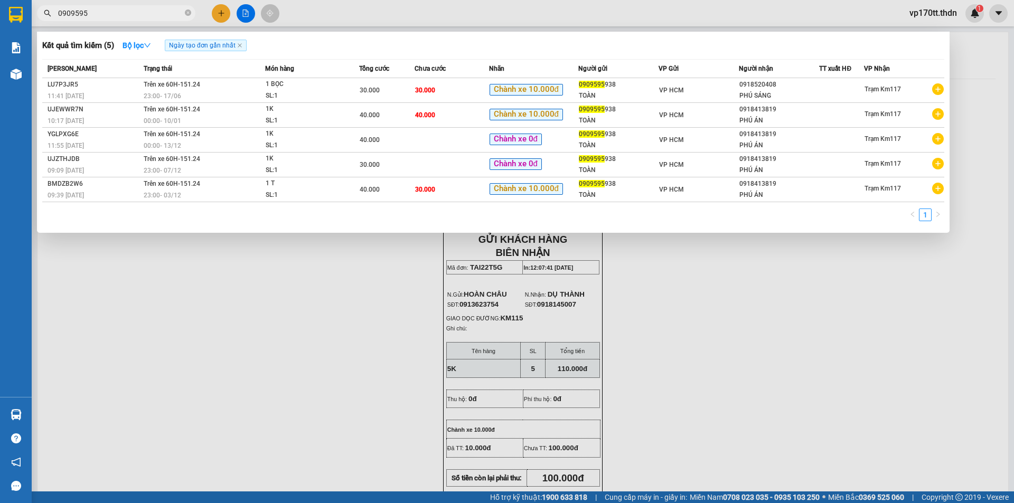
click at [123, 10] on input "0909595" at bounding box center [120, 13] width 125 height 12
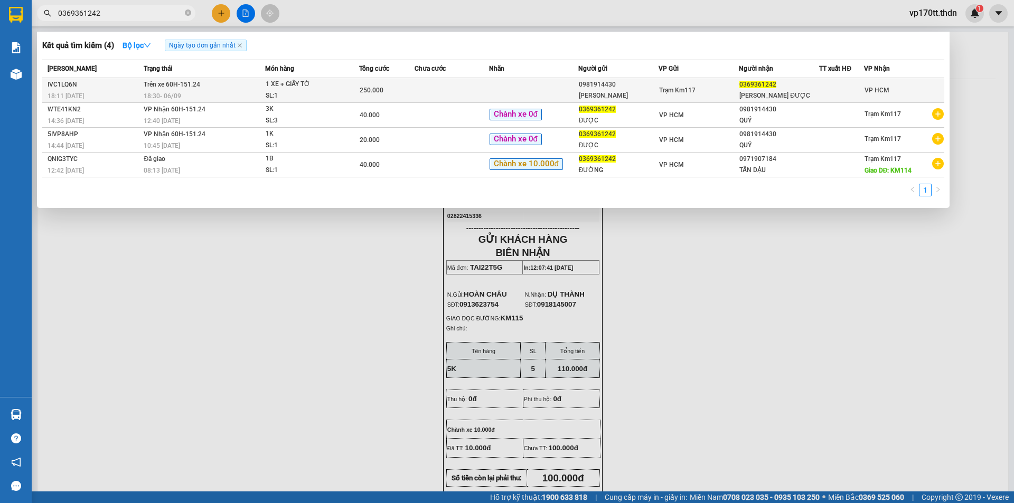
click at [792, 94] on div "[PERSON_NAME] ĐƯỢC" at bounding box center [778, 95] width 79 height 11
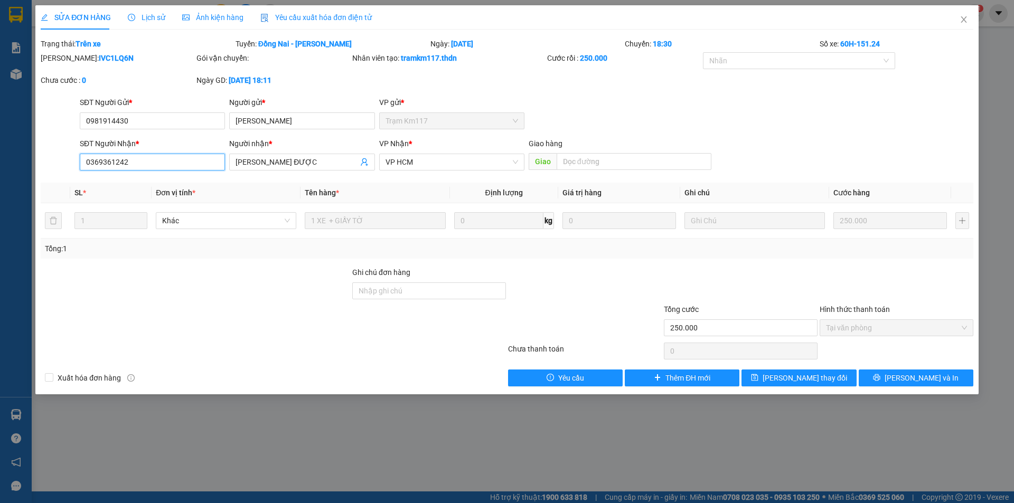
click at [184, 164] on input "0369361242" at bounding box center [152, 162] width 145 height 17
click at [960, 23] on icon "close" at bounding box center [963, 19] width 8 height 8
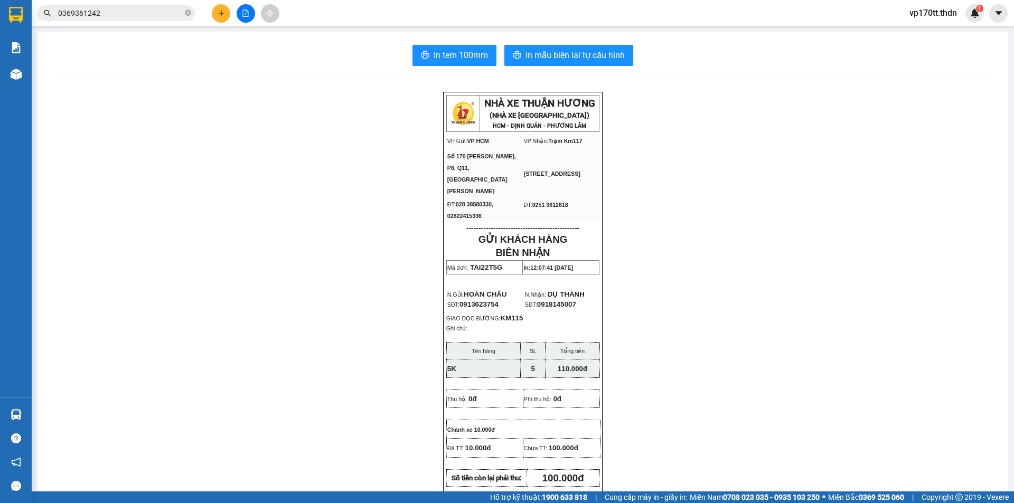
click at [215, 8] on button at bounding box center [221, 13] width 18 height 18
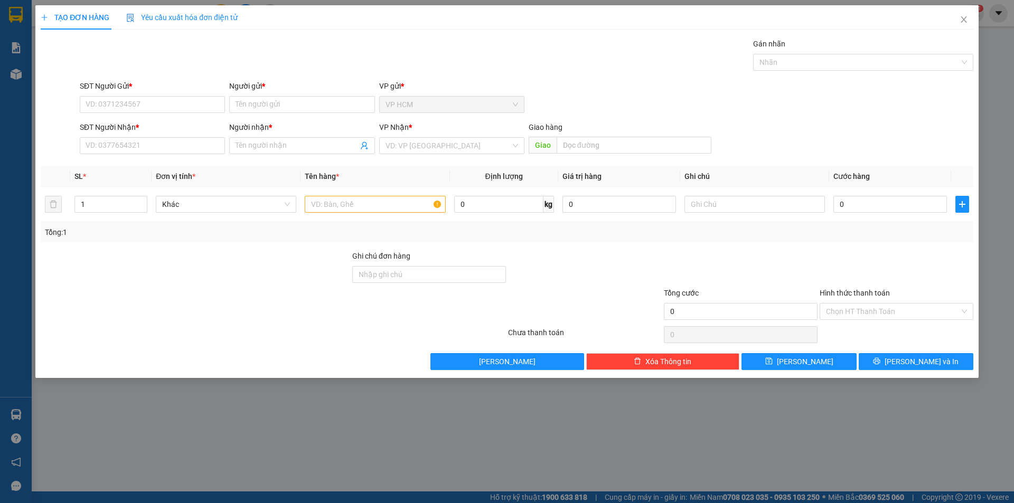
click at [174, 131] on div "SĐT Người Nhận *" at bounding box center [152, 127] width 145 height 12
click at [174, 137] on input "SĐT Người Nhận *" at bounding box center [152, 145] width 145 height 17
click at [175, 147] on input "SĐT Người Nhận *" at bounding box center [152, 145] width 145 height 17
paste input "0369361242"
click at [258, 148] on input "Người nhận *" at bounding box center [296, 146] width 122 height 12
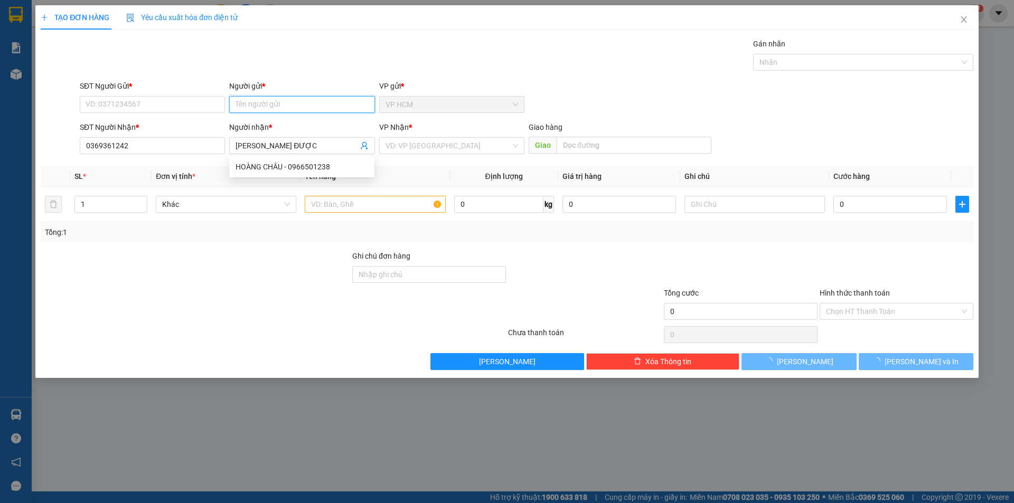
click at [273, 112] on input "Người gửi *" at bounding box center [301, 104] width 145 height 17
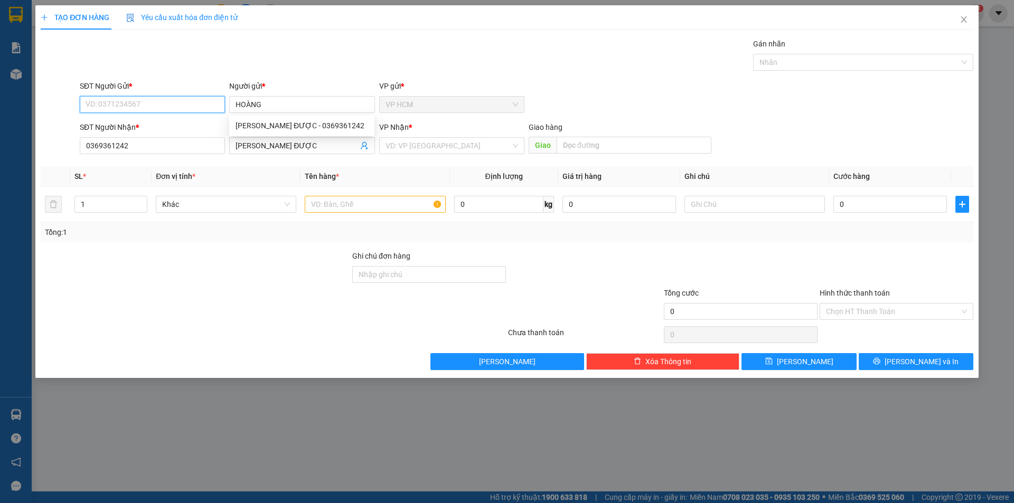
click at [187, 108] on input "SĐT Người Gửi *" at bounding box center [152, 104] width 145 height 17
click at [389, 211] on input "text" at bounding box center [375, 204] width 140 height 17
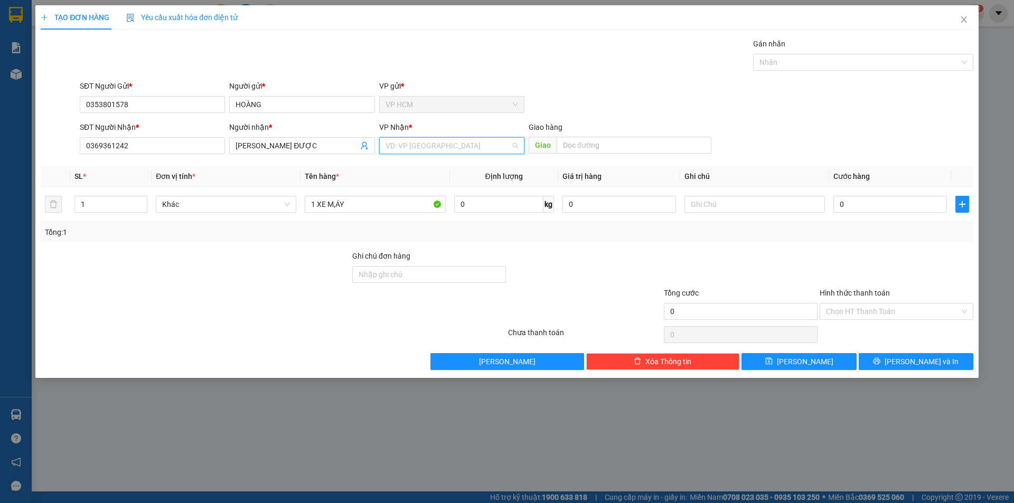
click at [439, 150] on input "search" at bounding box center [447, 146] width 125 height 16
click at [423, 183] on div "Trạm Km117" at bounding box center [451, 184] width 133 height 12
click at [341, 205] on input "1 XE M,ÁY" at bounding box center [375, 204] width 140 height 17
click at [827, 67] on div at bounding box center [858, 62] width 204 height 13
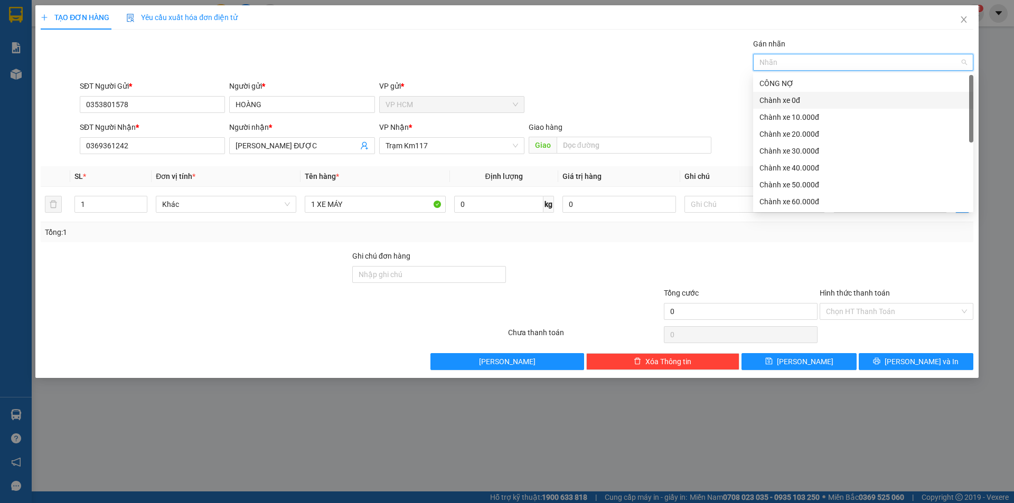
click at [768, 100] on div "Chành xe 0đ" at bounding box center [862, 101] width 207 height 12
drag, startPoint x: 569, startPoint y: 70, endPoint x: 828, endPoint y: 195, distance: 288.1
click at [571, 71] on div "Gán nhãn Chành xe 0đ" at bounding box center [527, 56] width 898 height 37
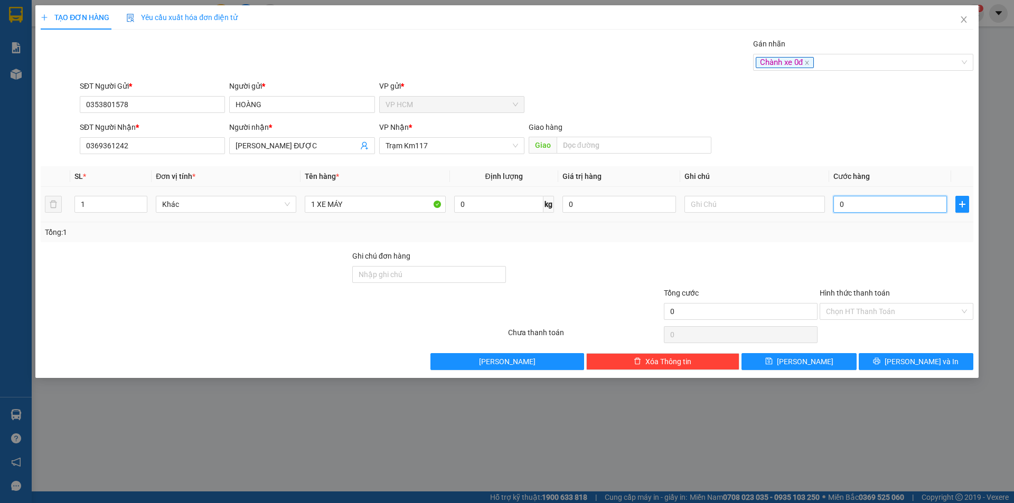
click at [882, 203] on input "0" at bounding box center [890, 204] width 114 height 17
click at [876, 246] on div "Transit Pickup Surcharge Ids Transit Deliver Surcharge Ids Transit Deliver Surc…" at bounding box center [507, 204] width 932 height 332
click at [878, 358] on button "[PERSON_NAME] và In" at bounding box center [915, 361] width 115 height 17
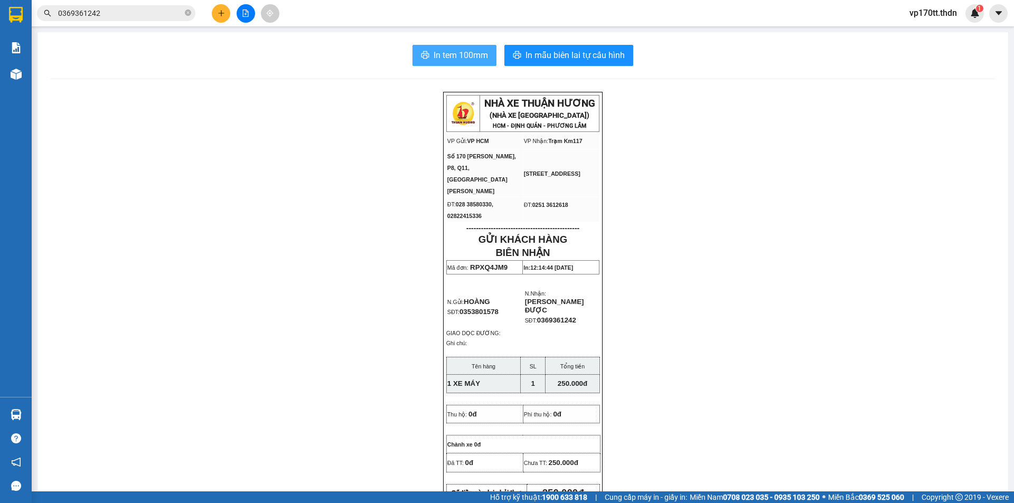
click at [454, 60] on span "In tem 100mm" at bounding box center [460, 55] width 54 height 13
click at [225, 8] on button at bounding box center [221, 13] width 18 height 18
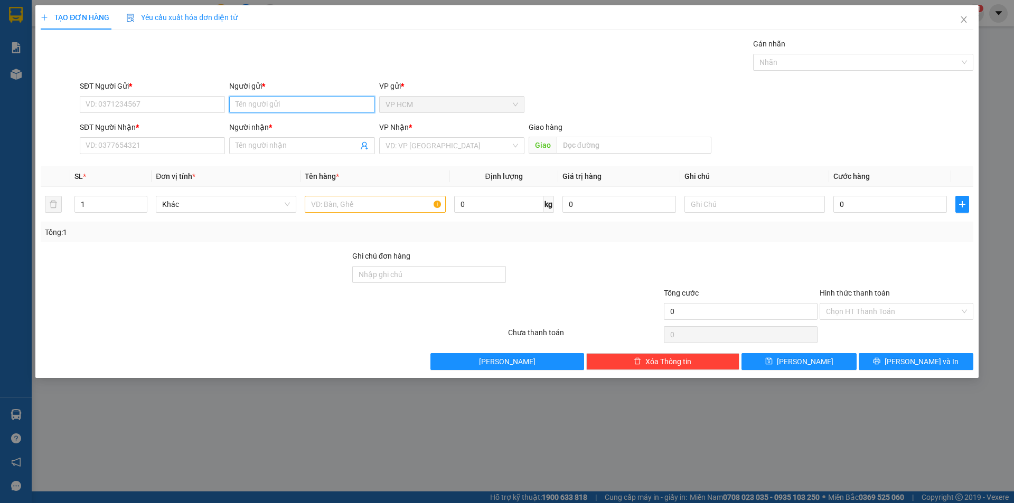
click at [282, 112] on input "Người gửi *" at bounding box center [301, 104] width 145 height 17
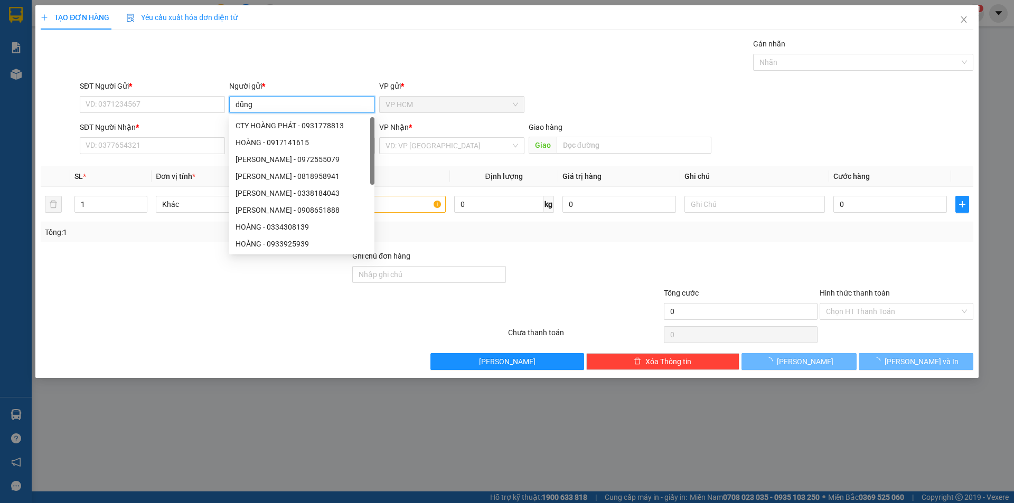
click at [282, 112] on input "dũng" at bounding box center [301, 104] width 145 height 17
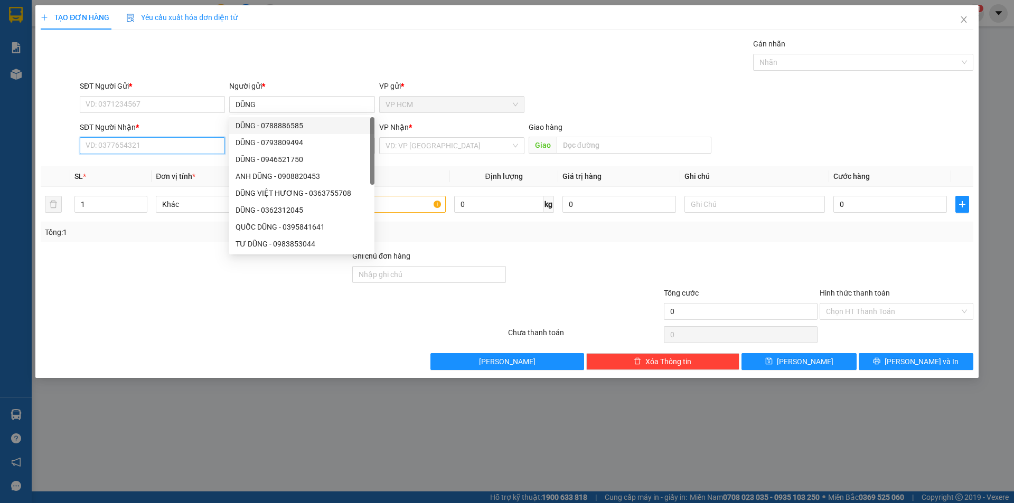
click at [155, 149] on input "SĐT Người Nhận *" at bounding box center [152, 145] width 145 height 17
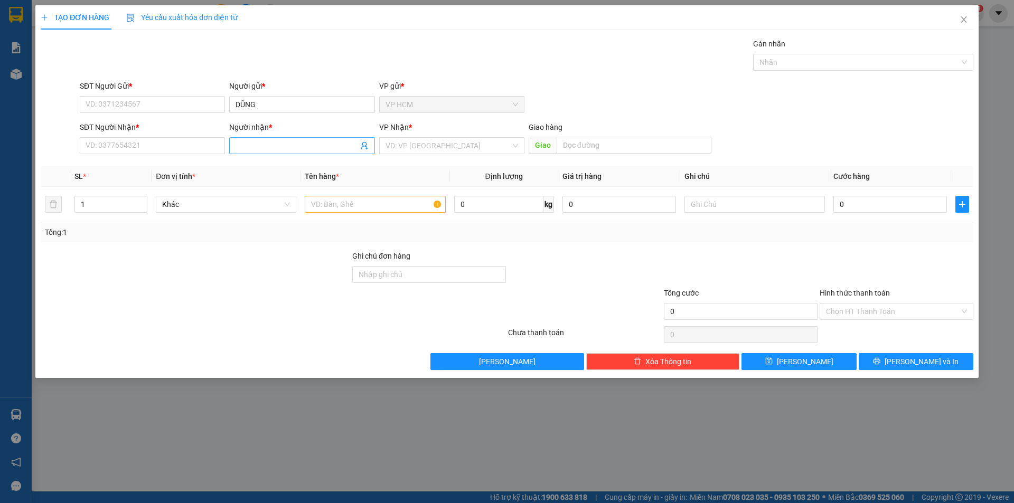
click at [270, 148] on input "Người nhận *" at bounding box center [296, 146] width 122 height 12
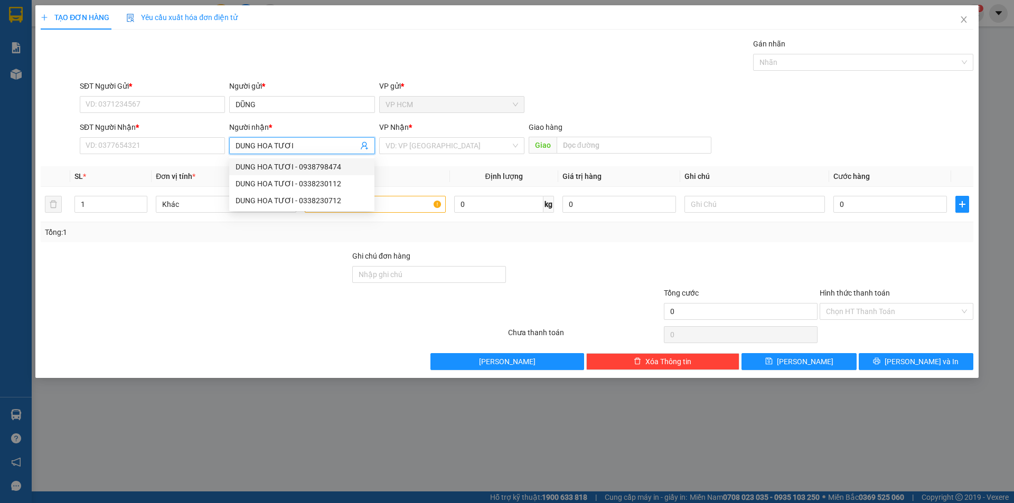
click at [331, 172] on div "DUNG HOA TƯƠI - 0938798474" at bounding box center [301, 167] width 133 height 12
click at [121, 206] on input "1" at bounding box center [111, 204] width 72 height 16
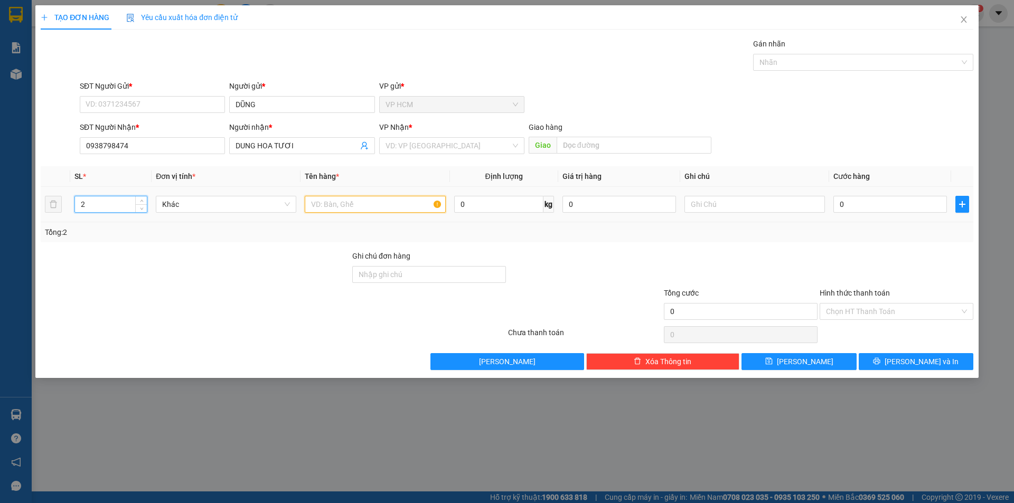
click at [410, 205] on input "text" at bounding box center [375, 204] width 140 height 17
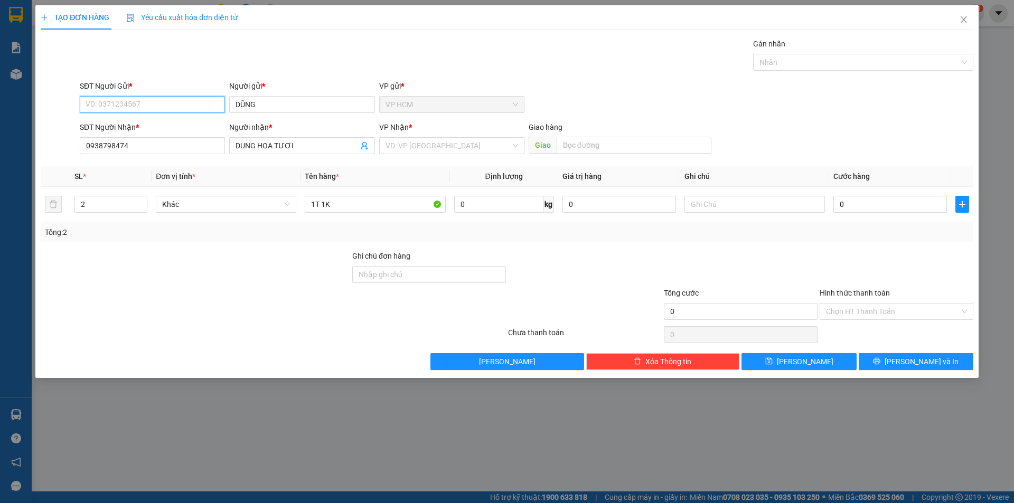
click at [149, 100] on input "SĐT Người Gửi *" at bounding box center [152, 104] width 145 height 17
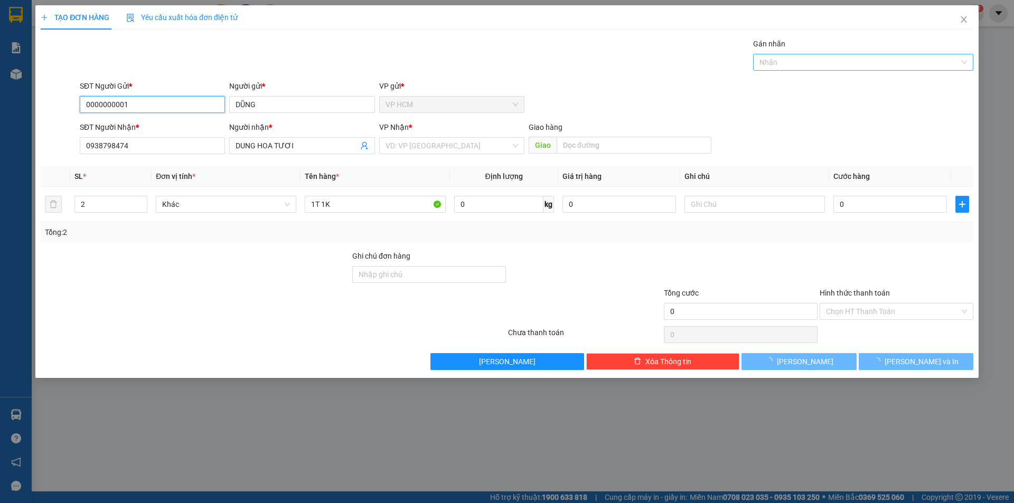
click at [790, 65] on div at bounding box center [858, 62] width 204 height 13
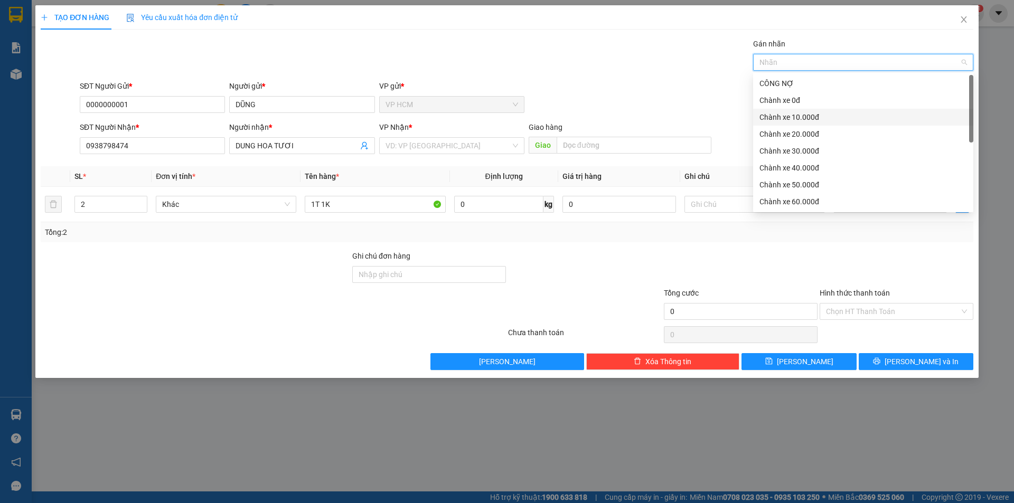
click at [794, 114] on div "Chành xe 10.000đ" at bounding box center [862, 117] width 207 height 12
drag, startPoint x: 492, startPoint y: 61, endPoint x: 878, endPoint y: 236, distance: 423.9
click at [505, 67] on div "Gán nhãn Chành xe 10.000đ Chành xe 10.000đ" at bounding box center [527, 56] width 898 height 37
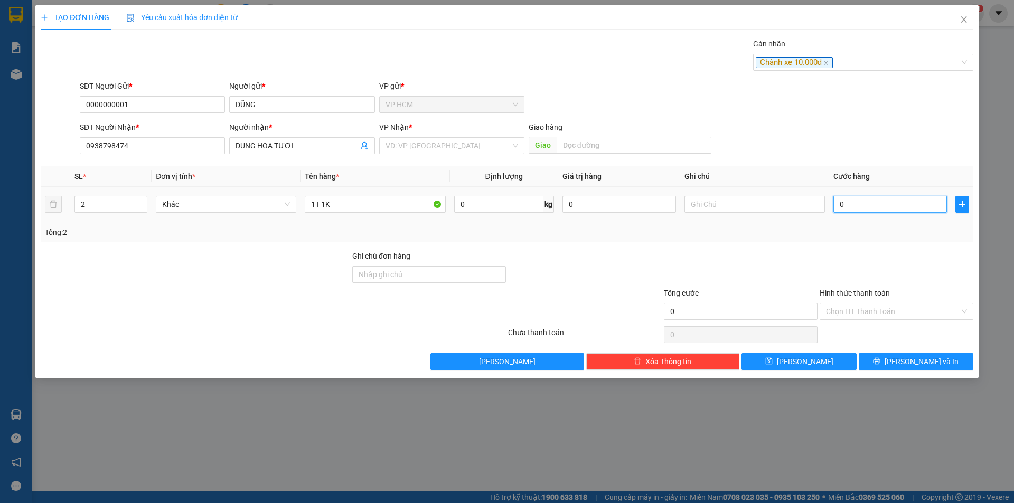
click at [887, 204] on input "0" at bounding box center [890, 204] width 114 height 17
click at [874, 263] on div at bounding box center [896, 268] width 156 height 37
click at [868, 318] on input "Hình thức thanh toán" at bounding box center [893, 312] width 134 height 16
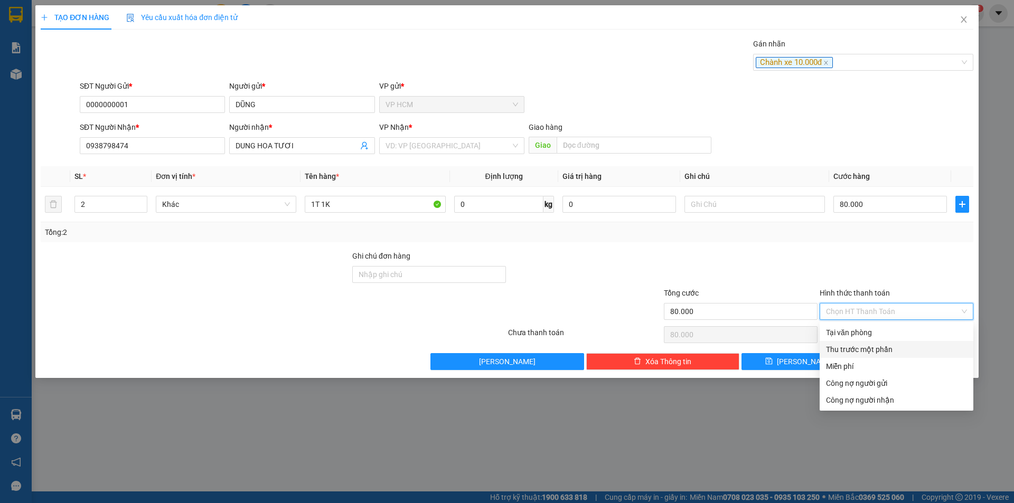
click at [852, 352] on div "Thu trước một phần" at bounding box center [896, 350] width 141 height 12
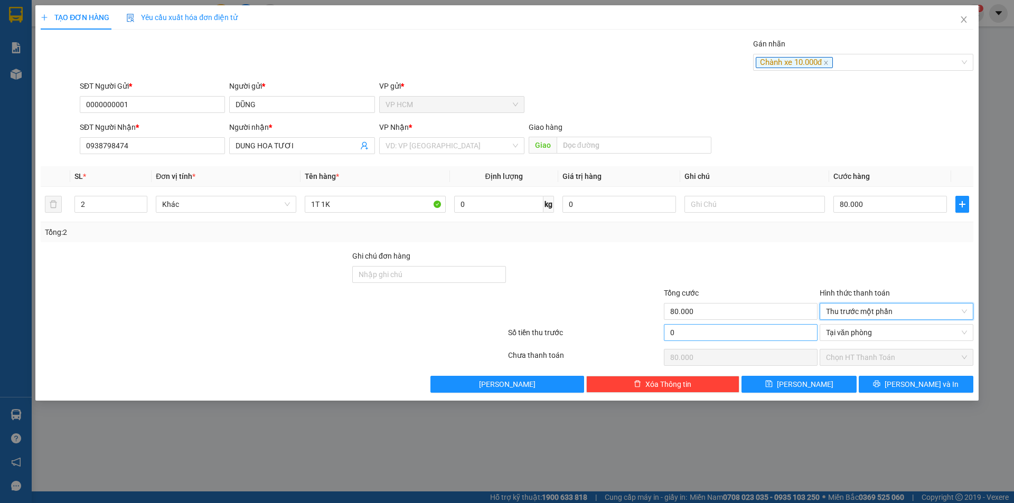
click at [714, 341] on div "0" at bounding box center [741, 334] width 154 height 21
click at [725, 327] on input "0" at bounding box center [741, 332] width 154 height 17
click at [762, 220] on td at bounding box center [754, 204] width 149 height 35
click at [417, 153] on input "search" at bounding box center [447, 146] width 125 height 16
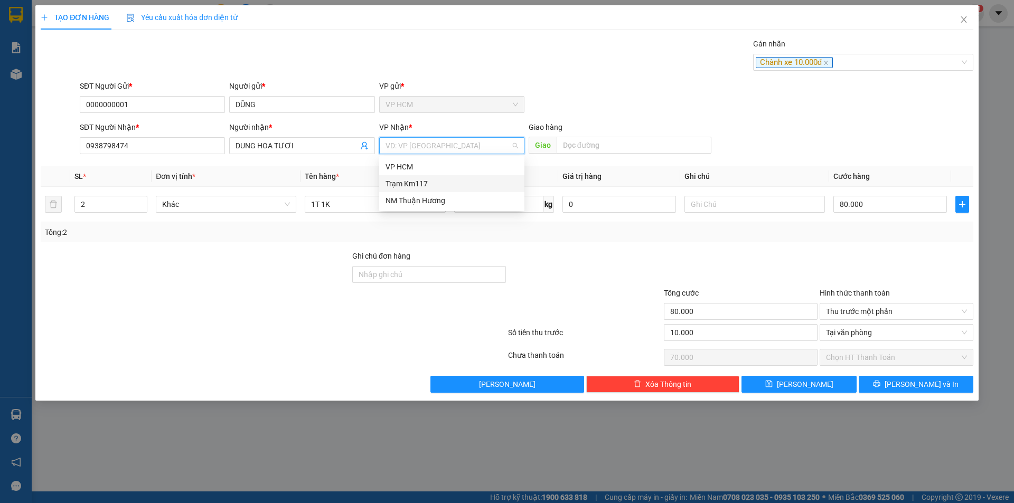
click at [432, 186] on div "Trạm Km117" at bounding box center [451, 184] width 133 height 12
click at [943, 381] on button "[PERSON_NAME] và In" at bounding box center [915, 384] width 115 height 17
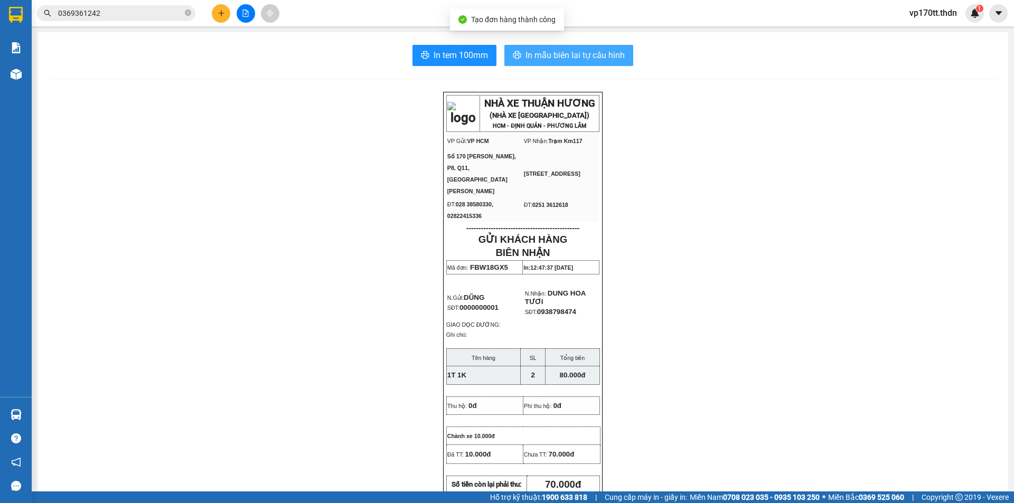
click at [574, 58] on span "In mẫu biên lai tự cấu hình" at bounding box center [574, 55] width 99 height 13
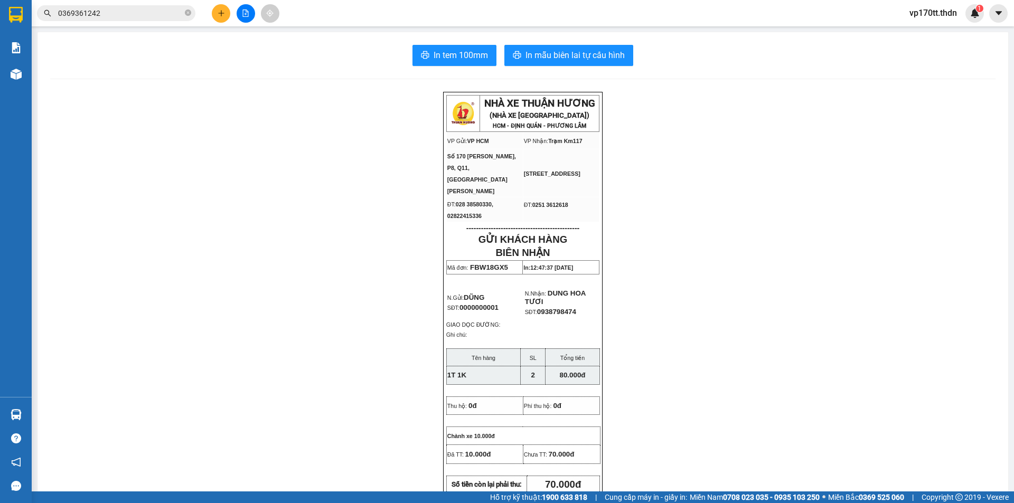
click at [91, 21] on div "Kết quả tìm kiếm ( 4 ) Bộ lọc Ngày tạo đơn gần nhất Mã ĐH Trạng thái Món hàng T…" at bounding box center [103, 13] width 206 height 18
click at [94, 14] on input "0369361242" at bounding box center [120, 13] width 125 height 12
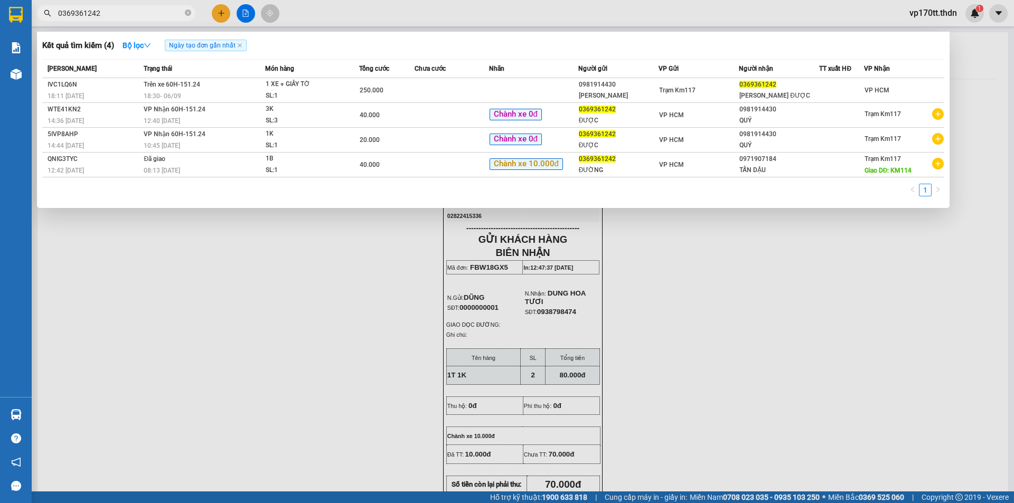
click at [94, 14] on input "0369361242" at bounding box center [120, 13] width 125 height 12
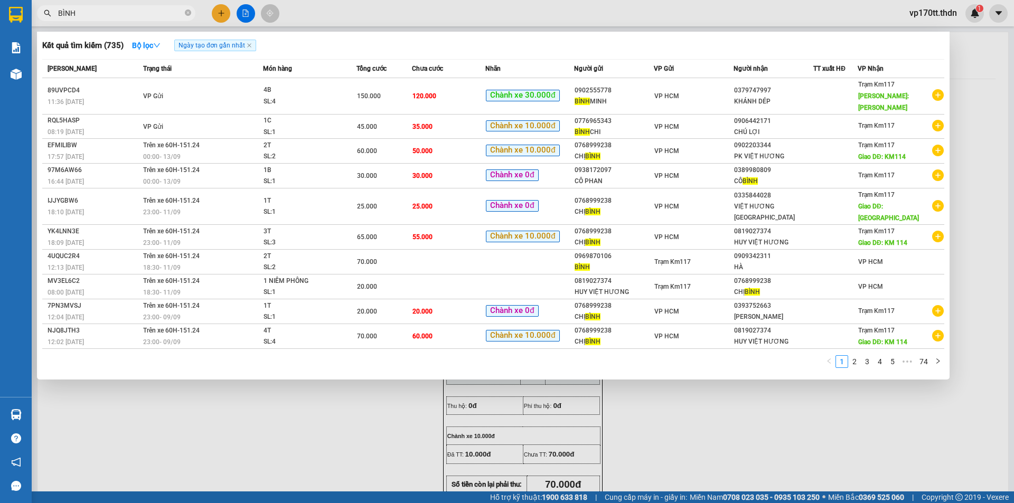
click at [138, 15] on input "BÌNH" at bounding box center [120, 13] width 125 height 12
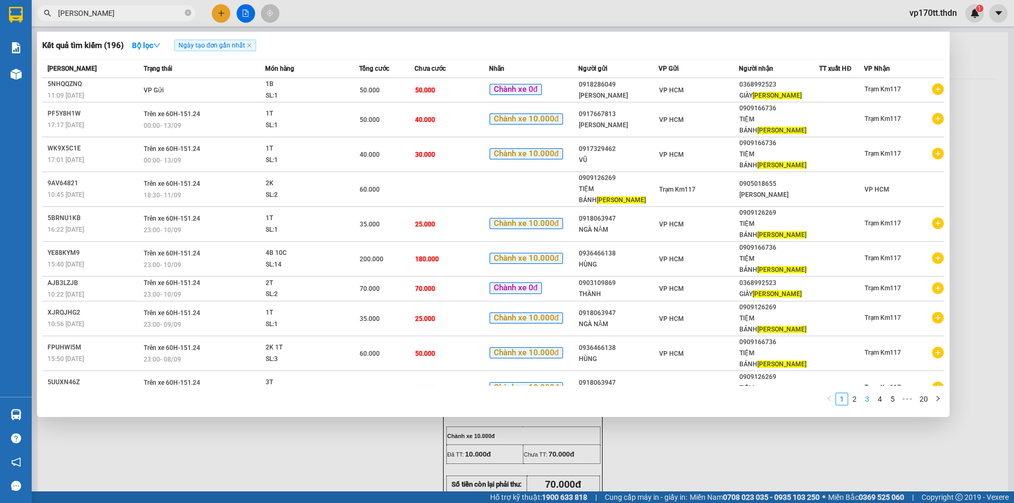
click at [861, 393] on li "3" at bounding box center [867, 399] width 13 height 13
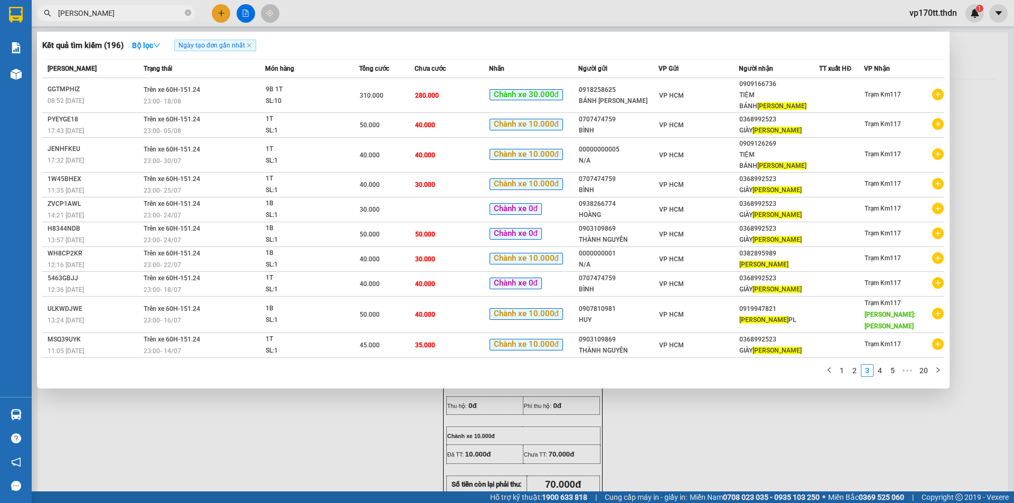
click at [217, 15] on div at bounding box center [507, 251] width 1014 height 503
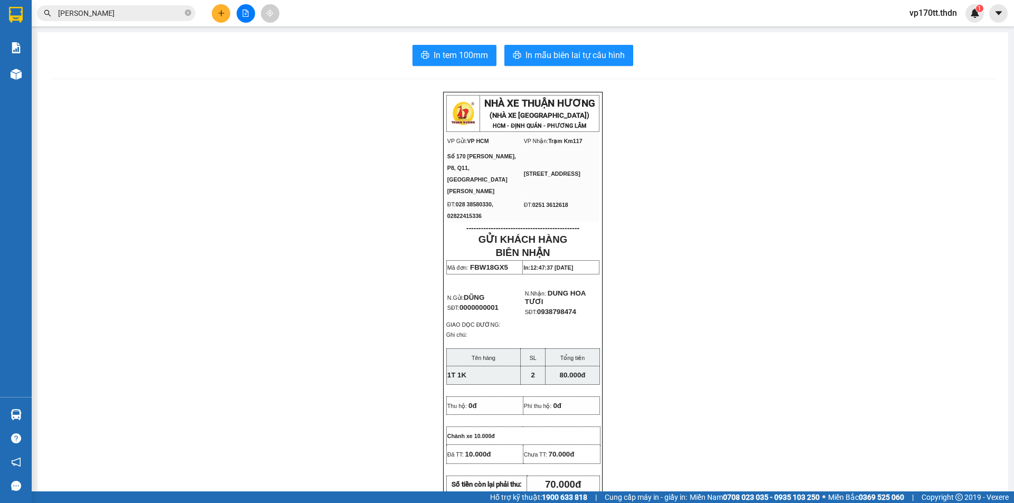
click at [218, 15] on icon "plus" at bounding box center [221, 13] width 7 height 7
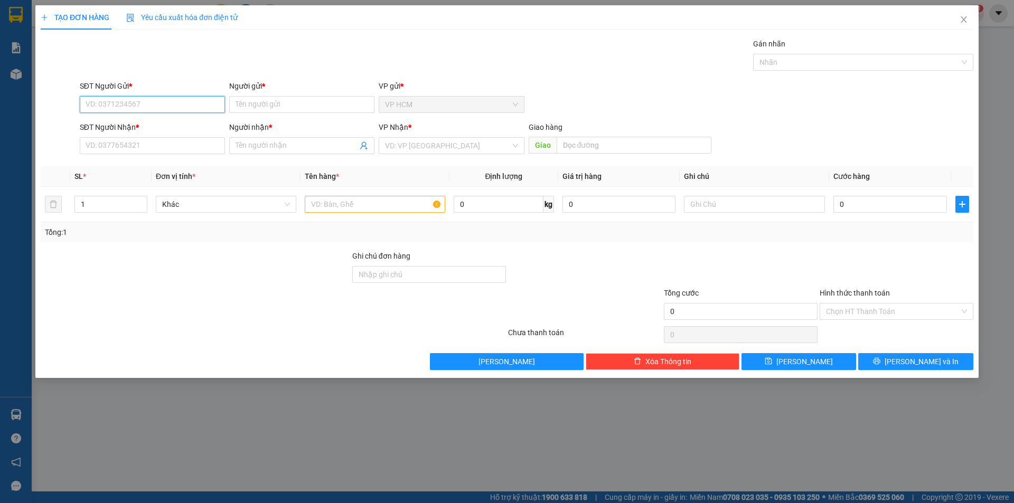
click at [163, 96] on input "SĐT Người Gửi *" at bounding box center [152, 104] width 145 height 17
click at [157, 120] on div "0707474759 - BÌNH" at bounding box center [152, 126] width 133 height 12
click at [365, 143] on icon "user-add" at bounding box center [364, 146] width 7 height 8
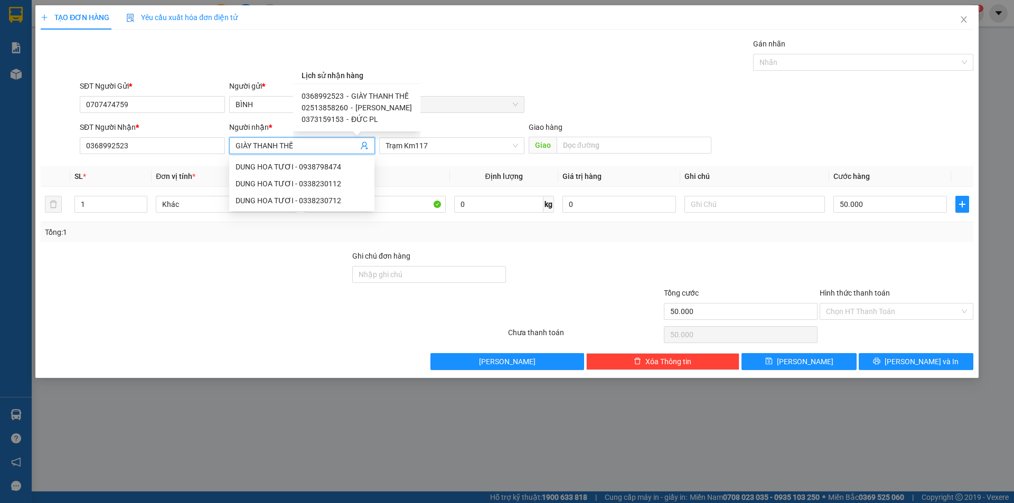
click at [372, 106] on span "[PERSON_NAME]" at bounding box center [383, 107] width 56 height 8
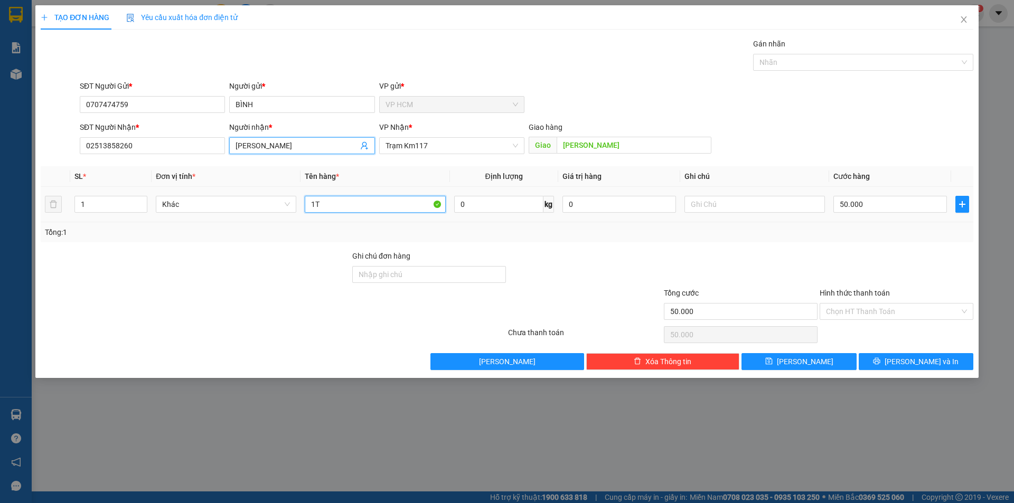
click at [416, 210] on input "1T" at bounding box center [375, 204] width 140 height 17
click at [820, 53] on div "Gán nhãn" at bounding box center [863, 46] width 220 height 16
click at [814, 68] on div at bounding box center [858, 62] width 204 height 13
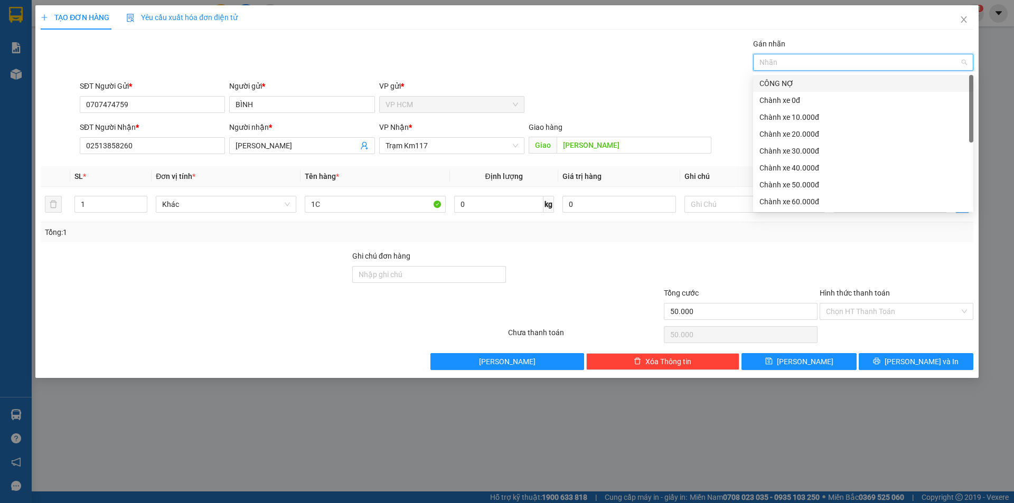
click at [806, 89] on div "CÔNG NỢ" at bounding box center [862, 84] width 207 height 12
click at [804, 114] on div "Chành xe 10.000đ" at bounding box center [862, 117] width 207 height 12
drag, startPoint x: 628, startPoint y: 65, endPoint x: 711, endPoint y: 143, distance: 113.9
click at [631, 71] on div "Gán nhãn CÔNG NỢ" at bounding box center [527, 56] width 898 height 37
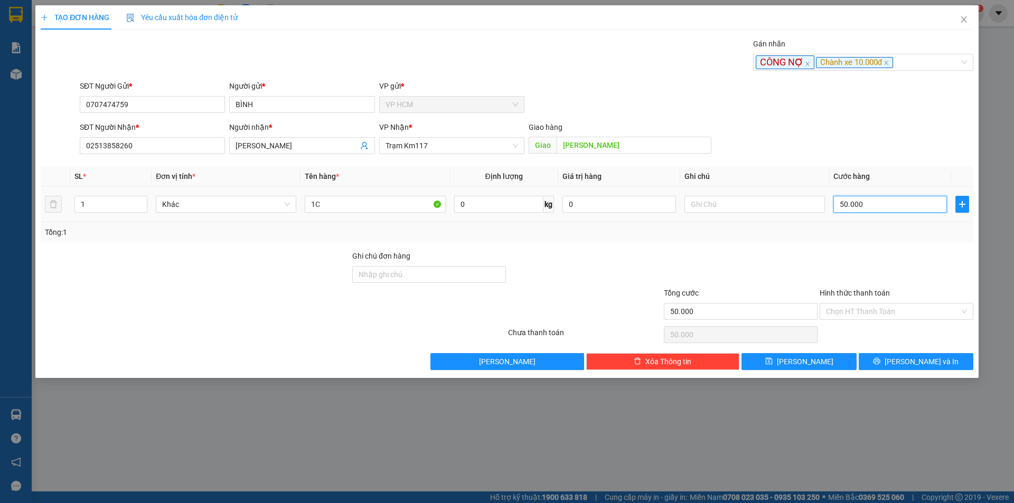
click at [880, 204] on input "50.000" at bounding box center [890, 204] width 114 height 17
drag, startPoint x: 864, startPoint y: 257, endPoint x: 862, endPoint y: 302, distance: 45.5
click at [864, 262] on div at bounding box center [896, 268] width 156 height 37
click at [862, 305] on input "Hình thức thanh toán" at bounding box center [893, 312] width 134 height 16
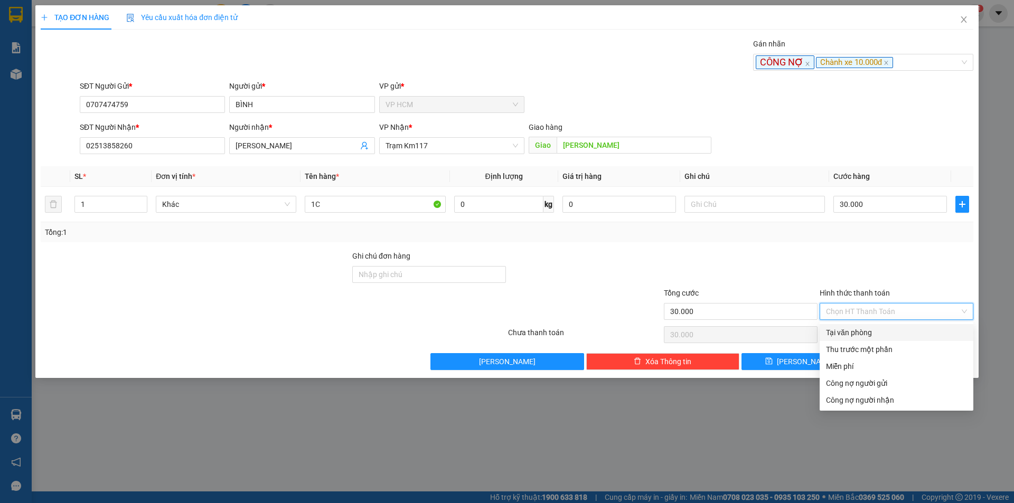
click at [867, 341] on div "Thu trước một phần" at bounding box center [896, 349] width 154 height 17
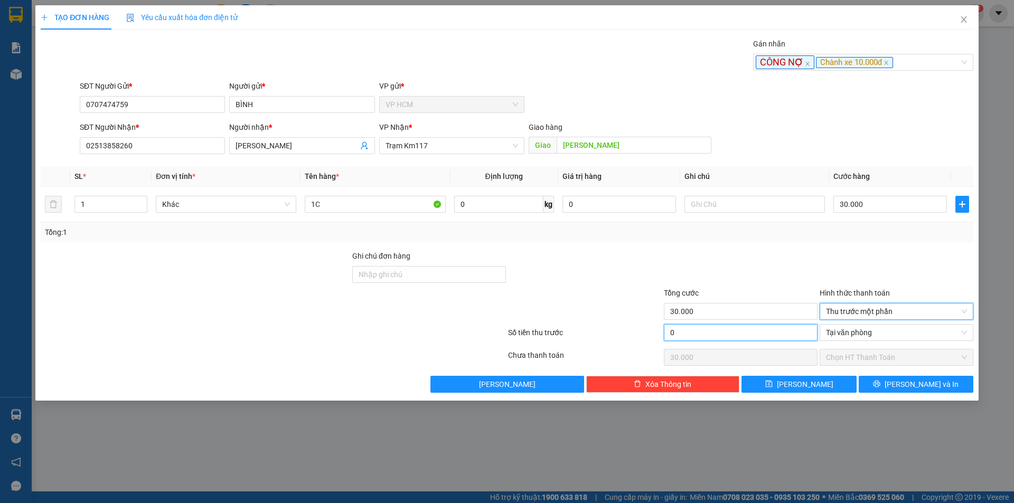
click at [738, 331] on input "0" at bounding box center [741, 332] width 154 height 17
click at [767, 267] on div at bounding box center [741, 268] width 156 height 37
click at [890, 405] on div "TẠO ĐƠN HÀNG Yêu cầu xuất hóa đơn điện tử Transit Pickup Surcharge Ids Transit …" at bounding box center [507, 251] width 1014 height 503
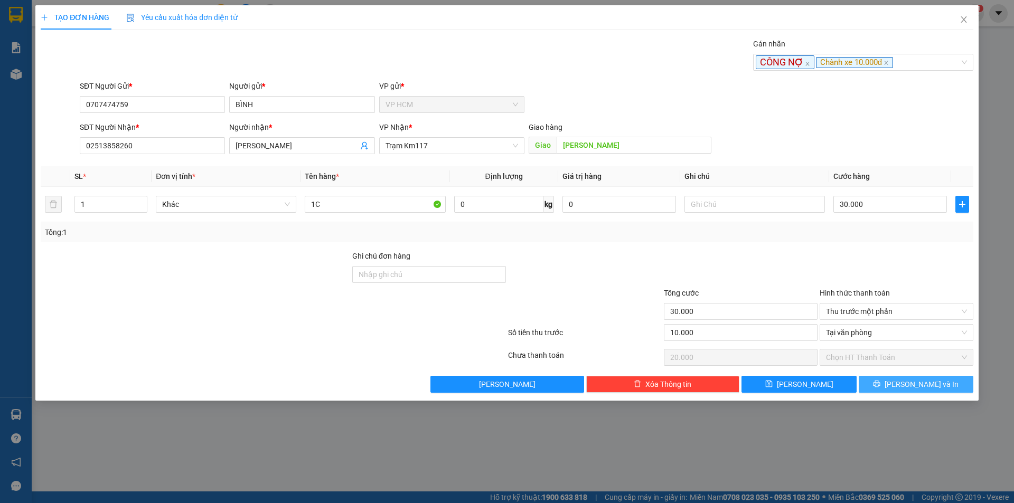
click at [893, 384] on button "[PERSON_NAME] và In" at bounding box center [915, 384] width 115 height 17
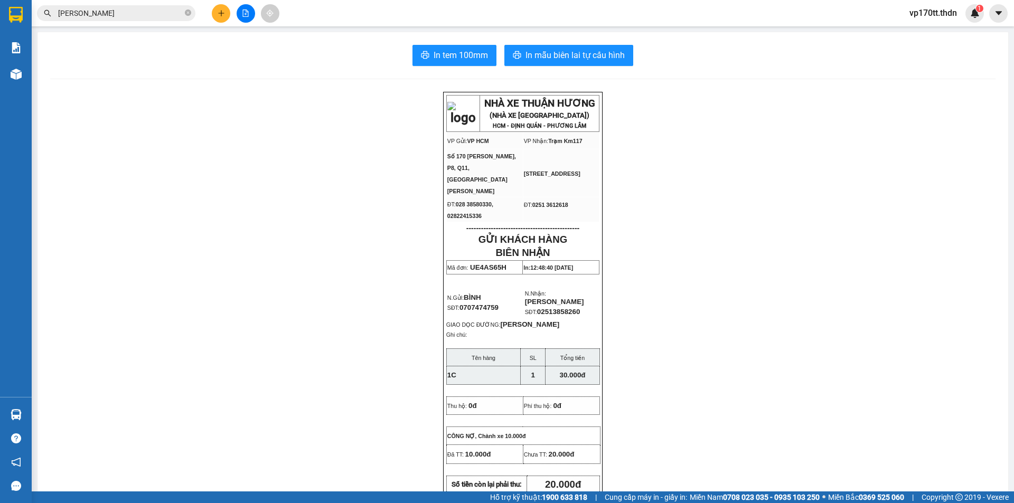
click at [573, 76] on div "In tem 100mm In mẫu biên lai tự cấu hình NHÀ XE THUẬN HƯƠNG (NHÀ XE [GEOGRAPHIC…" at bounding box center [522, 489] width 970 height 914
click at [581, 58] on span "In mẫu biên lai tự cấu hình" at bounding box center [574, 55] width 99 height 13
click at [121, 16] on input "[PERSON_NAME]" at bounding box center [120, 13] width 125 height 12
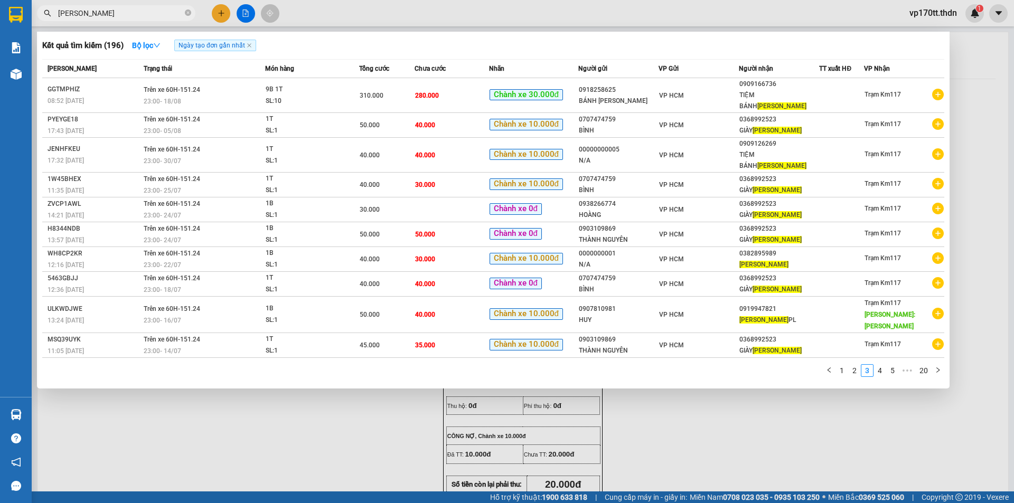
click at [121, 16] on input "[PERSON_NAME]" at bounding box center [120, 13] width 125 height 12
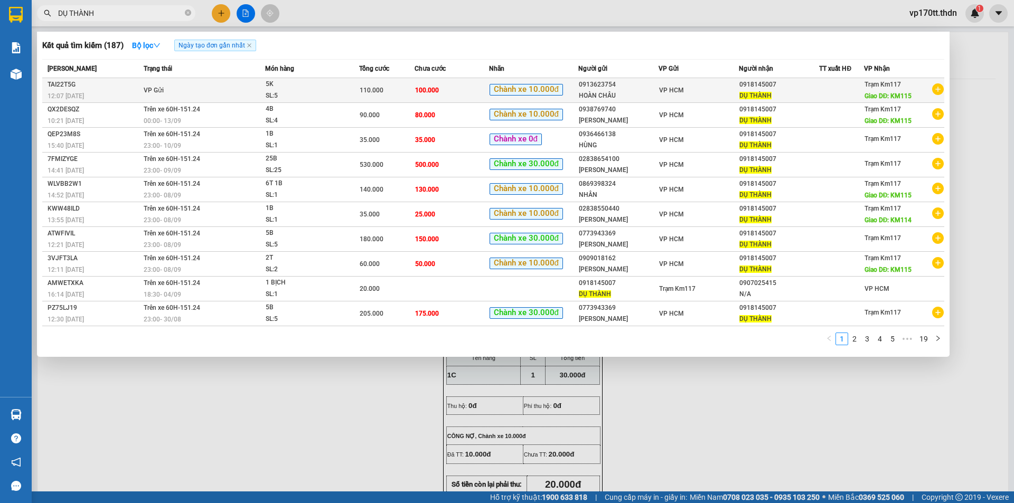
click at [658, 92] on td "VP HCM" at bounding box center [698, 90] width 80 height 25
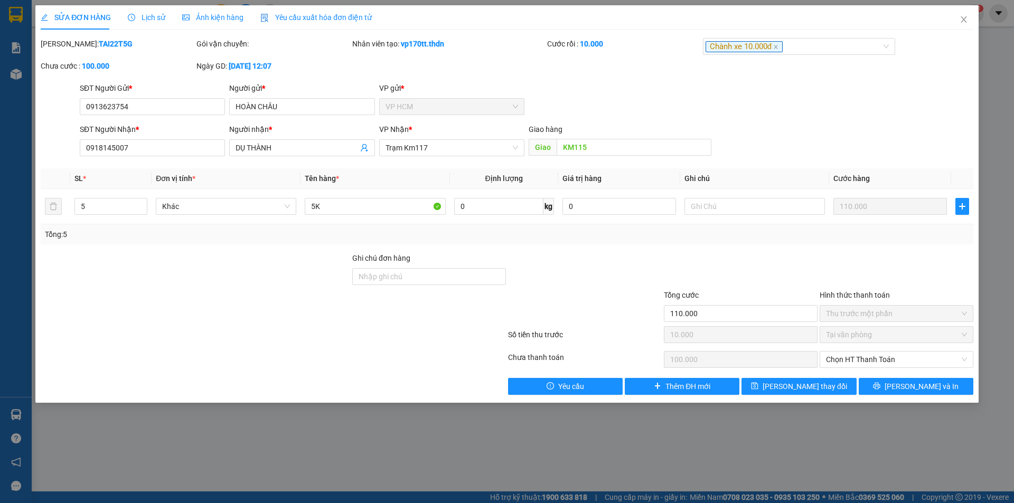
click at [158, 116] on div "SĐT Người Gửi * 0913623754" at bounding box center [152, 100] width 145 height 37
click at [161, 109] on input "0913623754" at bounding box center [152, 106] width 145 height 17
click at [960, 19] on icon "close" at bounding box center [963, 19] width 8 height 8
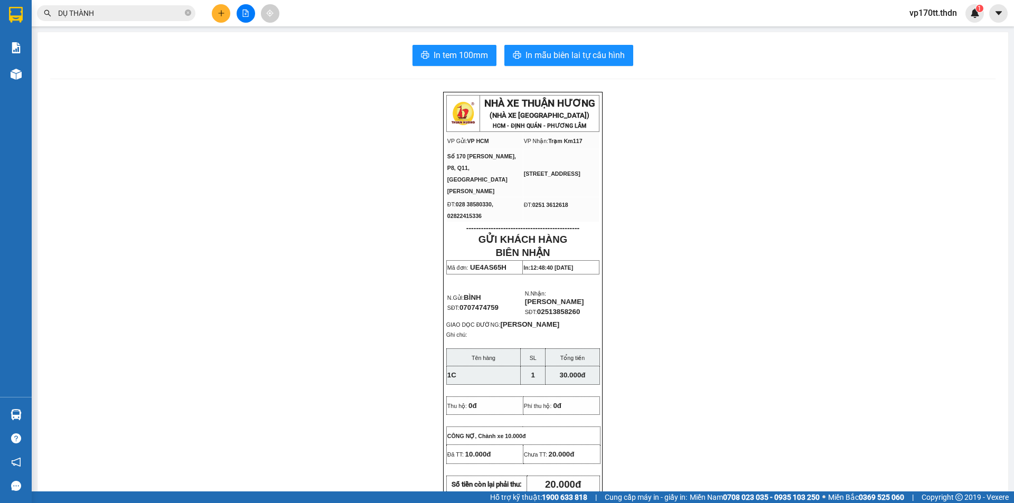
click at [213, 14] on button at bounding box center [221, 13] width 18 height 18
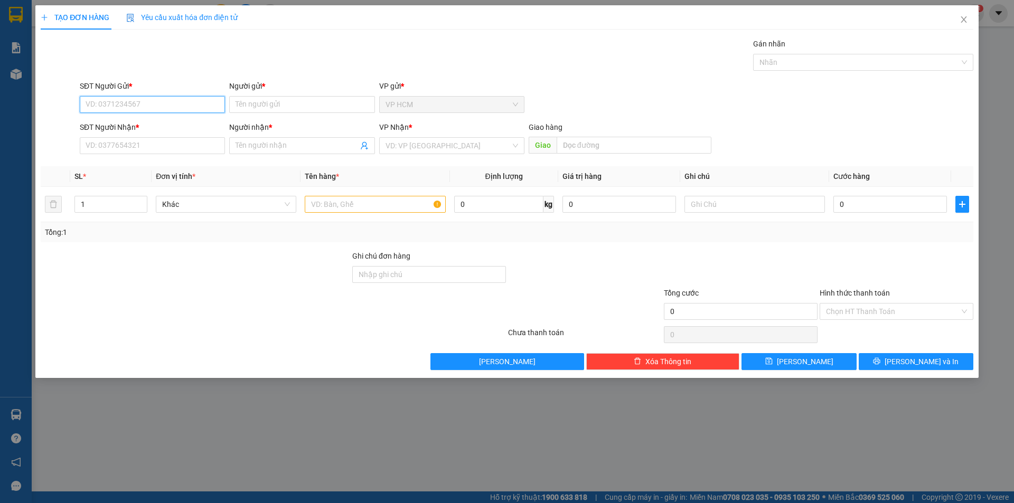
click at [164, 100] on input "SĐT Người Gửi *" at bounding box center [152, 104] width 145 height 17
paste input "0913623754"
click at [169, 131] on div "0913623754 - [GEOGRAPHIC_DATA]" at bounding box center [152, 126] width 133 height 12
click at [850, 67] on div at bounding box center [858, 62] width 204 height 13
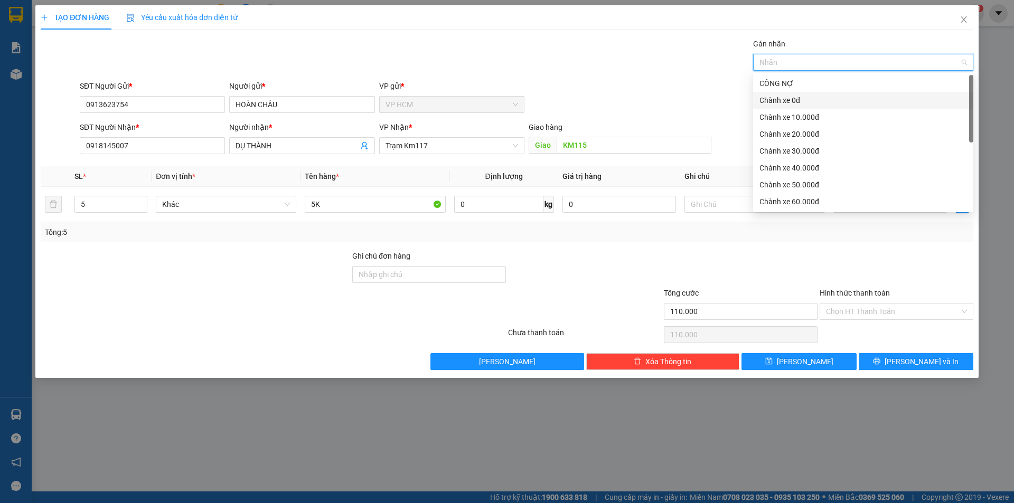
click at [851, 105] on div "Chành xe 0đ" at bounding box center [862, 101] width 207 height 12
drag, startPoint x: 502, startPoint y: 59, endPoint x: 601, endPoint y: 121, distance: 117.0
click at [503, 59] on div "Gán nhãn Chành xe 0đ" at bounding box center [527, 56] width 898 height 37
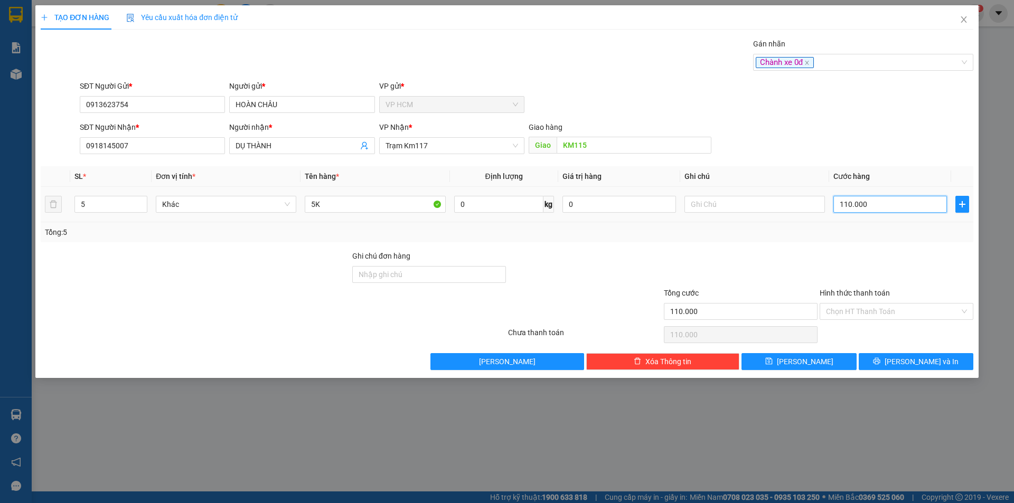
click at [861, 196] on input "110.000" at bounding box center [890, 204] width 114 height 17
drag, startPoint x: 873, startPoint y: 248, endPoint x: 811, endPoint y: 298, distance: 80.0
click at [873, 248] on div "Transit Pickup Surcharge Ids Transit Deliver Surcharge Ids Transit Deliver Surc…" at bounding box center [507, 204] width 932 height 332
click at [838, 308] on input "Hình thức thanh toán" at bounding box center [893, 312] width 134 height 16
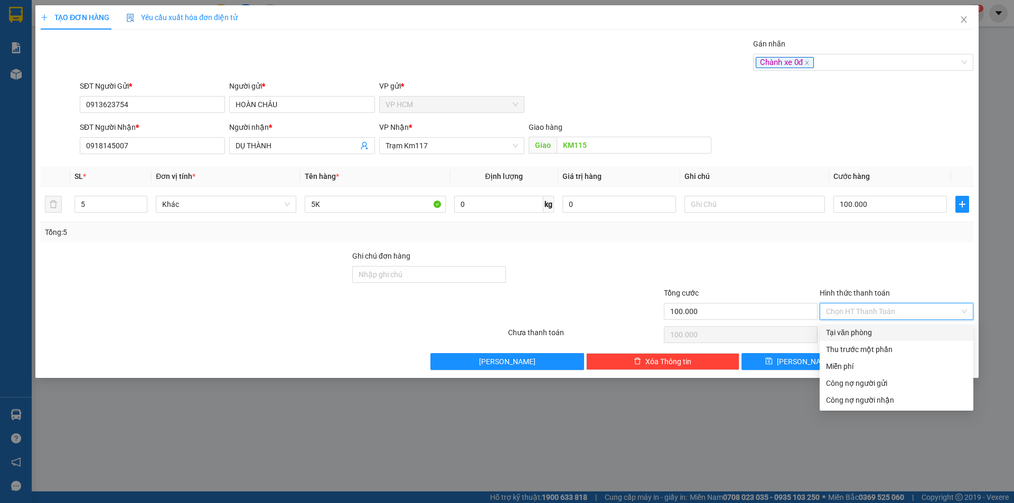
click at [855, 332] on div "Tại văn phòng" at bounding box center [896, 333] width 141 height 12
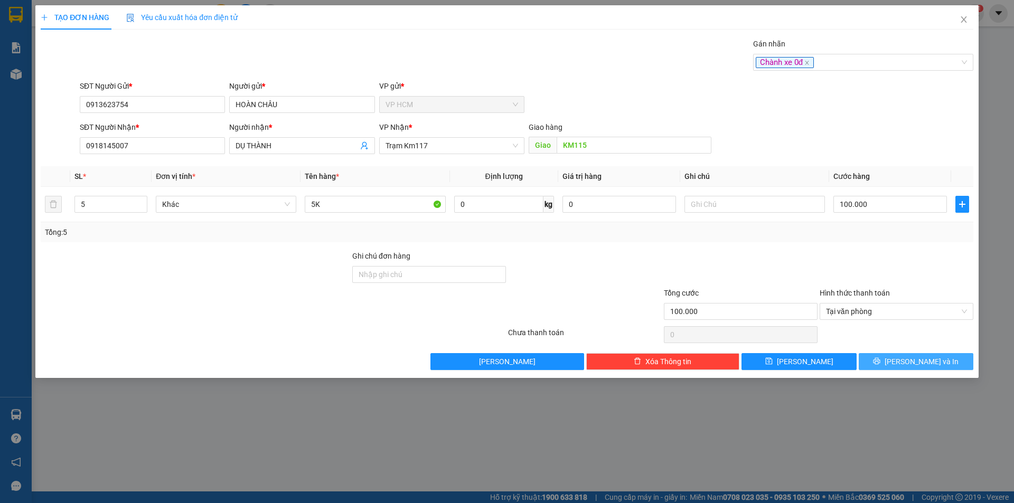
click at [892, 358] on button "[PERSON_NAME] và In" at bounding box center [915, 361] width 115 height 17
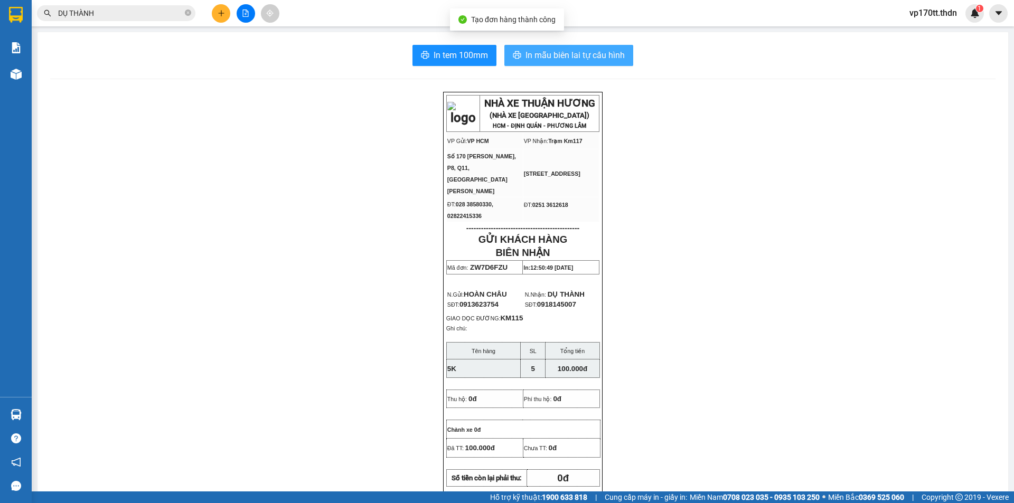
click at [579, 55] on span "In mẫu biên lai tự cấu hình" at bounding box center [574, 55] width 99 height 13
click at [565, 64] on button "In mẫu biên lai tự cấu hình" at bounding box center [568, 55] width 129 height 21
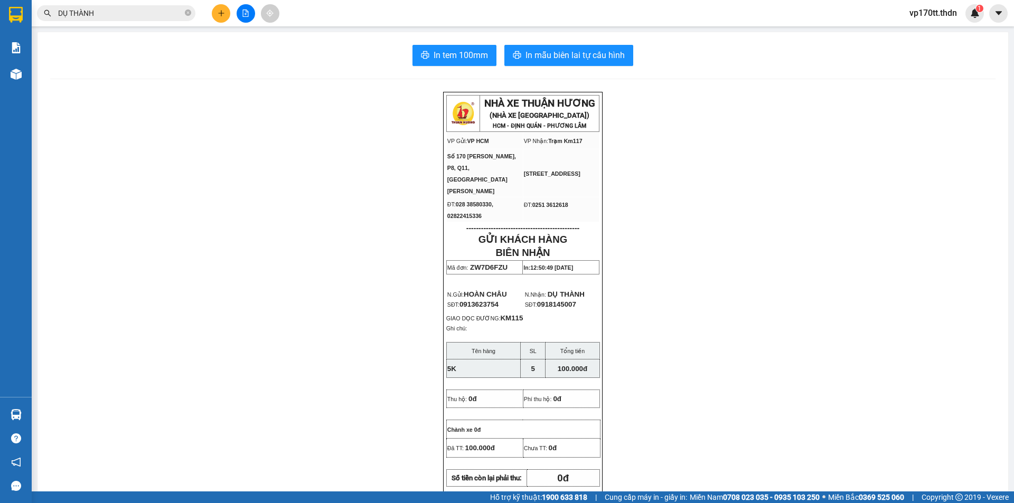
click at [215, 14] on button at bounding box center [221, 13] width 18 height 18
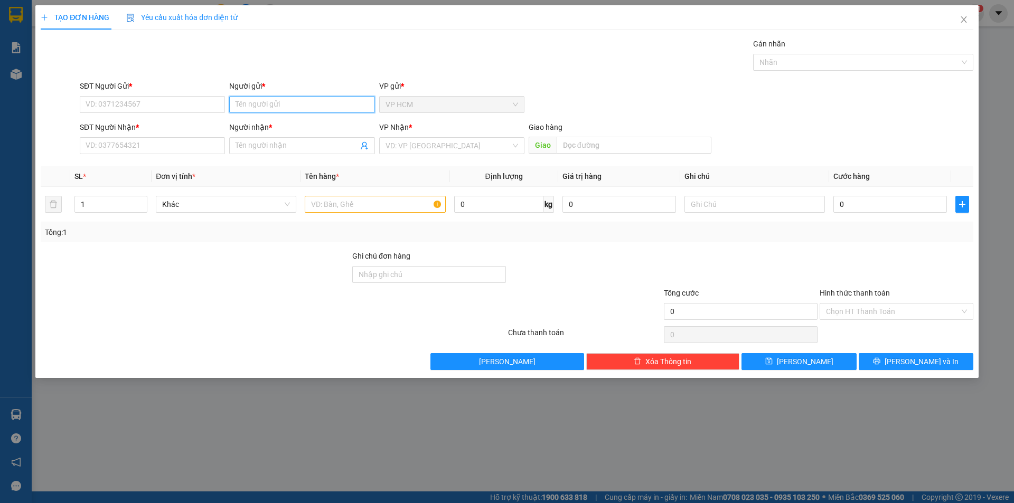
click at [265, 105] on input "Người gửi *" at bounding box center [301, 104] width 145 height 17
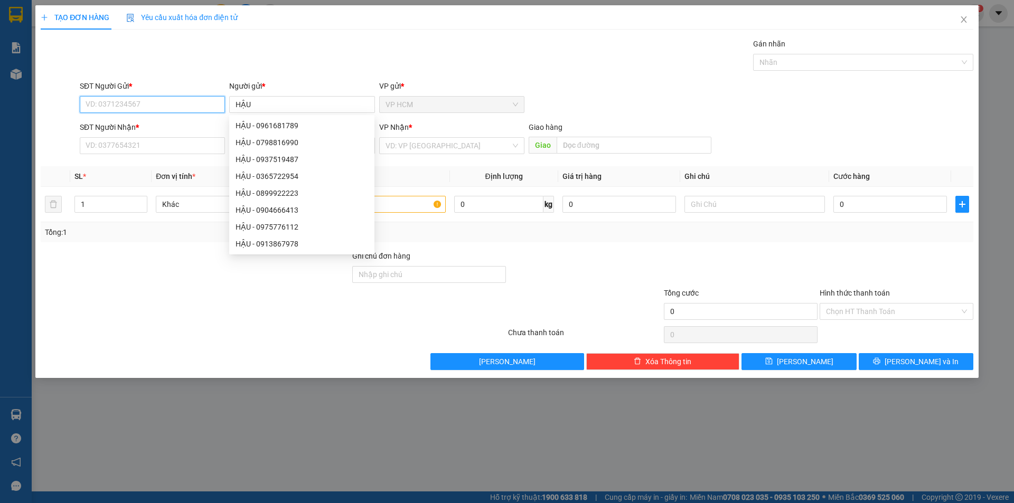
click at [182, 101] on input "SĐT Người Gửi *" at bounding box center [152, 104] width 145 height 17
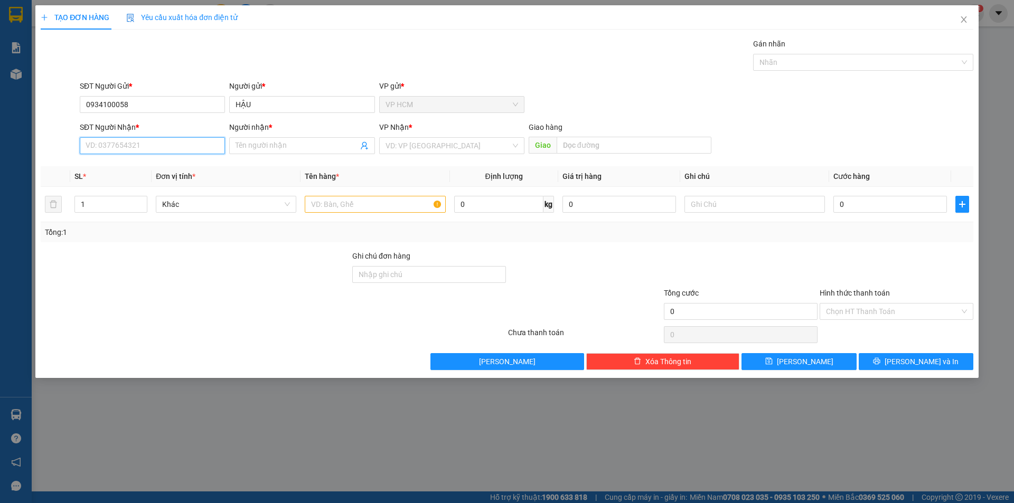
click at [131, 147] on input "SĐT Người Nhận *" at bounding box center [152, 145] width 145 height 17
click at [188, 162] on div "0938168230 - THÀNH CÔNG [PERSON_NAME]" at bounding box center [162, 167] width 153 height 12
click at [790, 63] on div at bounding box center [858, 62] width 204 height 13
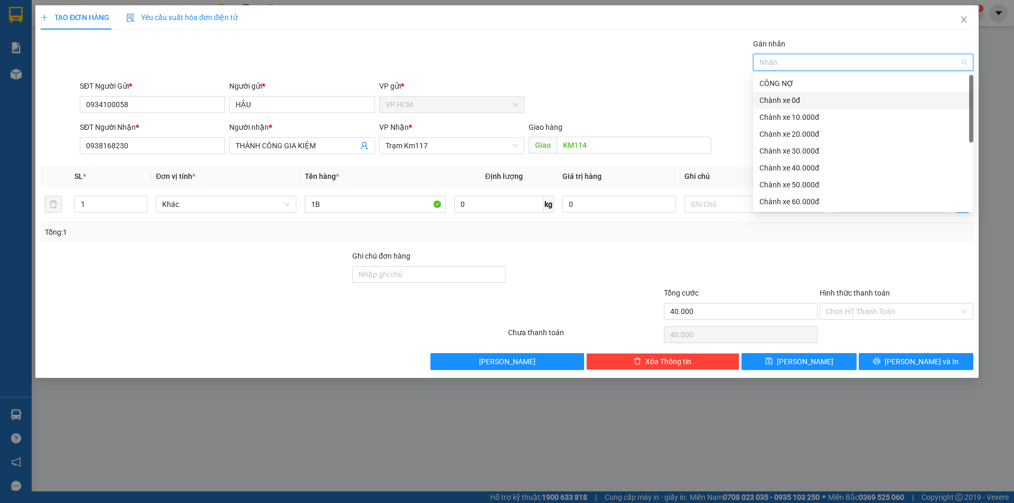
click at [798, 103] on div "Chành xe 0đ" at bounding box center [862, 101] width 207 height 12
click at [792, 101] on div "Chành xe 0đ" at bounding box center [859, 101] width 200 height 12
click at [792, 115] on div "Chành xe 10.000đ" at bounding box center [862, 117] width 207 height 12
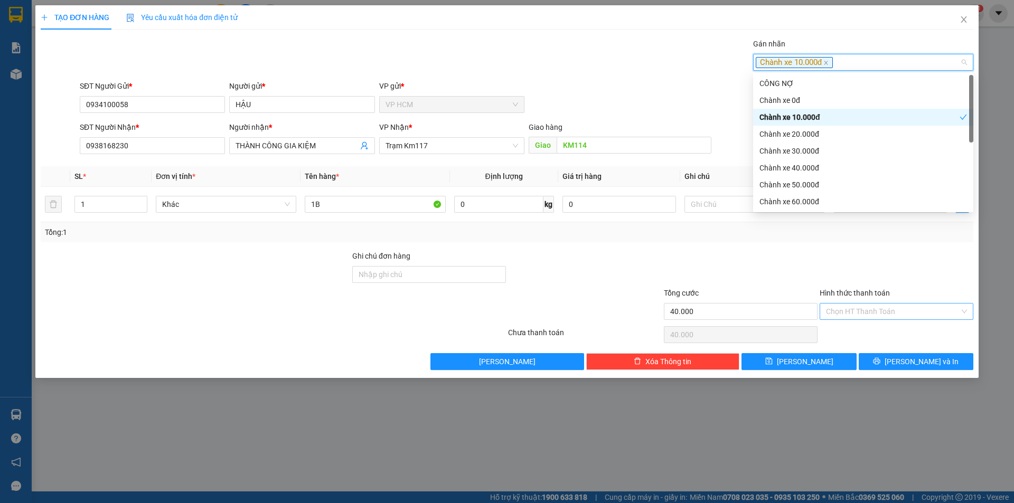
drag, startPoint x: 589, startPoint y: 39, endPoint x: 940, endPoint y: 303, distance: 439.2
click at [591, 43] on div "Gán nhãn Chành xe 10.000đ" at bounding box center [527, 56] width 898 height 37
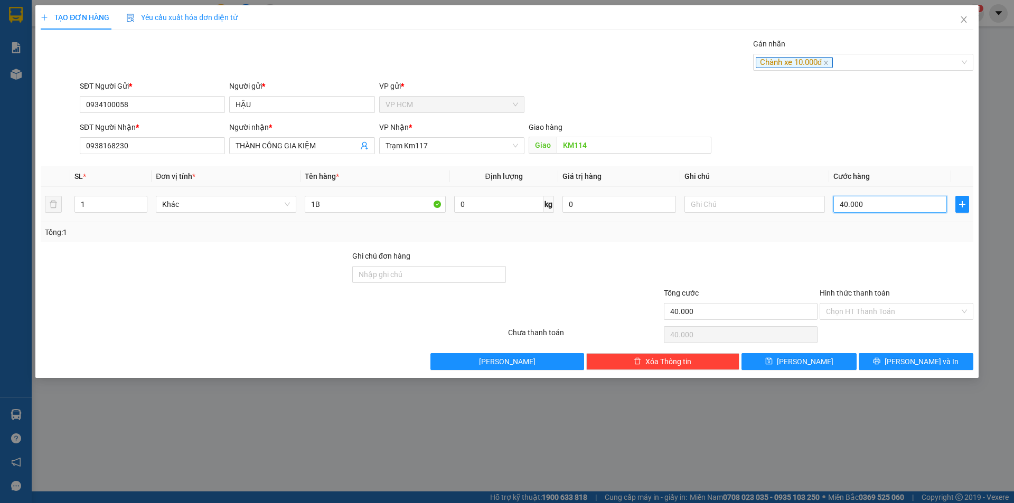
click at [911, 200] on input "40.000" at bounding box center [890, 204] width 114 height 17
click at [885, 308] on input "Hình thức thanh toán" at bounding box center [893, 312] width 134 height 16
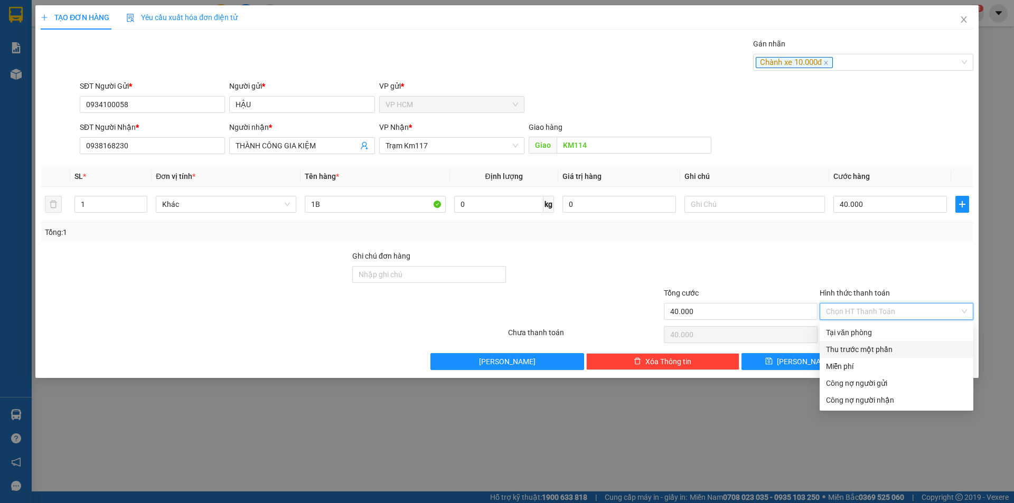
click at [860, 346] on div "Thu trước một phần" at bounding box center [896, 350] width 141 height 12
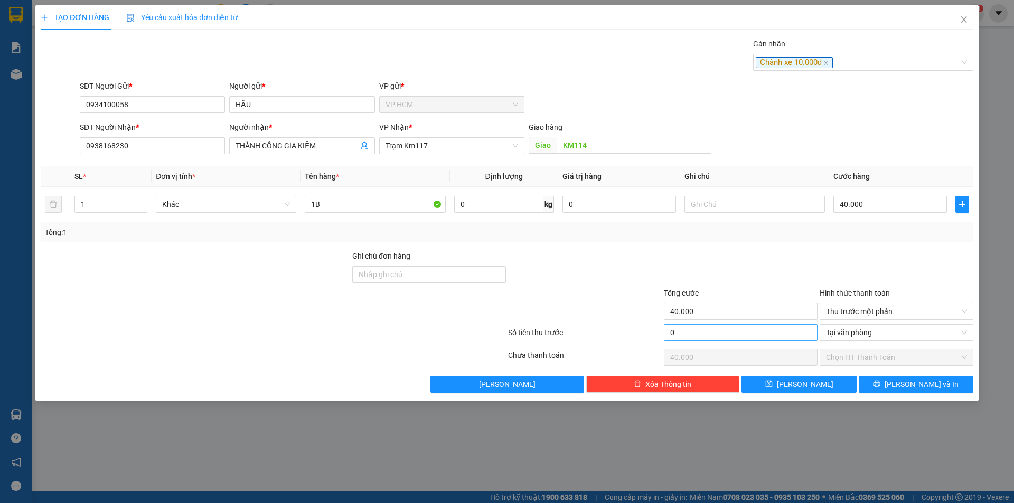
drag, startPoint x: 763, startPoint y: 344, endPoint x: 757, endPoint y: 334, distance: 11.9
click at [763, 343] on div "0" at bounding box center [741, 334] width 154 height 21
click at [757, 334] on input "0" at bounding box center [741, 332] width 154 height 17
click at [743, 247] on div "Transit Pickup Surcharge Ids Transit Deliver Surcharge Ids Transit Deliver Surc…" at bounding box center [507, 215] width 932 height 355
click at [921, 380] on span "[PERSON_NAME] và In" at bounding box center [921, 385] width 74 height 12
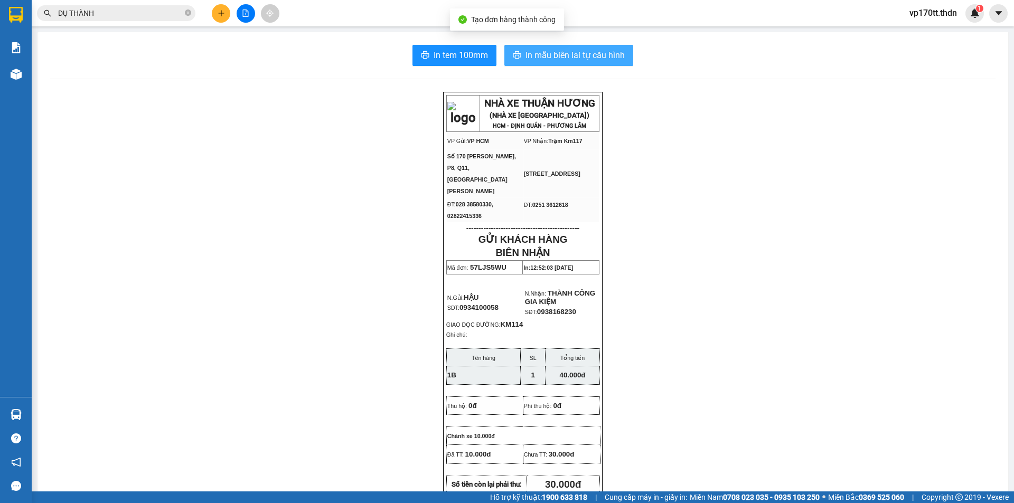
click at [520, 55] on button "In mẫu biên lai tự cấu hình" at bounding box center [568, 55] width 129 height 21
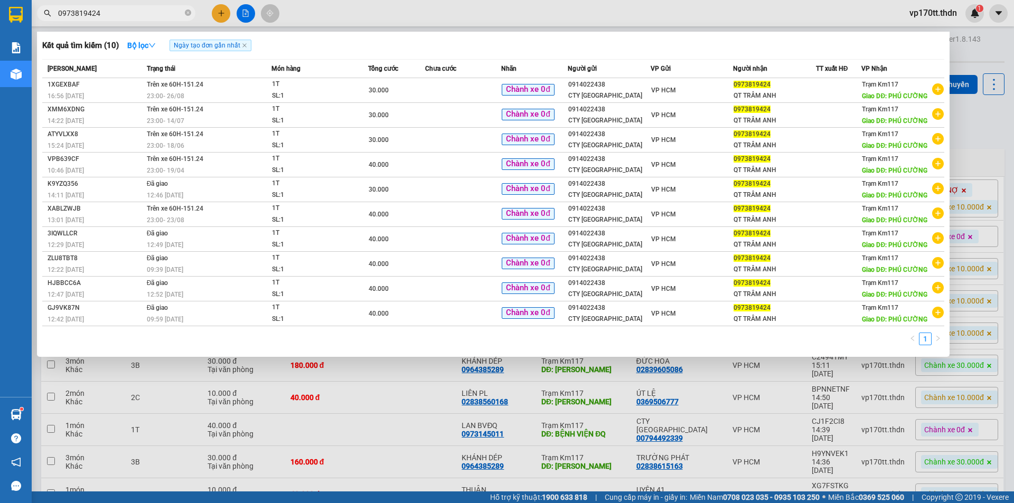
click at [217, 22] on div at bounding box center [507, 251] width 1014 height 503
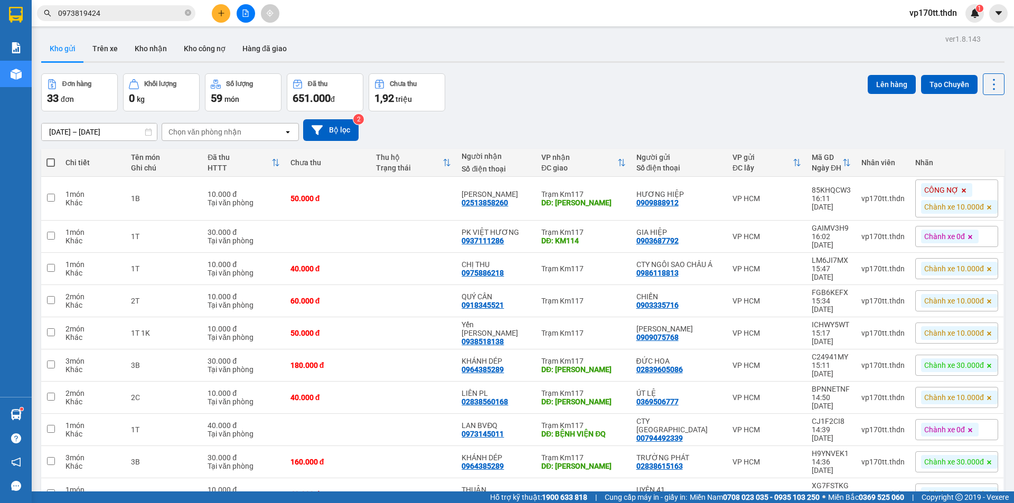
click at [219, 17] on button at bounding box center [221, 13] width 18 height 18
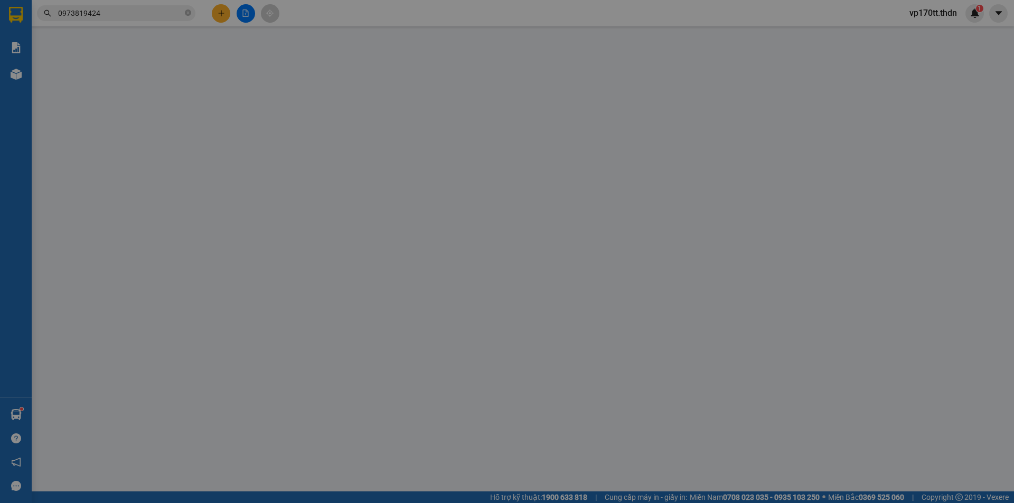
click at [220, 17] on div "TẠO ĐƠN HÀNG Yêu cầu xuất hóa đơn điện tử Transit Pickup Surcharge Ids Transit …" at bounding box center [507, 251] width 1014 height 503
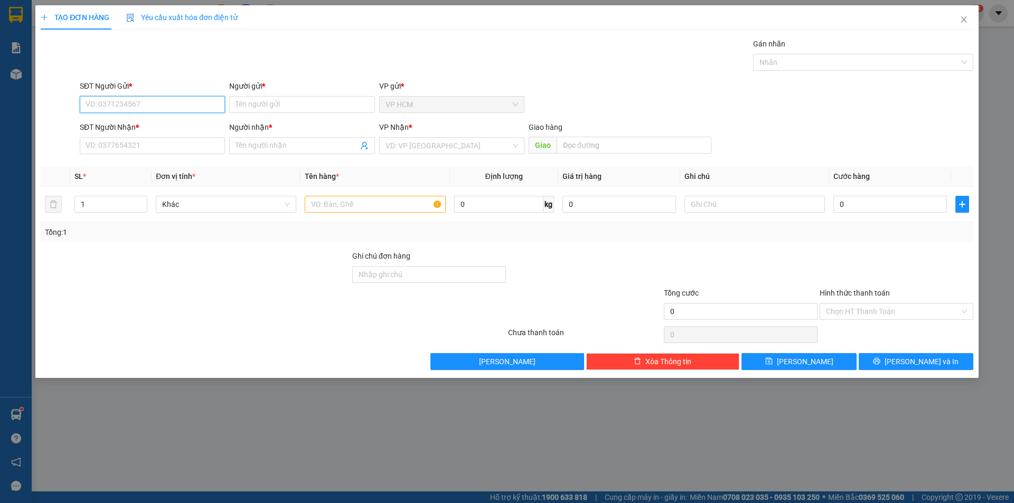
click at [184, 101] on input "SĐT Người Gửi *" at bounding box center [152, 104] width 145 height 17
click at [158, 176] on div "0937246488 - XUÂN" at bounding box center [152, 177] width 133 height 12
type input "0937246488"
type input "XUÂN"
type input "0564869975"
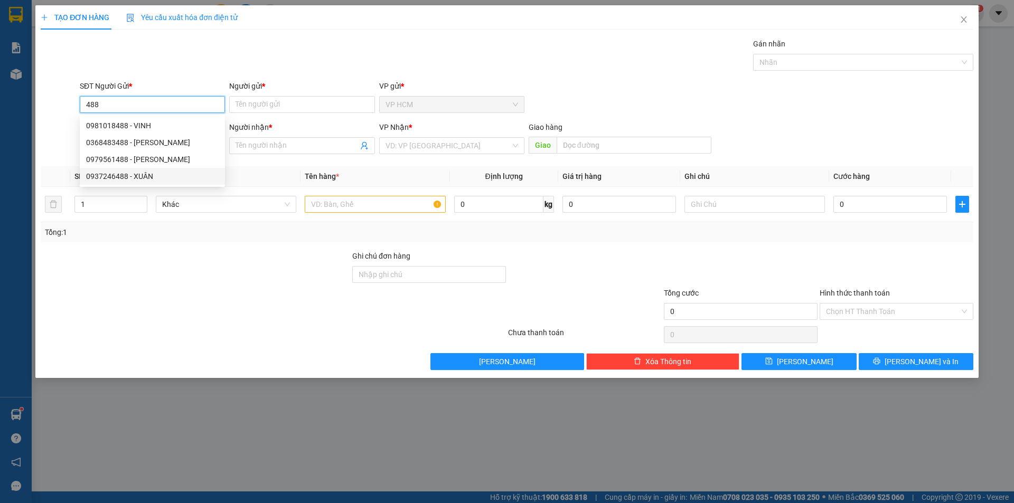
type input "ÁNH PL"
type input "[PERSON_NAME]"
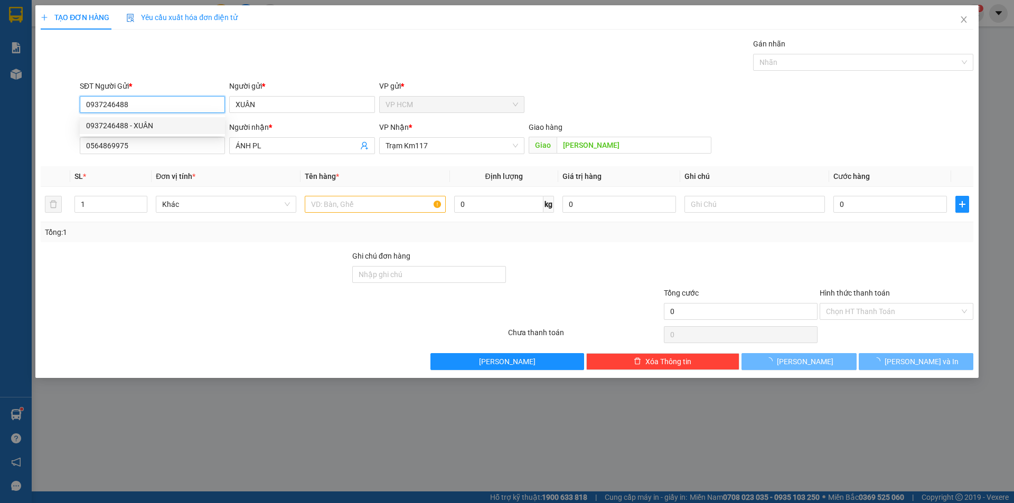
type input "40.000"
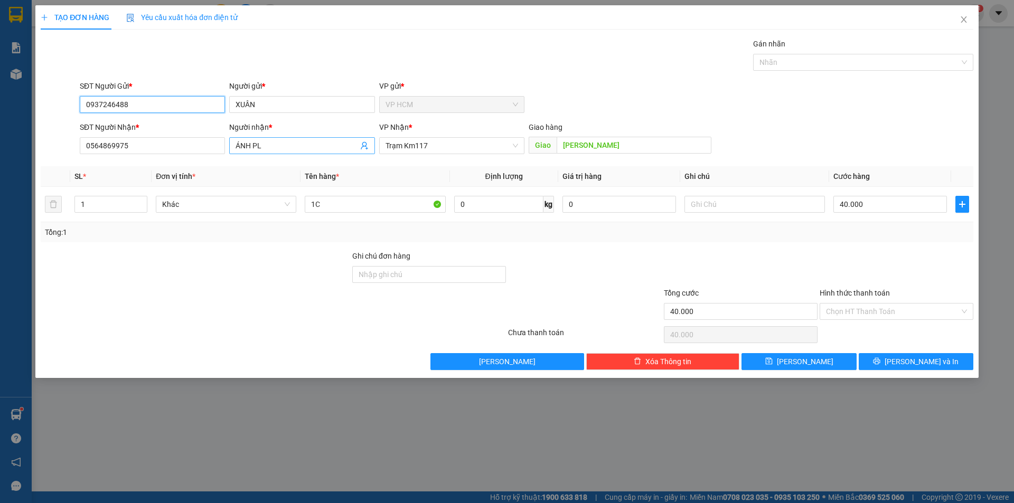
type input "0937246488"
click at [362, 148] on icon "user-add" at bounding box center [364, 145] width 8 height 8
click at [351, 109] on span "0564869975" at bounding box center [340, 107] width 42 height 8
type input "TRANG PL"
click at [817, 56] on div at bounding box center [858, 62] width 204 height 13
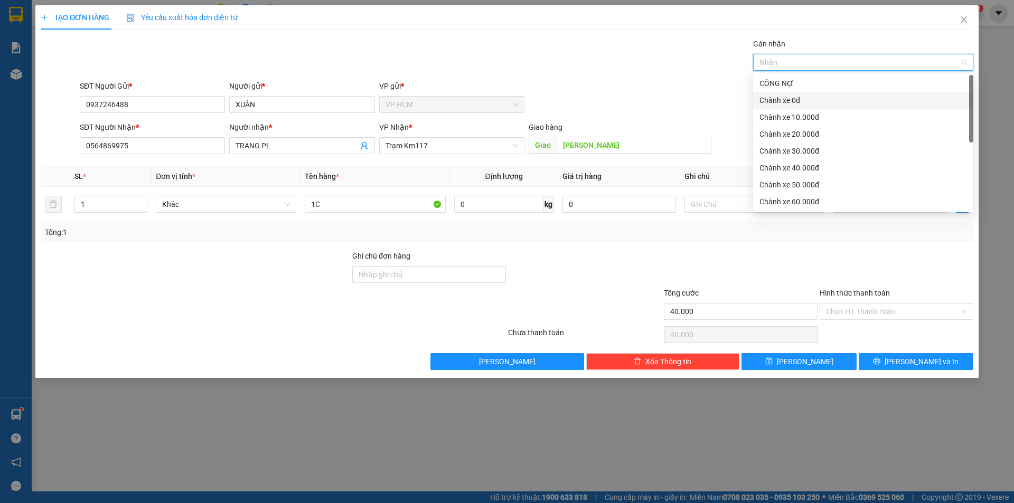
drag, startPoint x: 797, startPoint y: 106, endPoint x: 797, endPoint y: 114, distance: 7.9
click at [797, 107] on div "Chành xe 0đ" at bounding box center [863, 100] width 220 height 17
click at [797, 116] on div "Chành xe 10.000đ" at bounding box center [862, 117] width 207 height 12
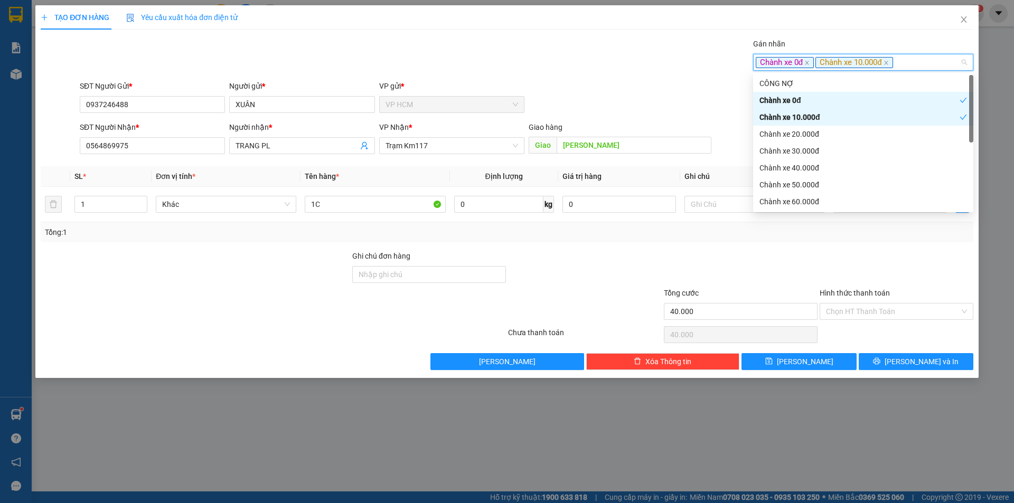
drag, startPoint x: 801, startPoint y: 100, endPoint x: 610, endPoint y: 50, distance: 197.2
click at [801, 100] on div "Chành xe 0đ" at bounding box center [859, 101] width 200 height 12
click at [610, 50] on div "Gán nhãn Chành xe 0đ Chành xe 10.000đ" at bounding box center [527, 56] width 898 height 37
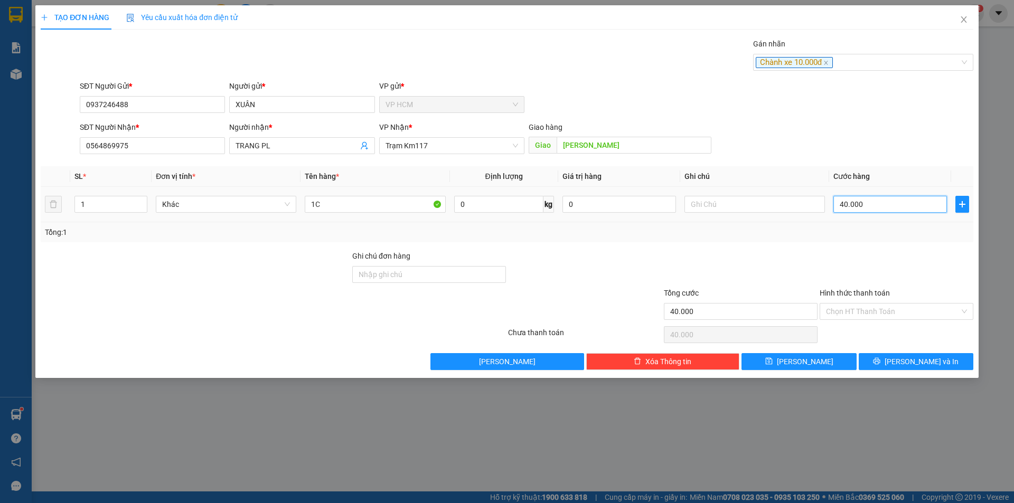
click at [857, 199] on input "40.000" at bounding box center [890, 204] width 114 height 17
click at [839, 319] on div "Chọn HT Thanh Toán" at bounding box center [896, 311] width 154 height 17
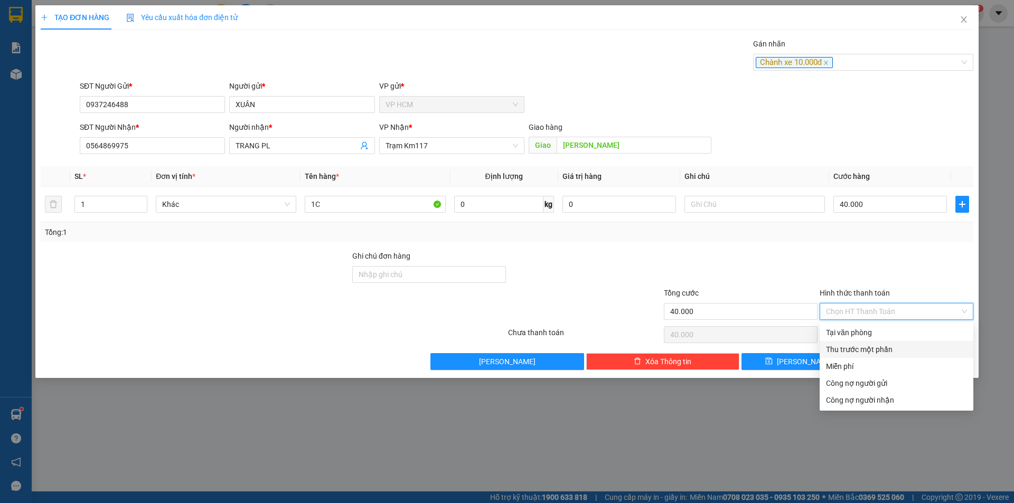
click at [846, 344] on div "Thu trước một phần" at bounding box center [896, 350] width 141 height 12
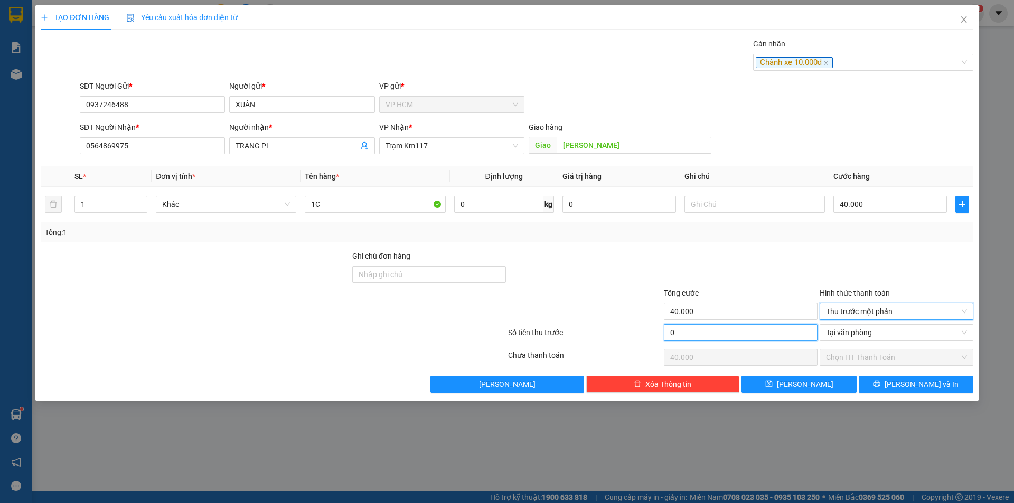
click at [769, 332] on input "0" at bounding box center [741, 332] width 154 height 17
type input "1"
type input "39.999"
type input "10"
type input "39.990"
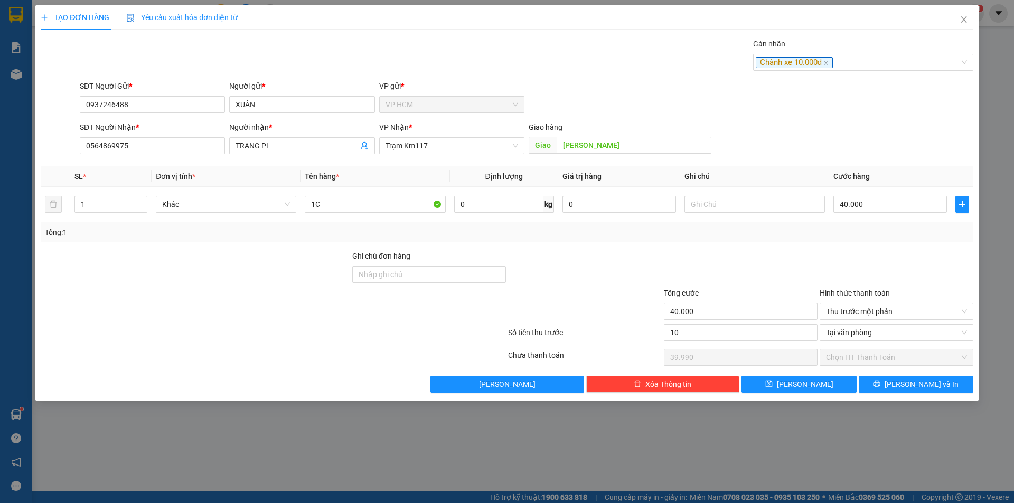
type input "10.000"
type input "30.000"
click at [782, 266] on div at bounding box center [741, 268] width 156 height 37
click at [870, 381] on button "[PERSON_NAME] và In" at bounding box center [915, 384] width 115 height 17
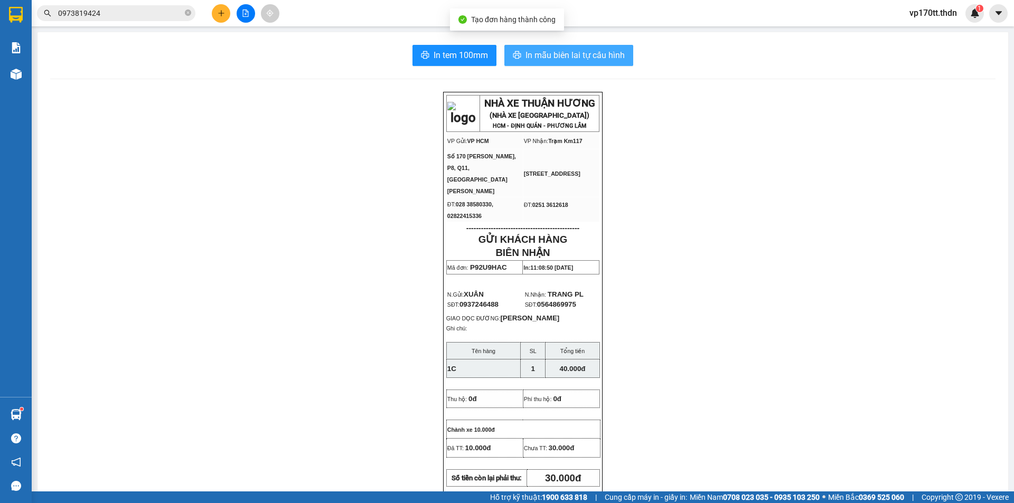
click at [574, 53] on span "In mẫu biên lai tự cấu hình" at bounding box center [574, 55] width 99 height 13
